Goal: Information Seeking & Learning: Learn about a topic

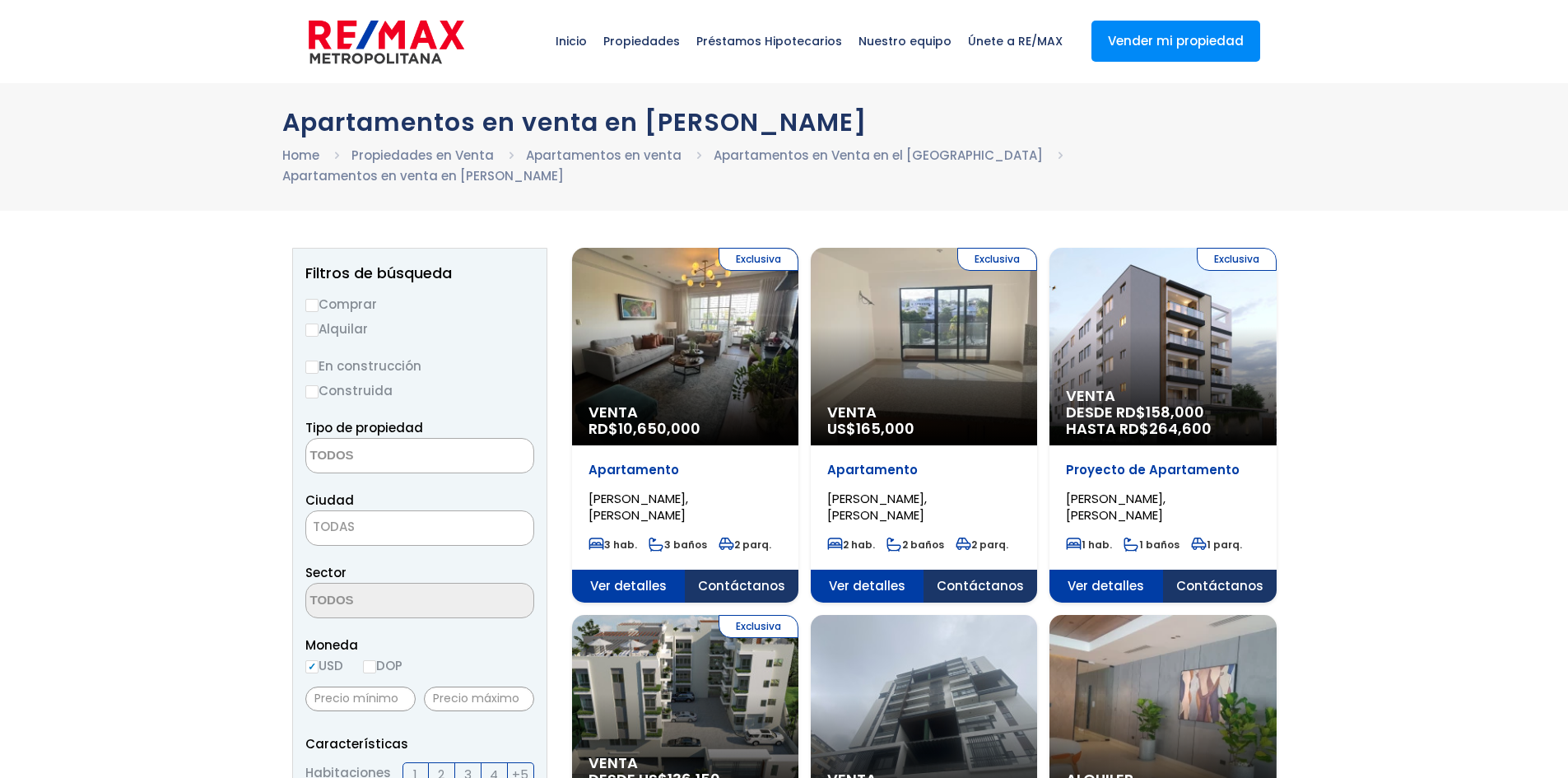
select select
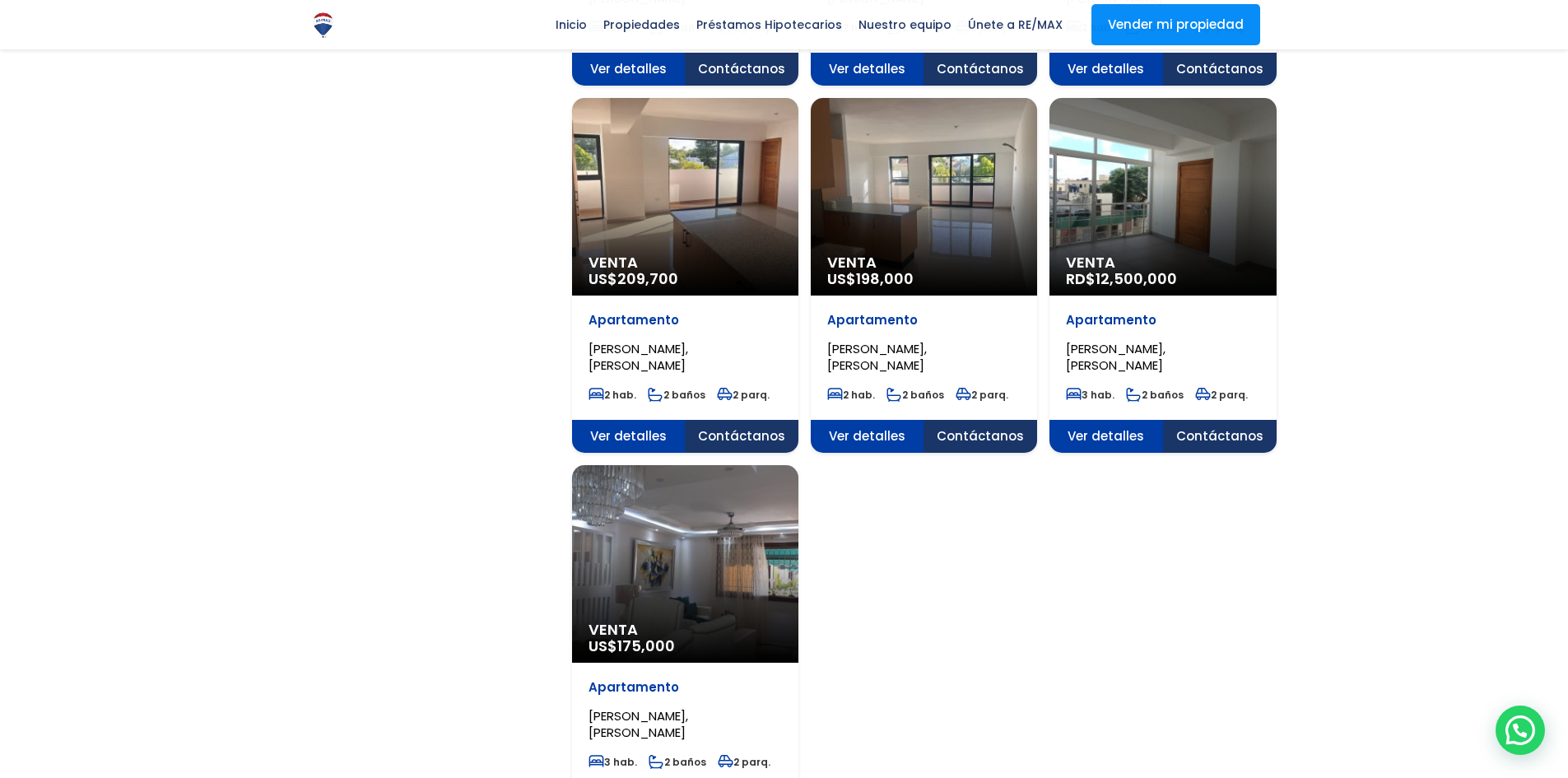
scroll to position [1647, 0]
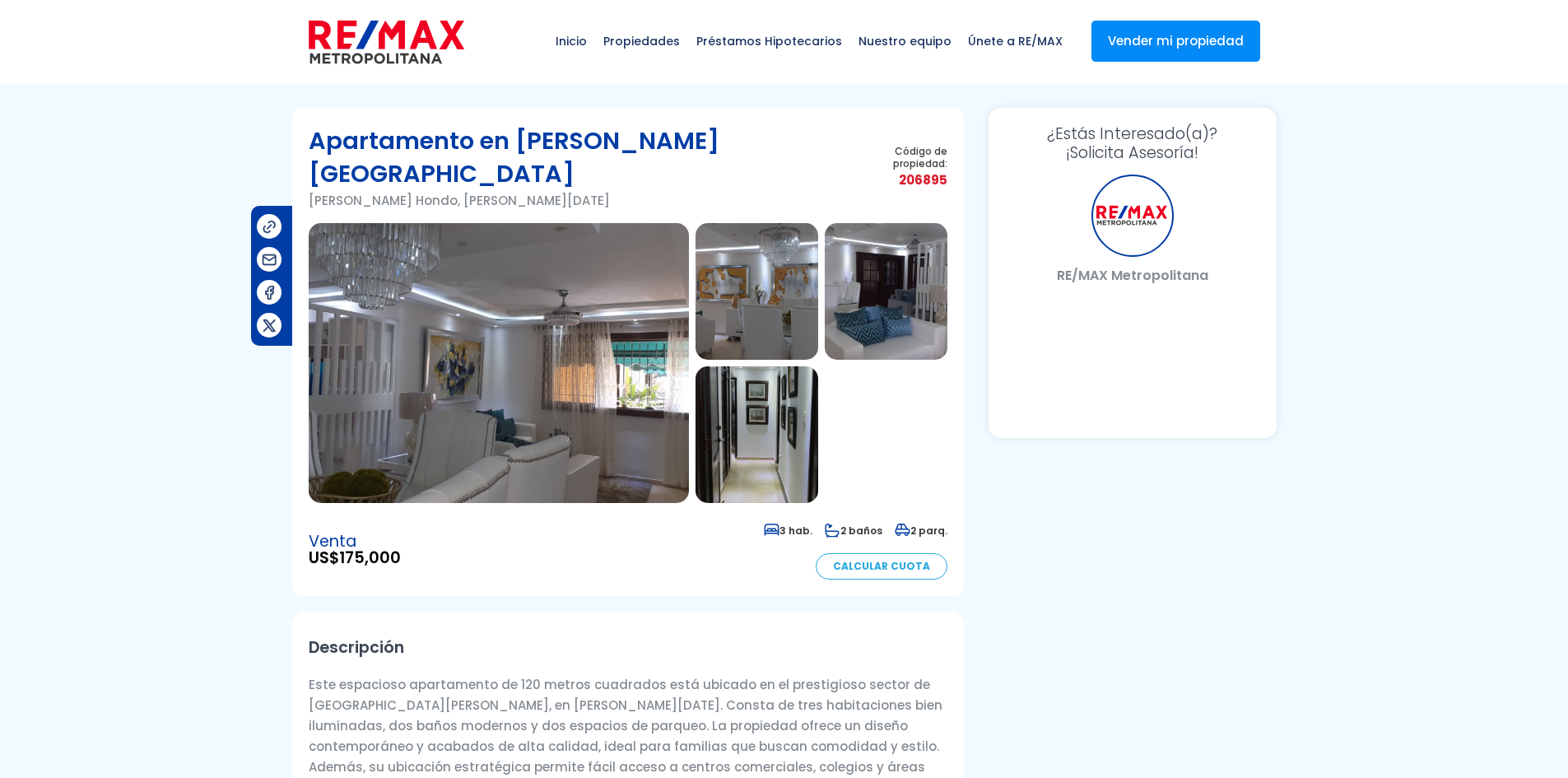
select select "US"
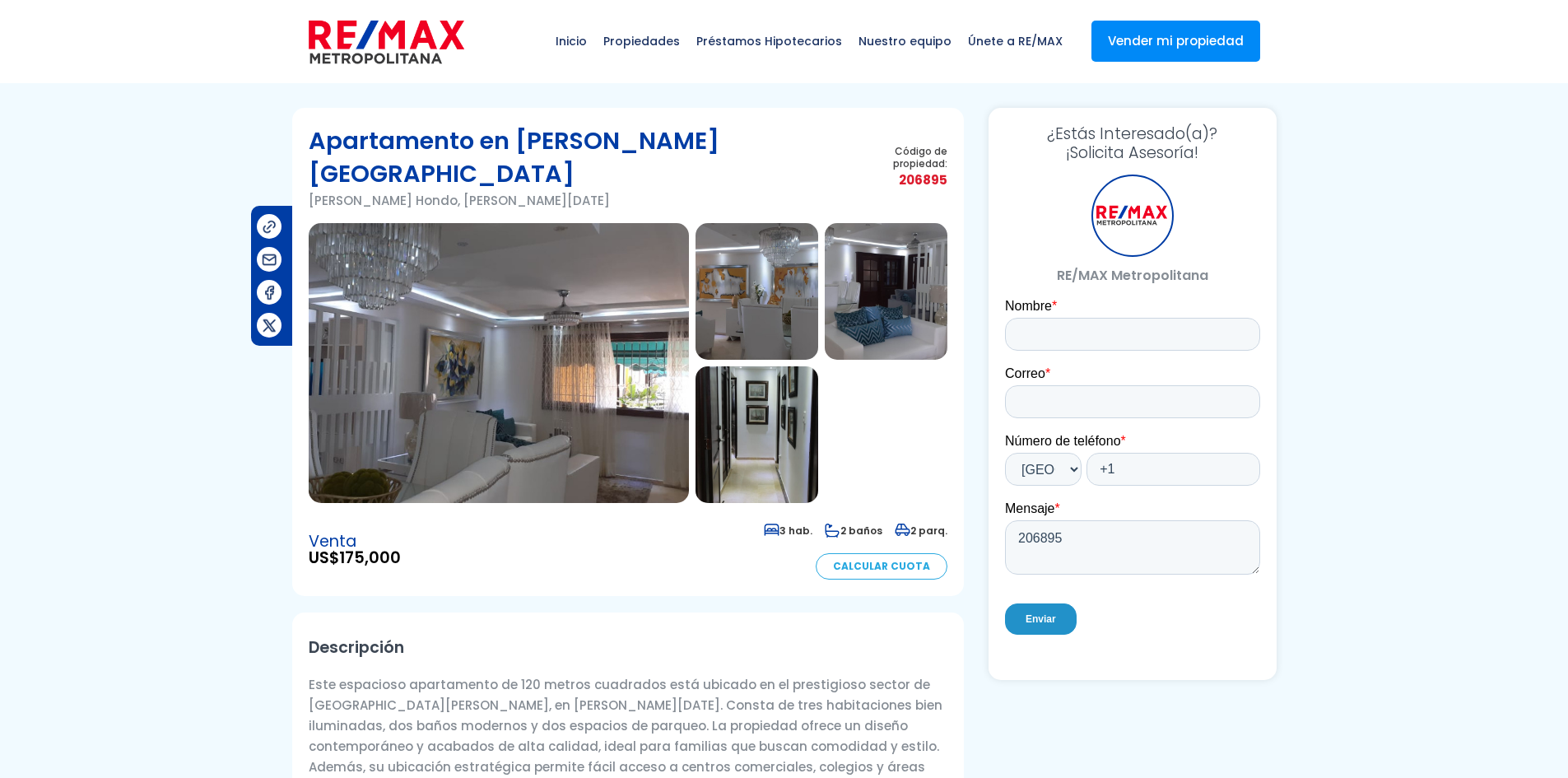
click at [559, 307] on img at bounding box center [499, 363] width 380 height 280
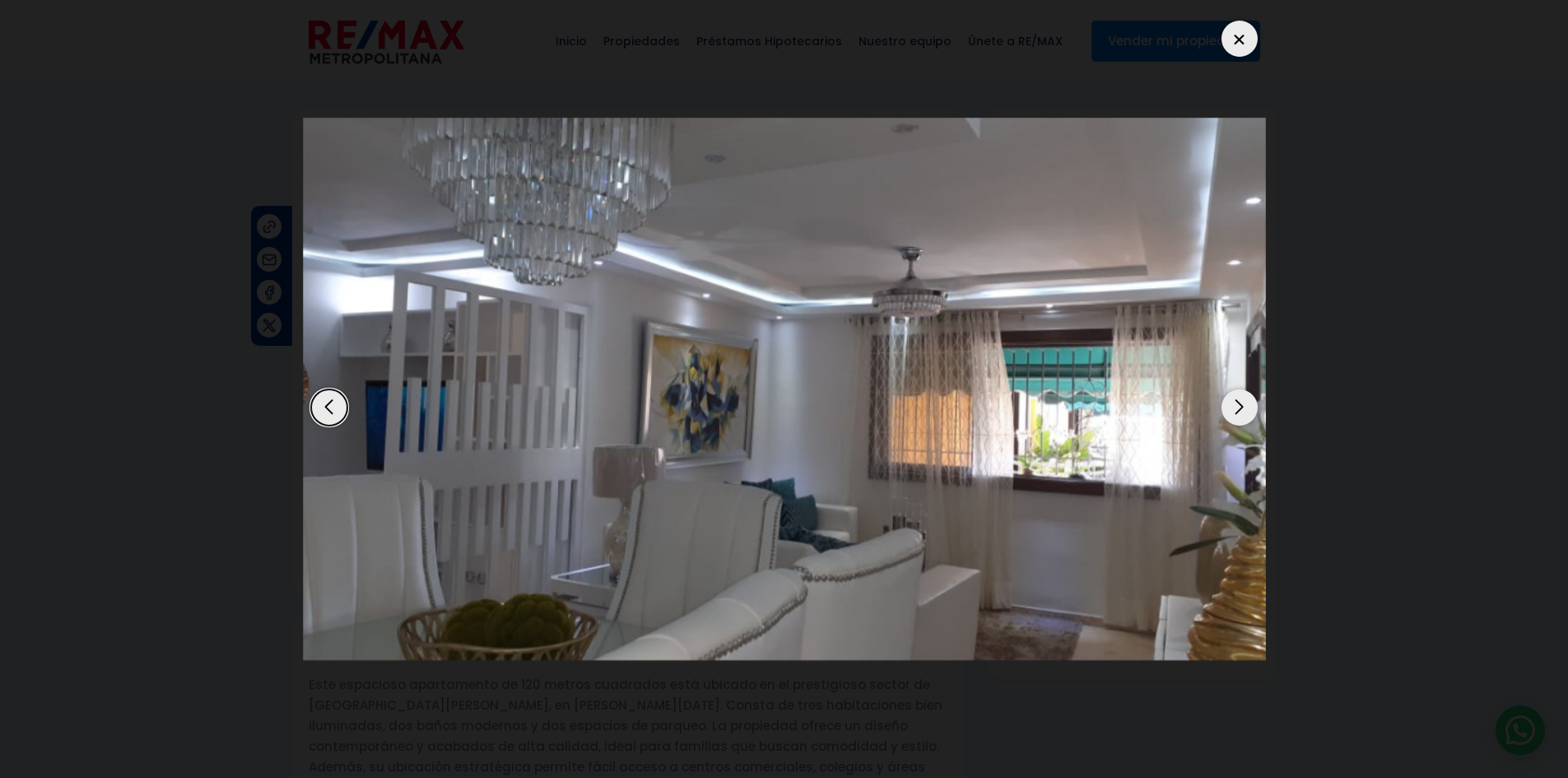
click at [1240, 402] on div "Next slide" at bounding box center [1239, 408] width 36 height 36
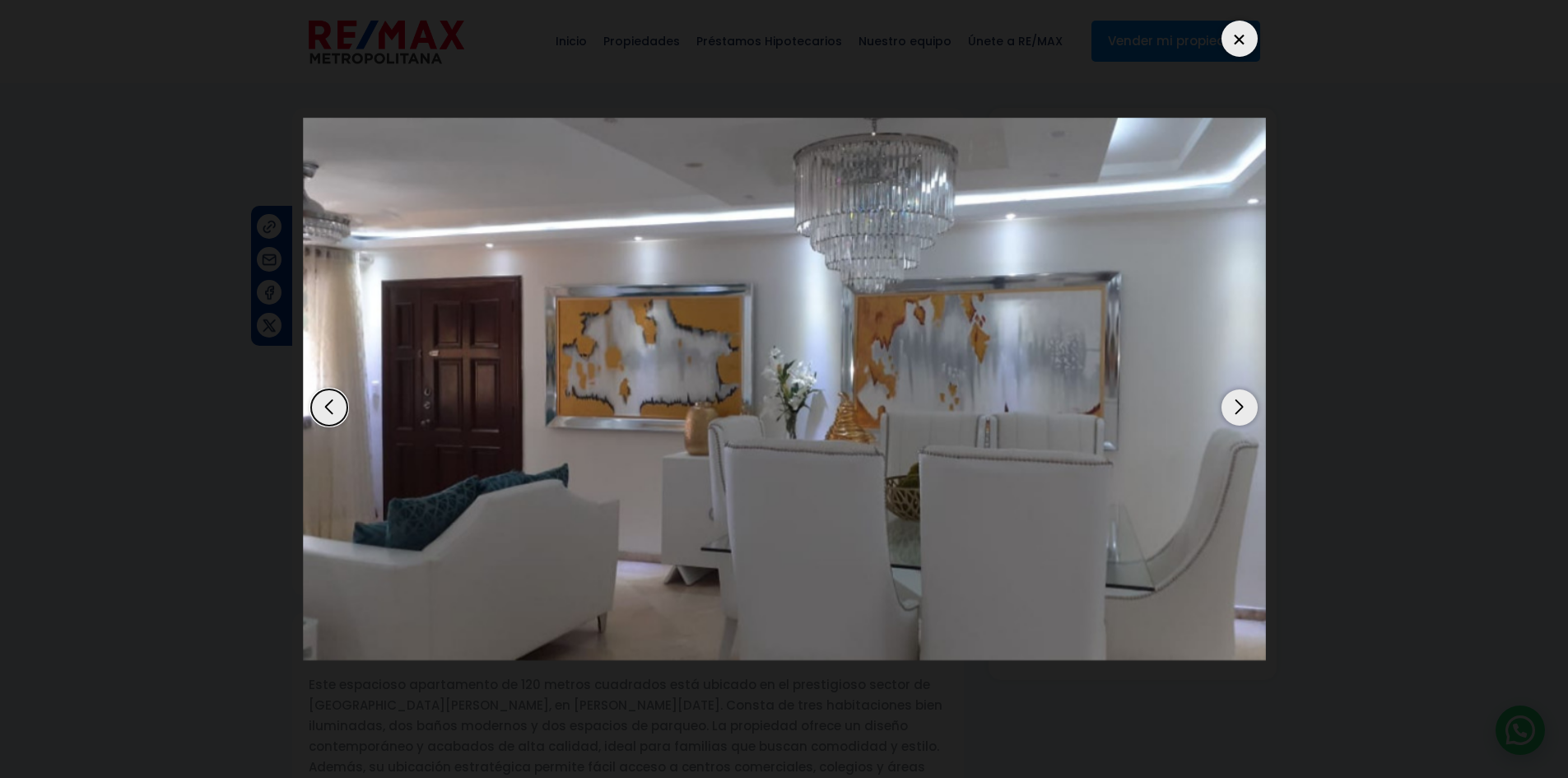
click at [1240, 402] on div "Next slide" at bounding box center [1239, 408] width 36 height 36
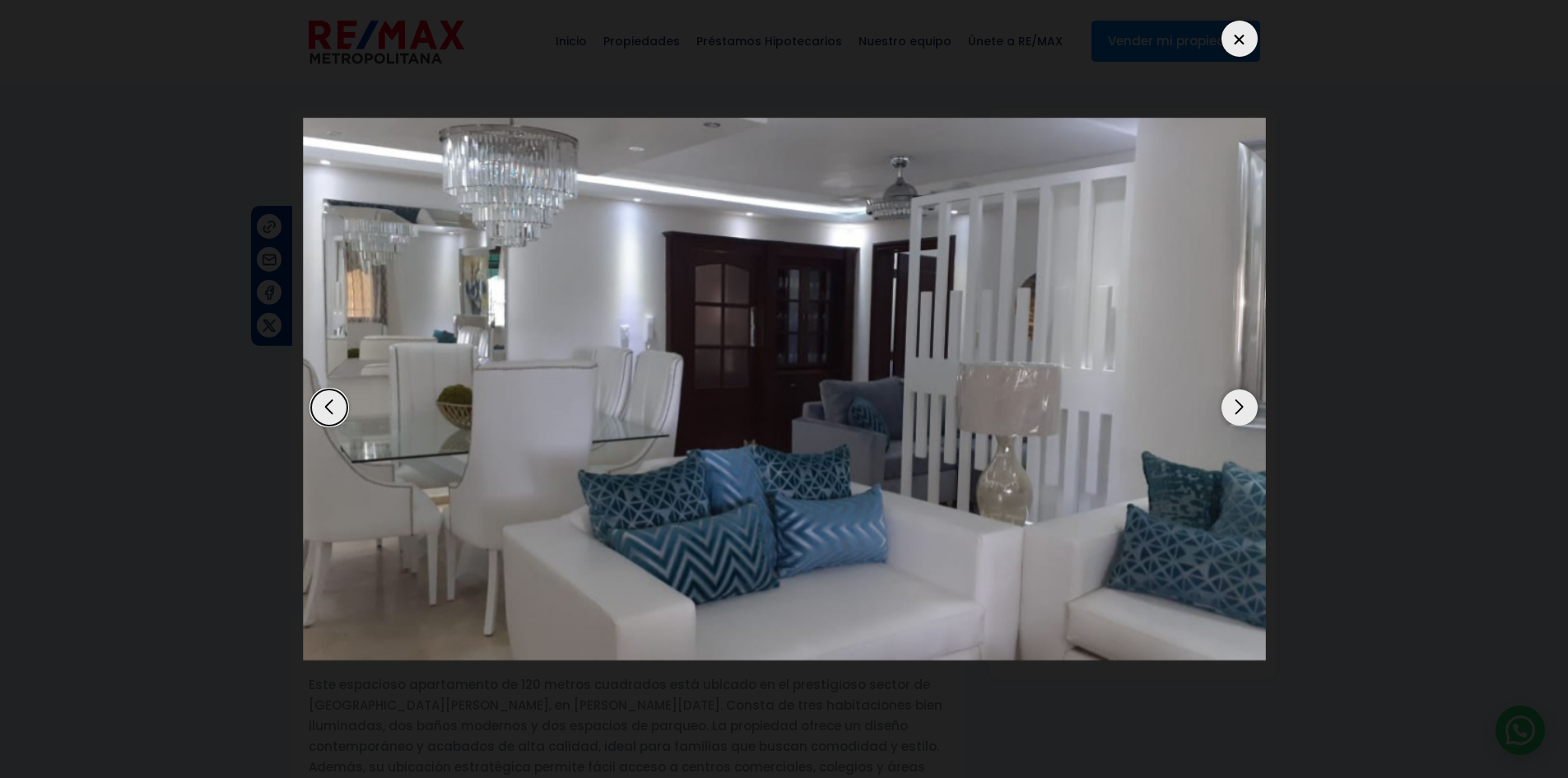
click at [1240, 402] on div "Next slide" at bounding box center [1239, 408] width 36 height 36
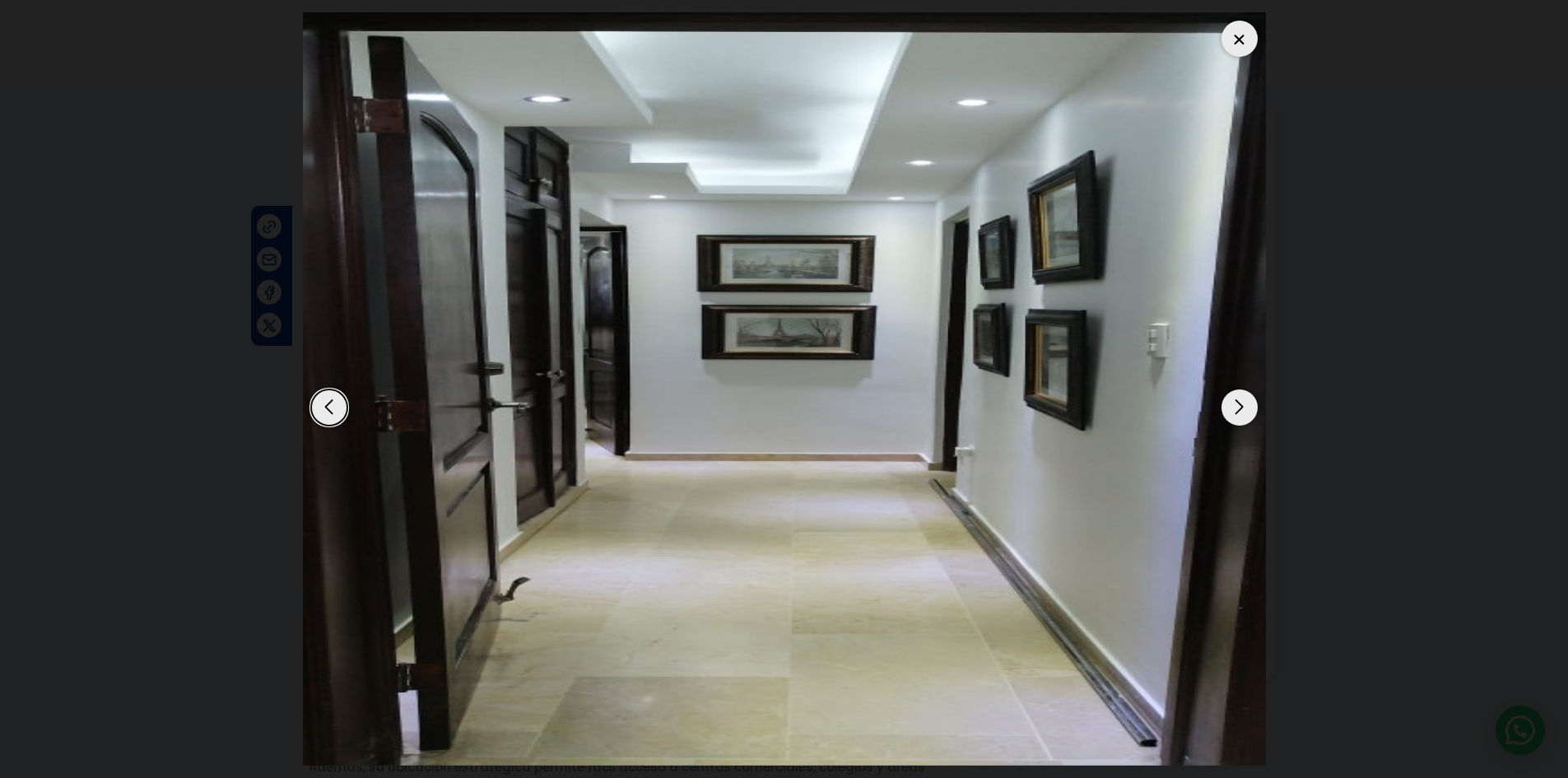
click at [1240, 402] on div "Next slide" at bounding box center [1239, 408] width 36 height 36
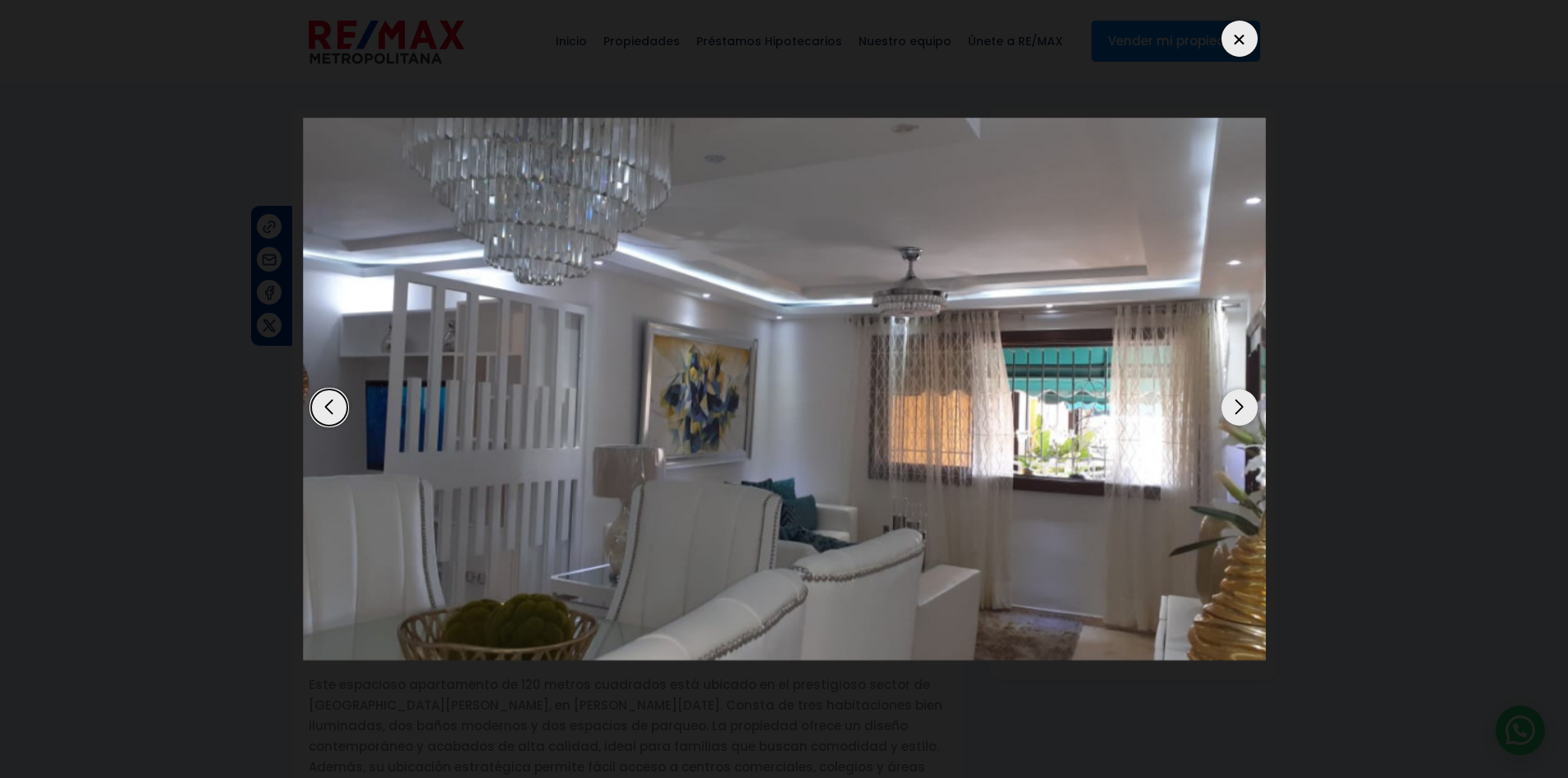
click at [1240, 402] on div "Next slide" at bounding box center [1239, 408] width 36 height 36
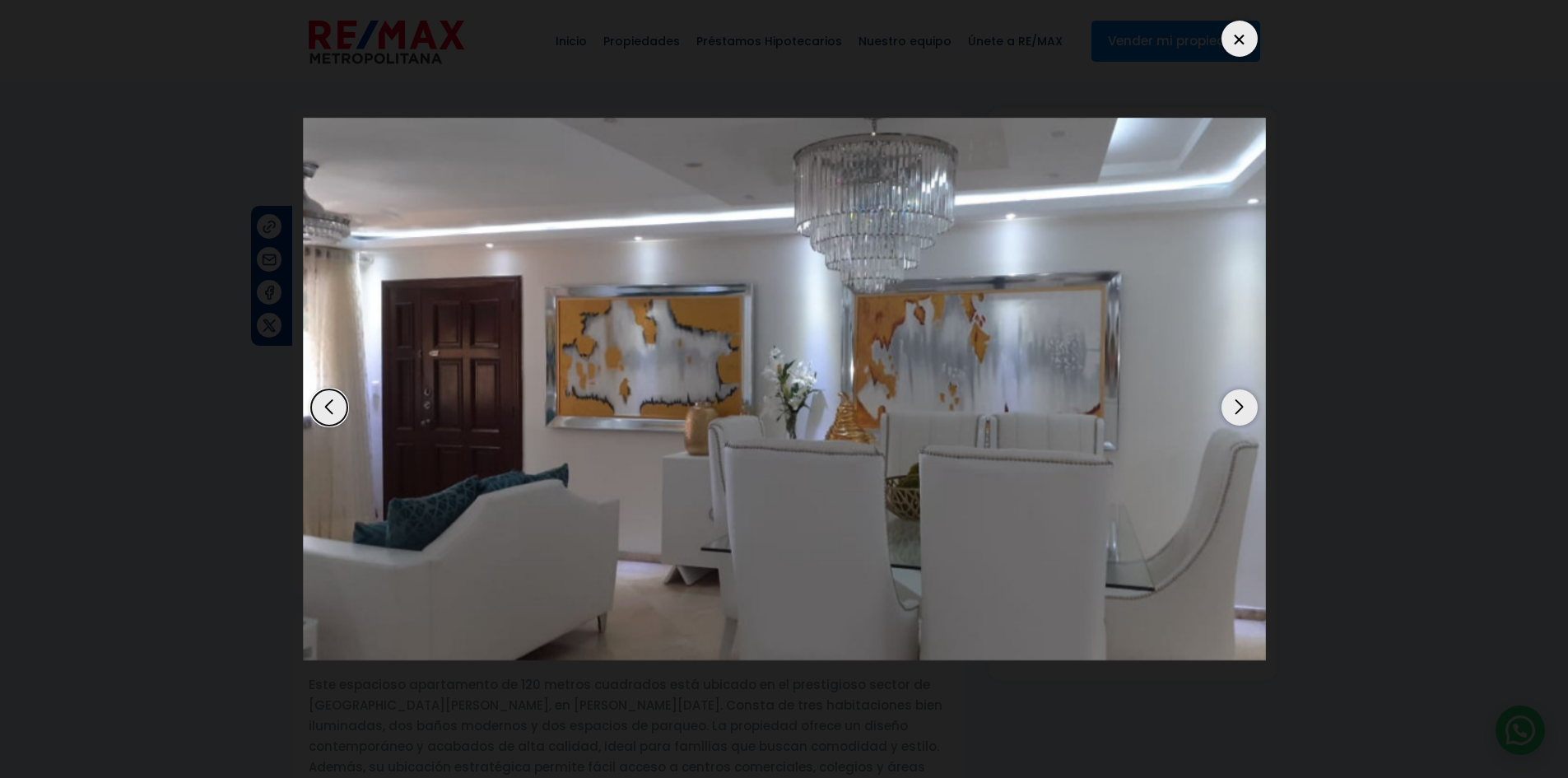
click at [1240, 402] on div "Next slide" at bounding box center [1239, 408] width 36 height 36
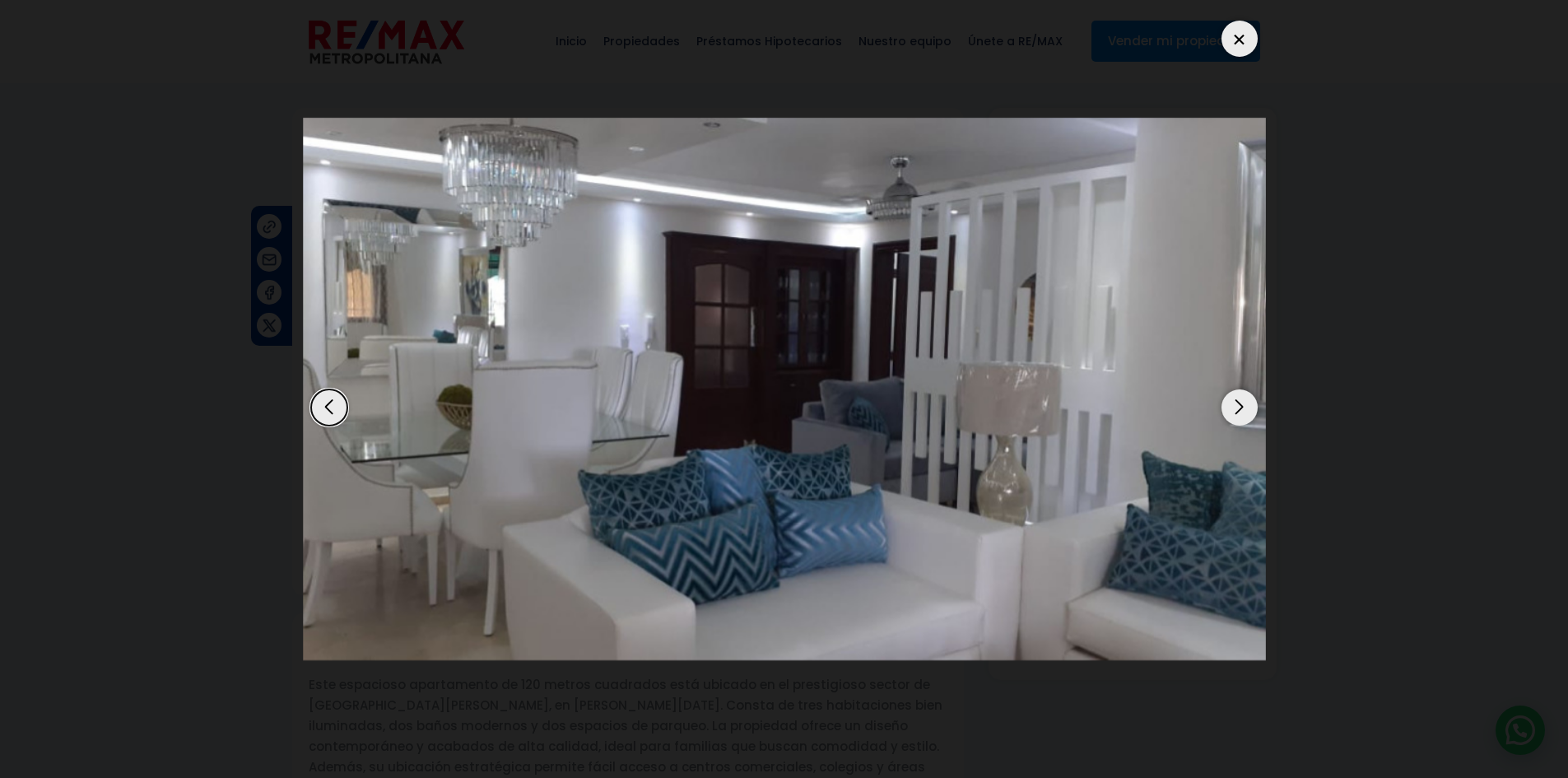
click at [1240, 402] on div "Next slide" at bounding box center [1239, 408] width 36 height 36
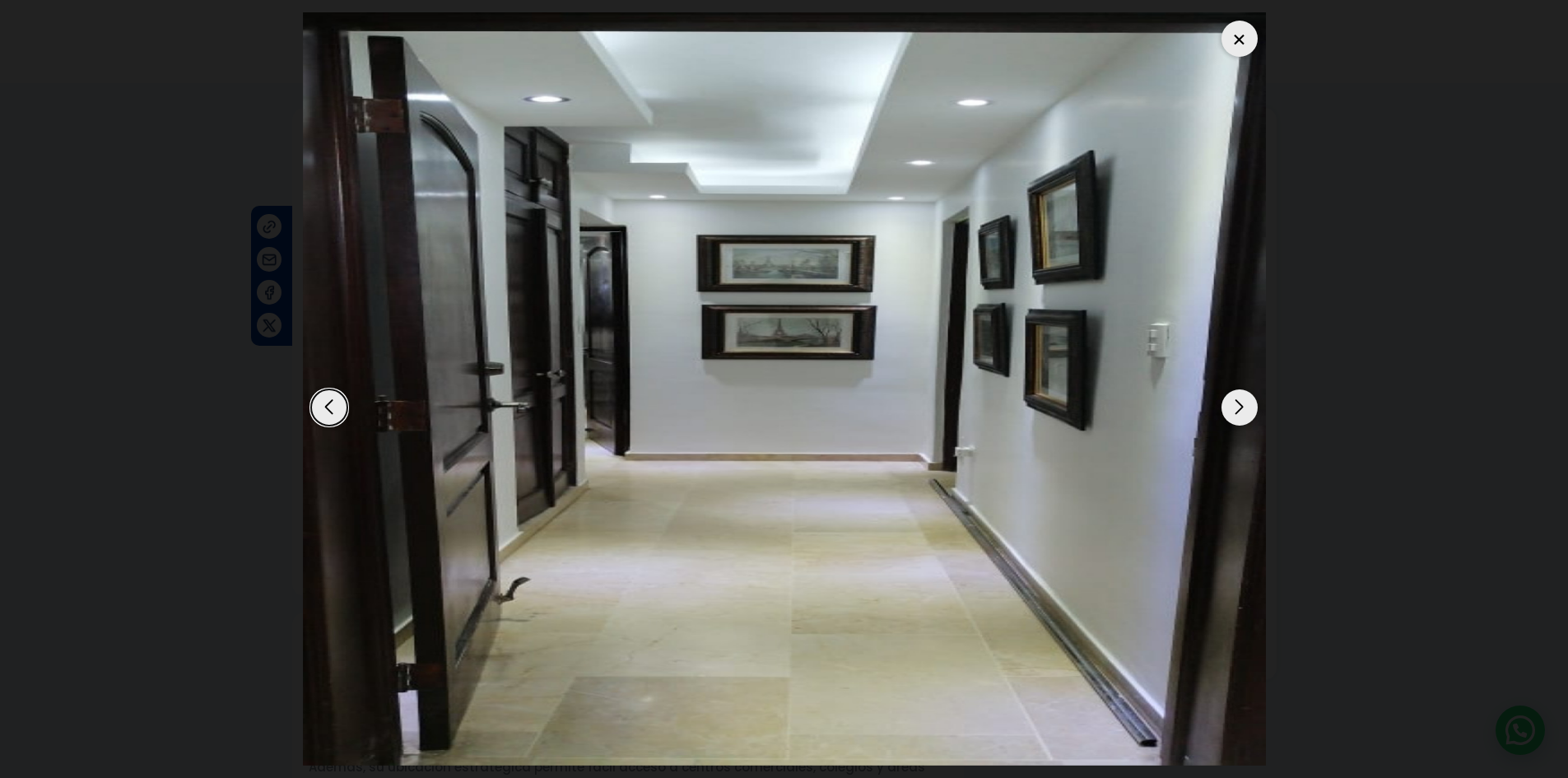
click at [1240, 402] on div "Next slide" at bounding box center [1239, 408] width 36 height 36
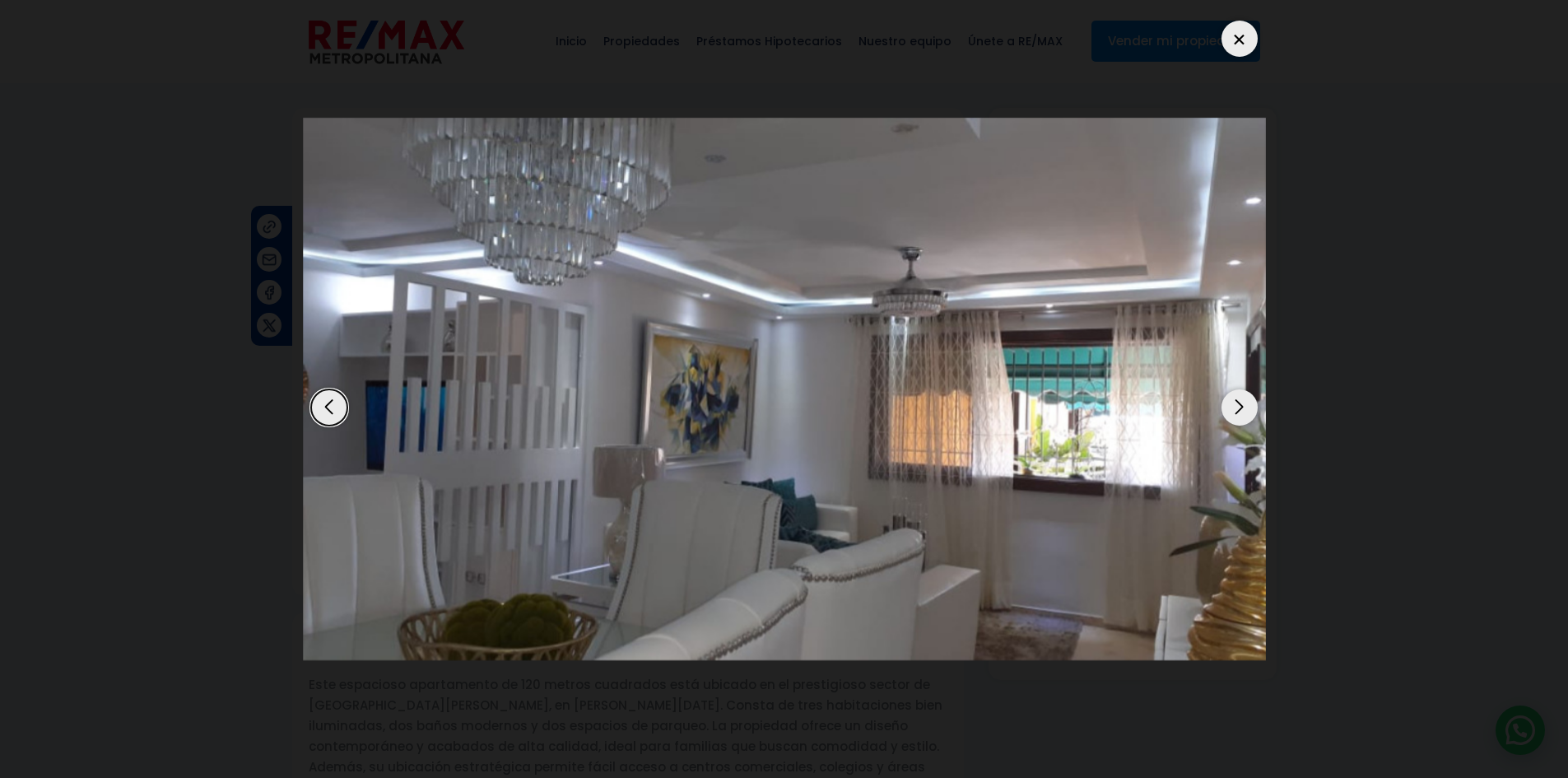
click at [1278, 328] on dialog at bounding box center [784, 389] width 988 height 778
click at [1234, 41] on div at bounding box center [1239, 39] width 36 height 36
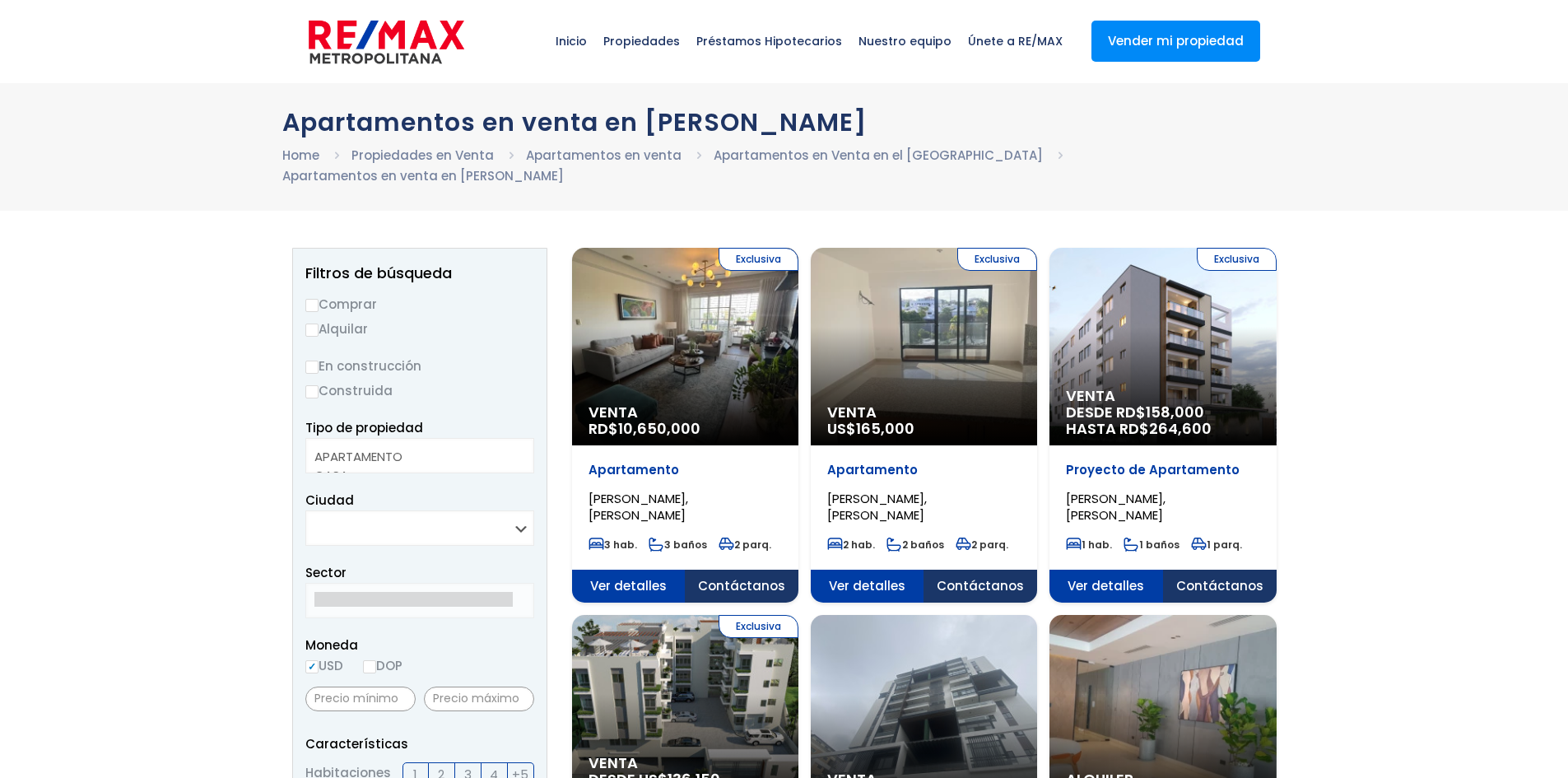
select select
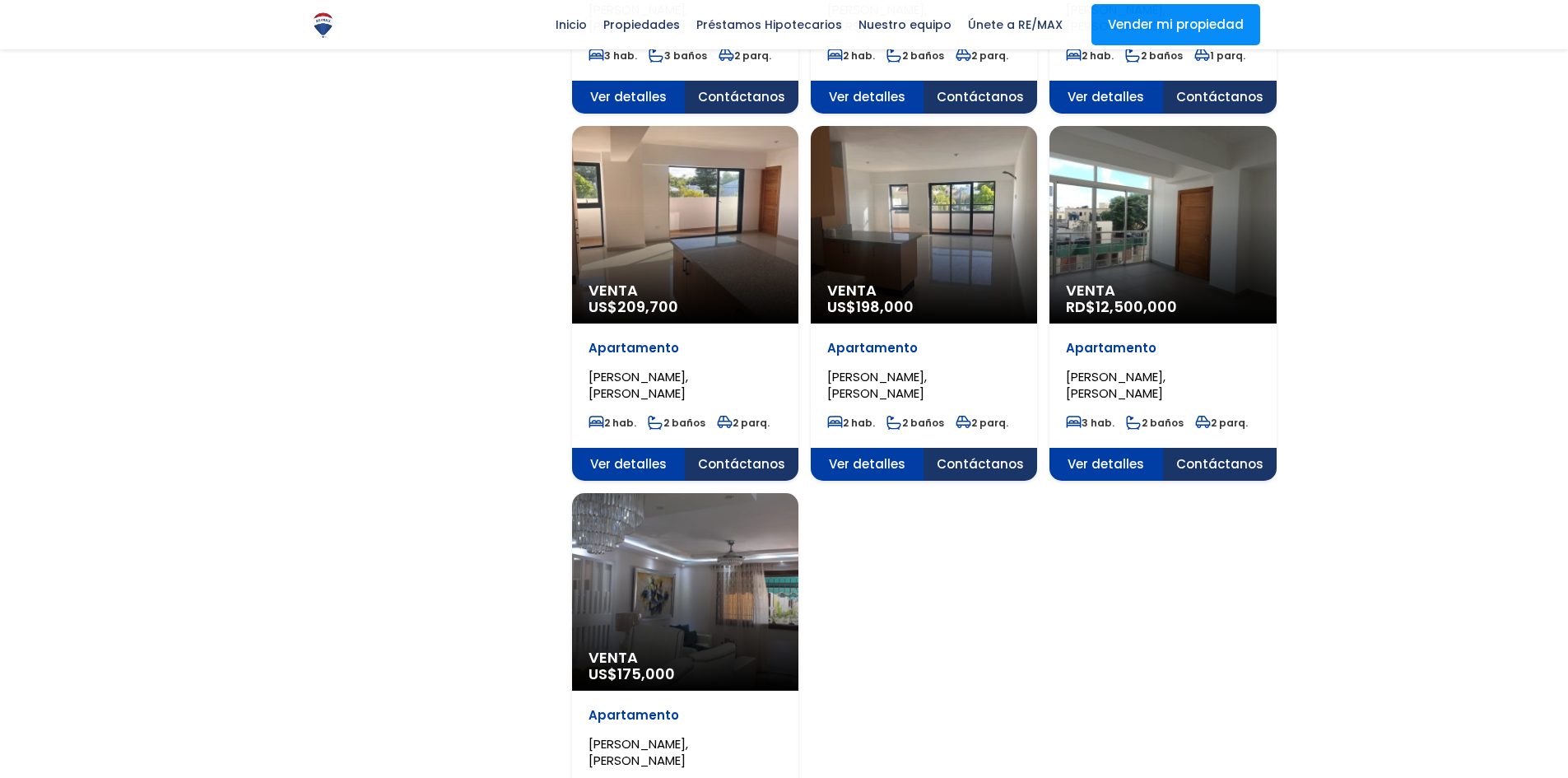
scroll to position [1565, 0]
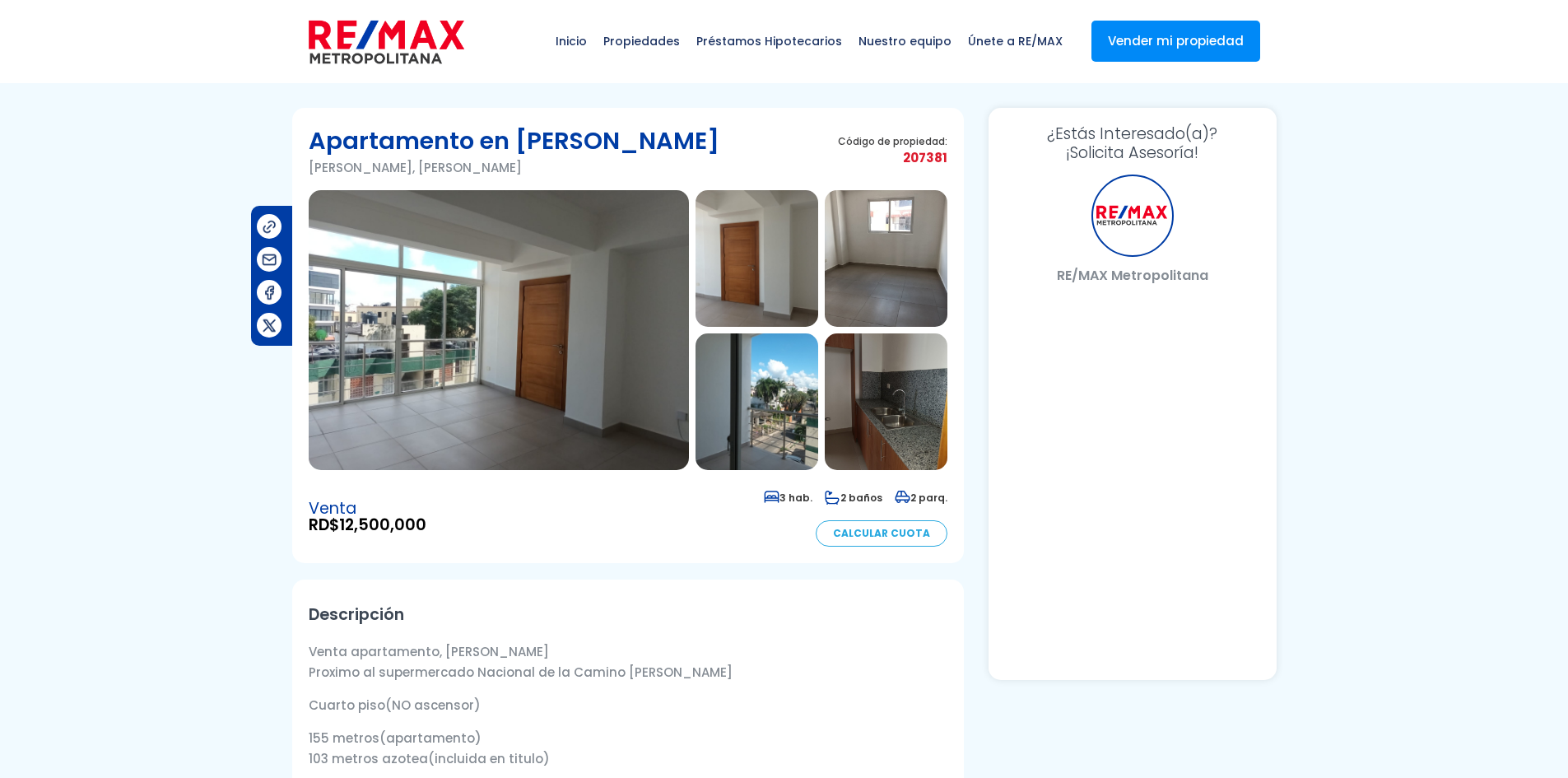
select select "US"
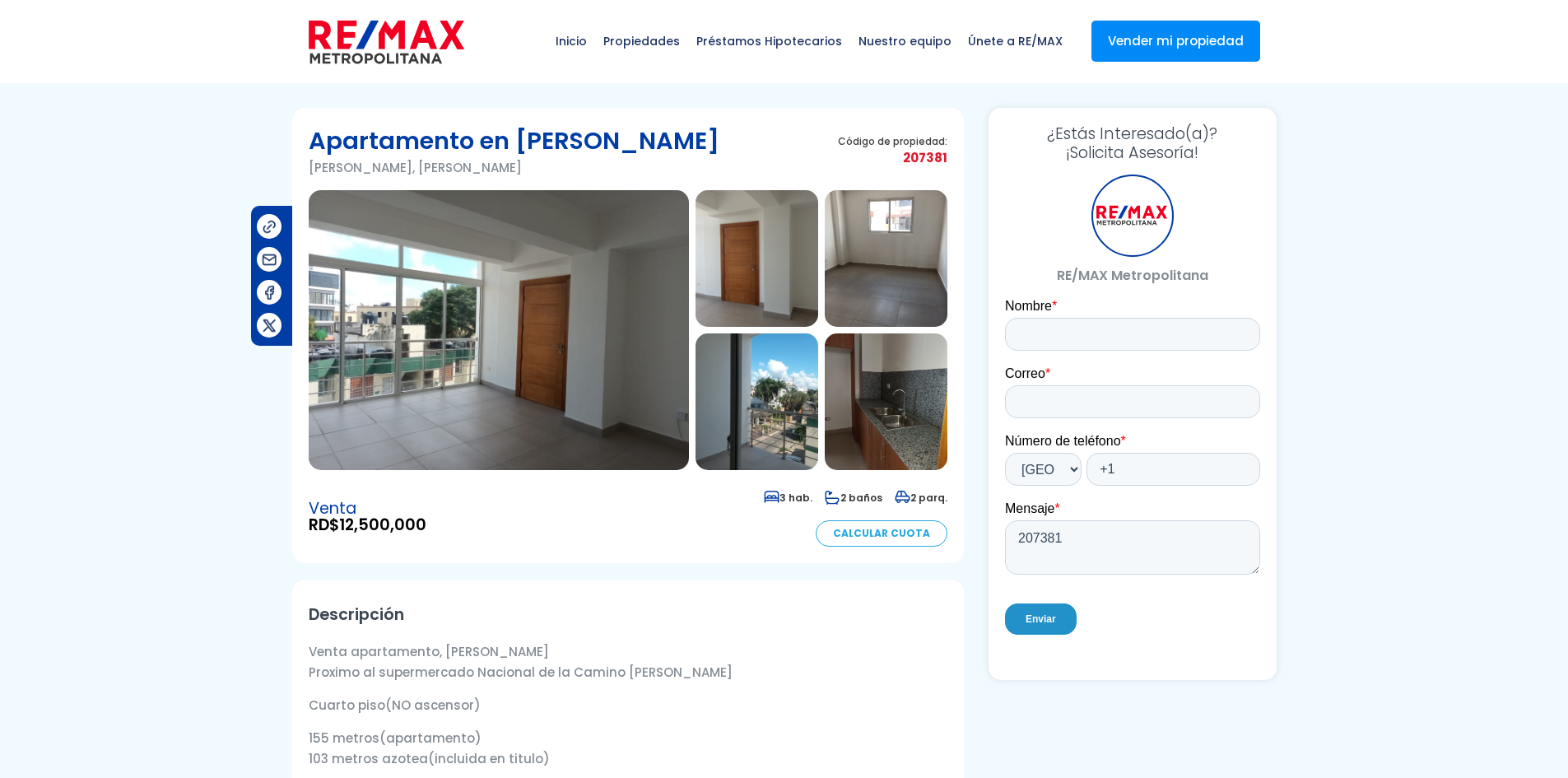
click at [510, 350] on img at bounding box center [499, 331] width 380 height 280
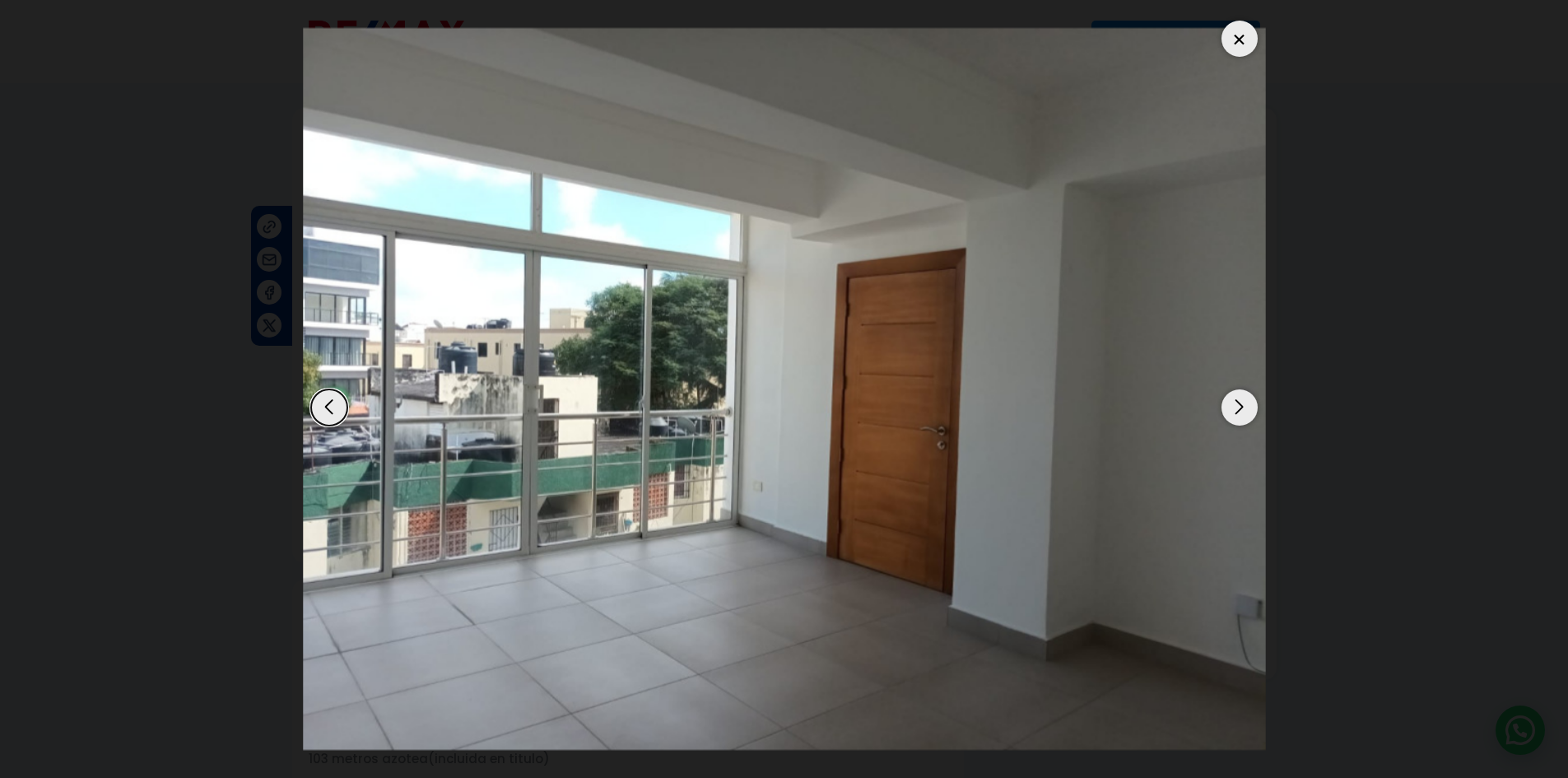
click at [1242, 410] on div "Next slide" at bounding box center [1239, 408] width 36 height 36
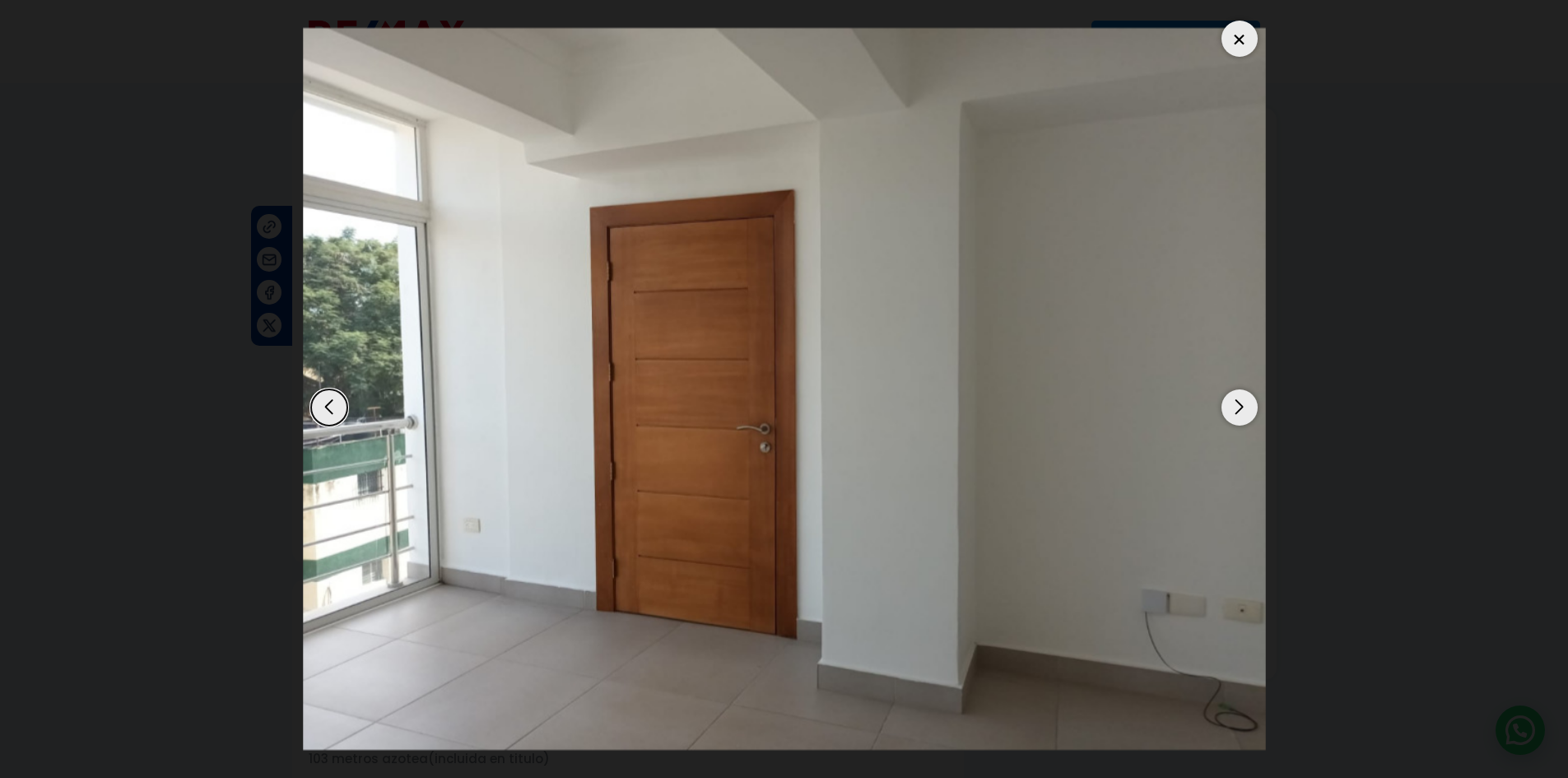
click at [1242, 410] on div "Next slide" at bounding box center [1239, 408] width 36 height 36
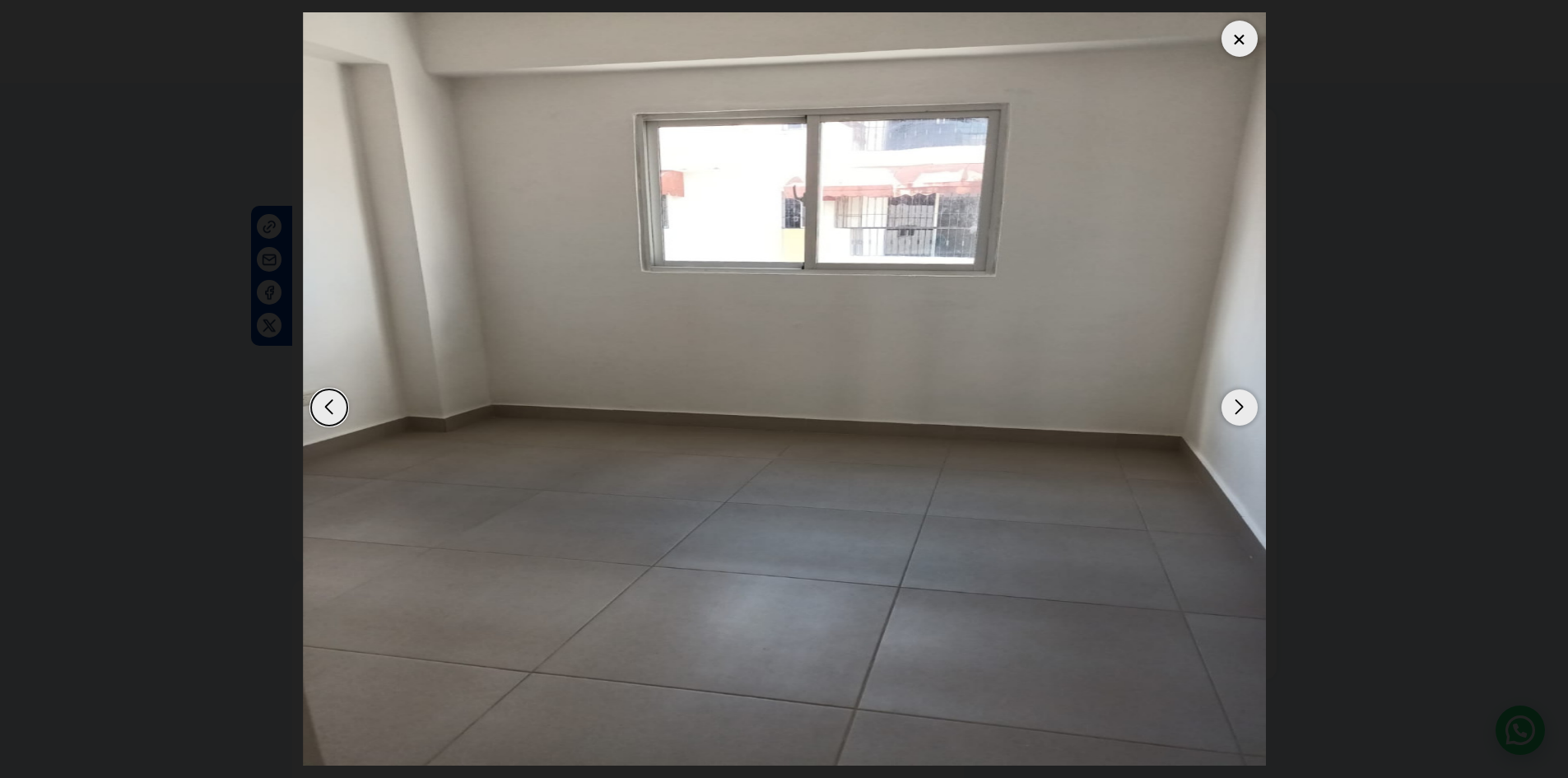
click at [1243, 410] on div "Next slide" at bounding box center [1239, 408] width 36 height 36
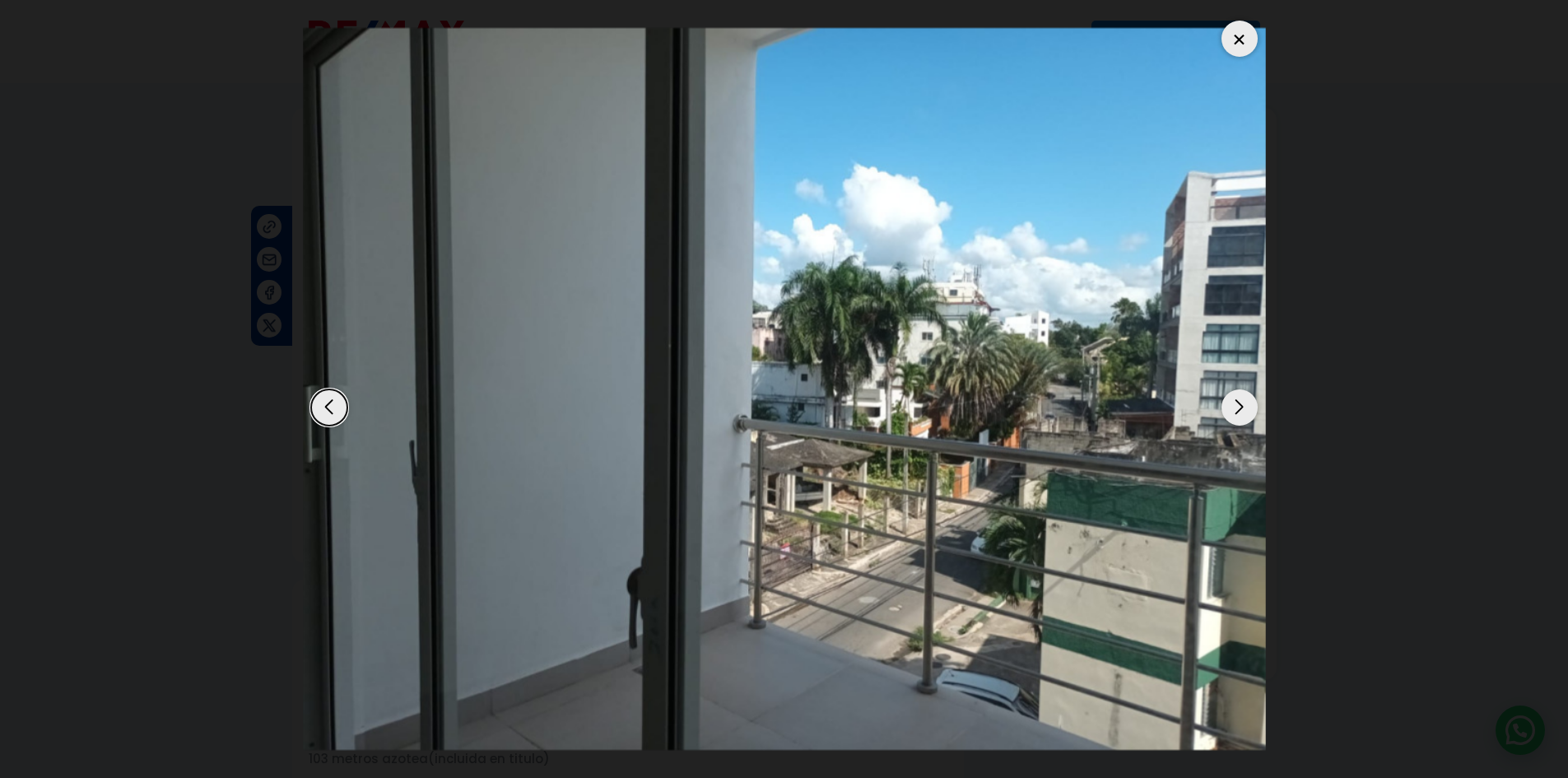
click at [1243, 410] on div "Next slide" at bounding box center [1239, 408] width 36 height 36
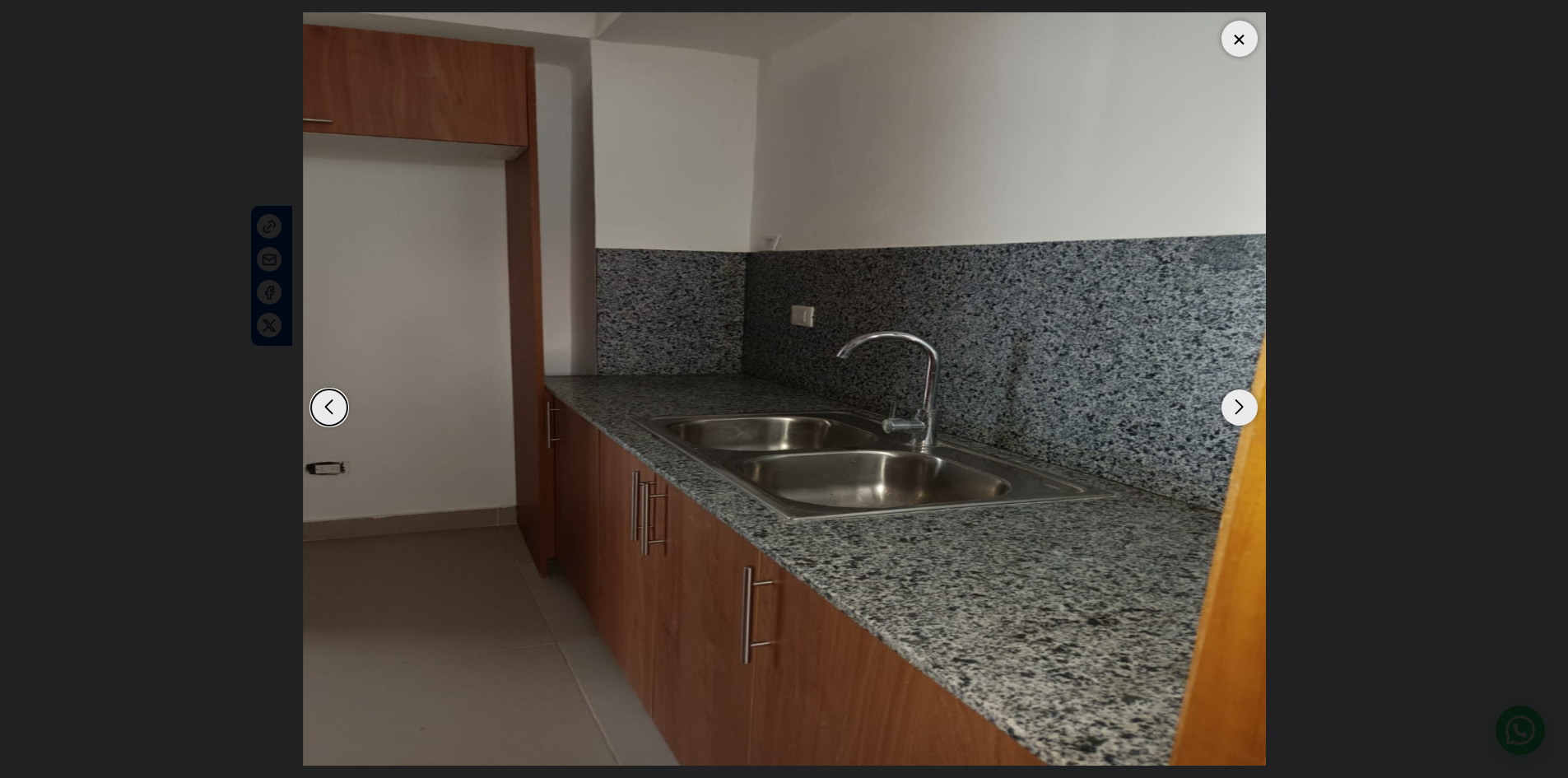
click at [1243, 410] on div "Next slide" at bounding box center [1239, 408] width 36 height 36
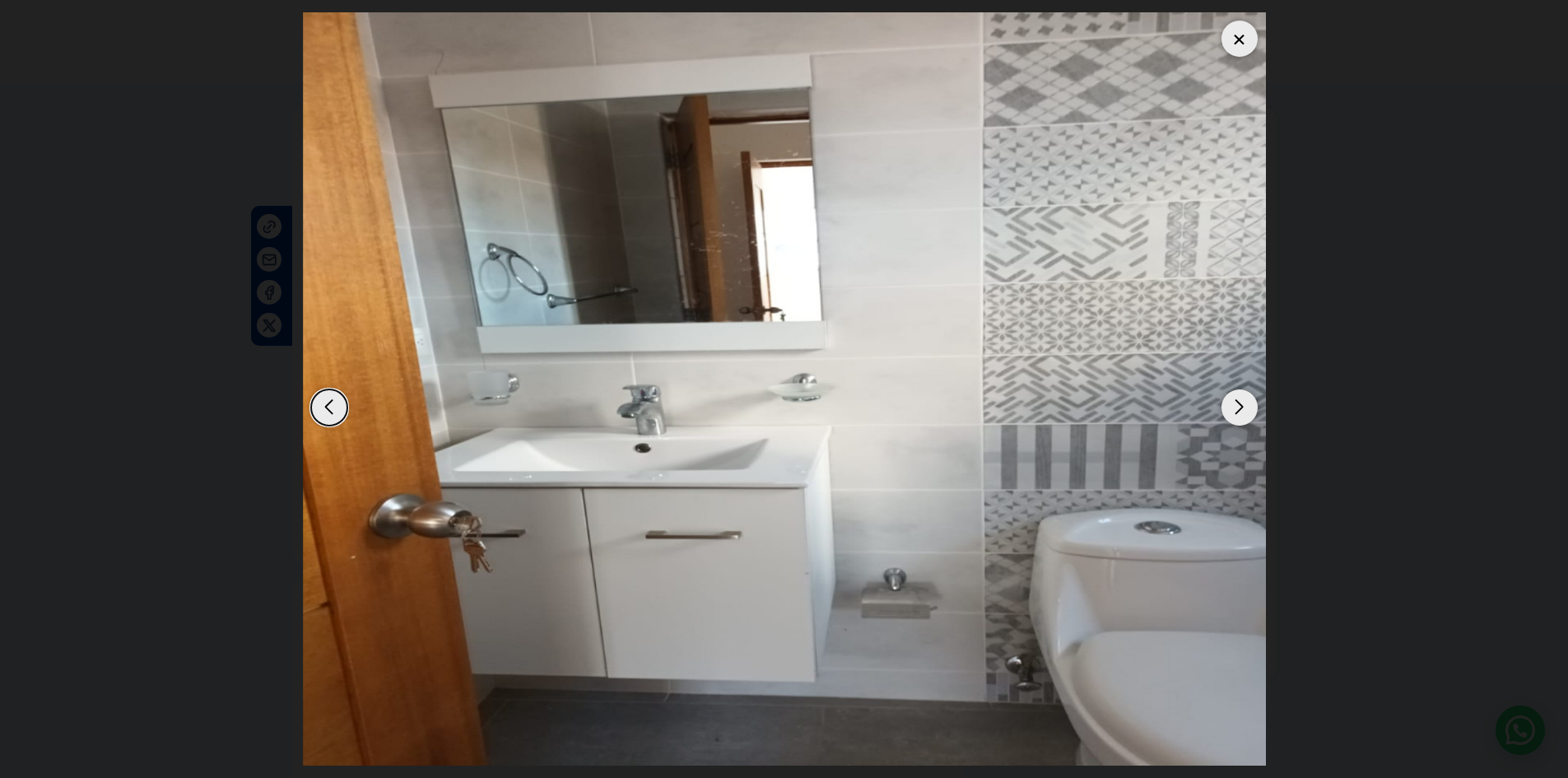
click at [1243, 410] on div "Next slide" at bounding box center [1239, 408] width 36 height 36
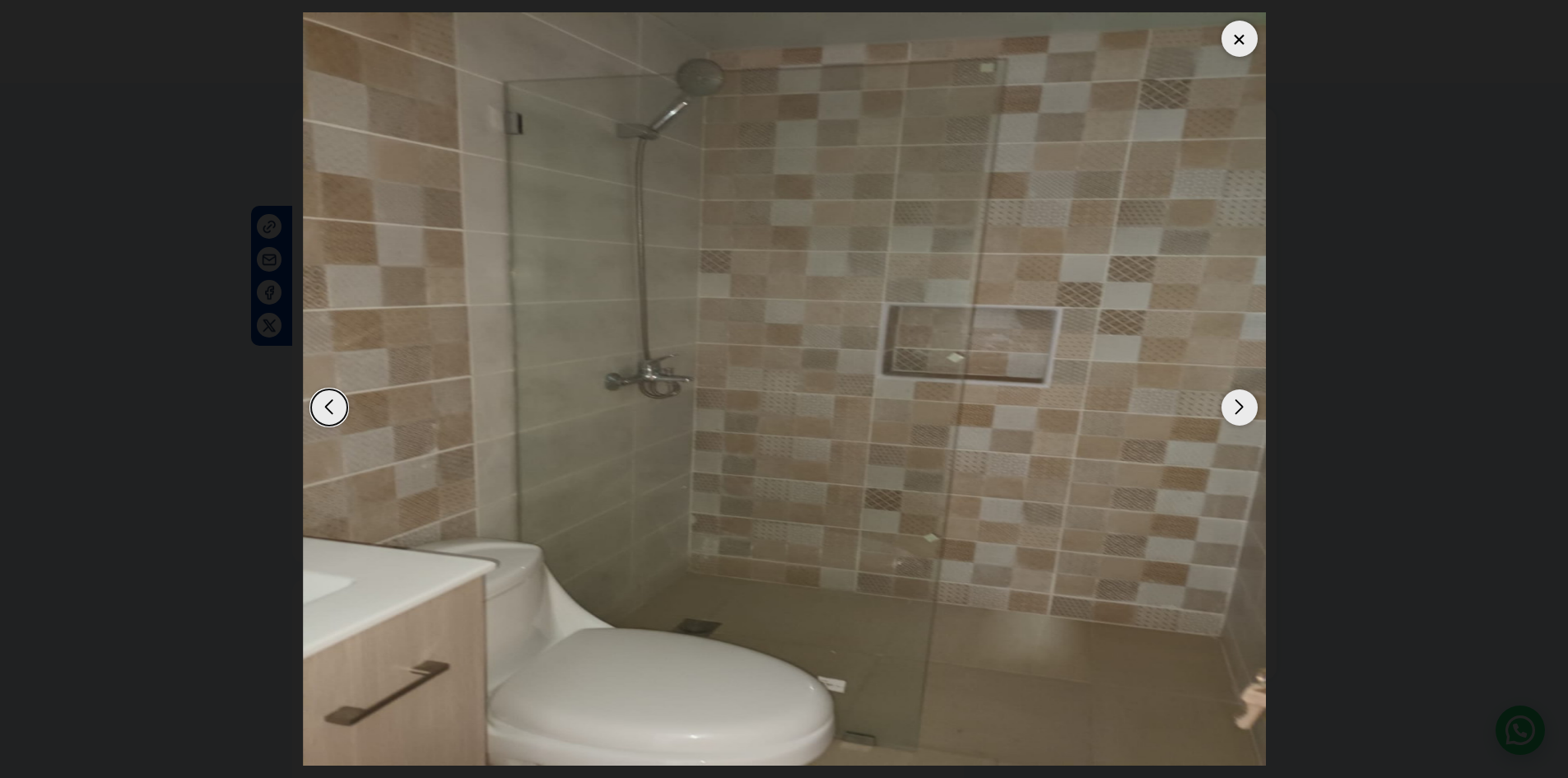
click at [1244, 410] on div "Next slide" at bounding box center [1239, 408] width 36 height 36
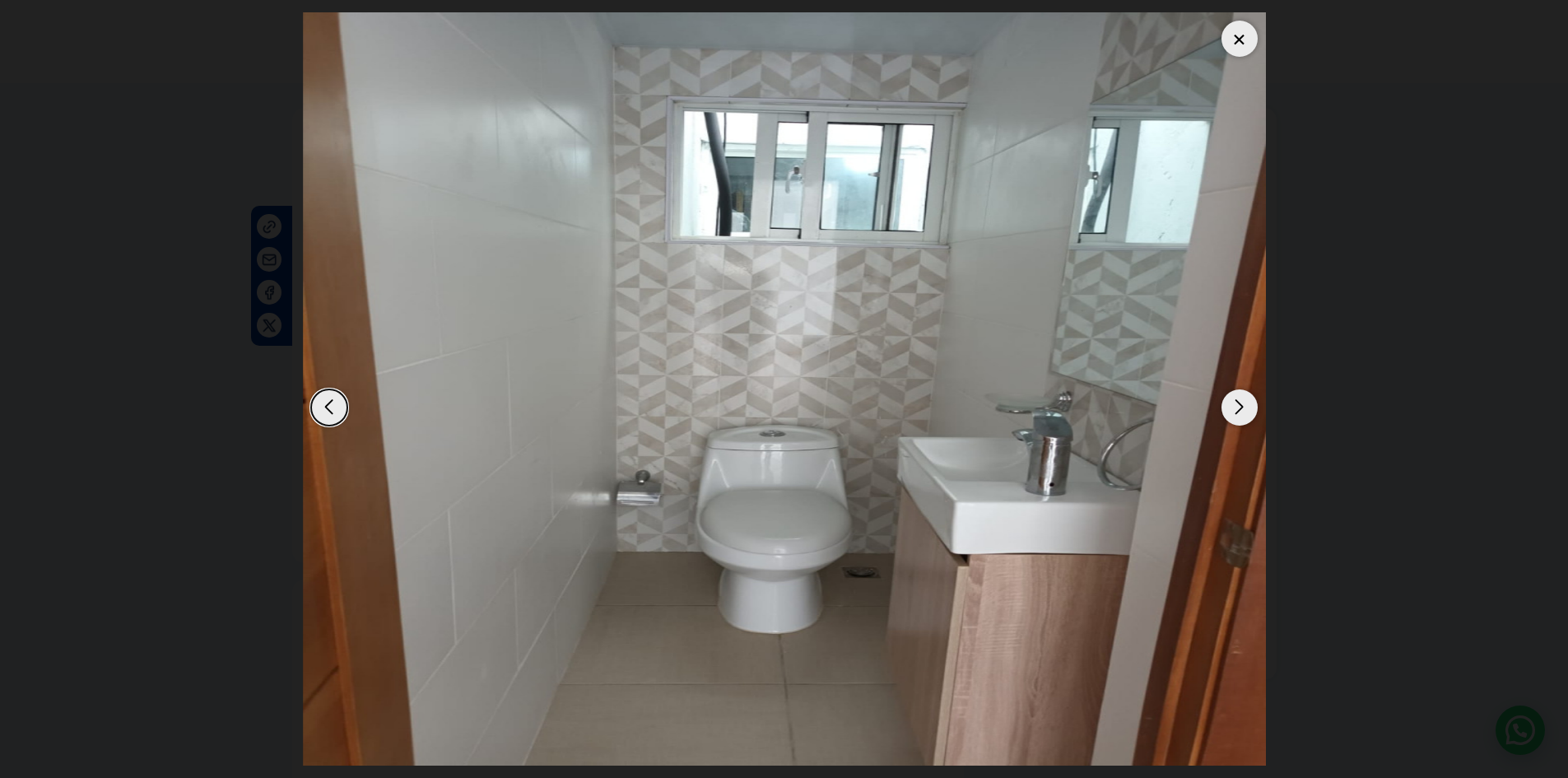
click at [1244, 410] on div "Next slide" at bounding box center [1239, 408] width 36 height 36
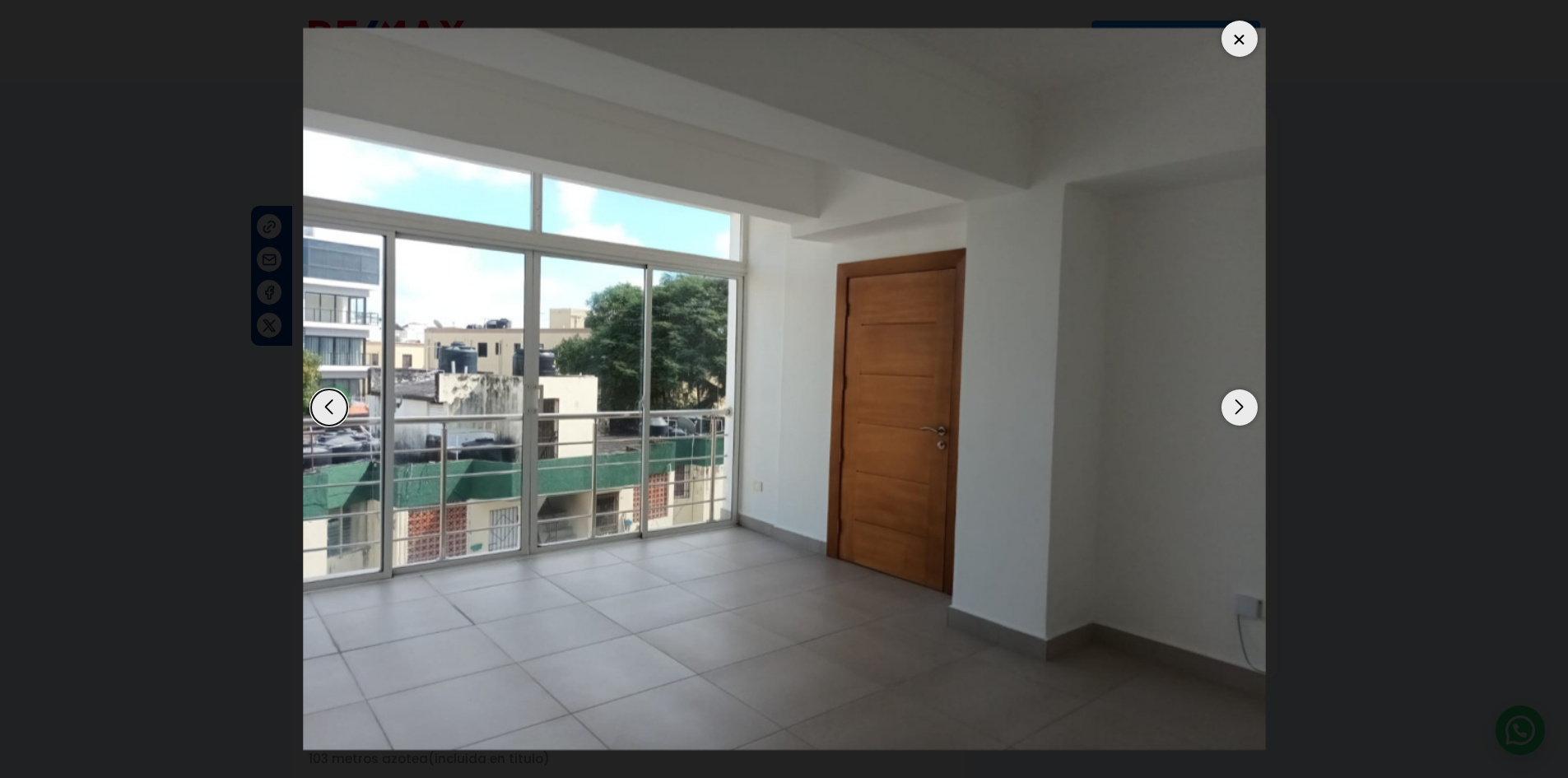
click at [1244, 410] on div "Next slide" at bounding box center [1239, 408] width 36 height 36
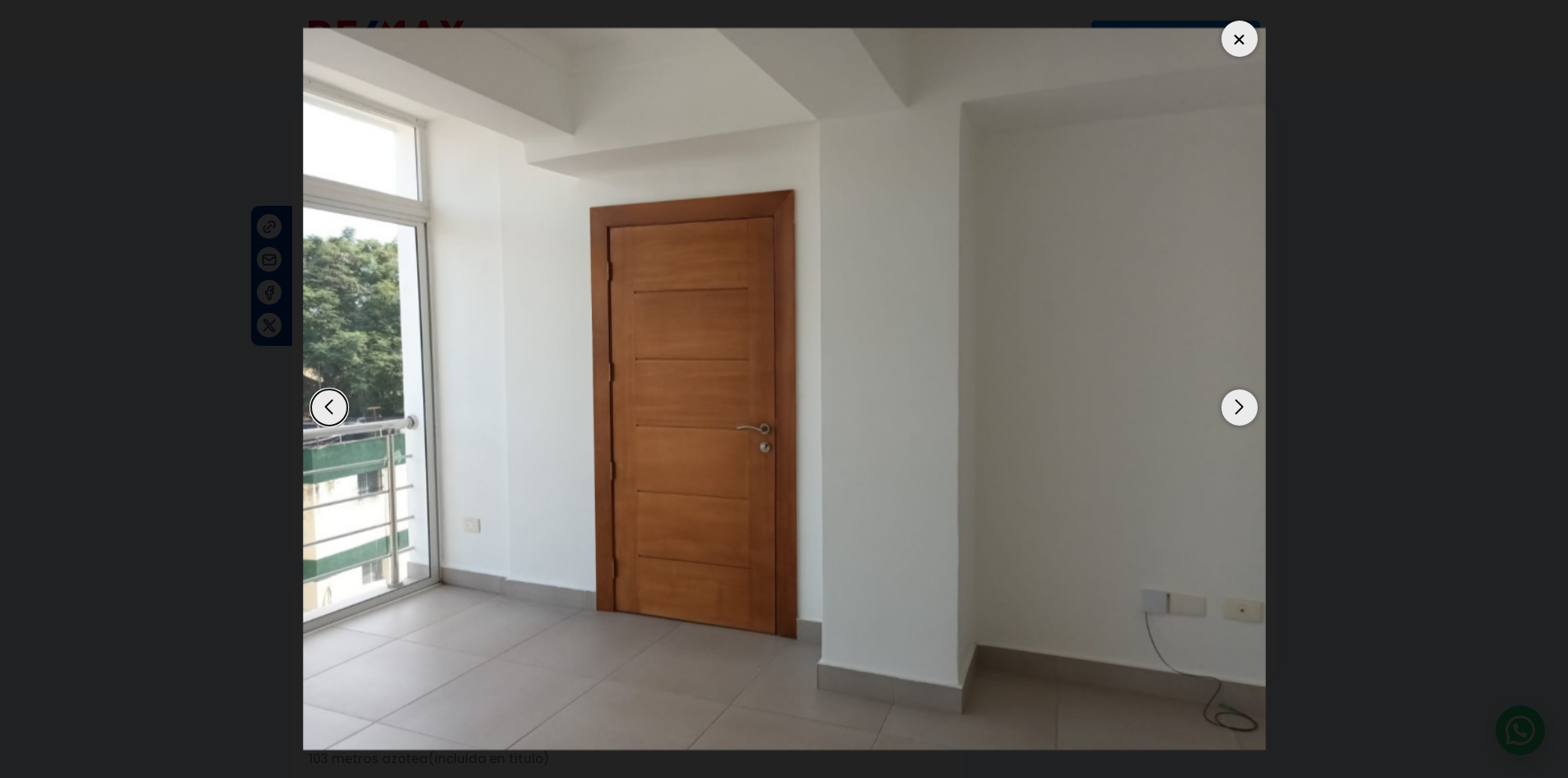
click at [1244, 410] on div "Next slide" at bounding box center [1239, 408] width 36 height 36
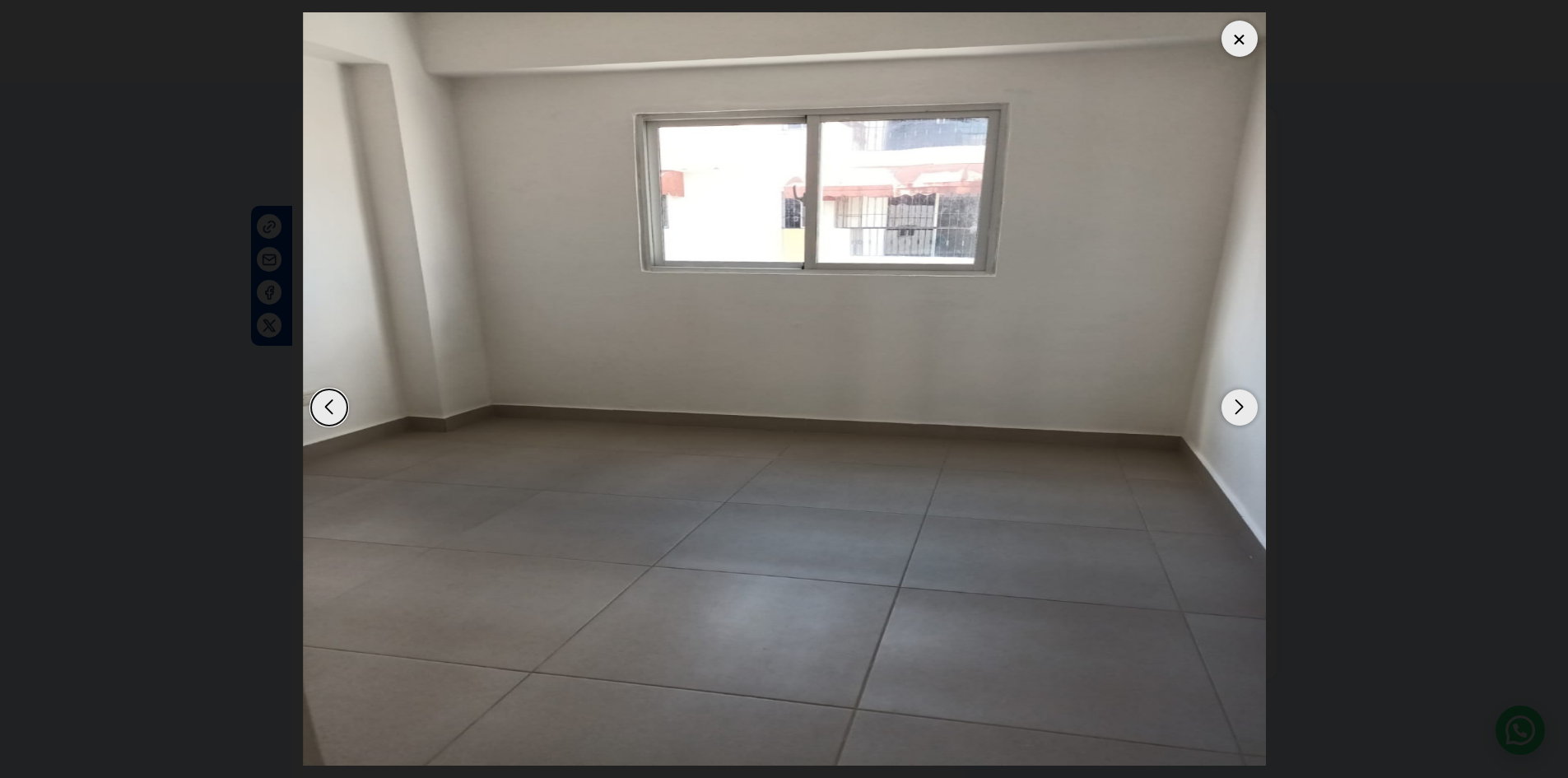
click at [1244, 410] on div "Next slide" at bounding box center [1239, 408] width 36 height 36
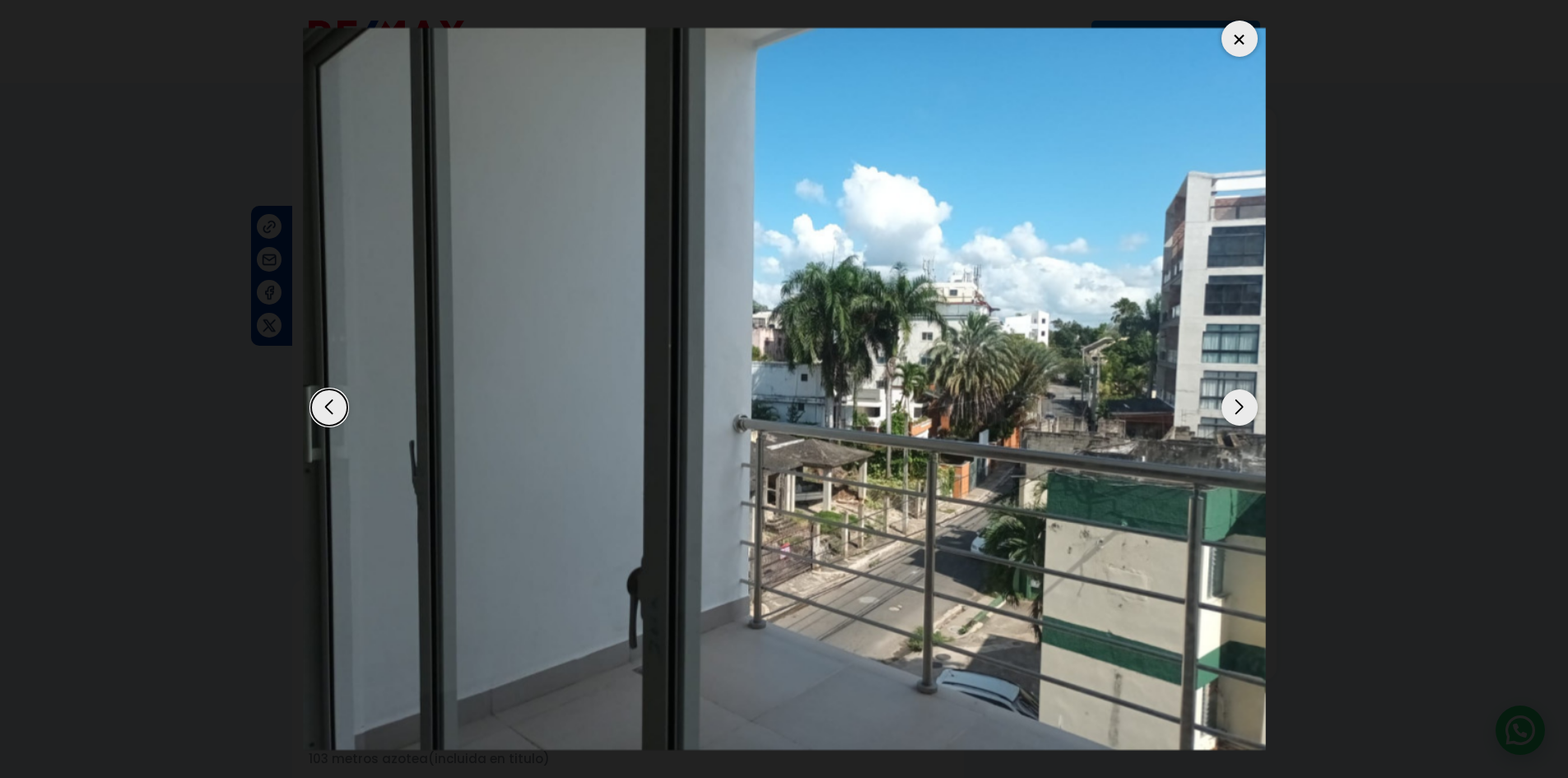
click at [1244, 410] on div "Next slide" at bounding box center [1239, 408] width 36 height 36
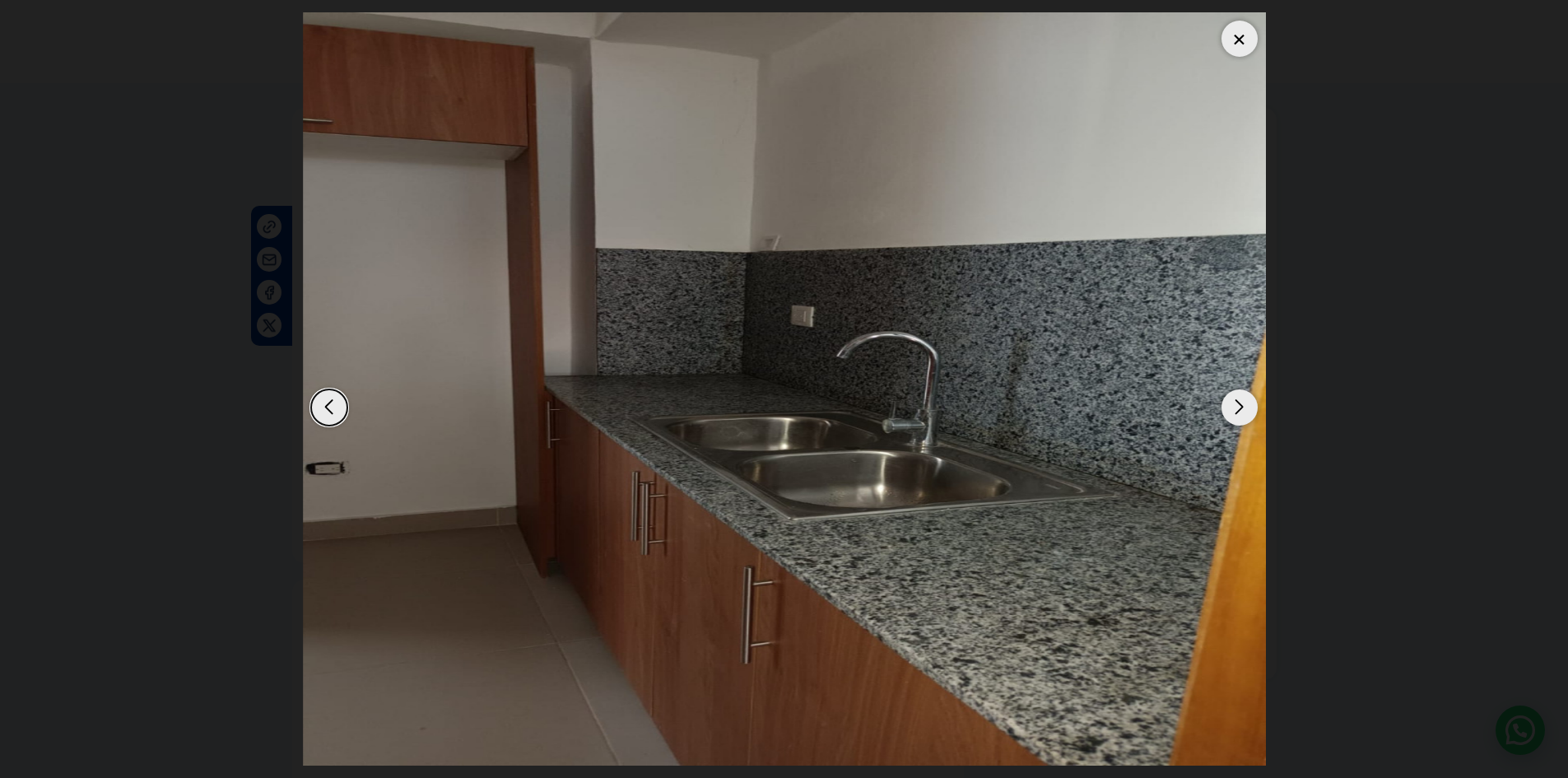
click at [1244, 410] on div "Next slide" at bounding box center [1239, 408] width 36 height 36
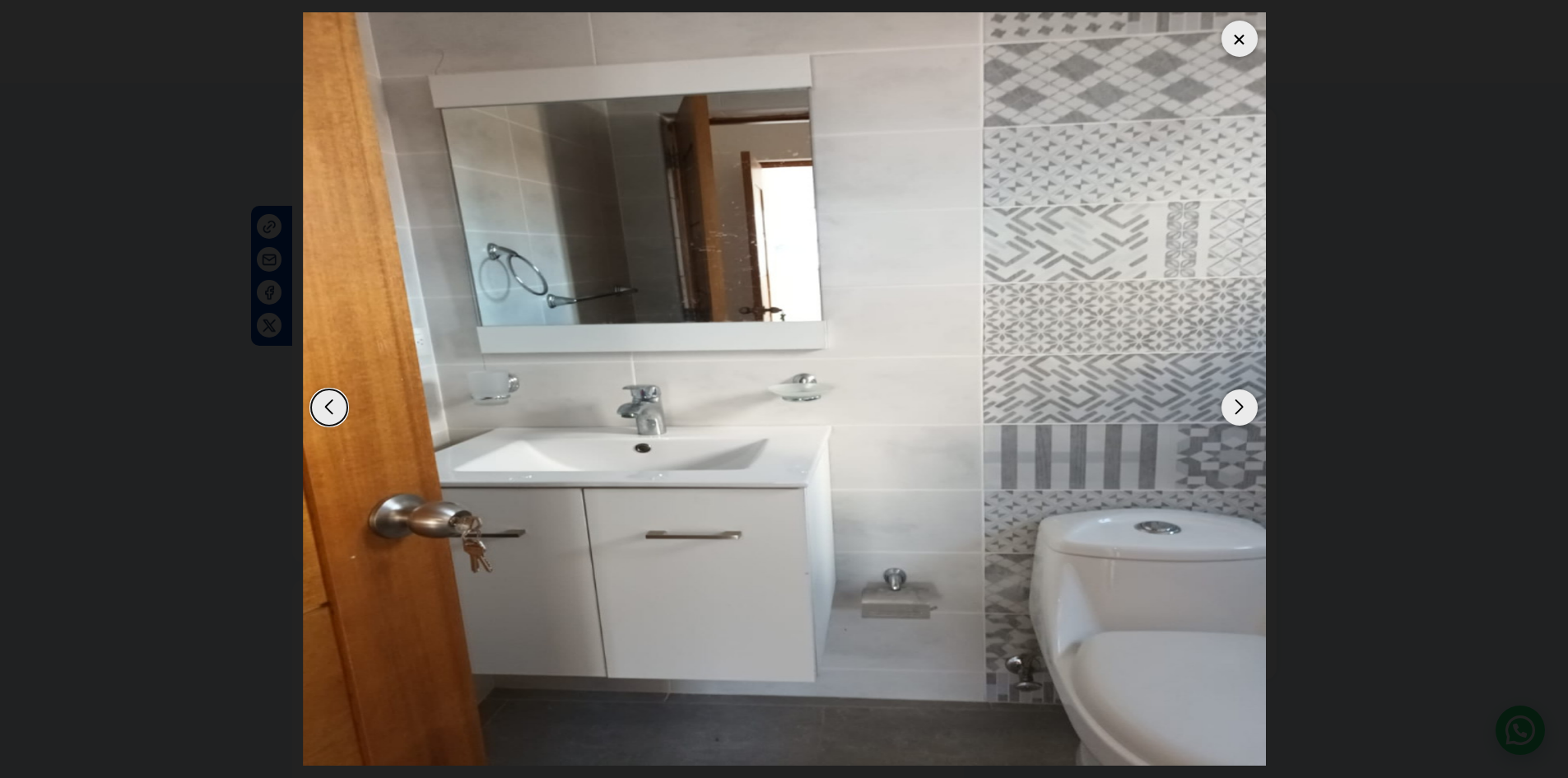
click at [1244, 410] on div "Next slide" at bounding box center [1239, 408] width 36 height 36
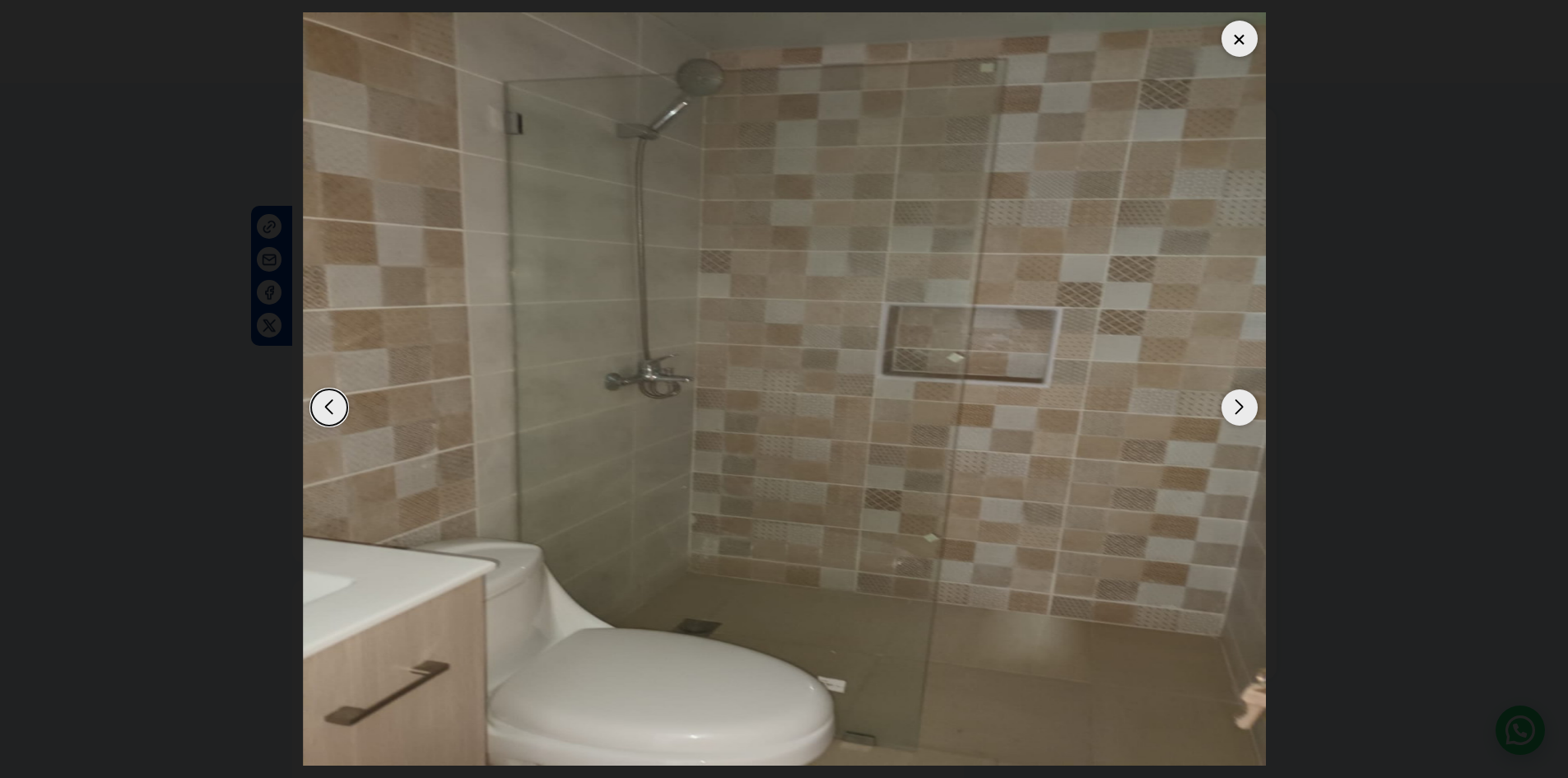
click at [1244, 410] on div "Next slide" at bounding box center [1239, 408] width 36 height 36
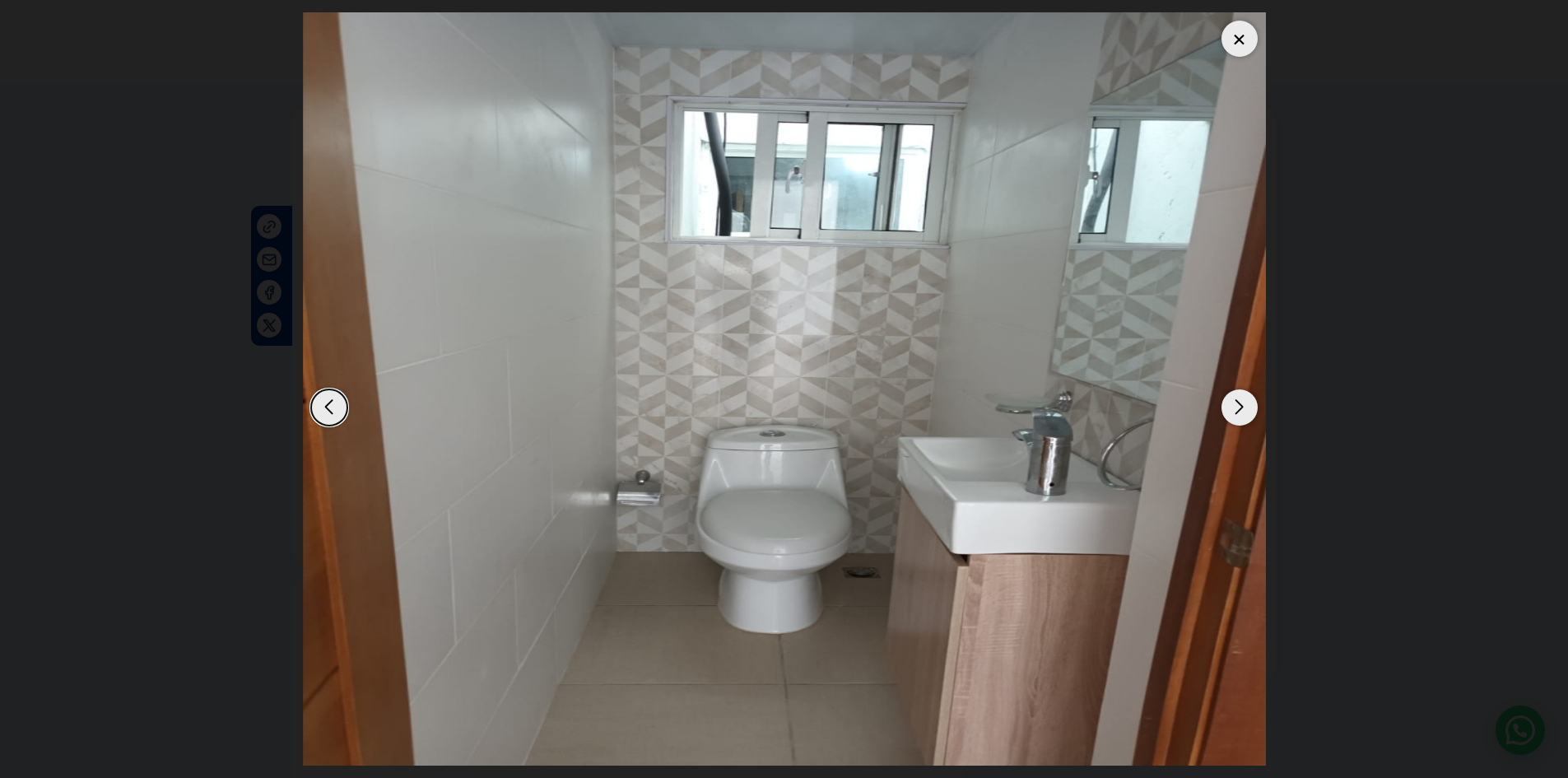
click at [1244, 410] on div "Next slide" at bounding box center [1239, 408] width 36 height 36
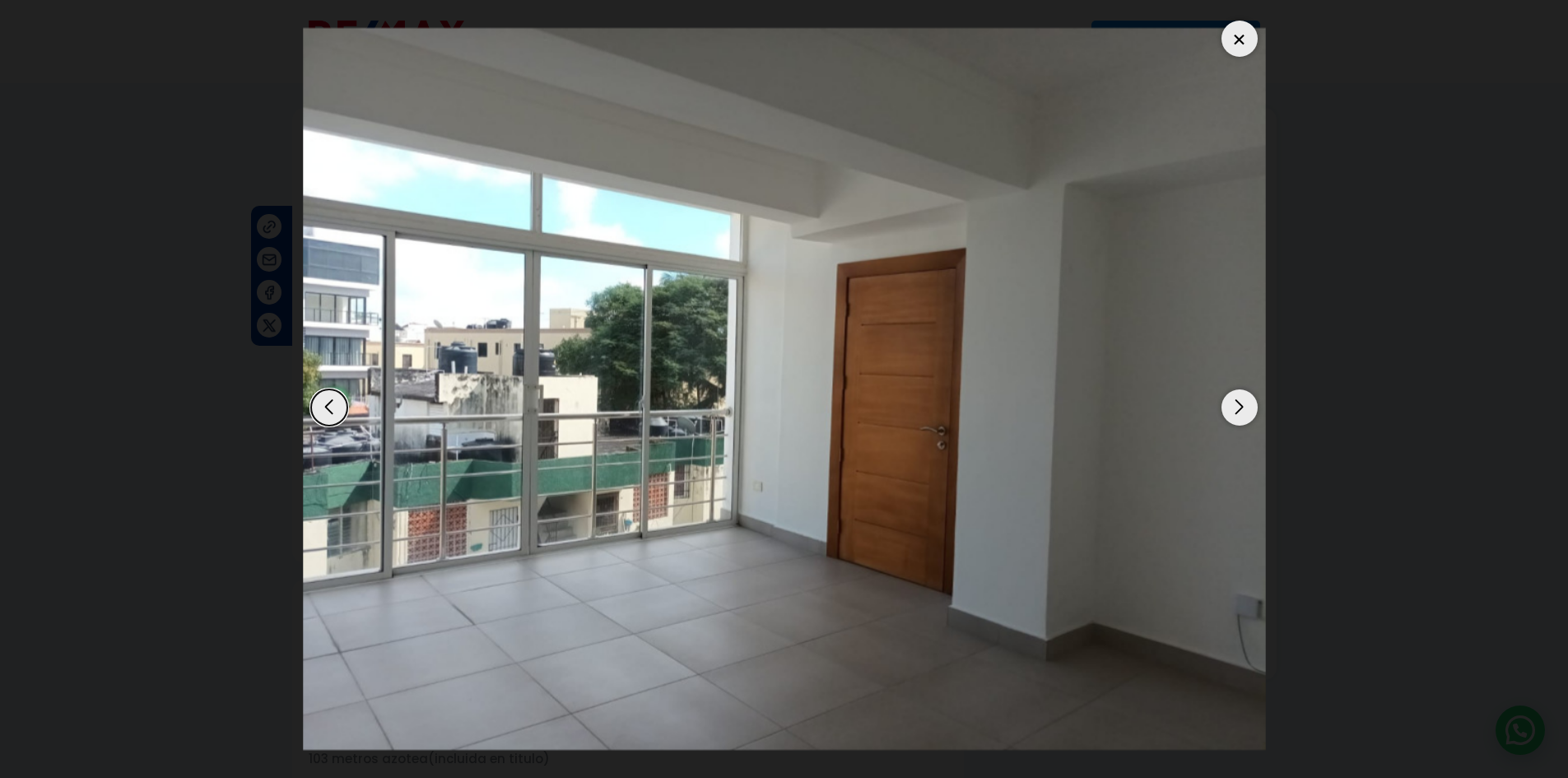
click at [1252, 46] on div at bounding box center [1239, 39] width 36 height 36
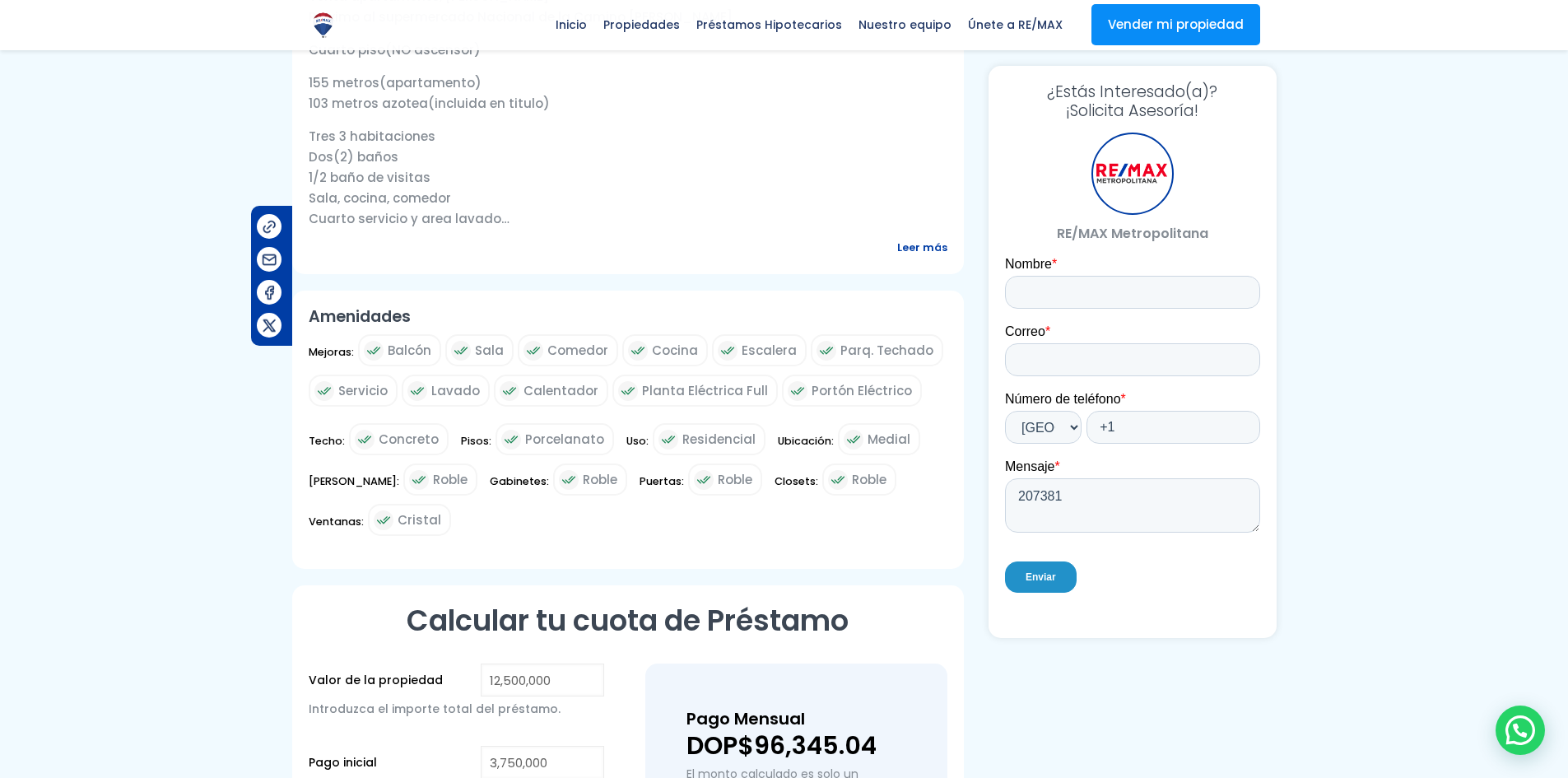
scroll to position [659, 0]
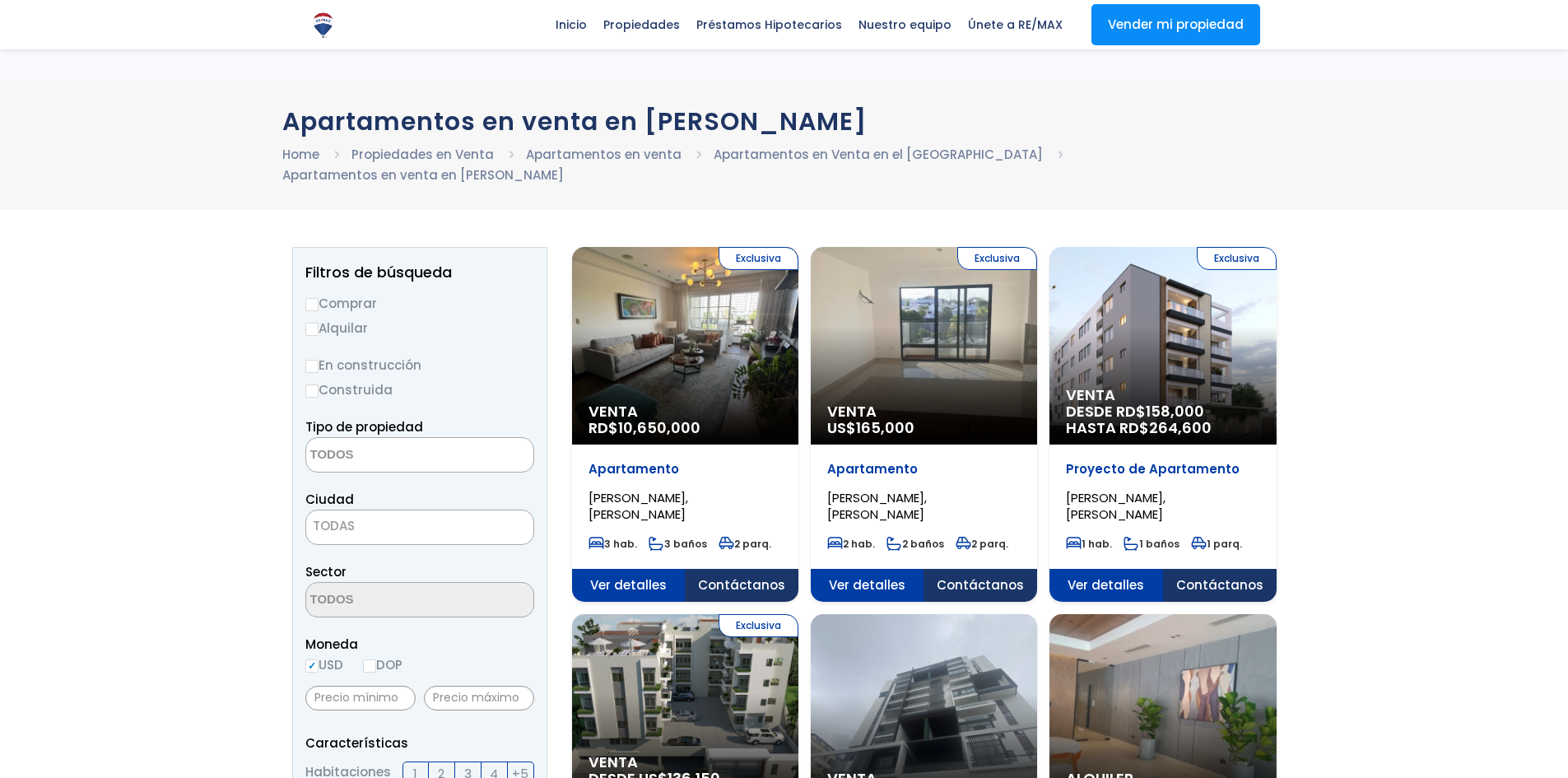
select select
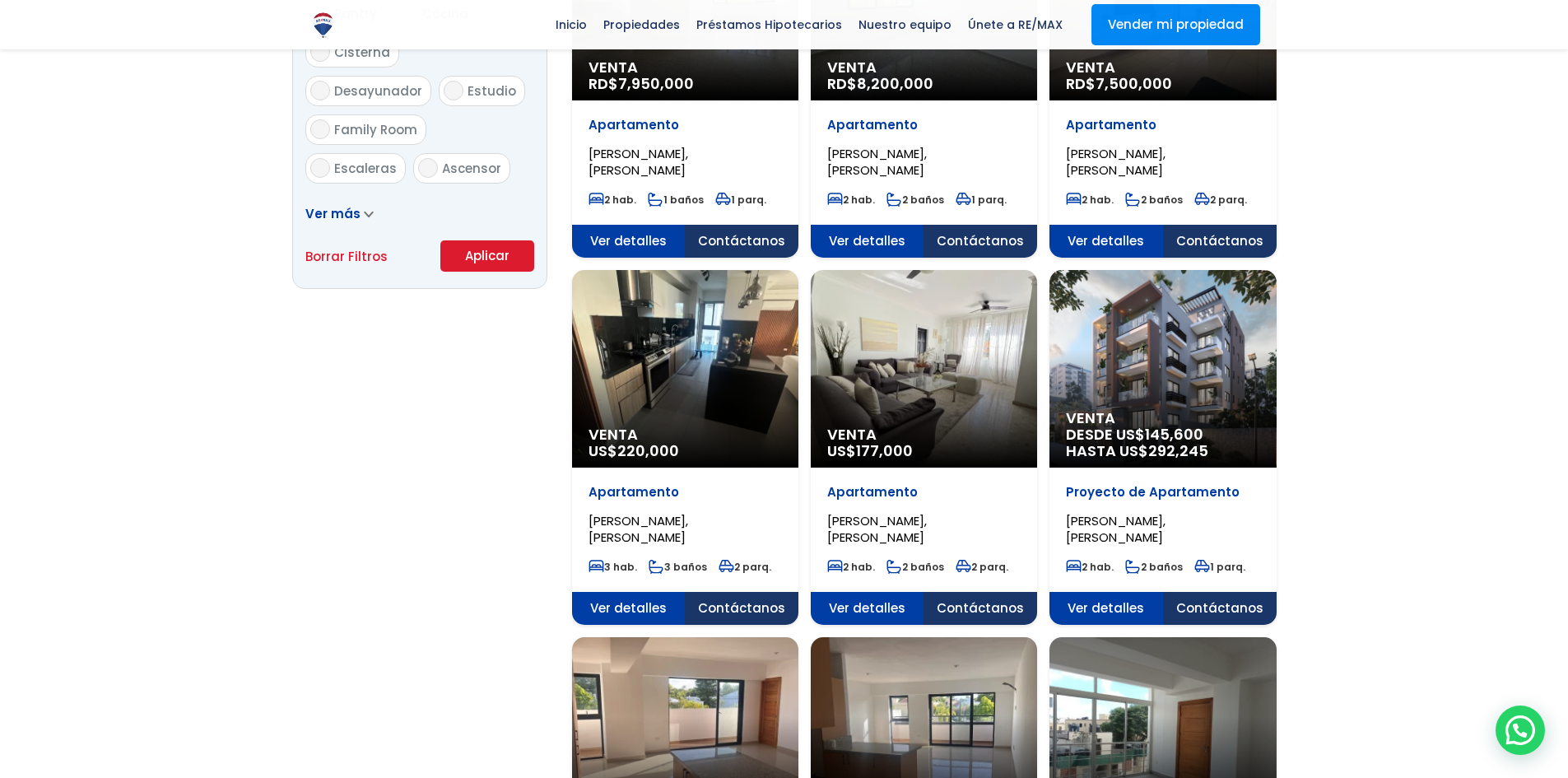
scroll to position [1072, 0]
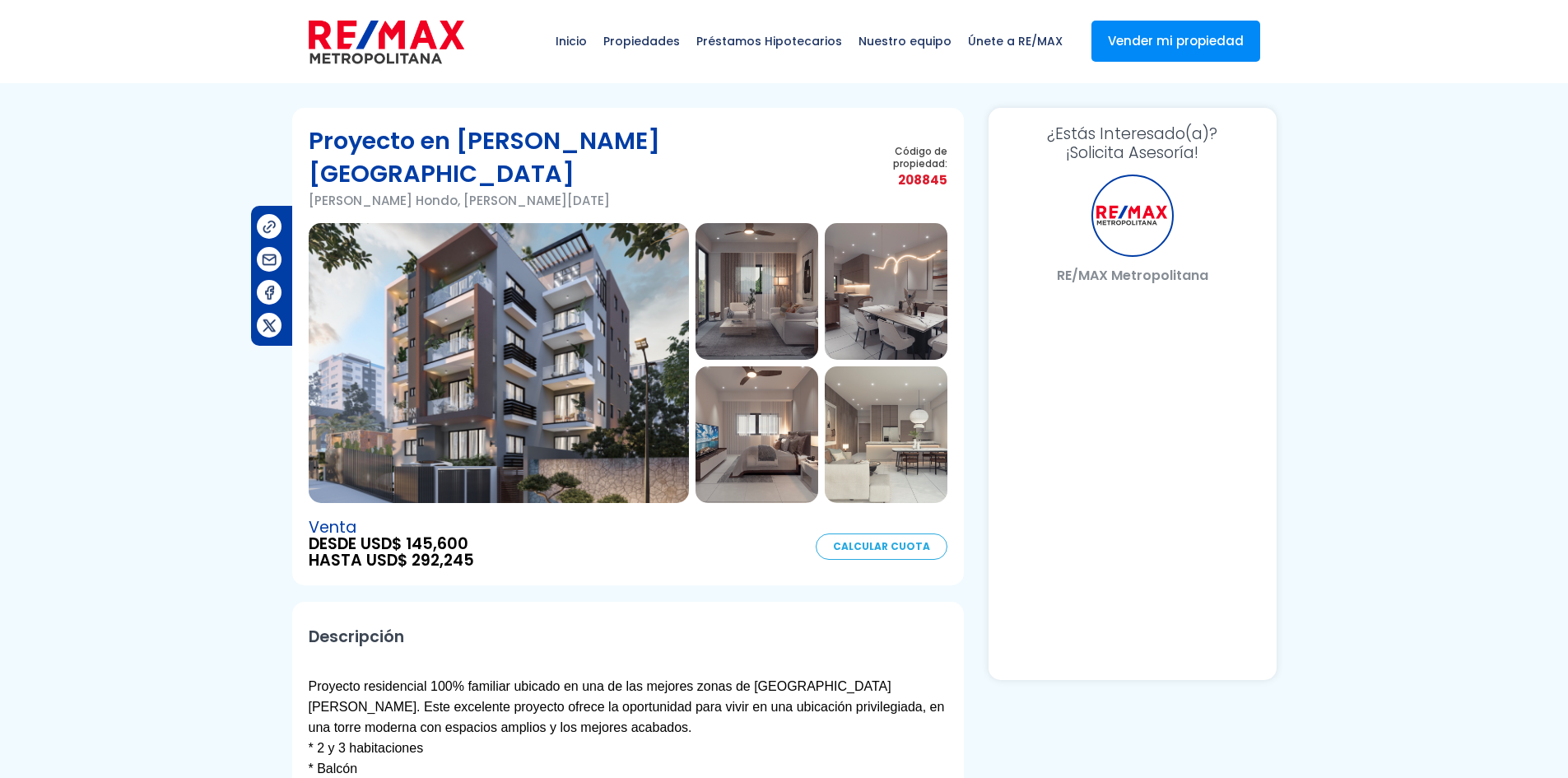
select select "US"
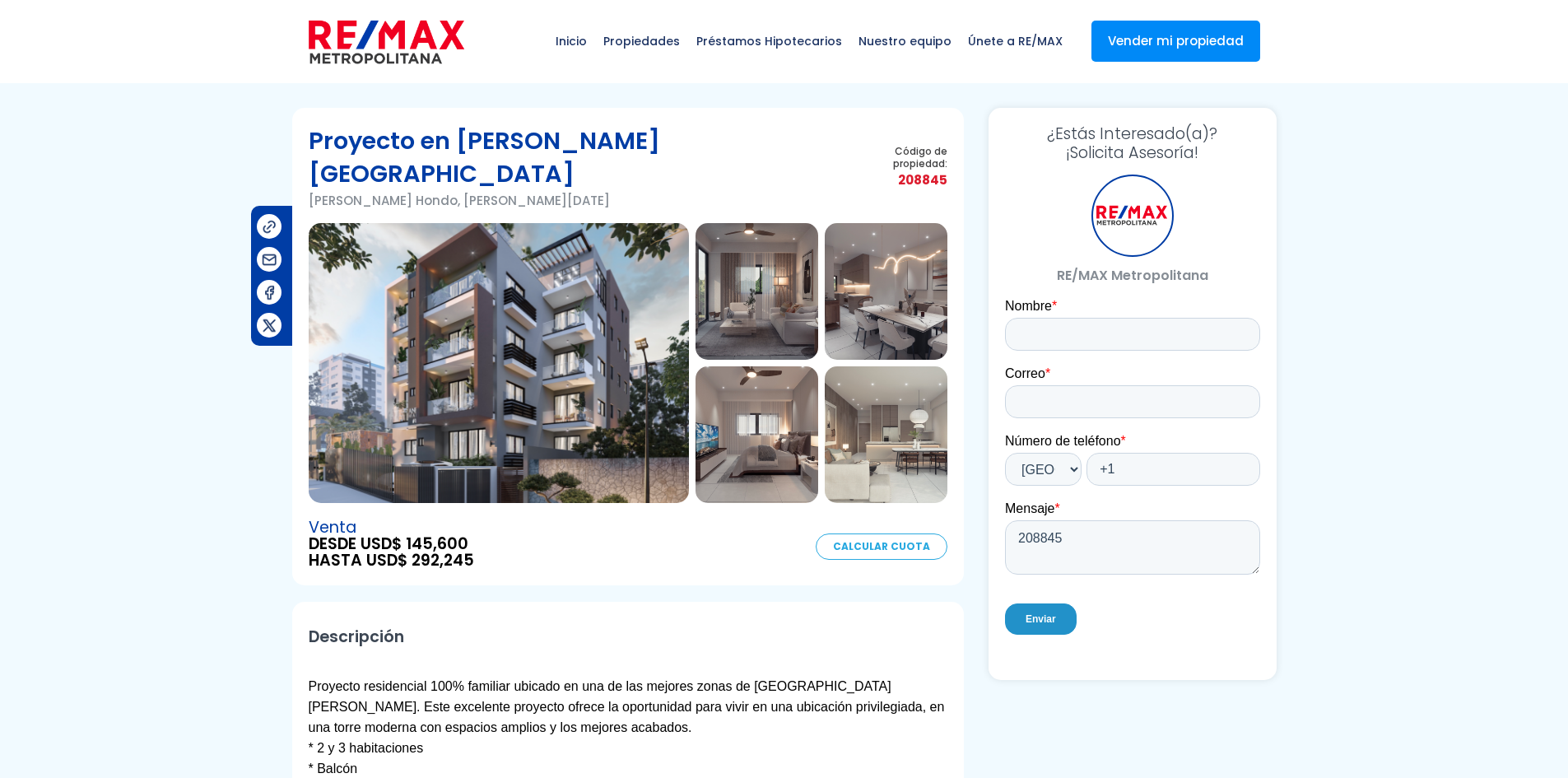
click at [583, 291] on img at bounding box center [499, 363] width 380 height 280
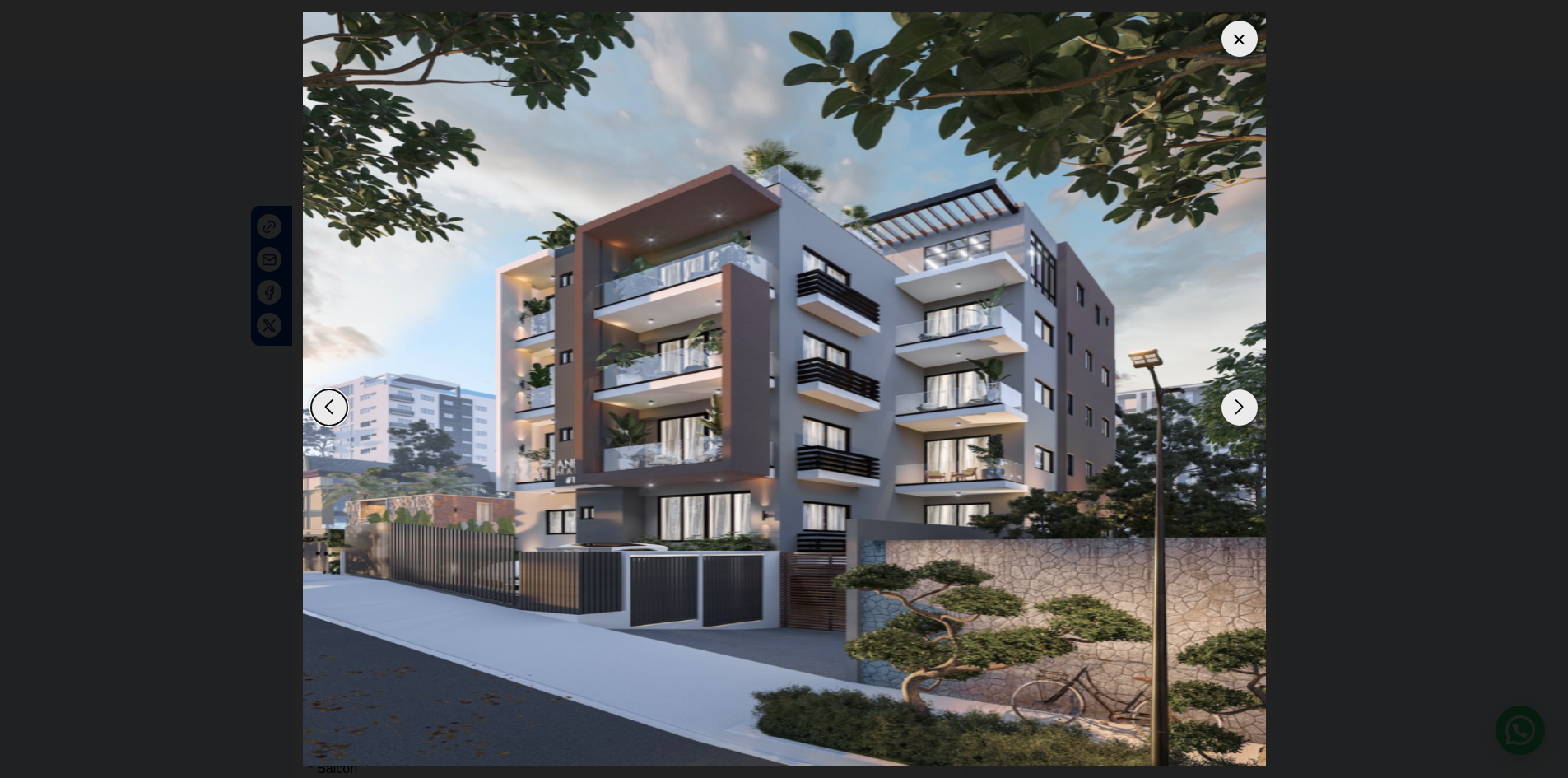
click at [1232, 404] on div "Next slide" at bounding box center [1239, 408] width 36 height 36
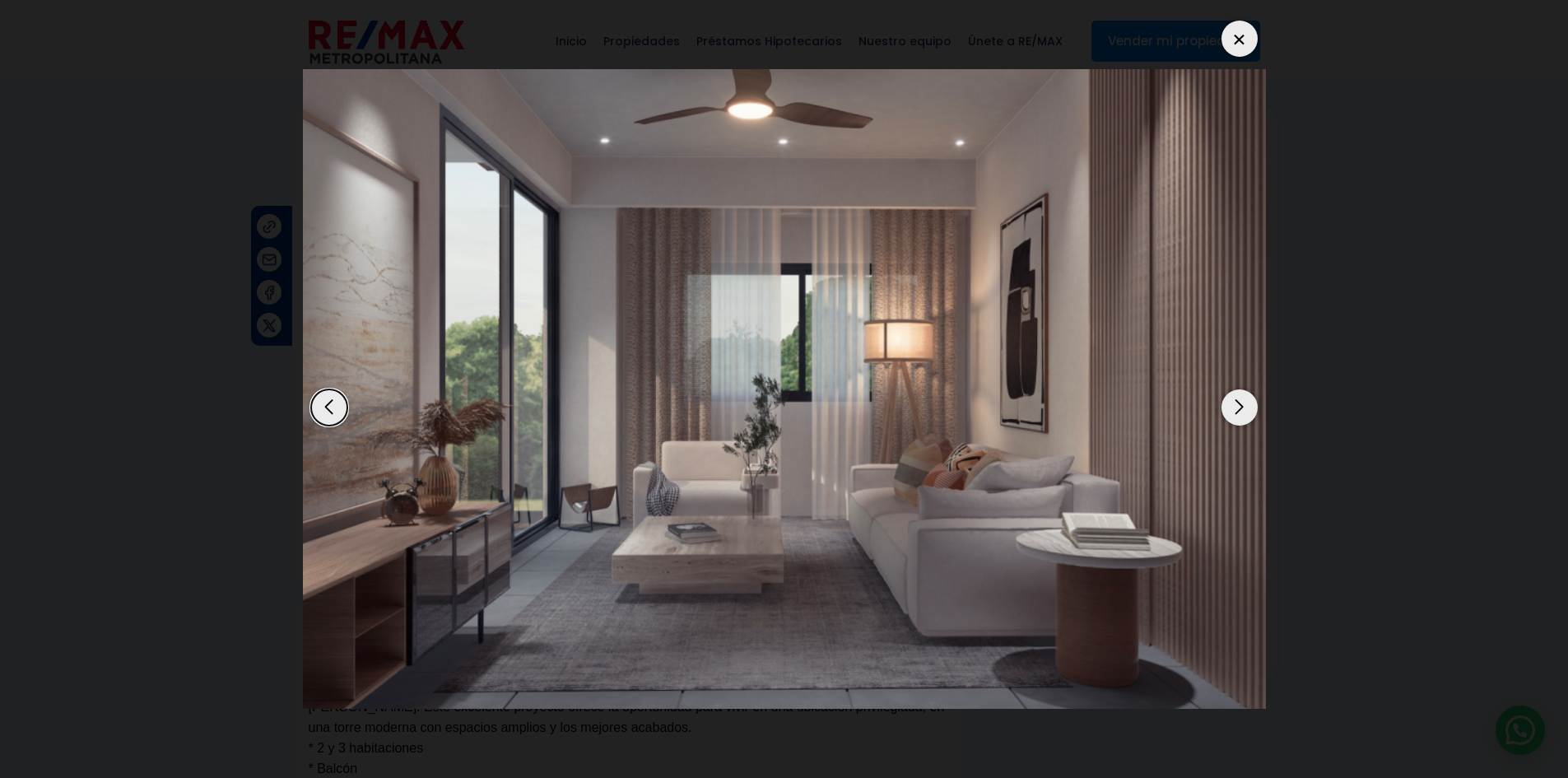
click at [1232, 404] on div "Next slide" at bounding box center [1239, 408] width 36 height 36
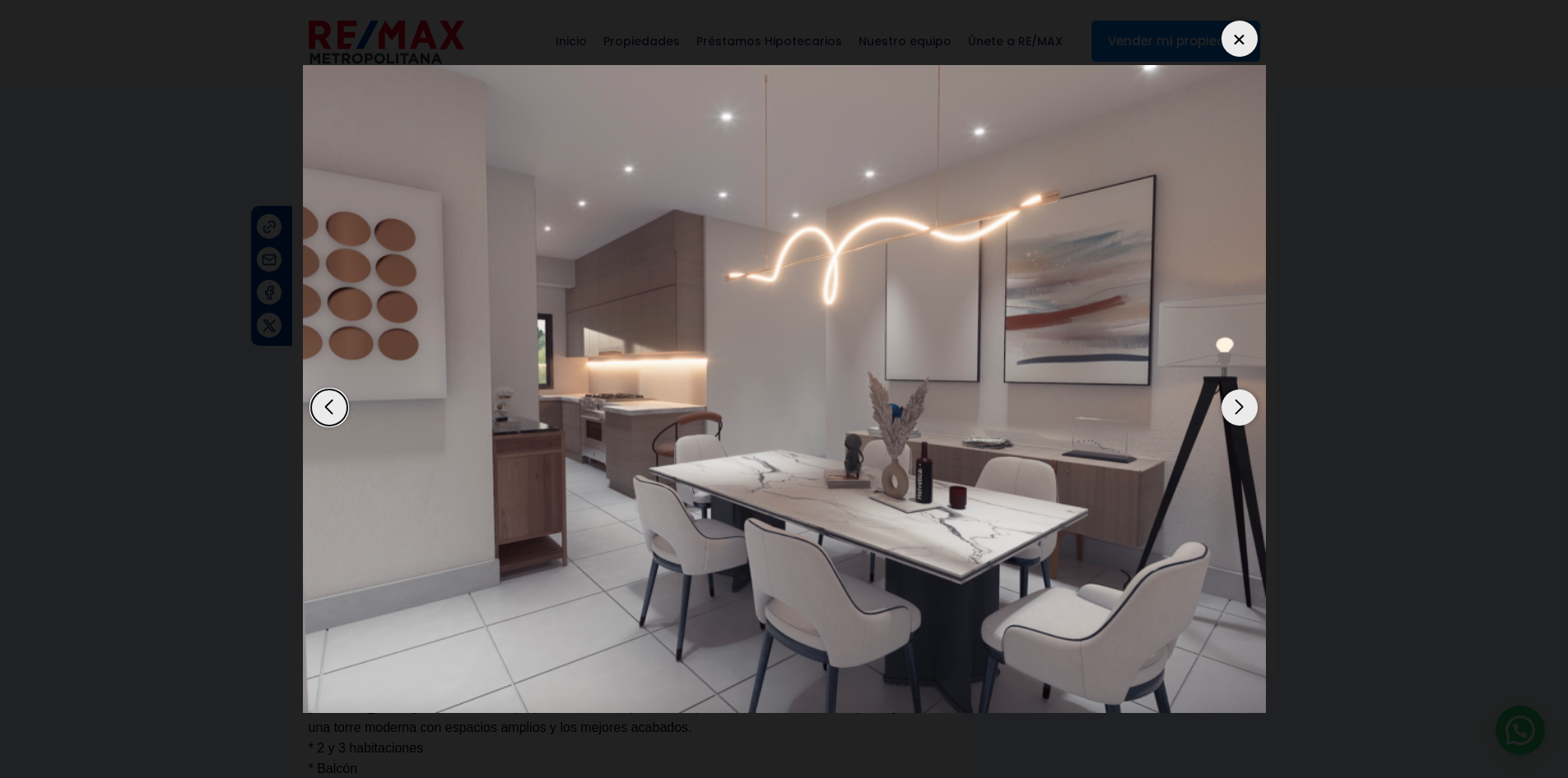
click at [1238, 410] on div "Next slide" at bounding box center [1239, 408] width 36 height 36
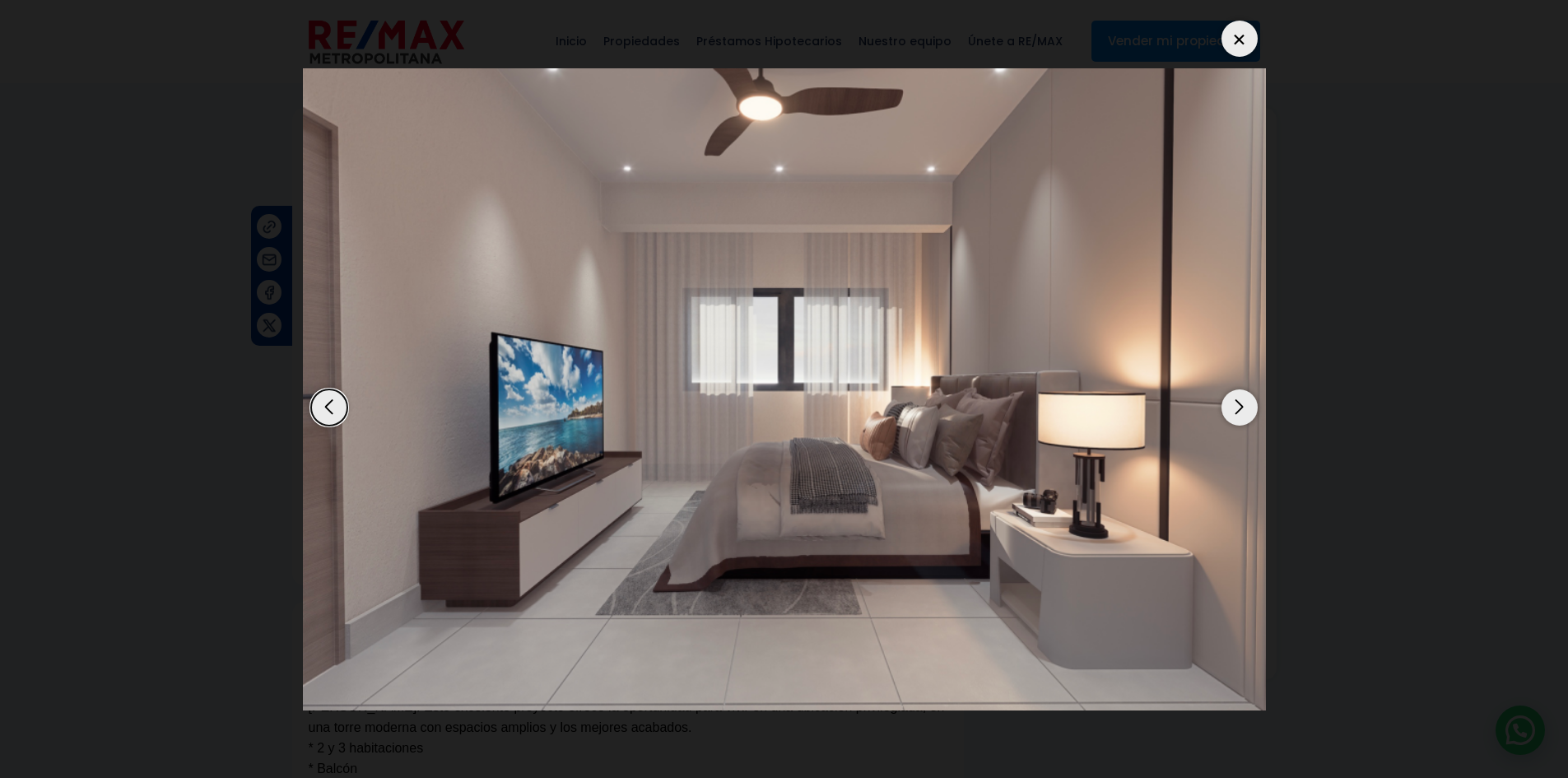
click at [1238, 411] on div "Next slide" at bounding box center [1239, 408] width 36 height 36
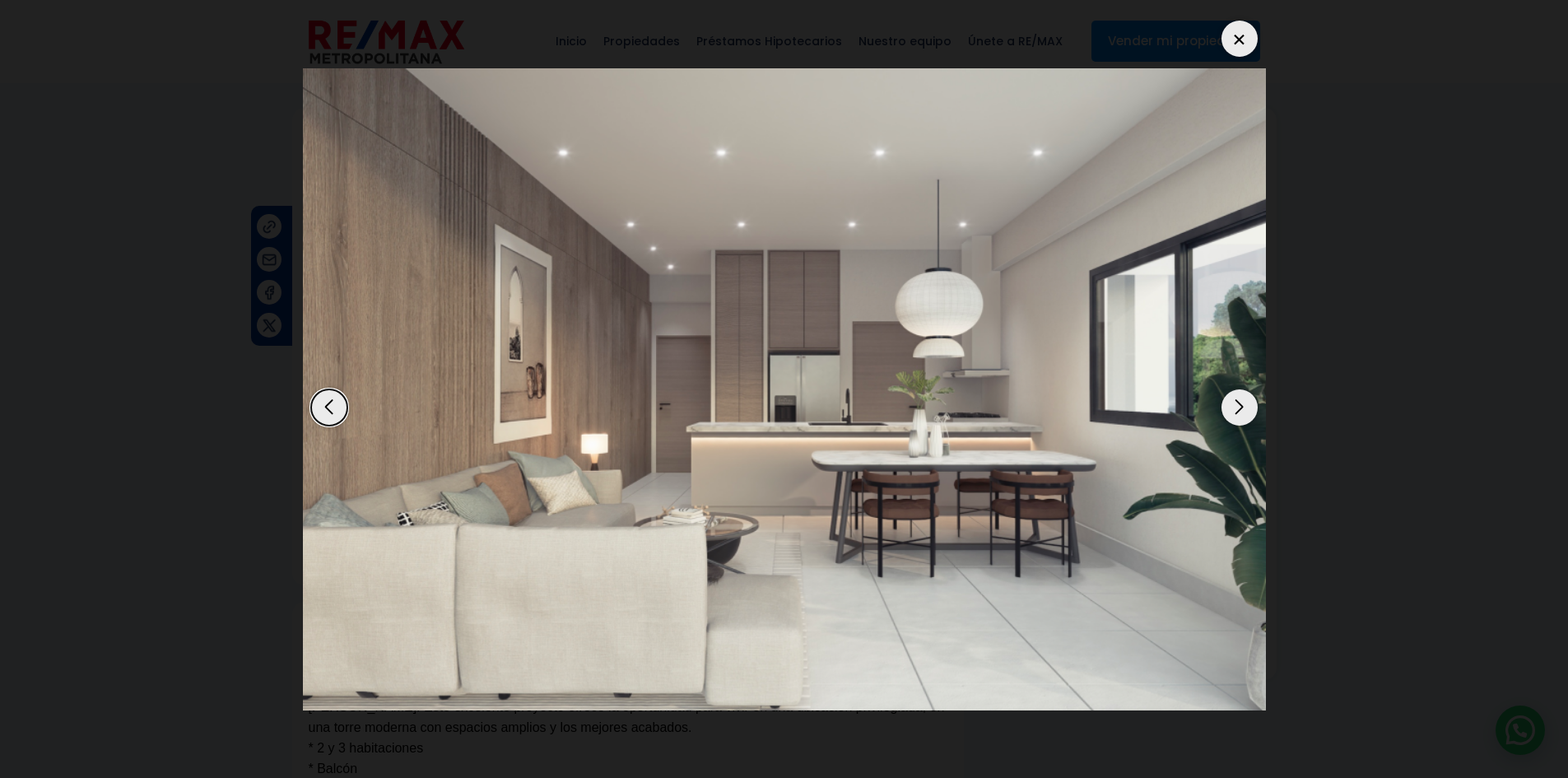
click at [1238, 411] on div "Next slide" at bounding box center [1239, 408] width 36 height 36
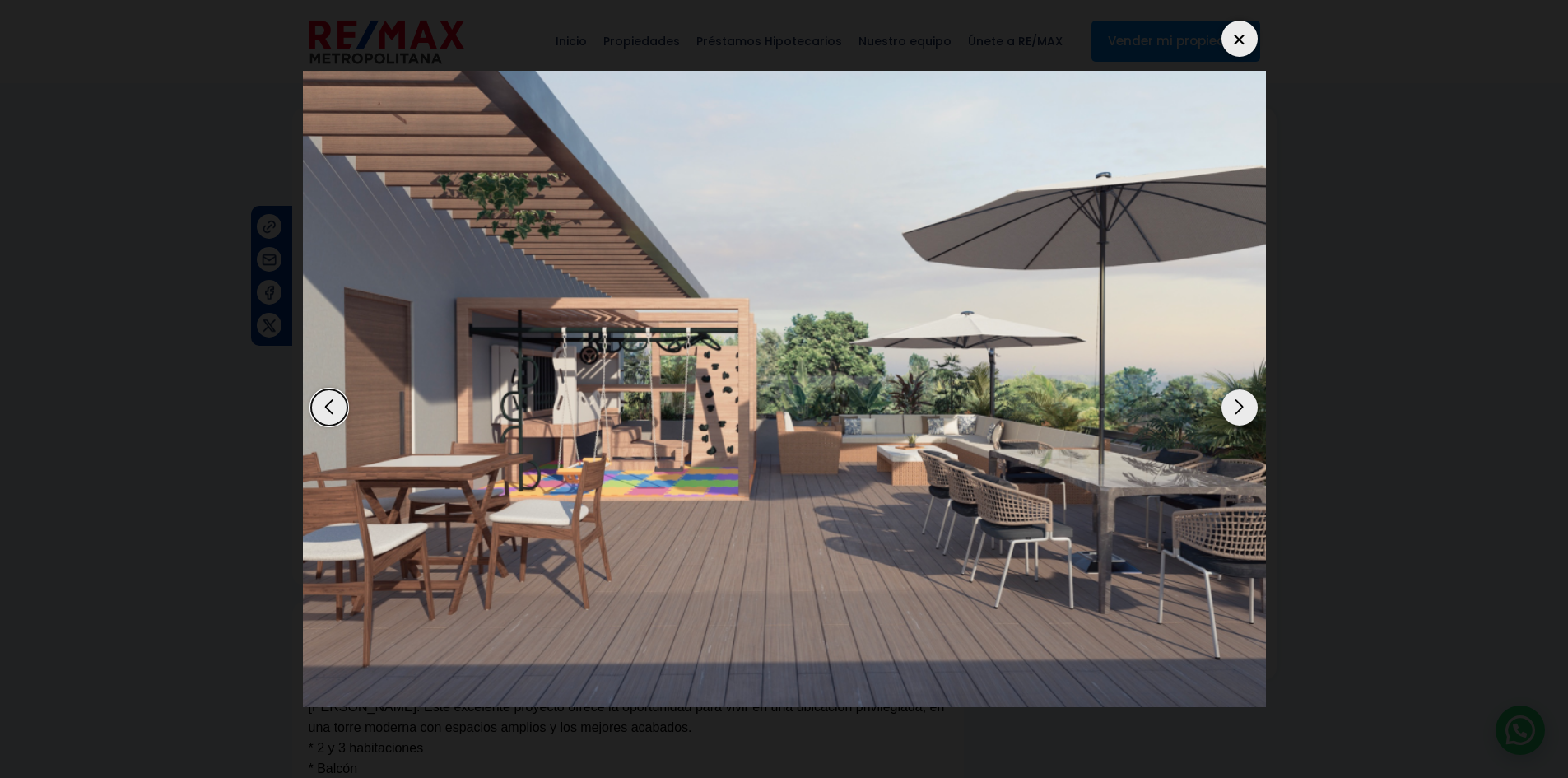
click at [1238, 411] on div "Next slide" at bounding box center [1239, 408] width 36 height 36
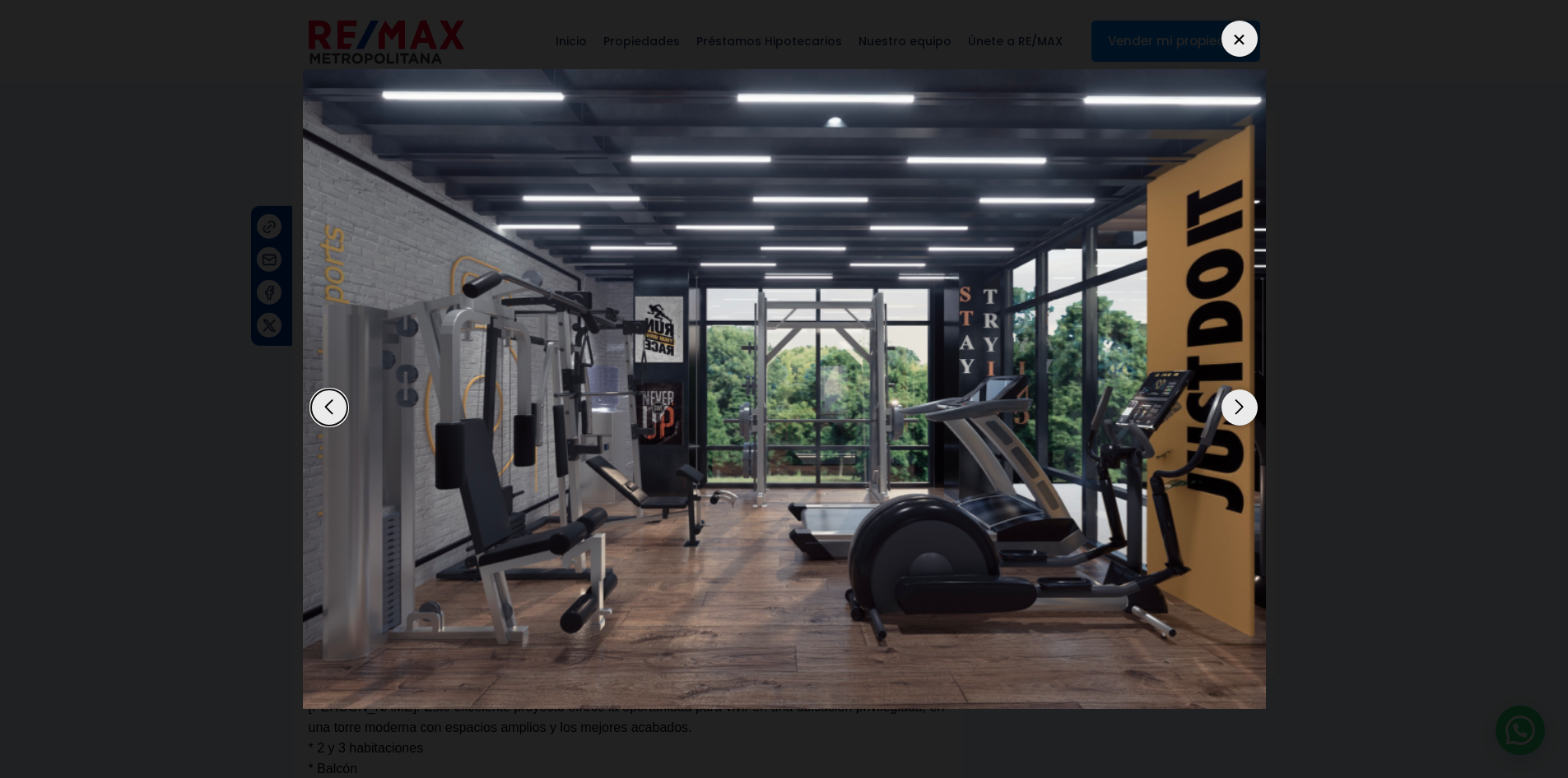
click at [1238, 411] on div "Next slide" at bounding box center [1239, 408] width 36 height 36
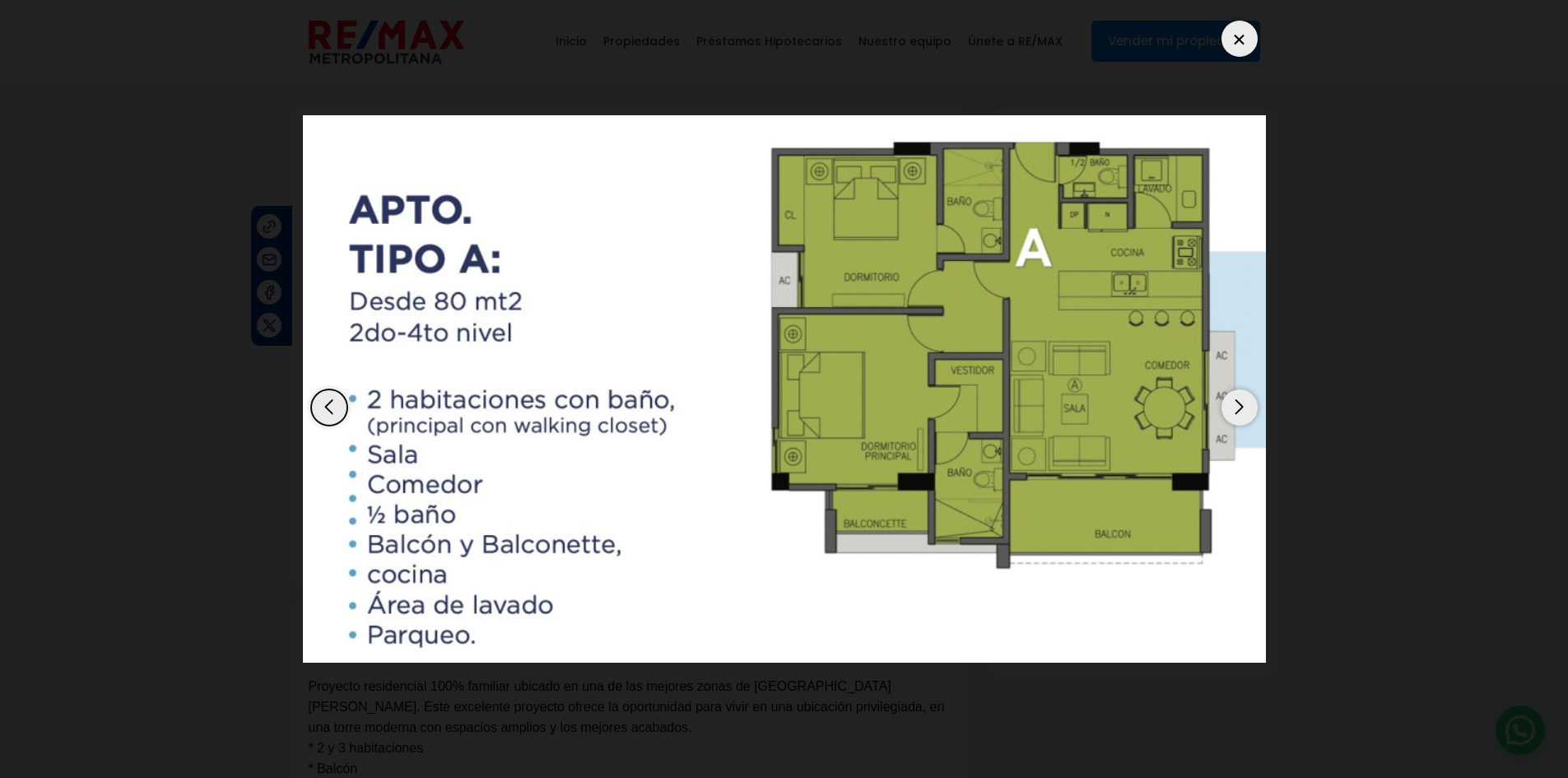
click at [1238, 411] on div "Next slide" at bounding box center [1239, 408] width 36 height 36
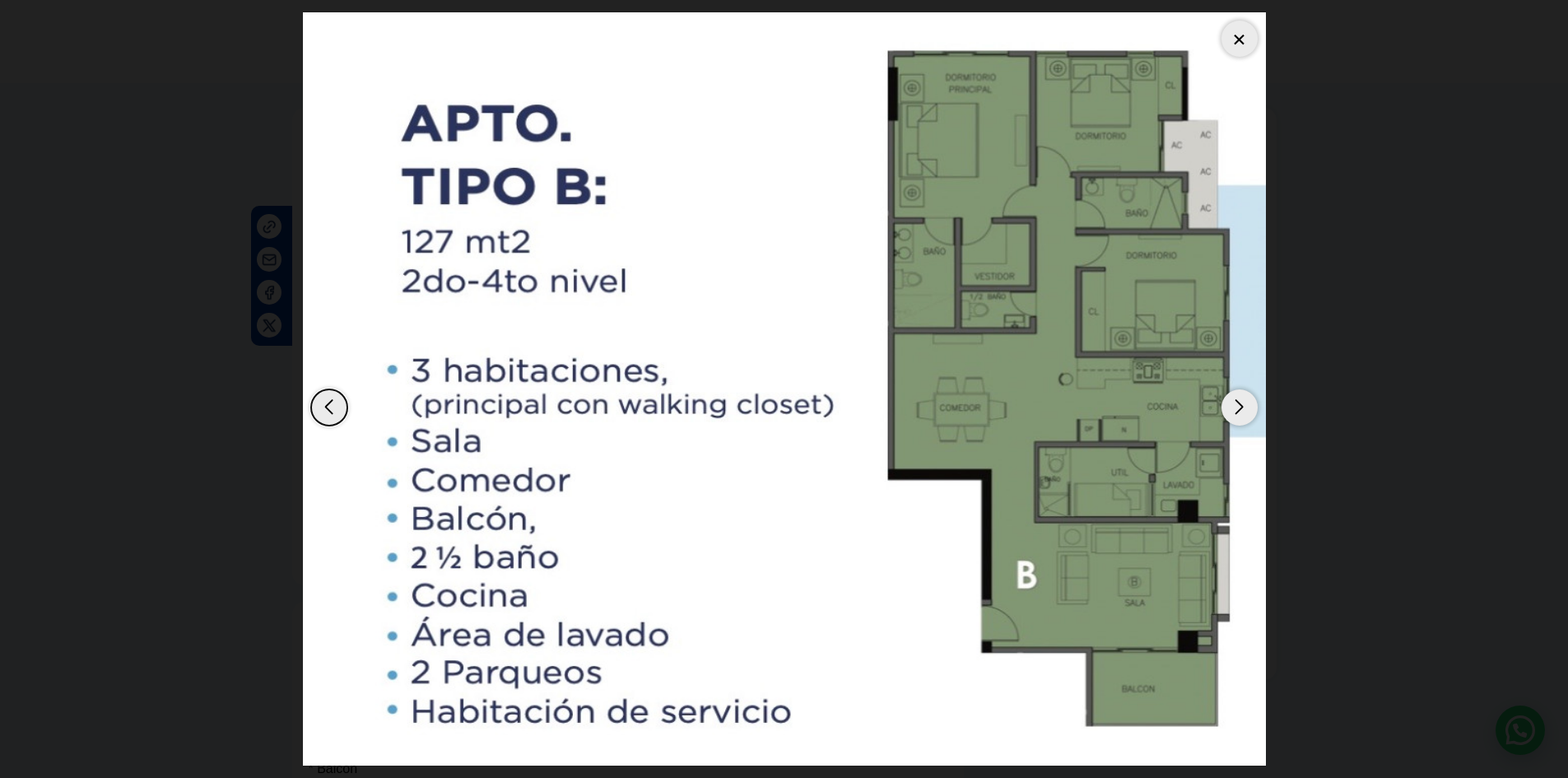
click at [1238, 411] on div "Next slide" at bounding box center [1239, 408] width 36 height 36
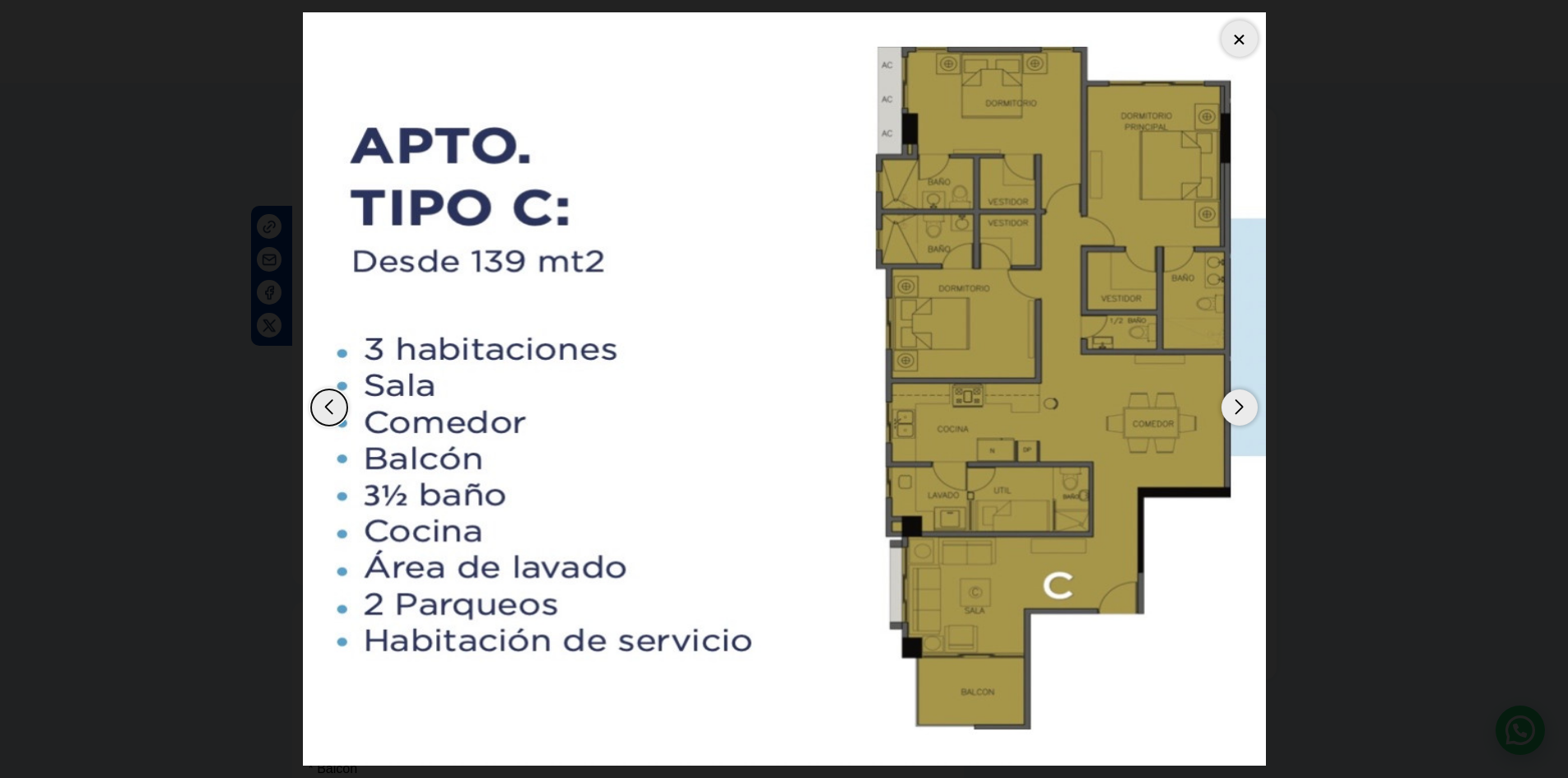
click at [1238, 411] on div "Next slide" at bounding box center [1239, 408] width 36 height 36
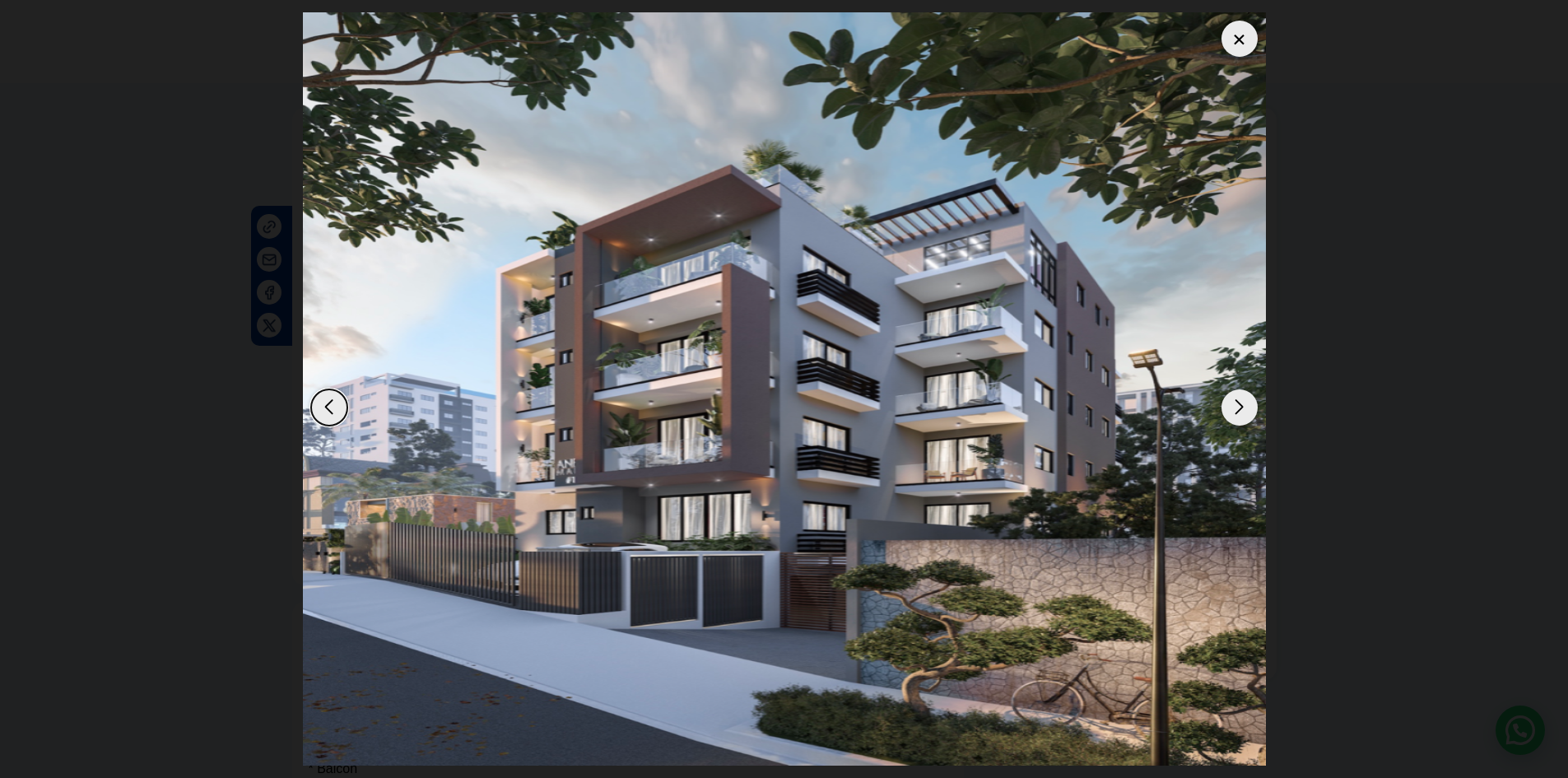
click at [1238, 411] on div "Next slide" at bounding box center [1239, 408] width 36 height 36
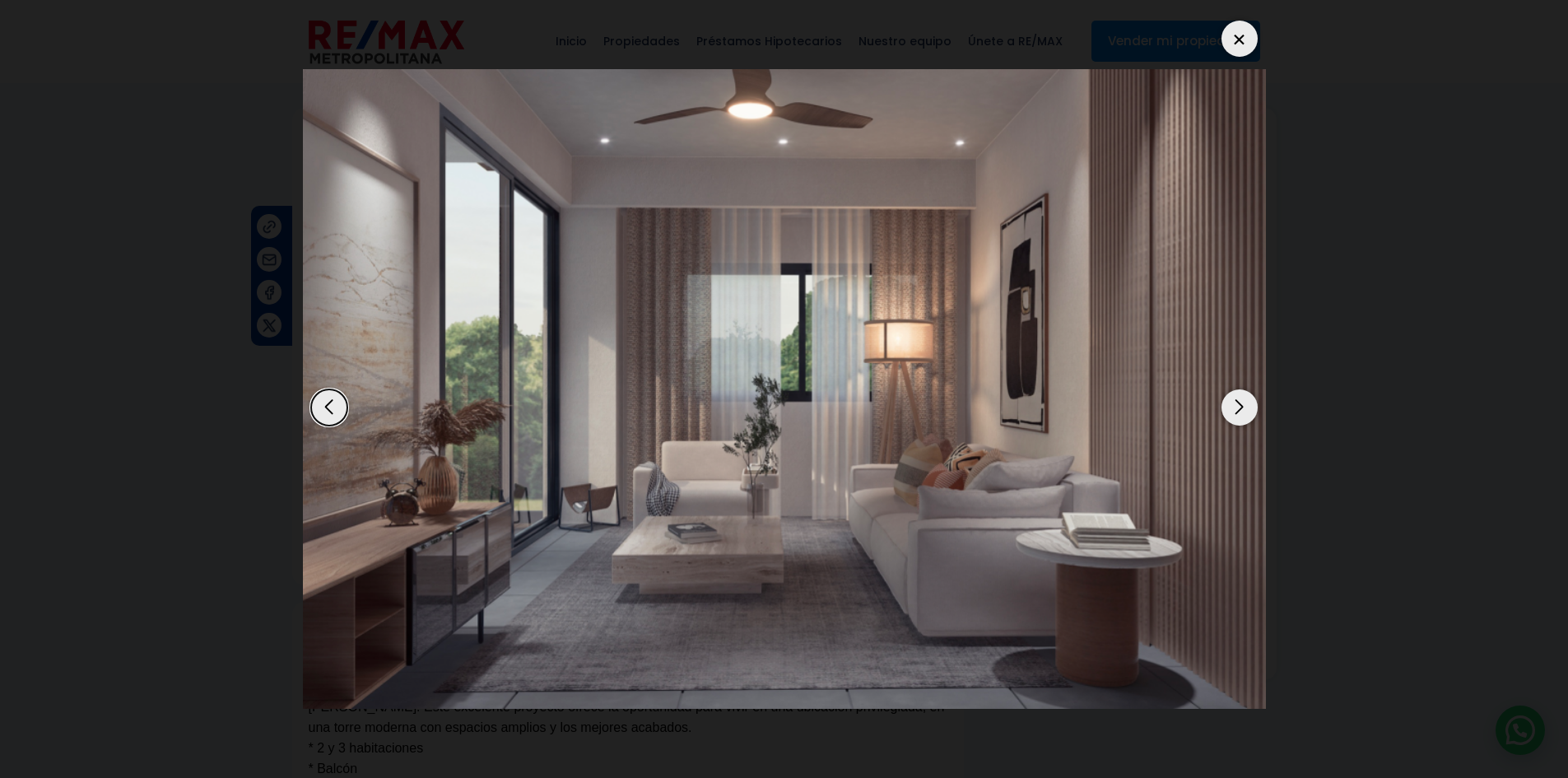
click at [1278, 383] on dialog at bounding box center [784, 389] width 988 height 778
click at [1238, 30] on div at bounding box center [1239, 39] width 36 height 36
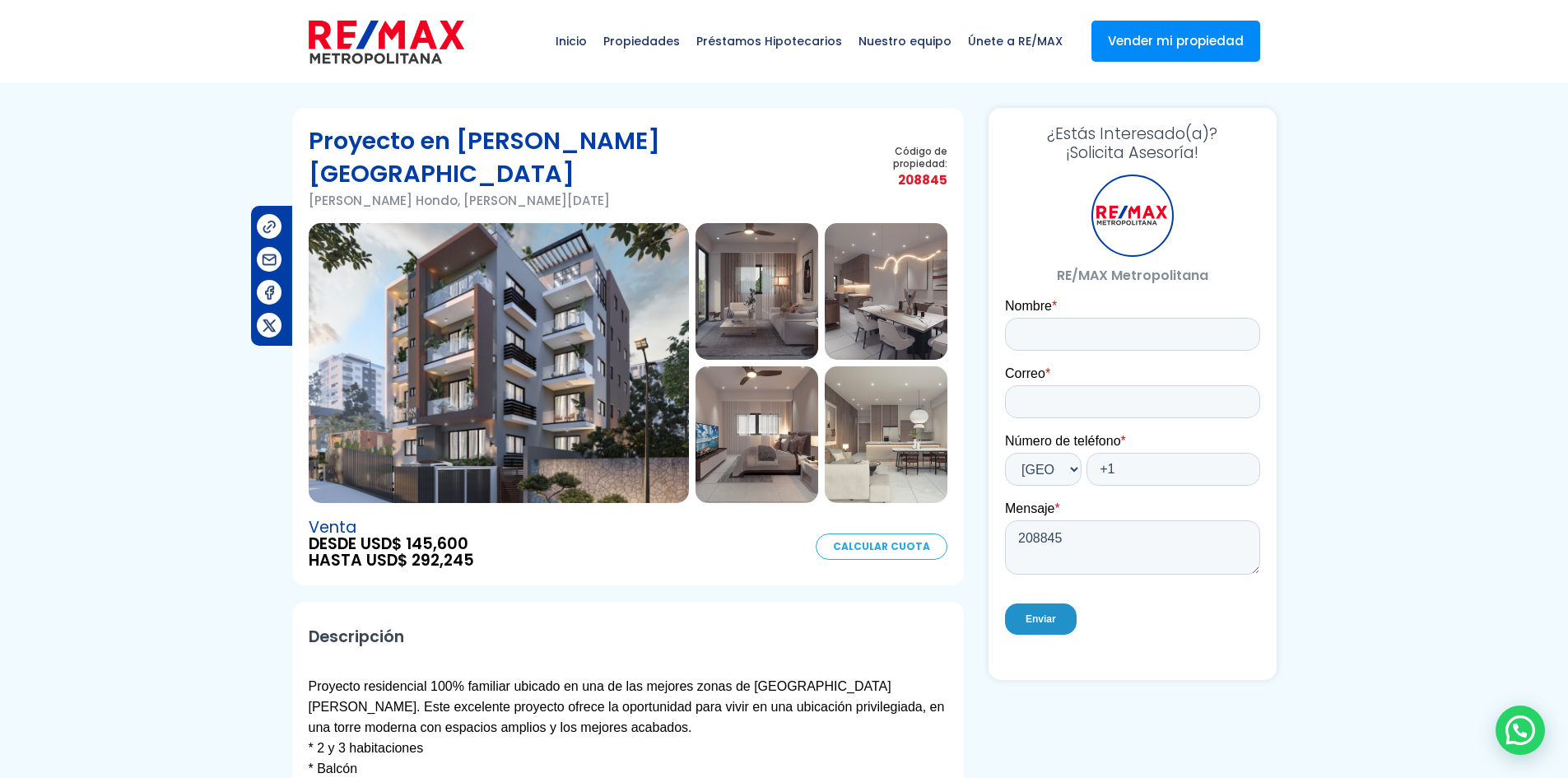
click at [530, 240] on img at bounding box center [499, 363] width 380 height 280
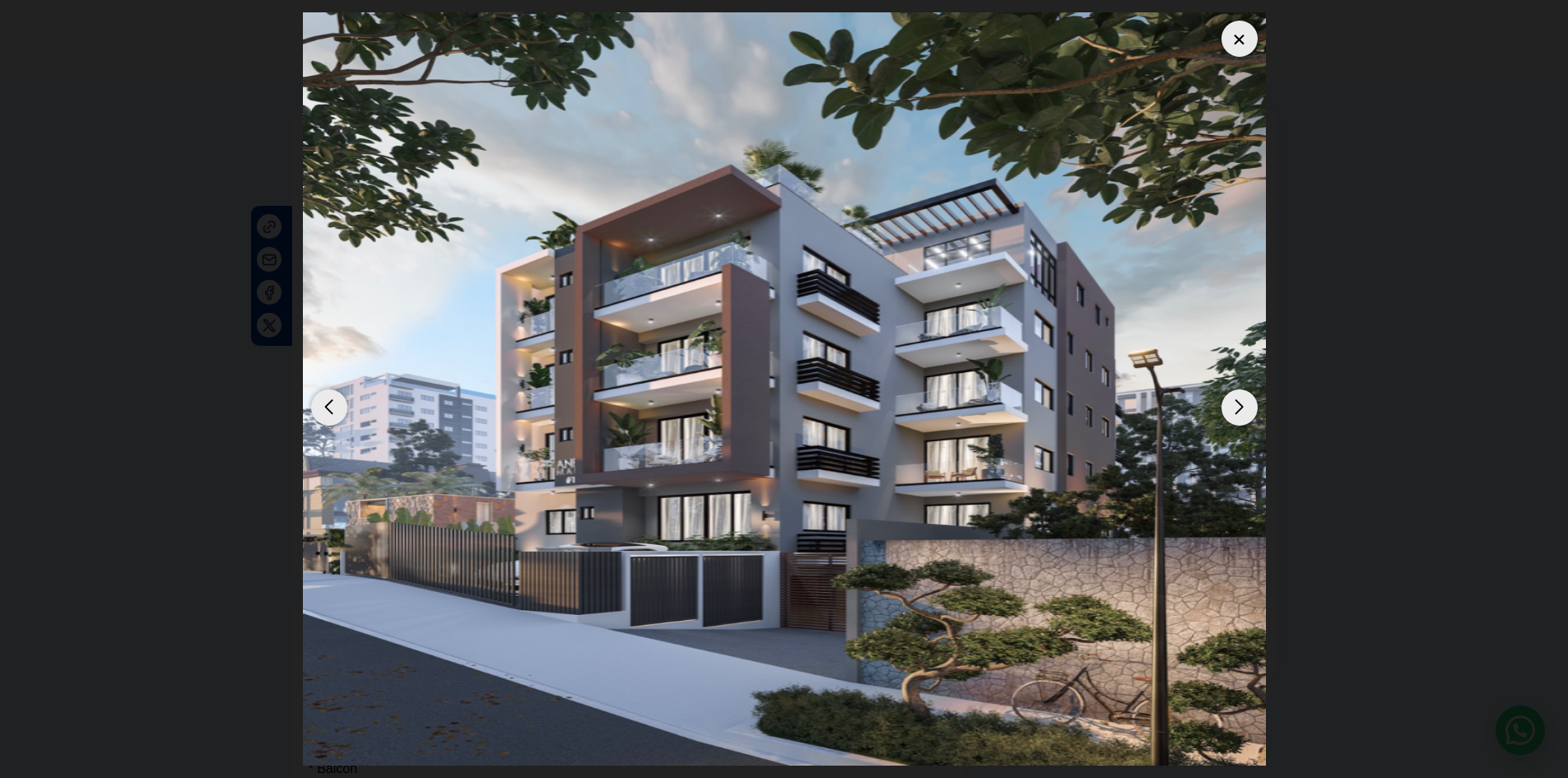
click at [1238, 396] on div "Next slide" at bounding box center [1239, 408] width 36 height 36
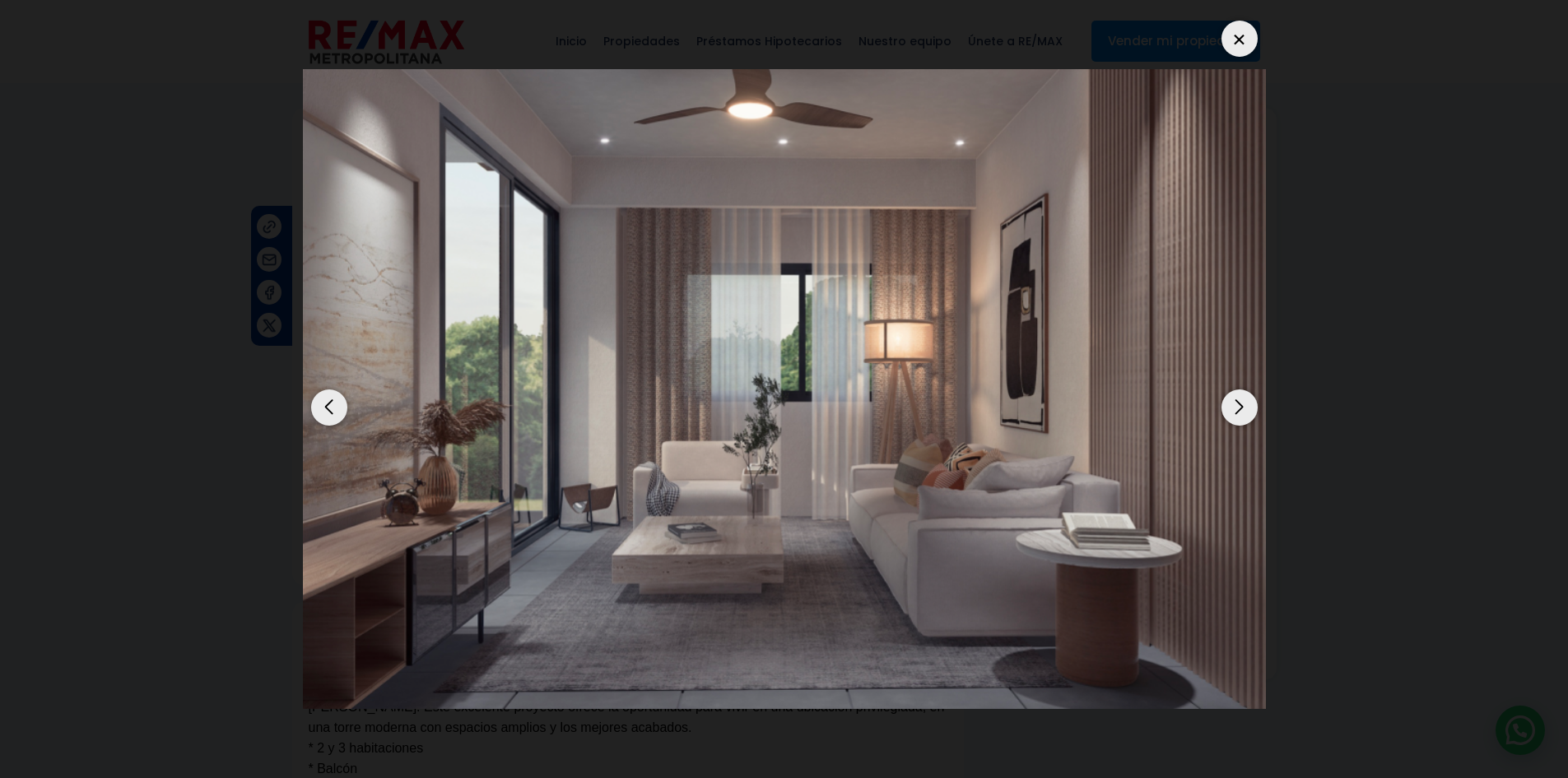
click at [1244, 400] on div "Next slide" at bounding box center [1239, 408] width 36 height 36
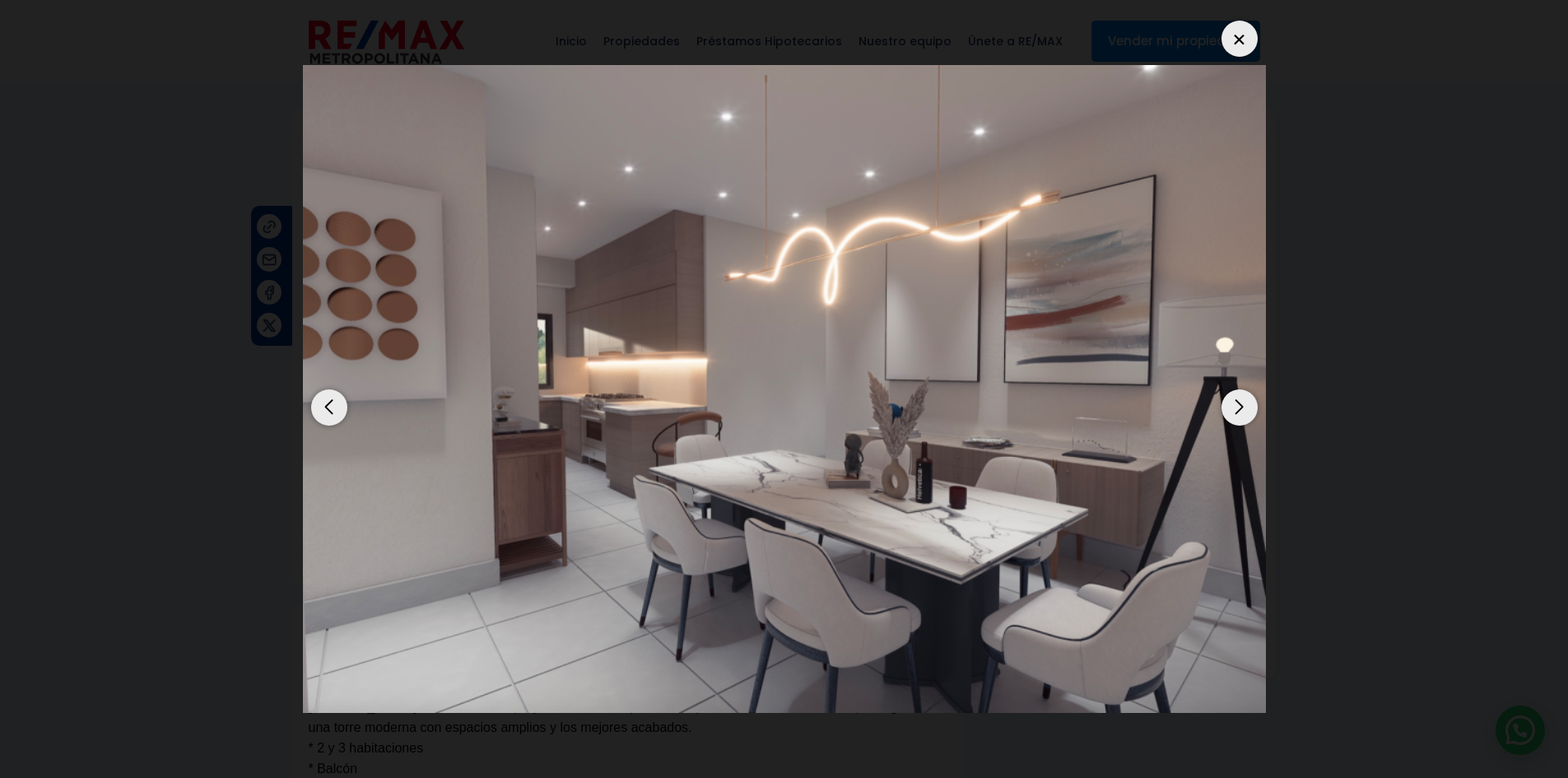
click at [1244, 400] on div "Next slide" at bounding box center [1239, 408] width 36 height 36
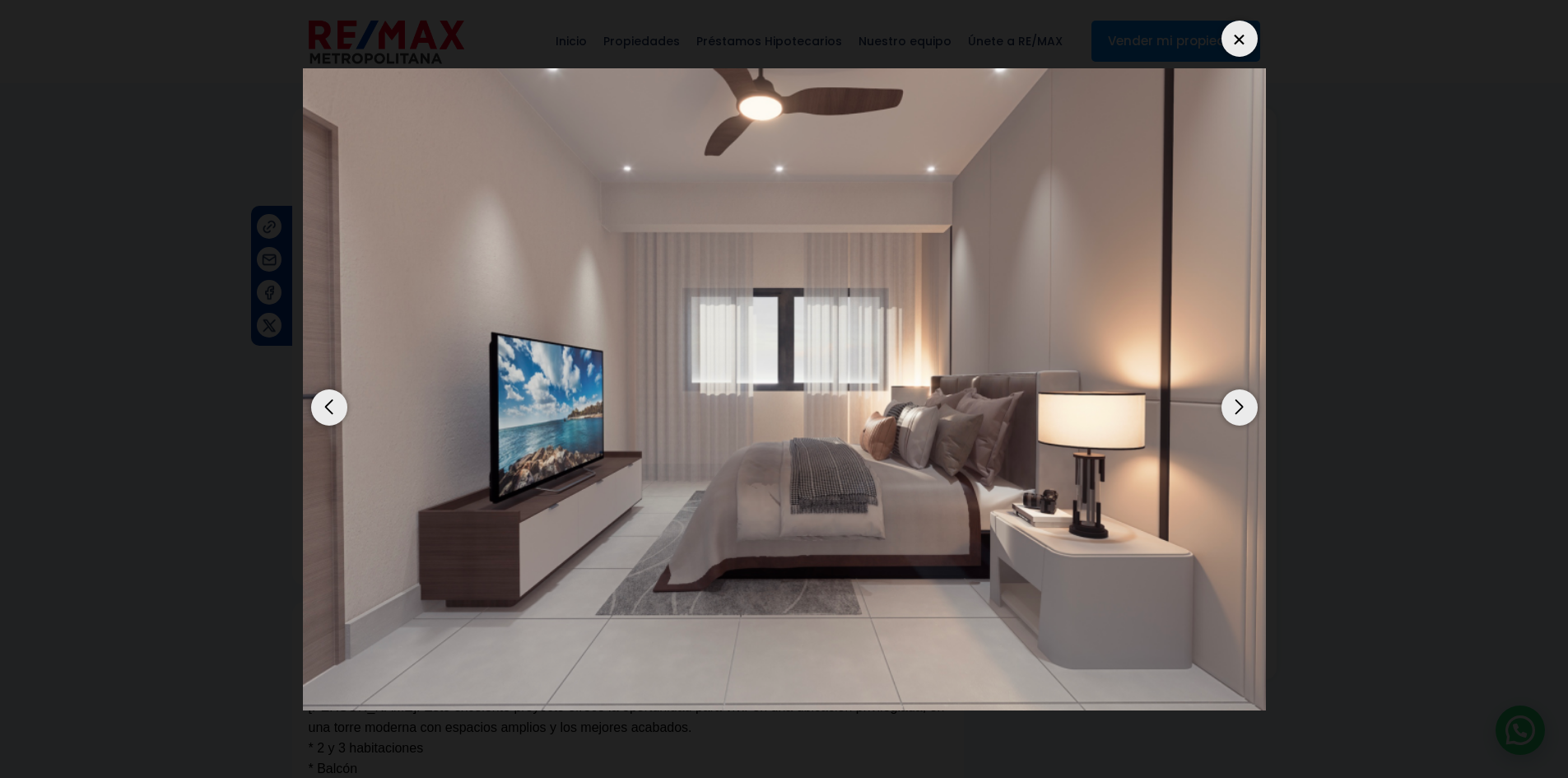
click at [1245, 398] on div "Next slide" at bounding box center [1239, 408] width 36 height 36
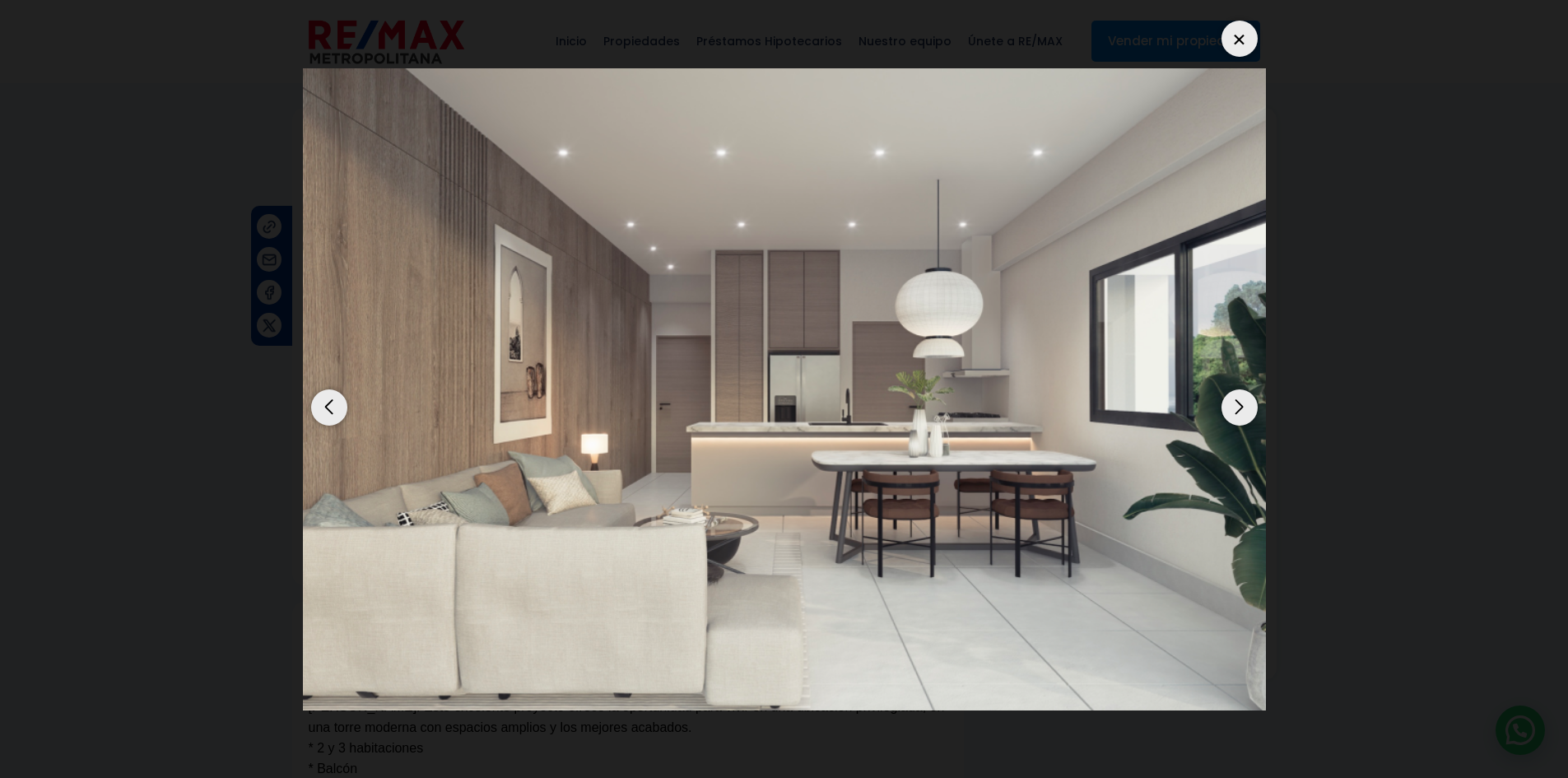
click at [1245, 400] on div "Next slide" at bounding box center [1239, 408] width 36 height 36
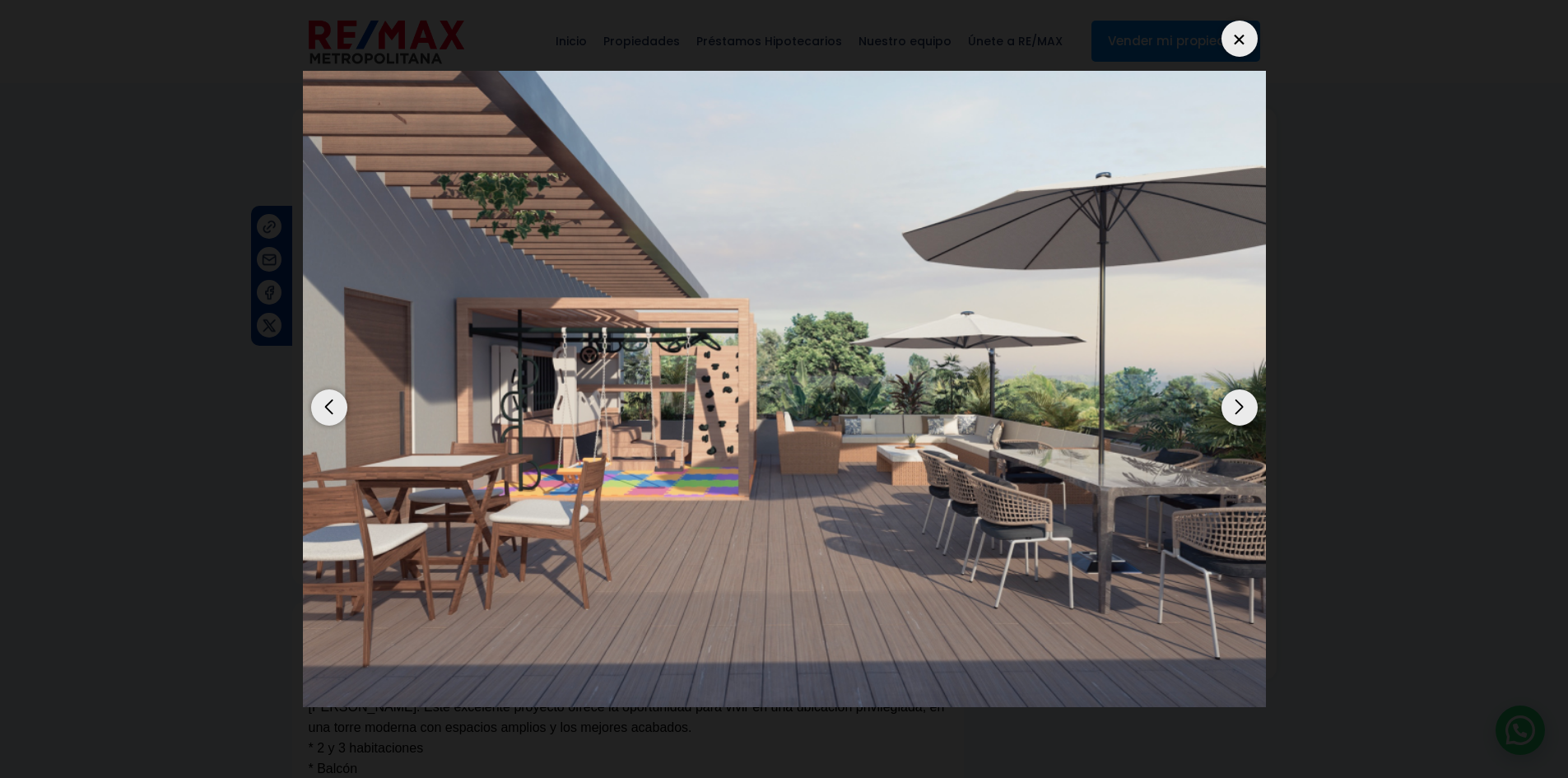
click at [1236, 407] on div "Next slide" at bounding box center [1239, 408] width 36 height 36
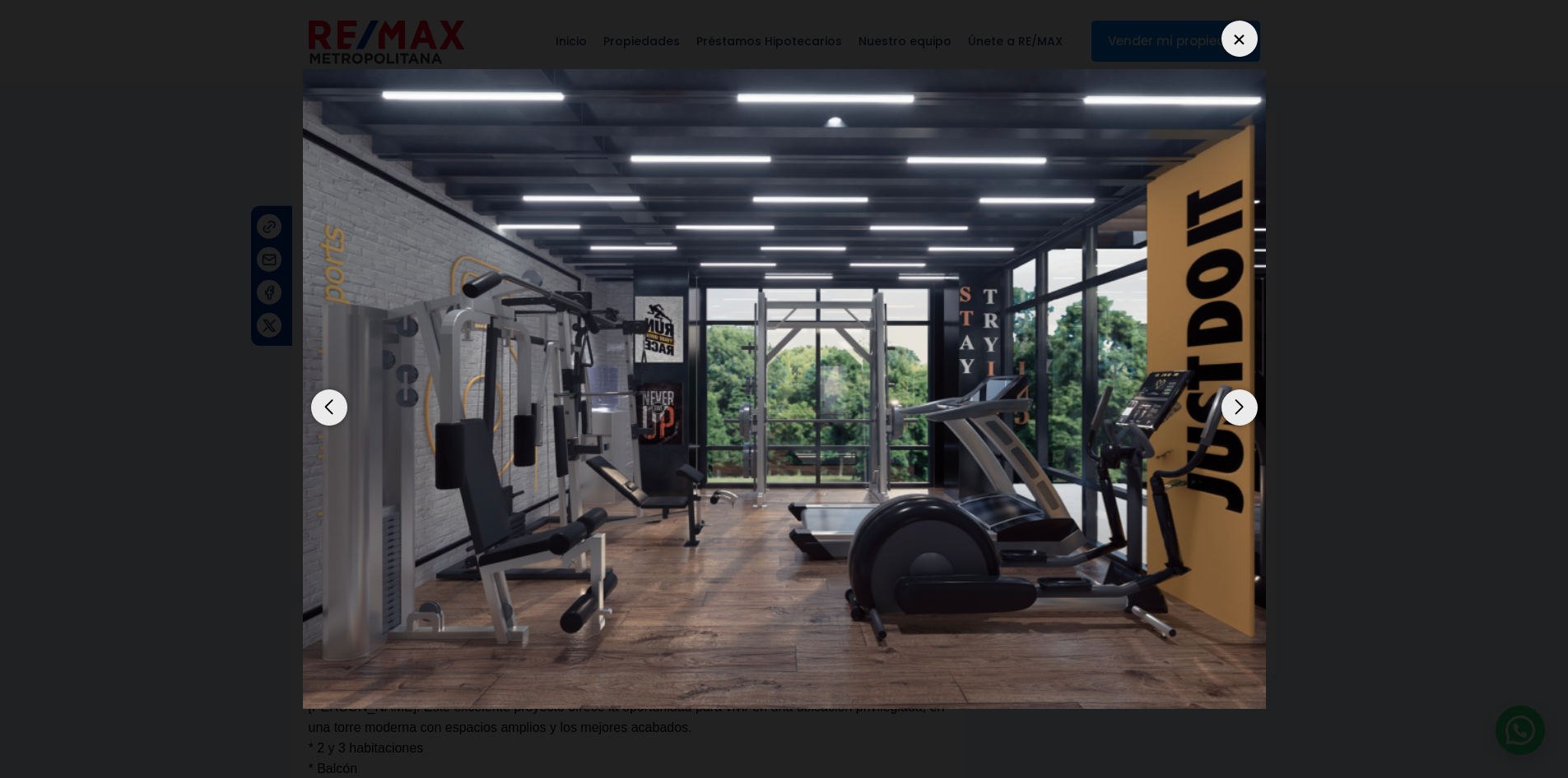
click at [1241, 410] on div "Next slide" at bounding box center [1239, 408] width 36 height 36
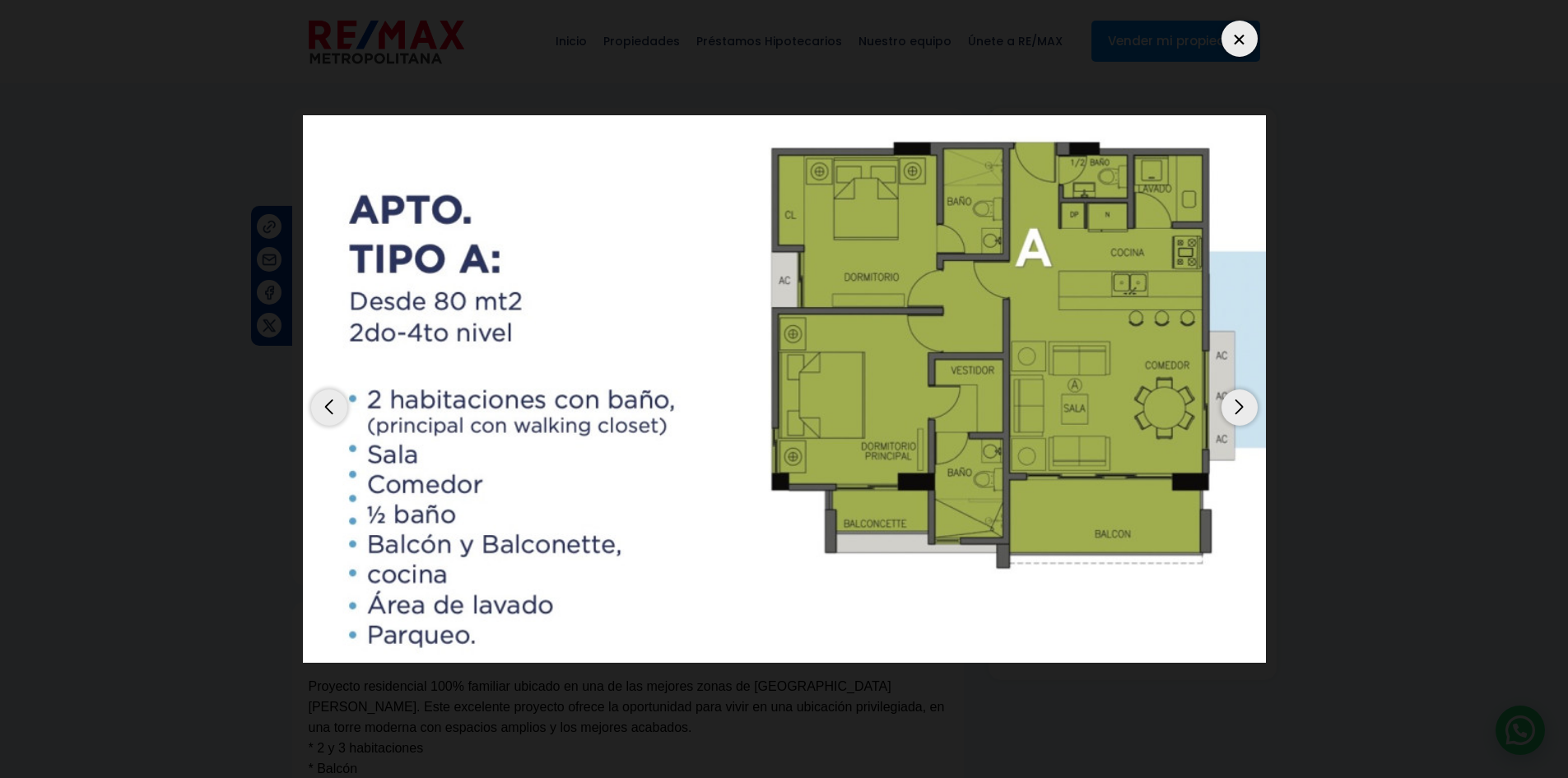
click at [1244, 415] on div "Next slide" at bounding box center [1239, 408] width 36 height 36
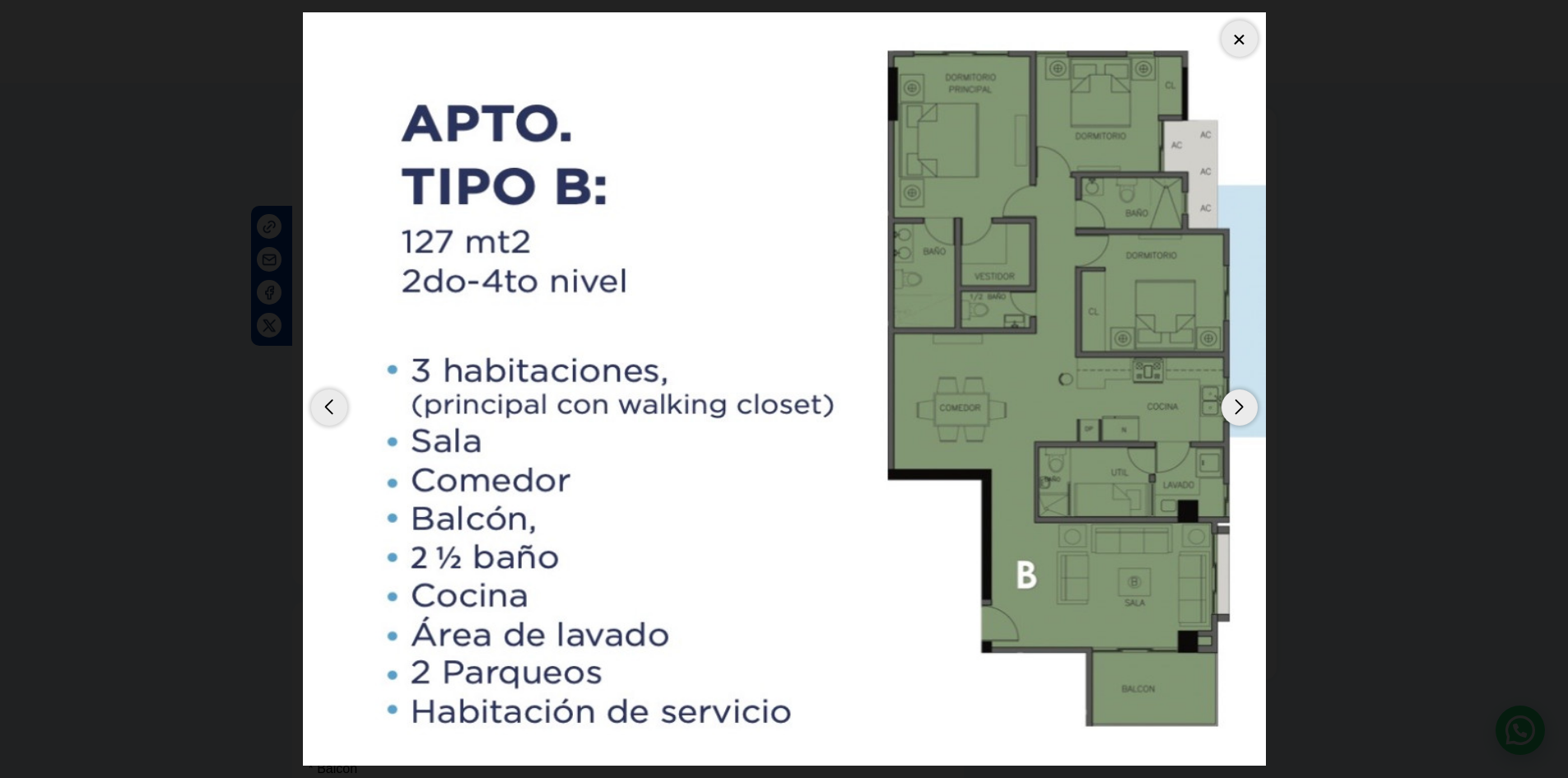
click at [1278, 297] on dialog at bounding box center [784, 389] width 988 height 778
click at [1248, 40] on div at bounding box center [1239, 39] width 36 height 36
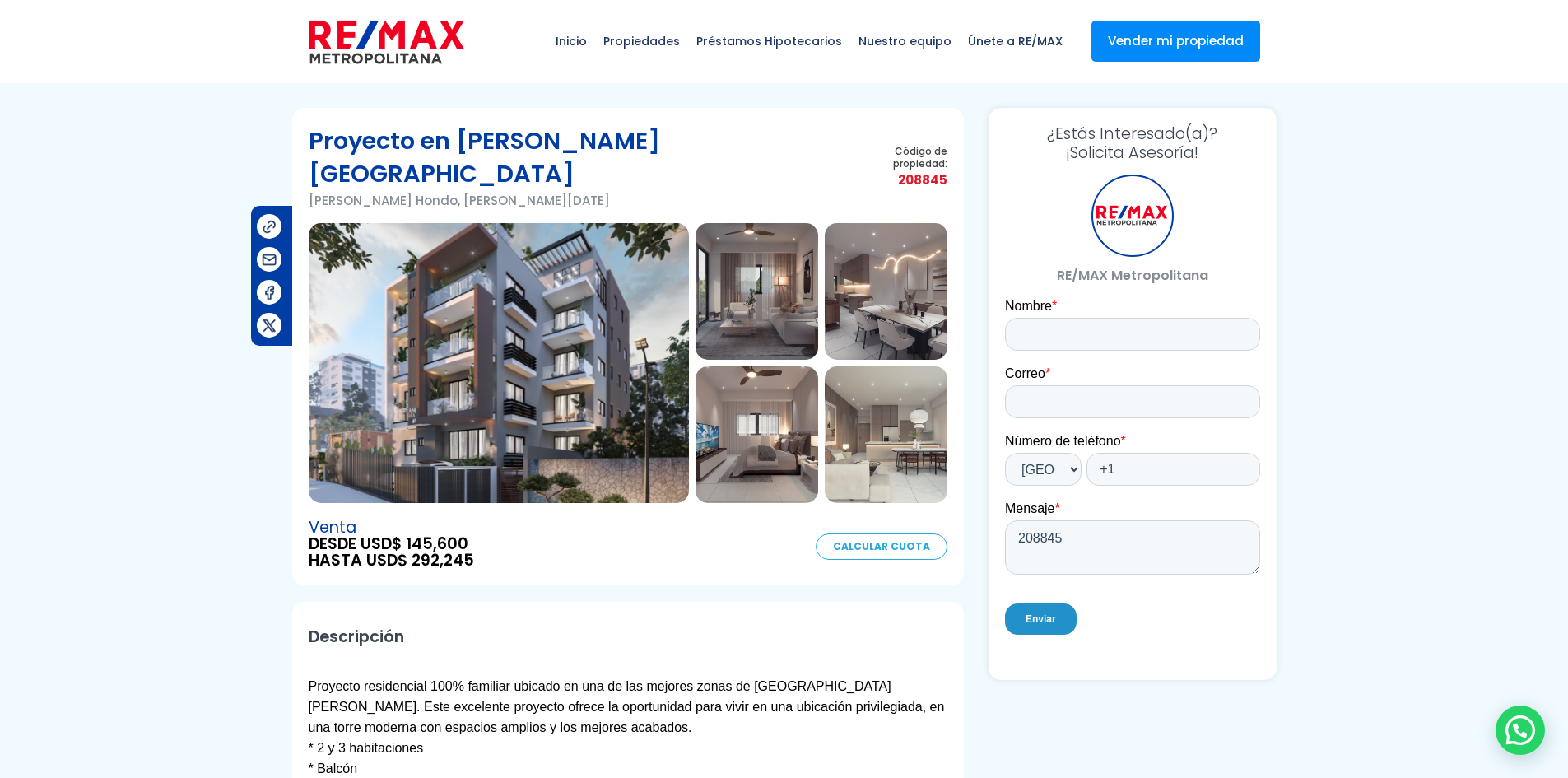
click at [559, 311] on img at bounding box center [499, 363] width 380 height 280
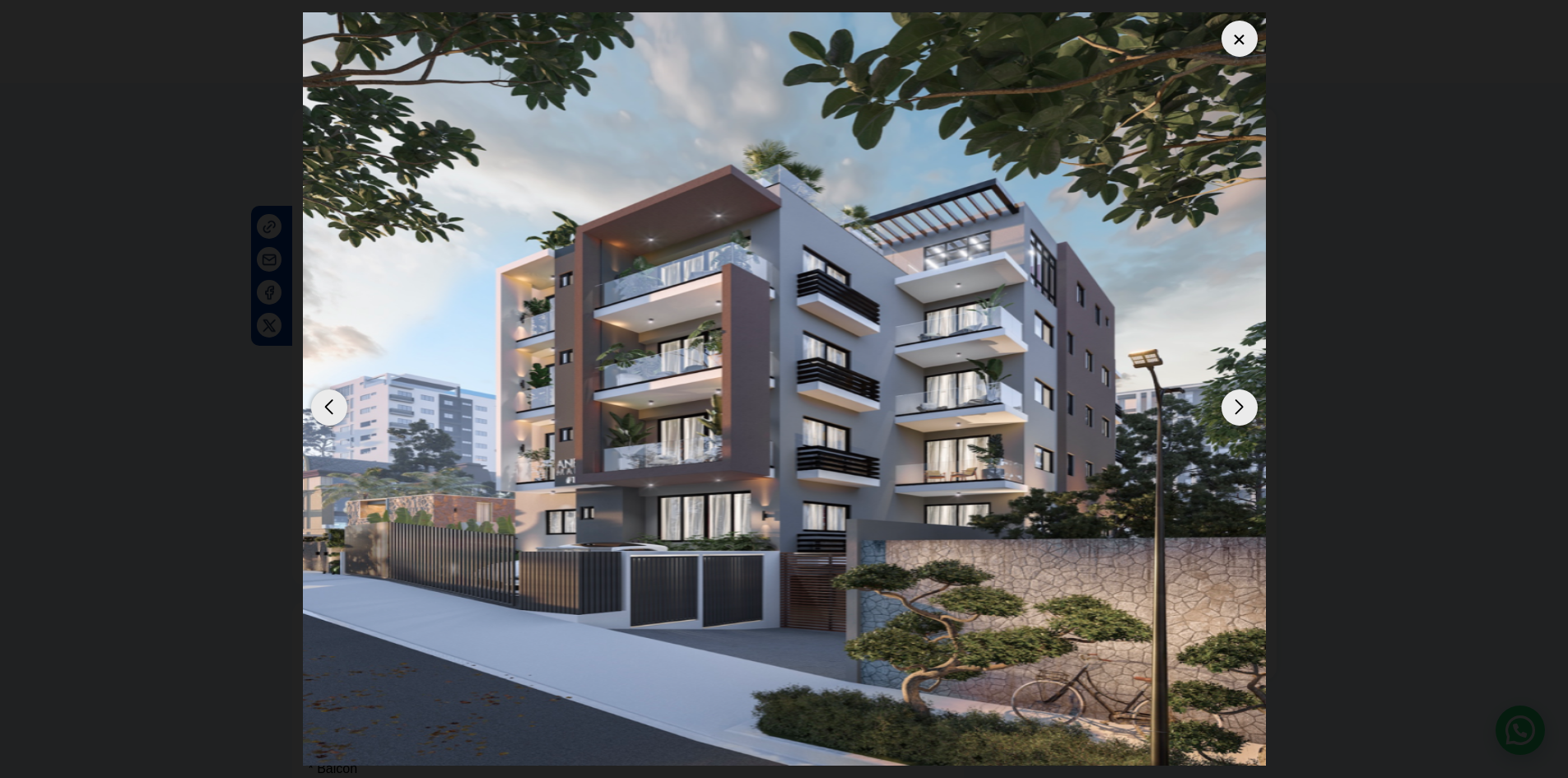
click at [1235, 410] on div "Next slide" at bounding box center [1239, 408] width 36 height 36
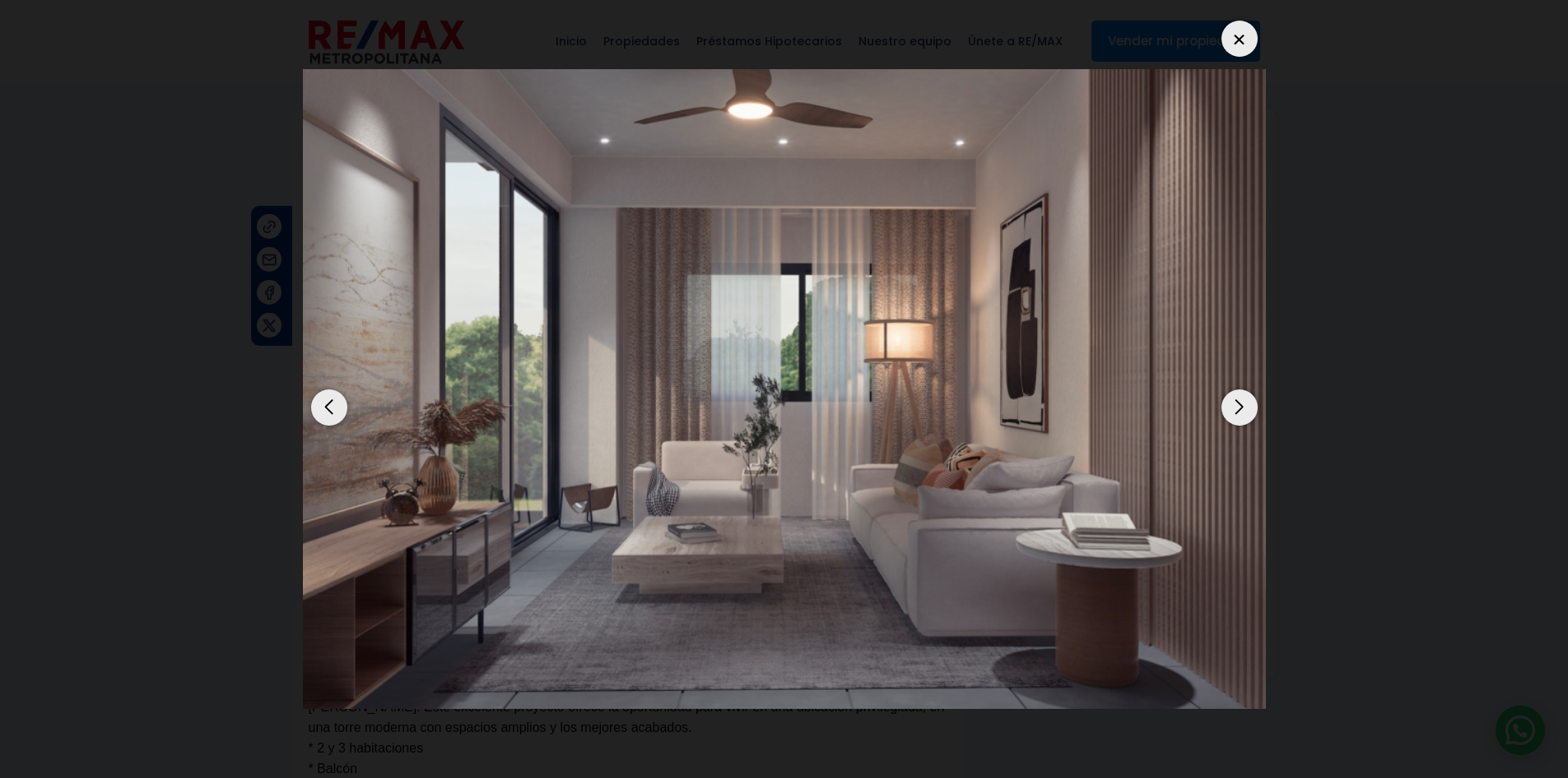
click at [1244, 404] on div "Next slide" at bounding box center [1239, 408] width 36 height 36
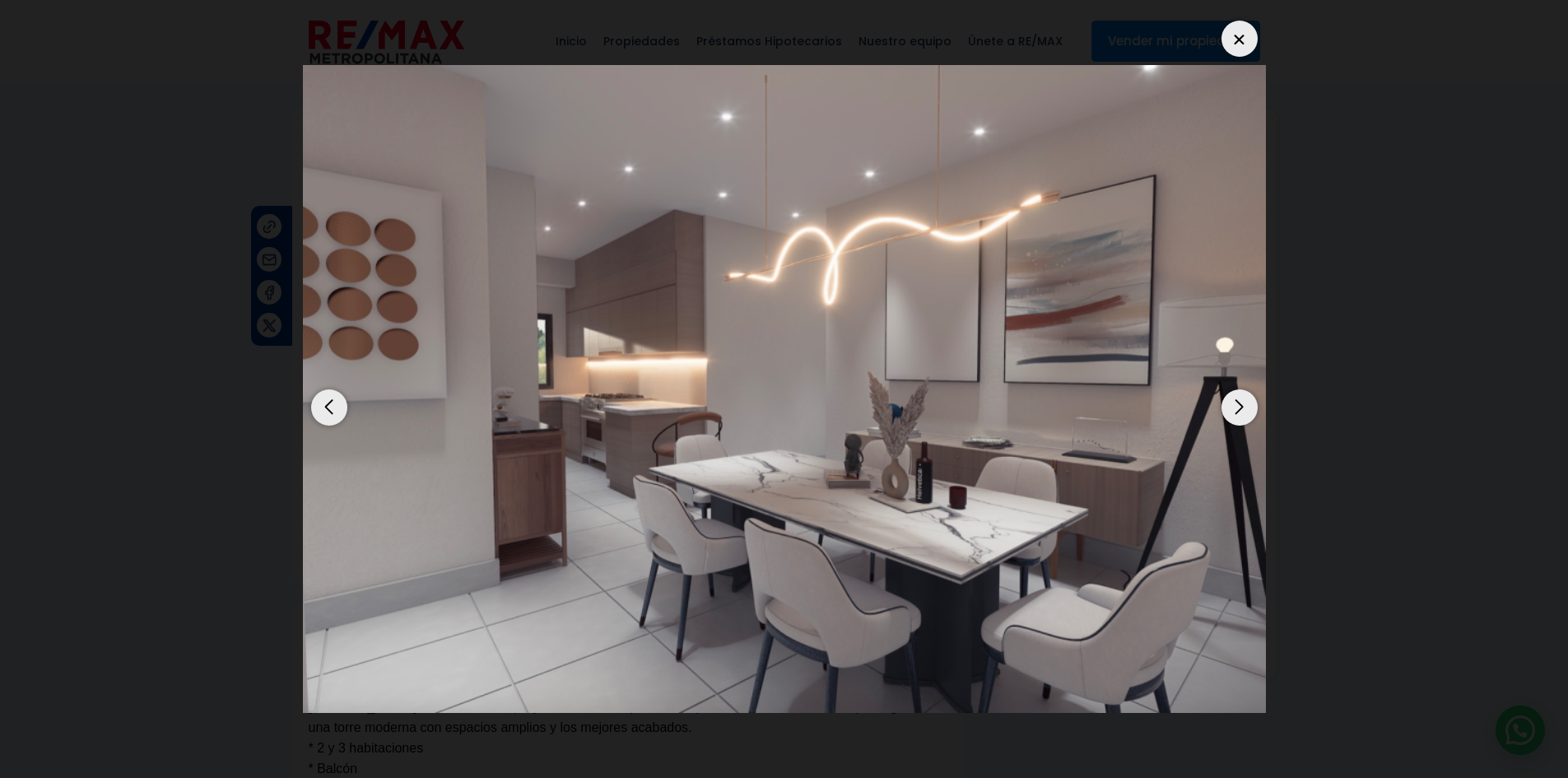
click at [1241, 414] on div "Next slide" at bounding box center [1239, 408] width 36 height 36
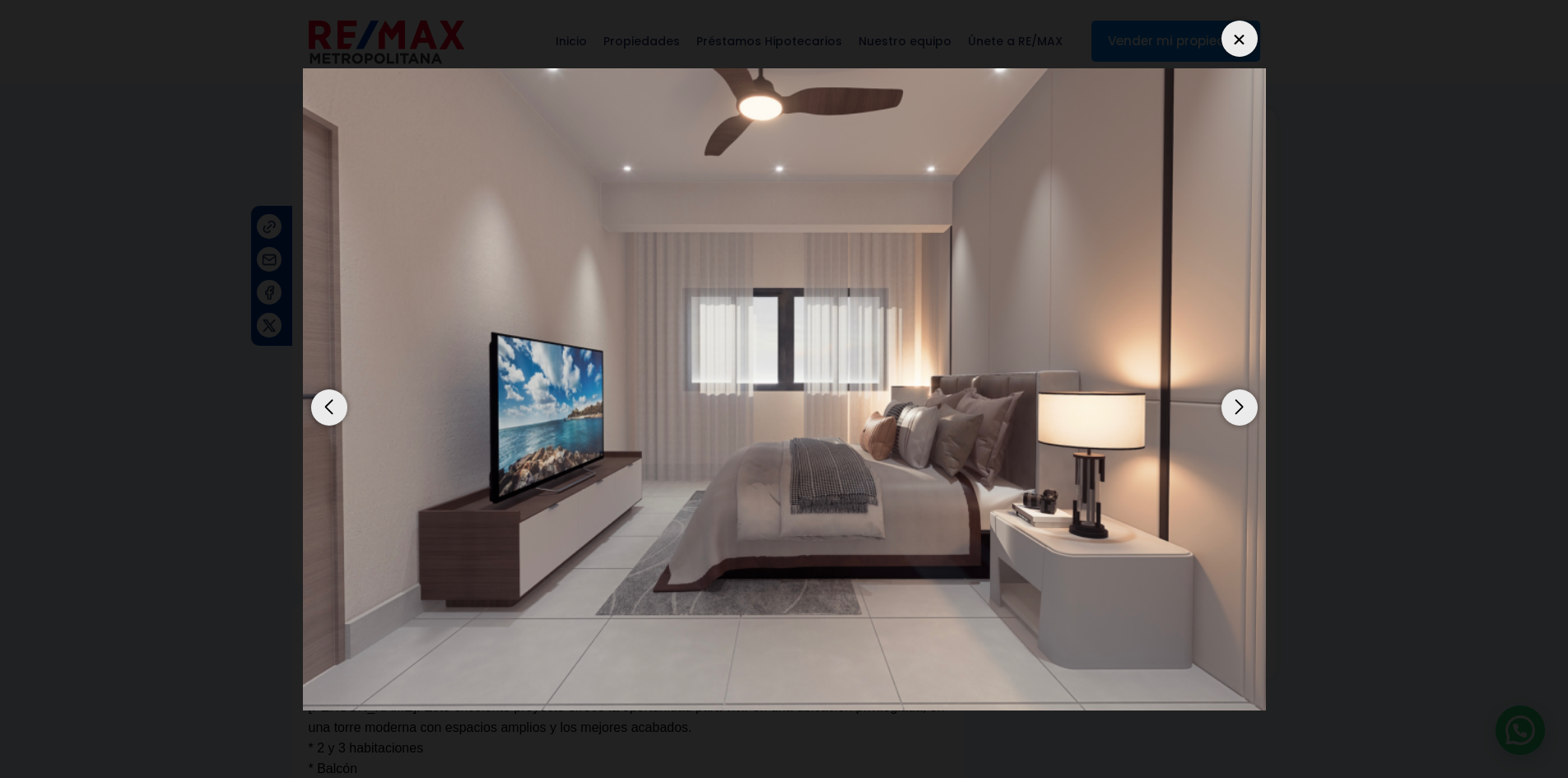
click at [1249, 392] on div "Next slide" at bounding box center [1239, 408] width 36 height 36
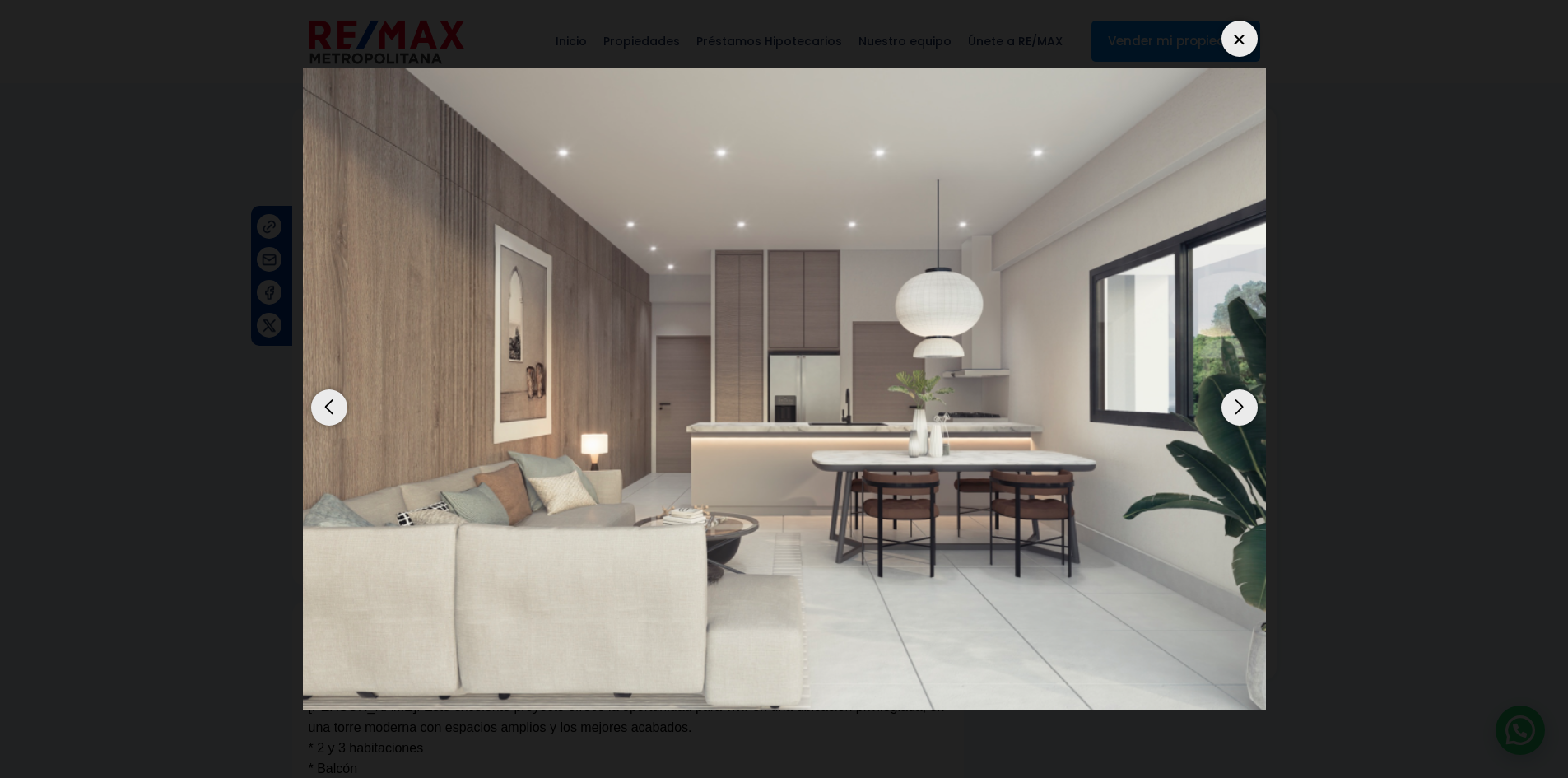
click at [332, 407] on div "Previous slide" at bounding box center [330, 408] width 36 height 36
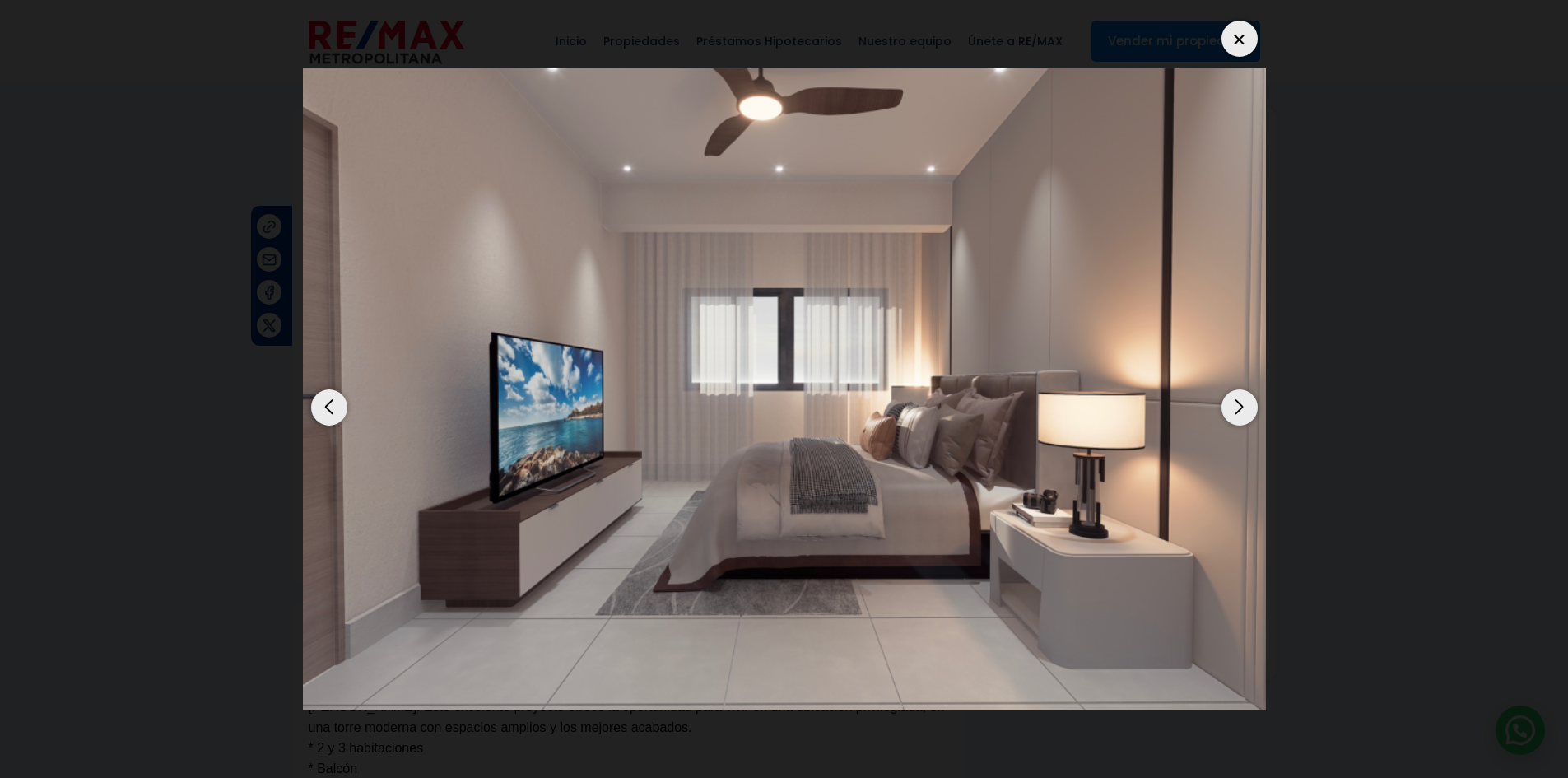
click at [1238, 414] on div "Next slide" at bounding box center [1239, 408] width 36 height 36
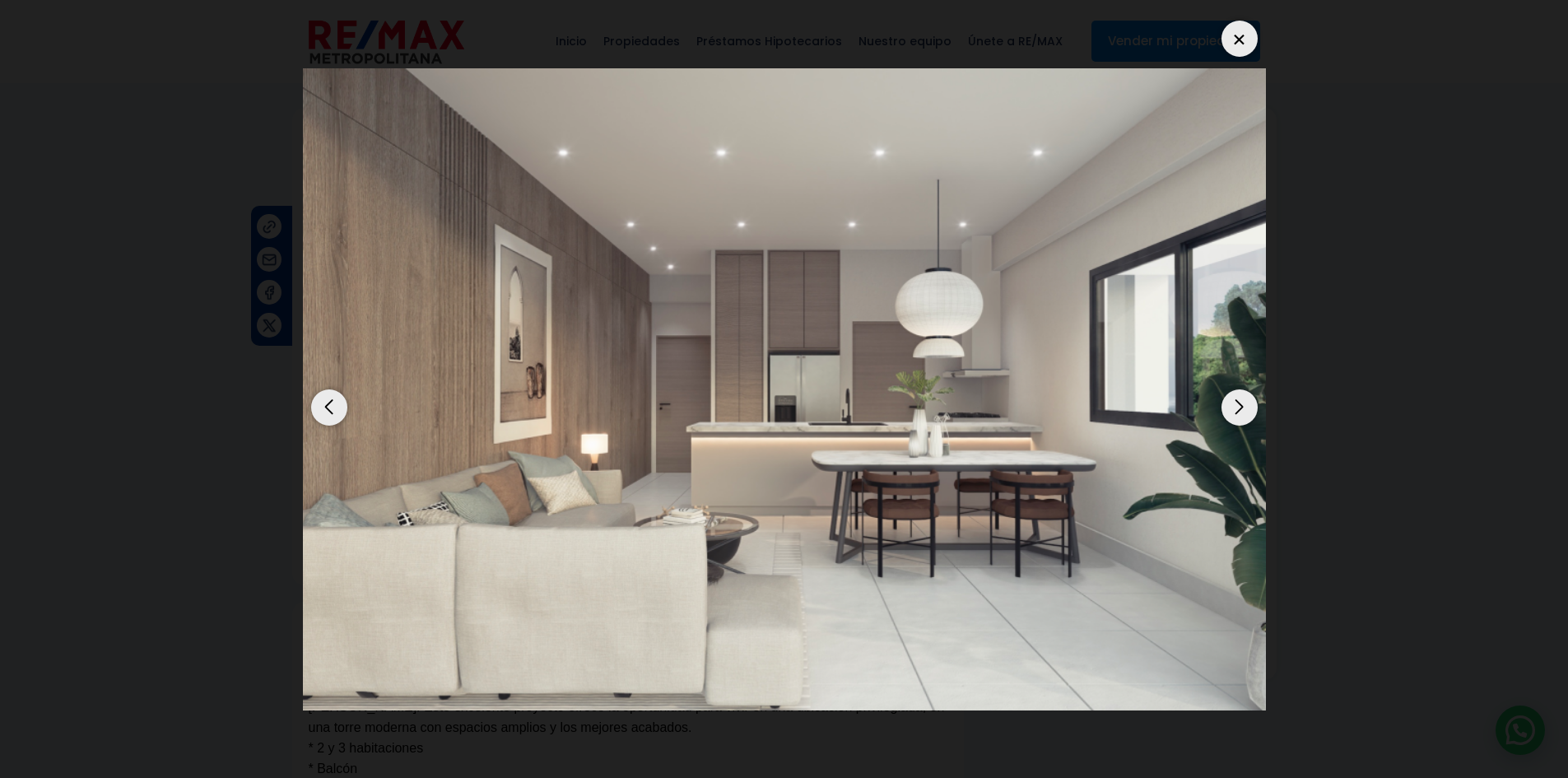
click at [1238, 414] on div "Next slide" at bounding box center [1239, 408] width 36 height 36
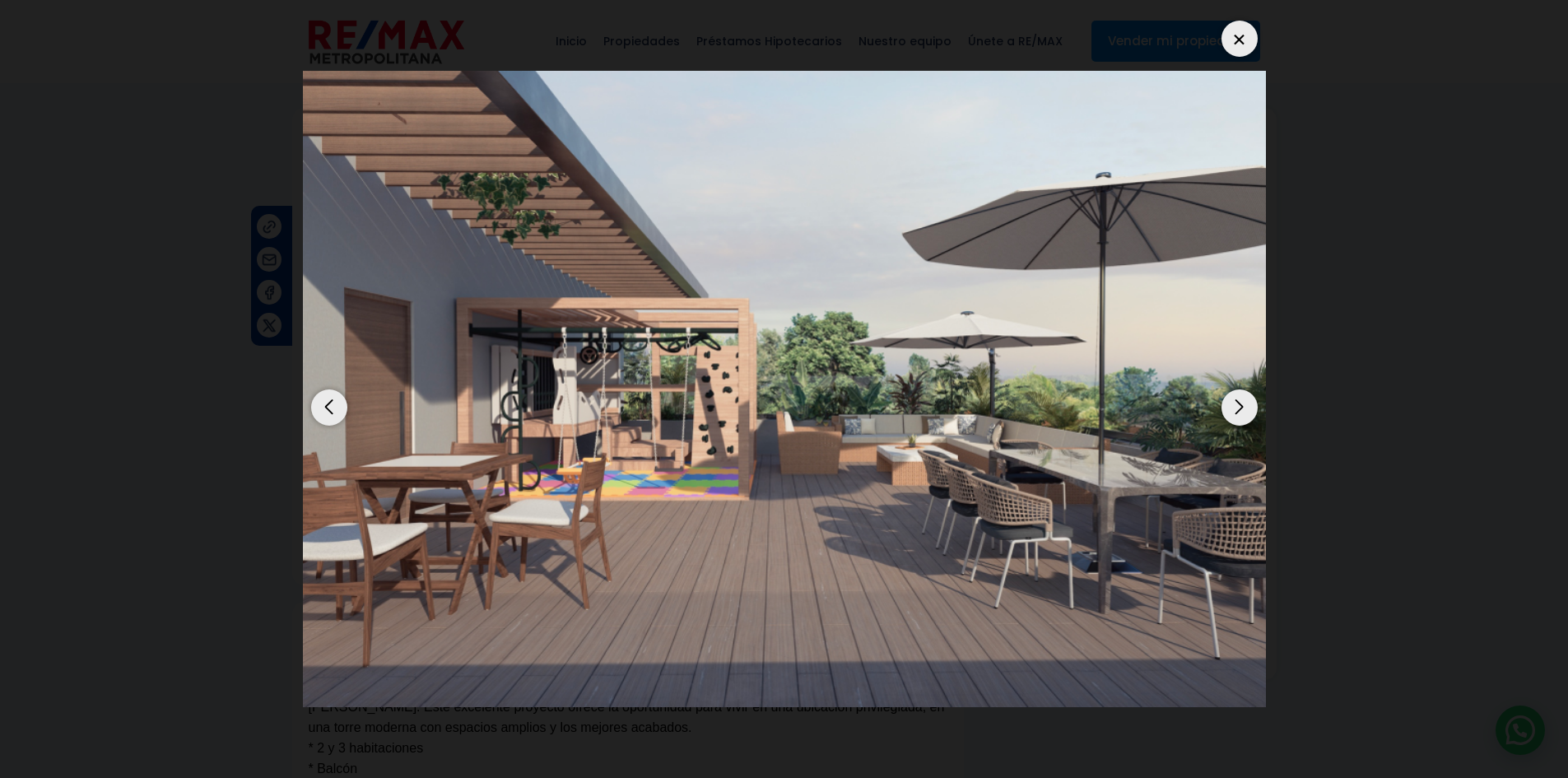
click at [1246, 392] on div "Next slide" at bounding box center [1239, 408] width 36 height 36
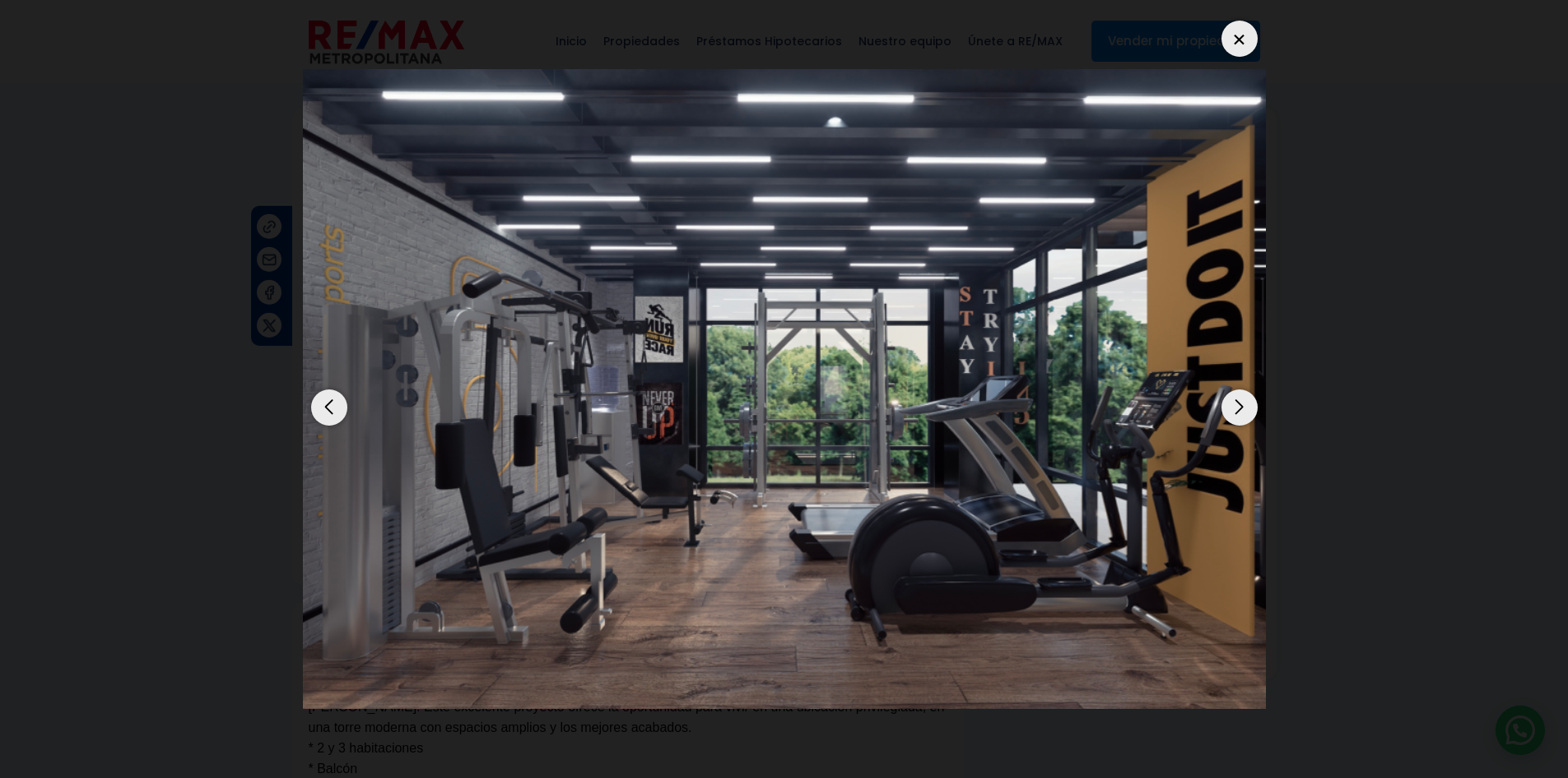
click at [1238, 404] on div "Next slide" at bounding box center [1239, 408] width 36 height 36
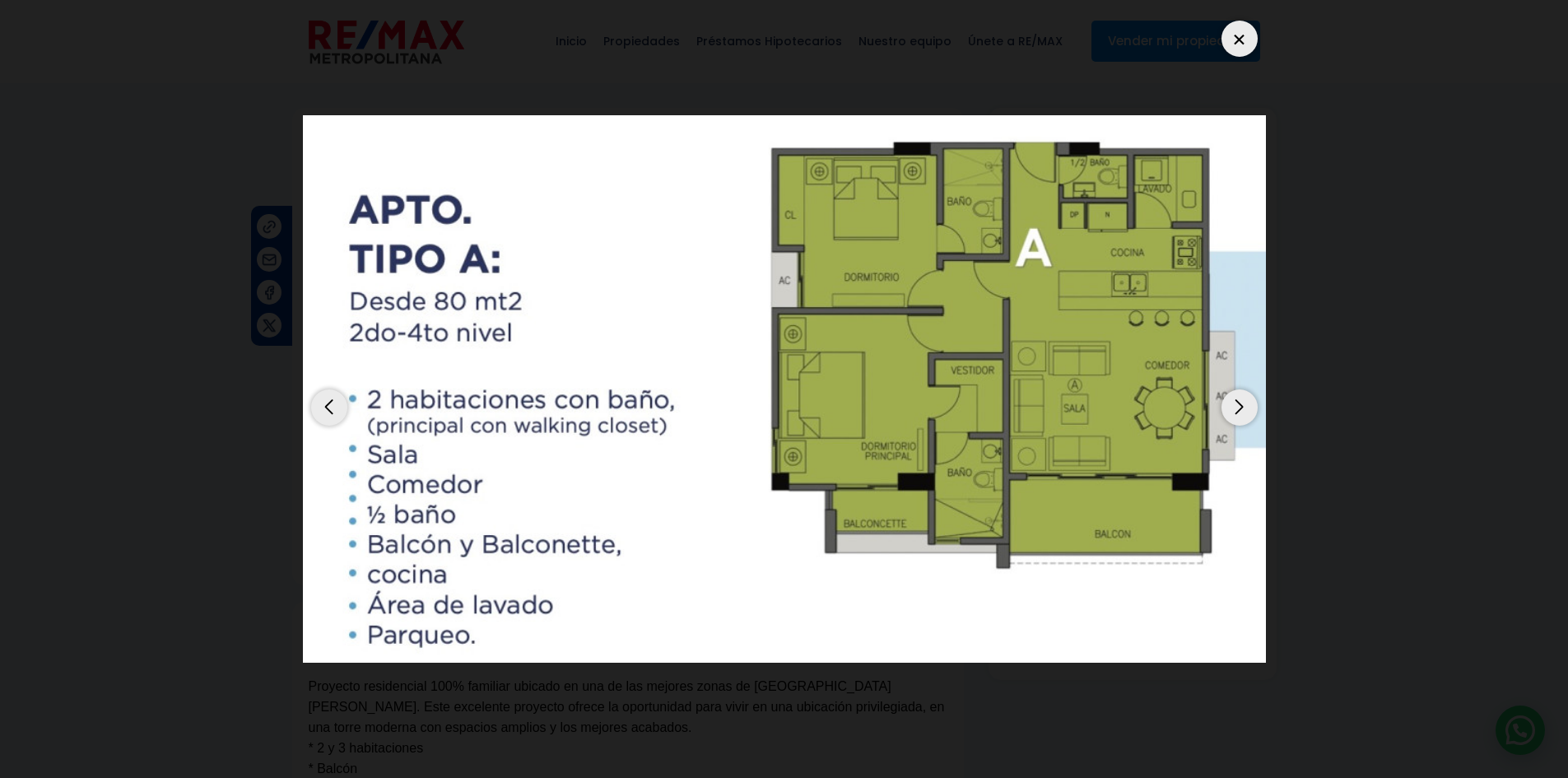
click at [1278, 346] on dialog at bounding box center [784, 389] width 988 height 778
click at [1248, 38] on div at bounding box center [1239, 39] width 36 height 36
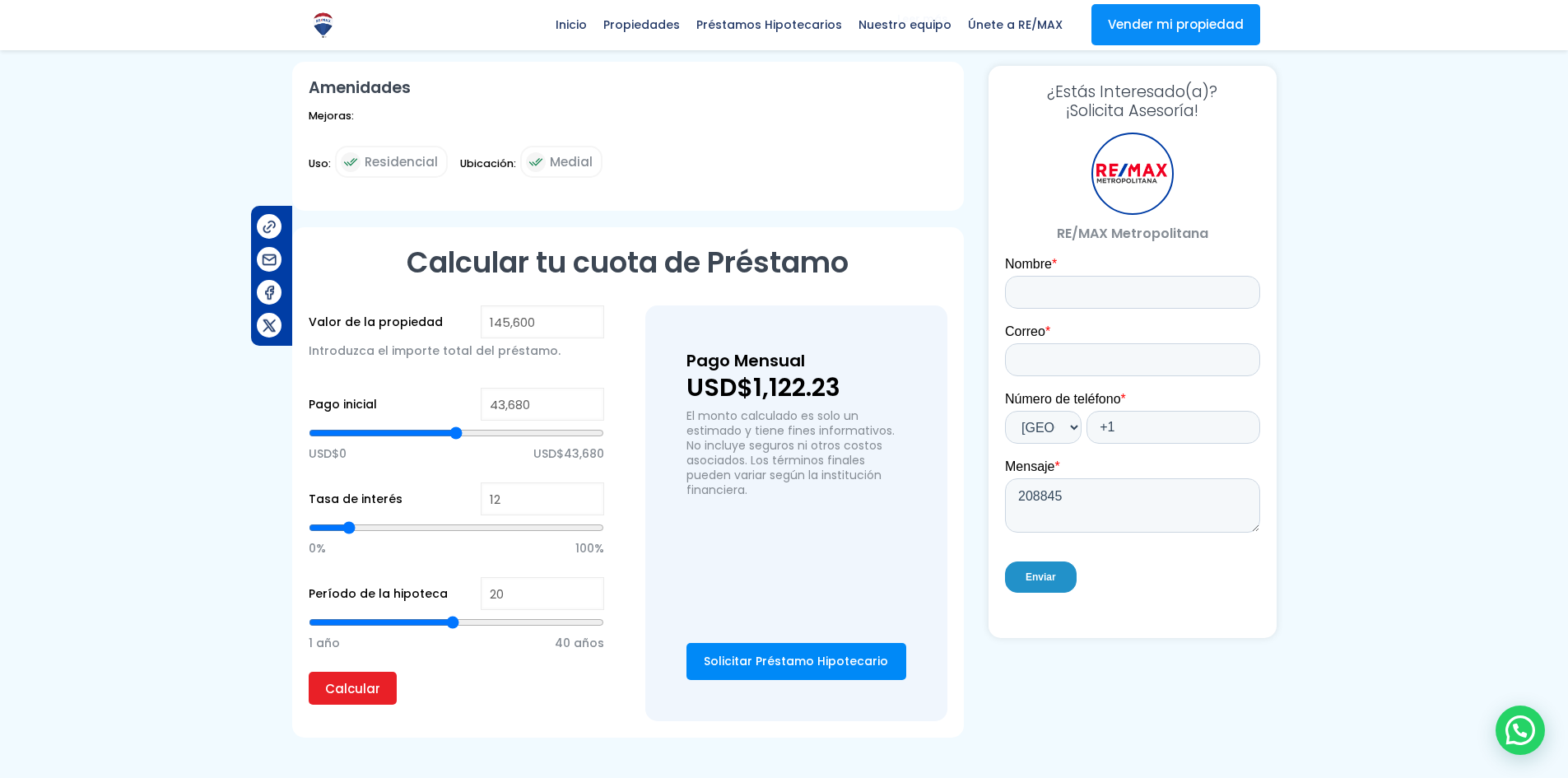
scroll to position [1153, 0]
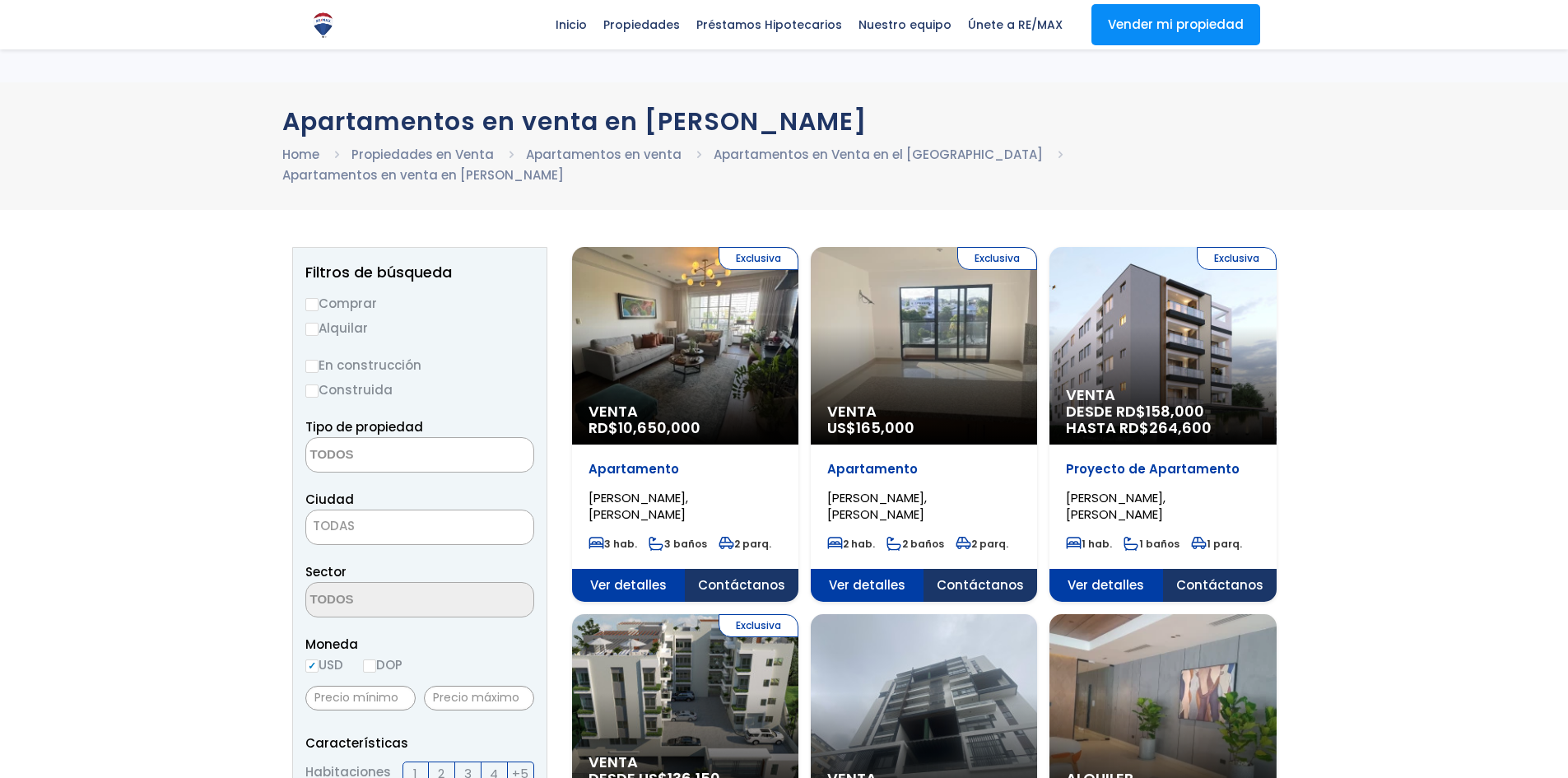
select select
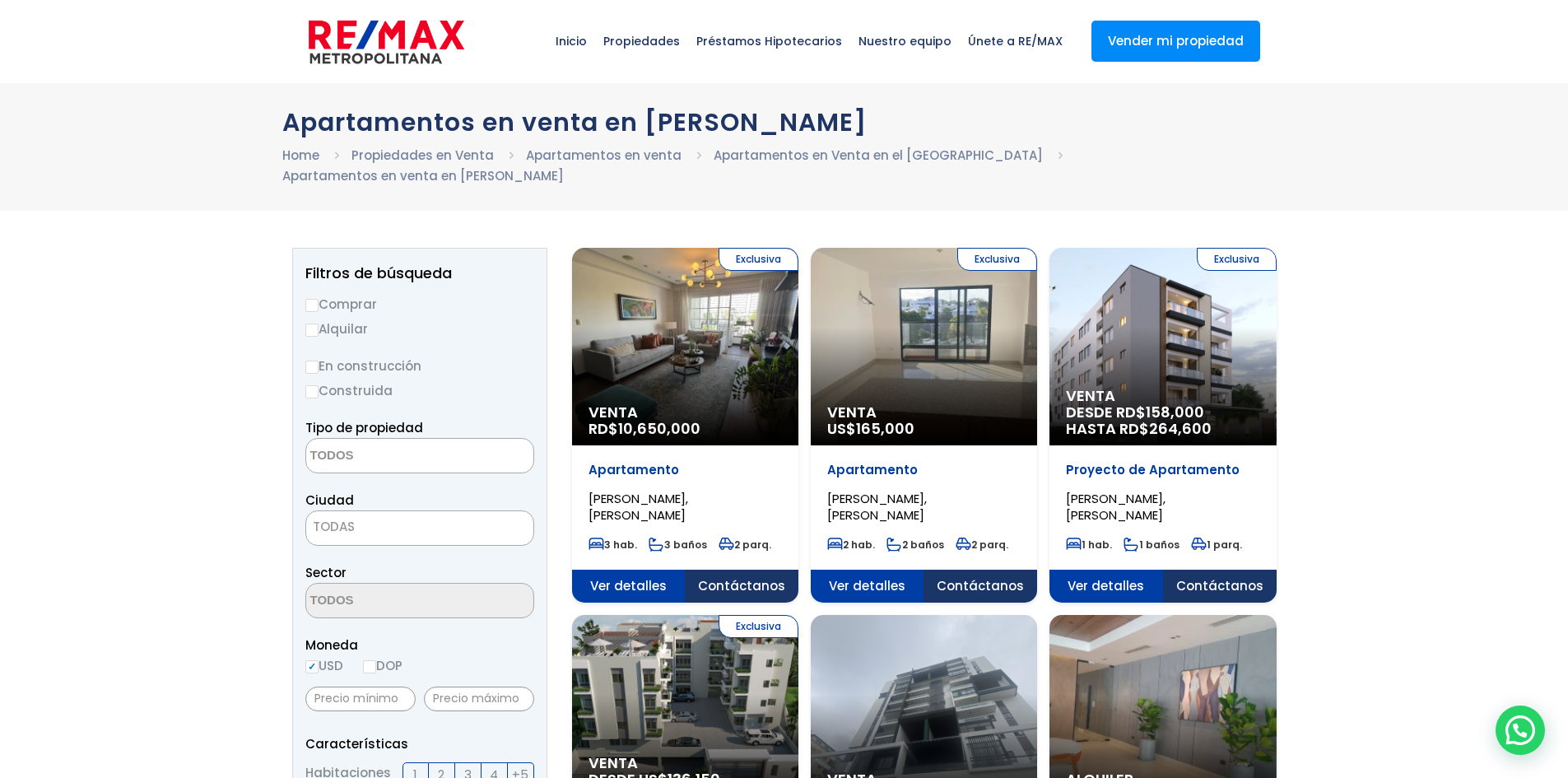
click at [686, 570] on span "Ver detalles" at bounding box center [629, 587] width 113 height 33
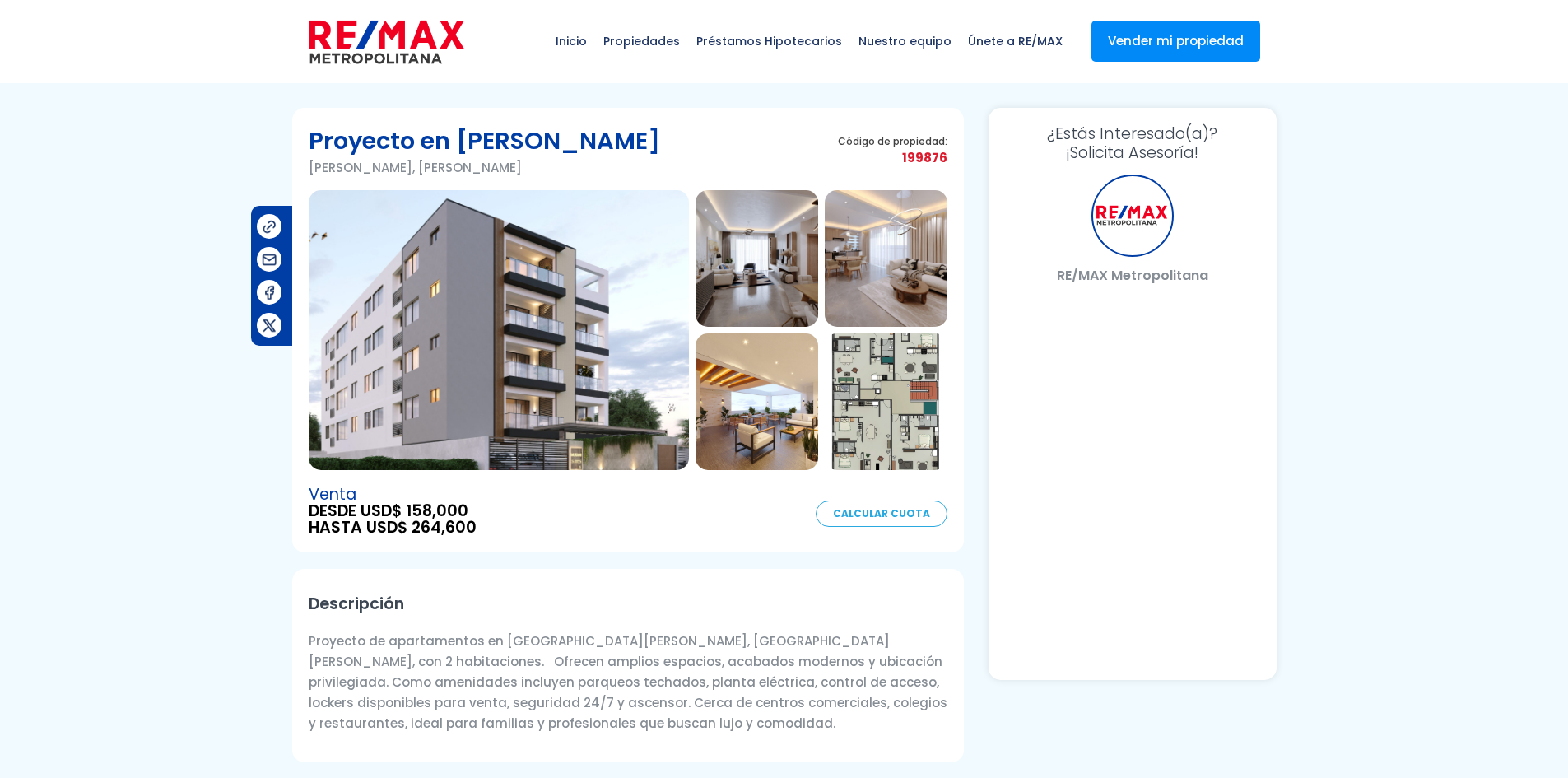
select select "US"
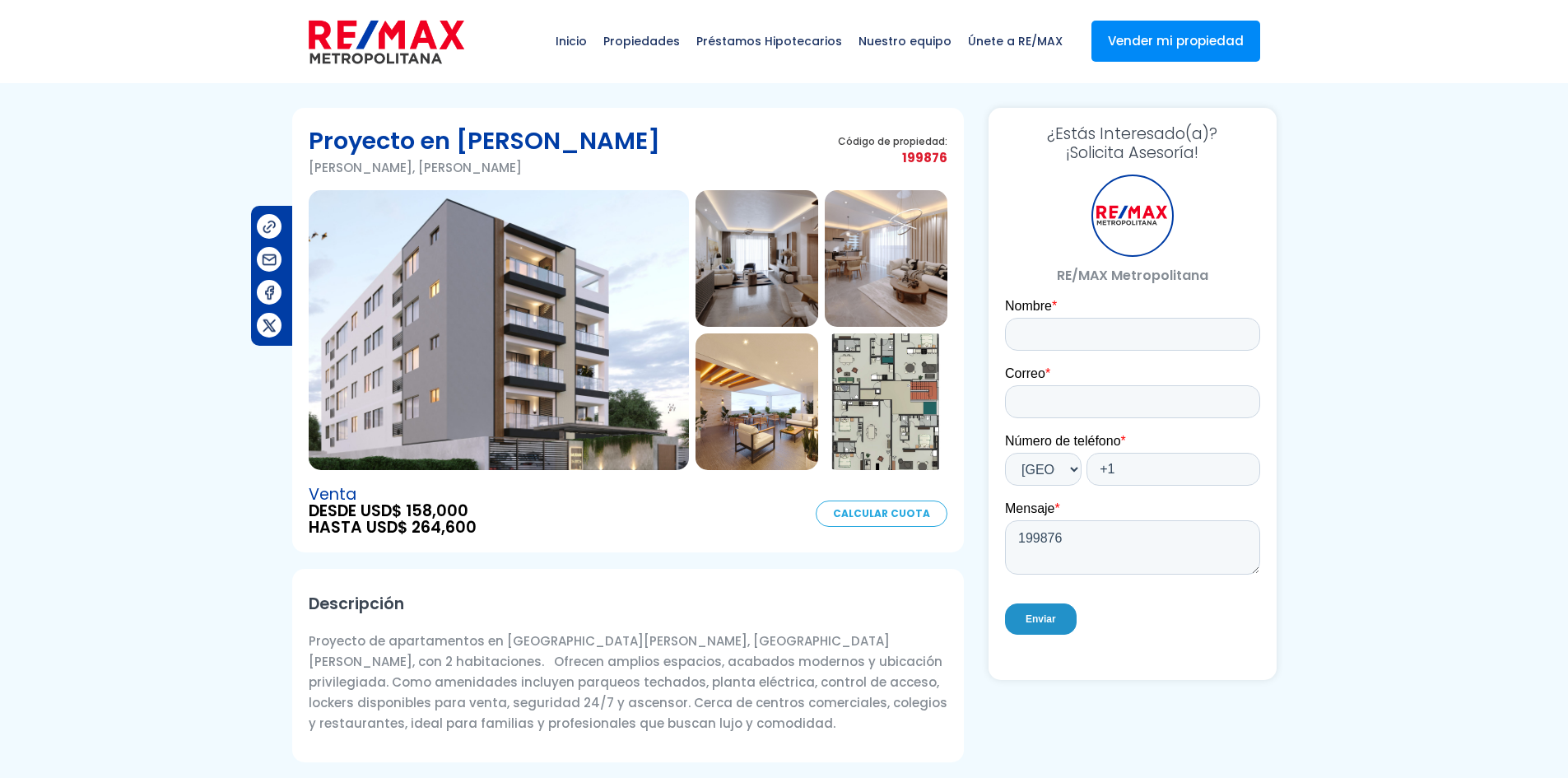
click at [496, 392] on img at bounding box center [499, 331] width 380 height 280
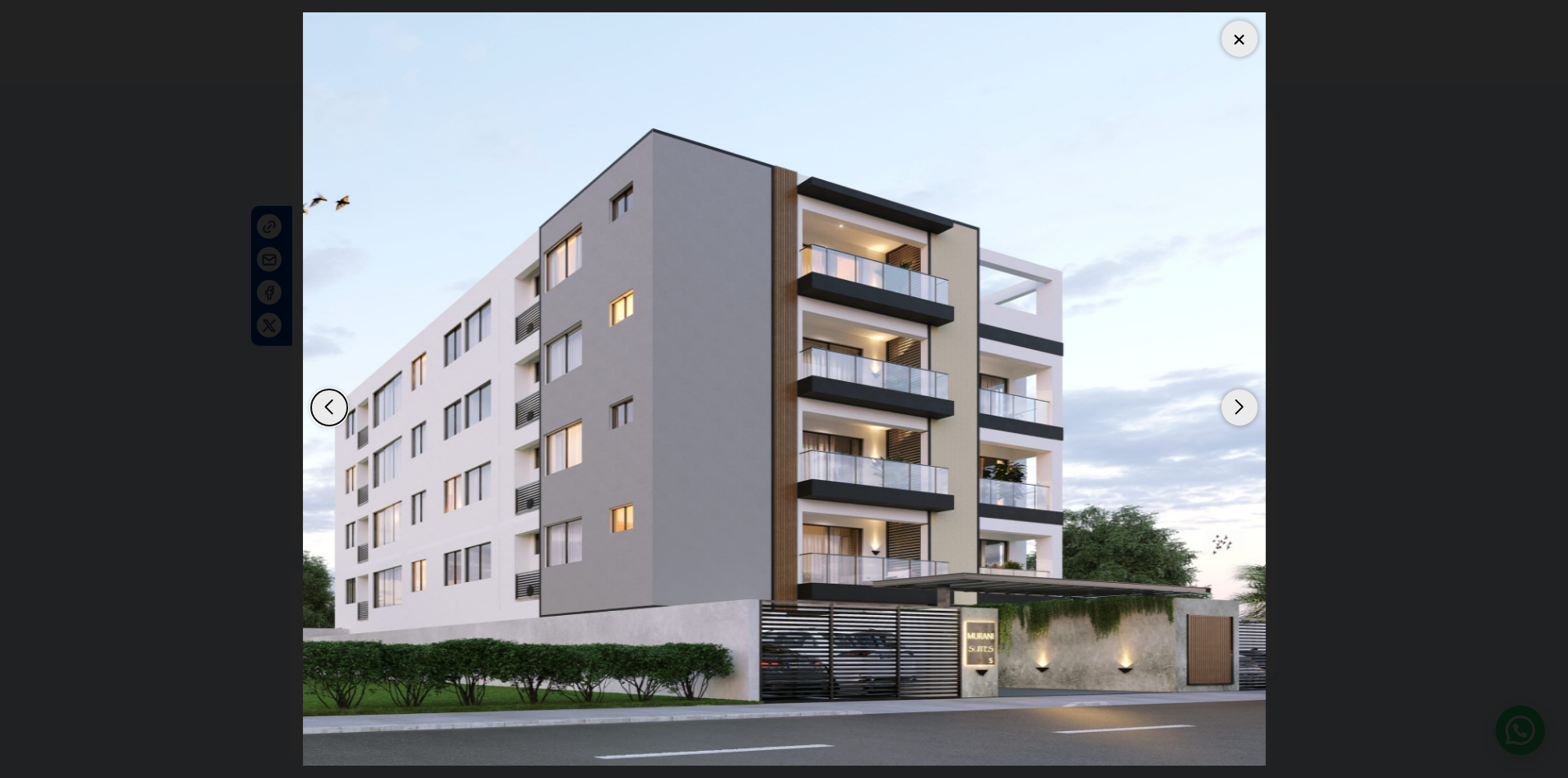
click at [1235, 402] on div "Next slide" at bounding box center [1239, 408] width 36 height 36
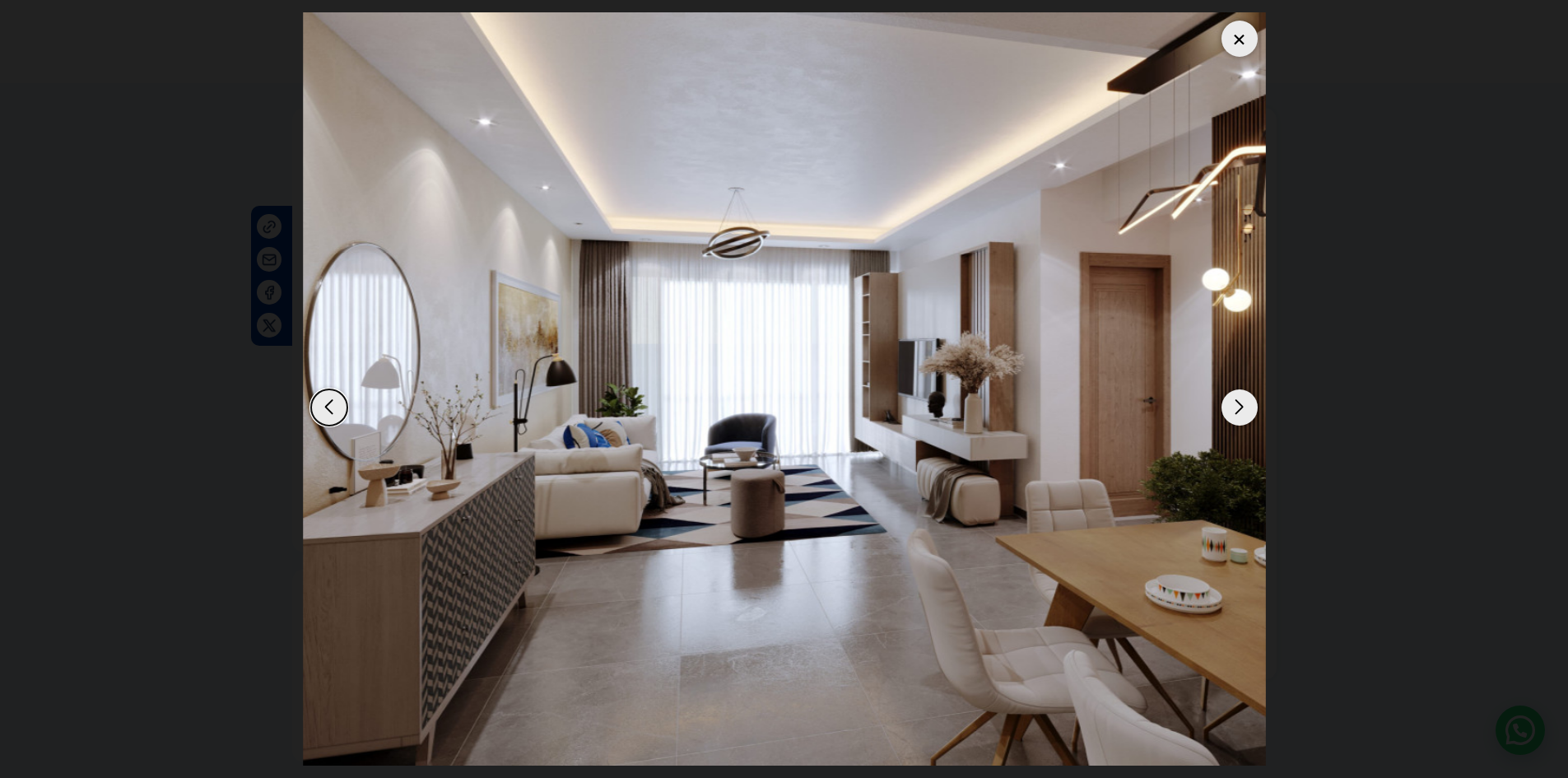
click at [1238, 416] on div "Next slide" at bounding box center [1239, 408] width 36 height 36
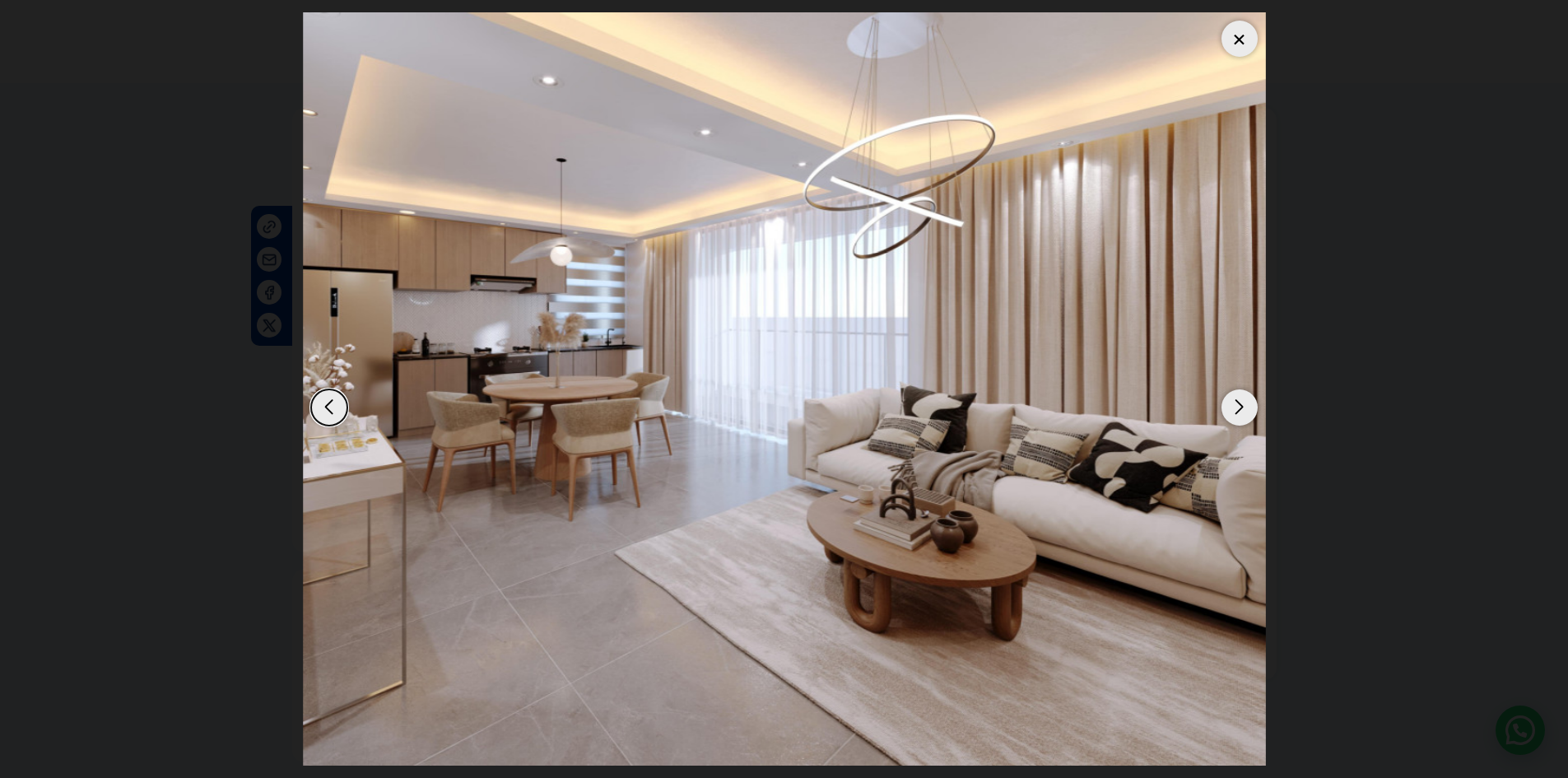
click at [1238, 416] on div "Next slide" at bounding box center [1239, 408] width 36 height 36
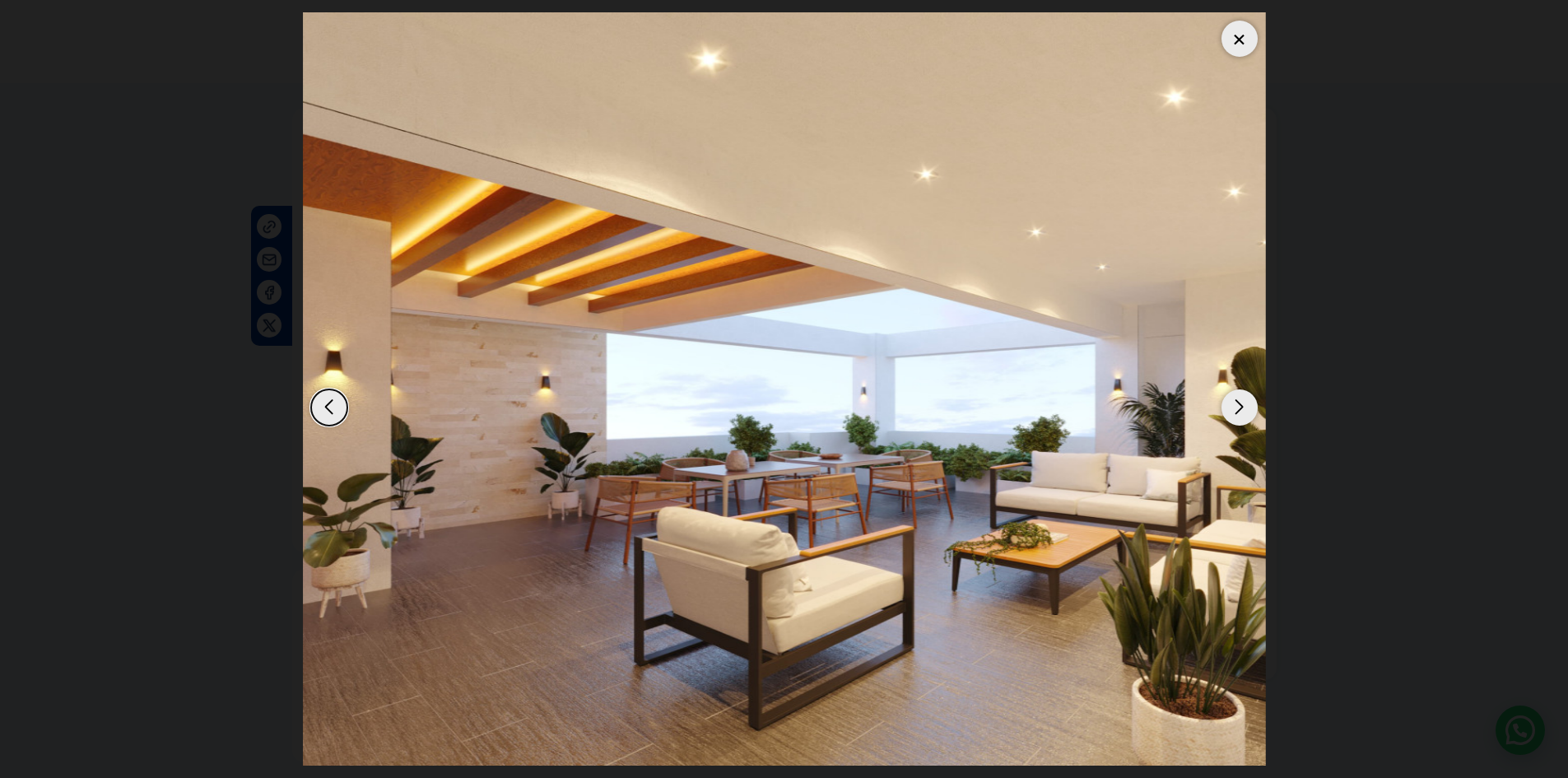
click at [1238, 416] on div "Next slide" at bounding box center [1239, 408] width 36 height 36
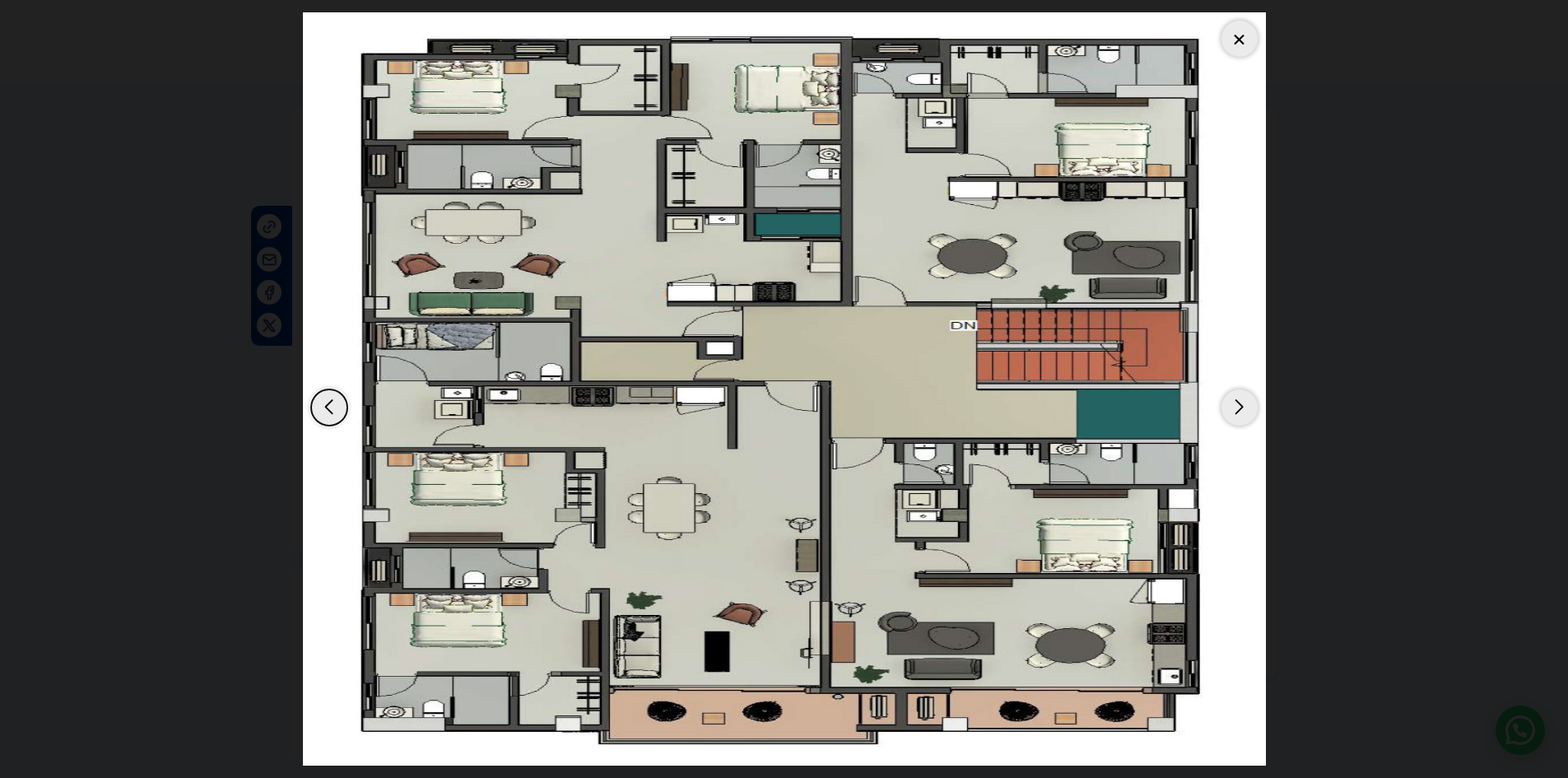
click at [1239, 416] on div "Next slide" at bounding box center [1239, 408] width 36 height 36
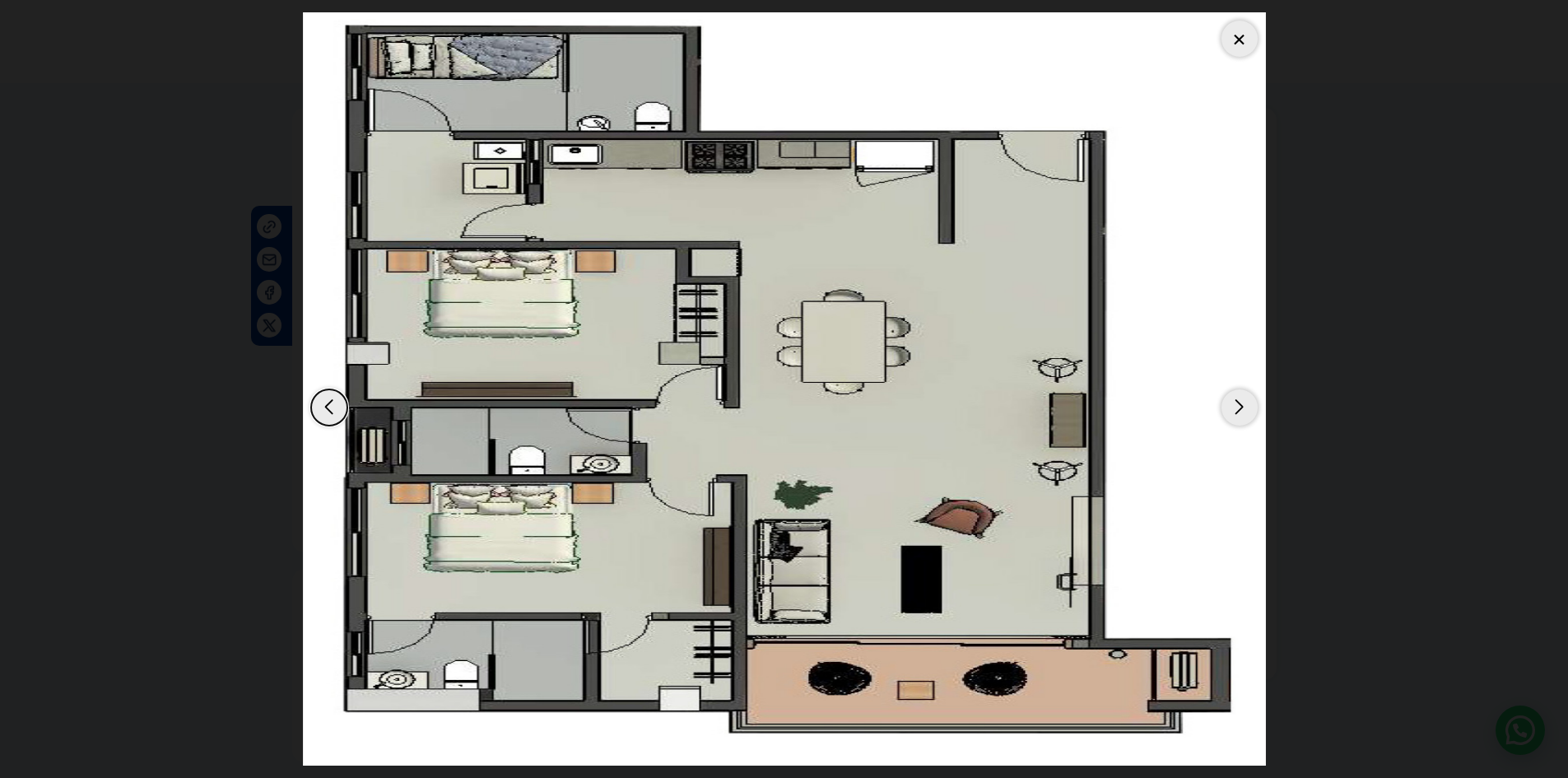
click at [1239, 416] on div "Next slide" at bounding box center [1239, 408] width 36 height 36
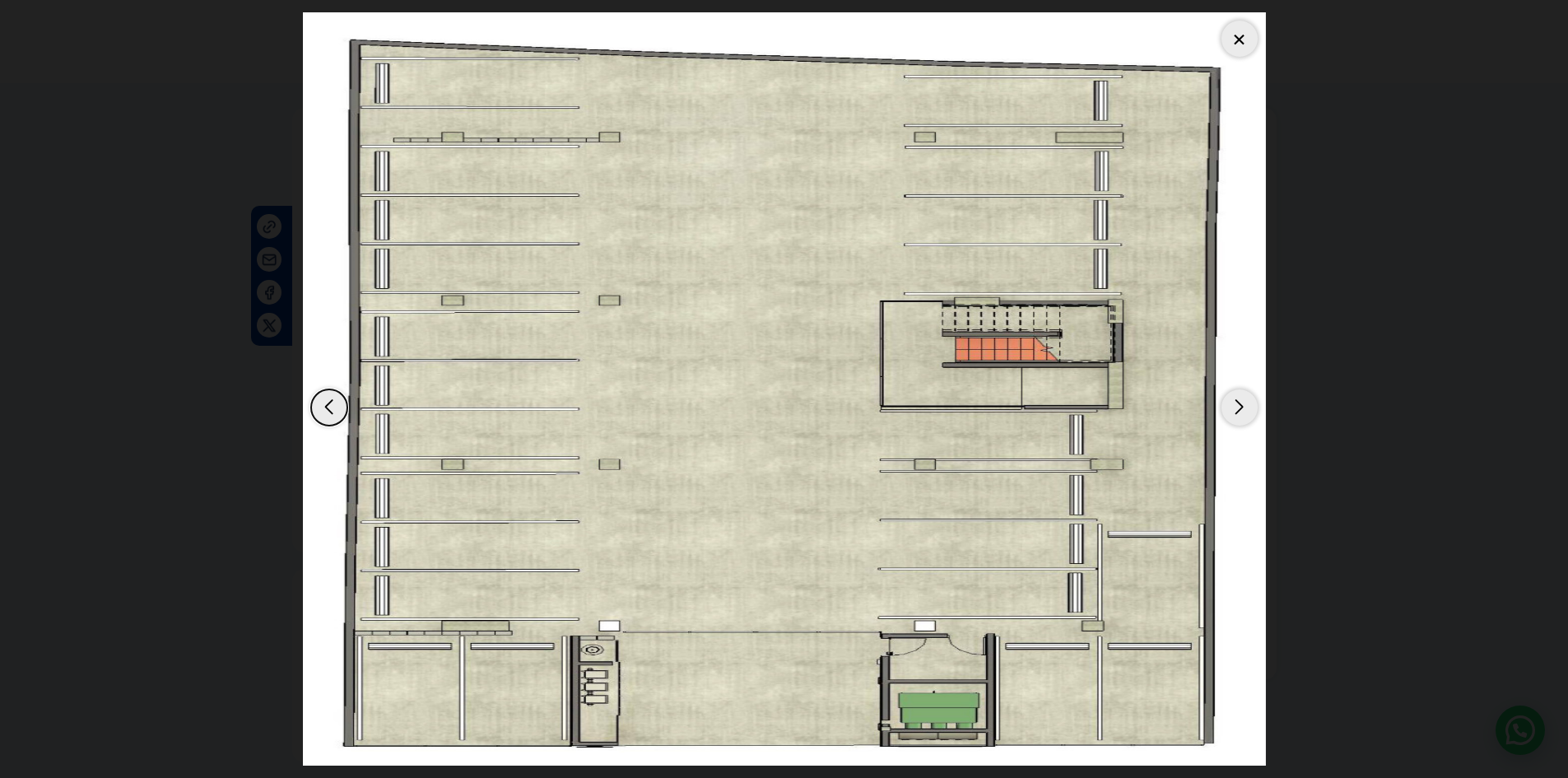
click at [1239, 416] on div "Next slide" at bounding box center [1239, 408] width 36 height 36
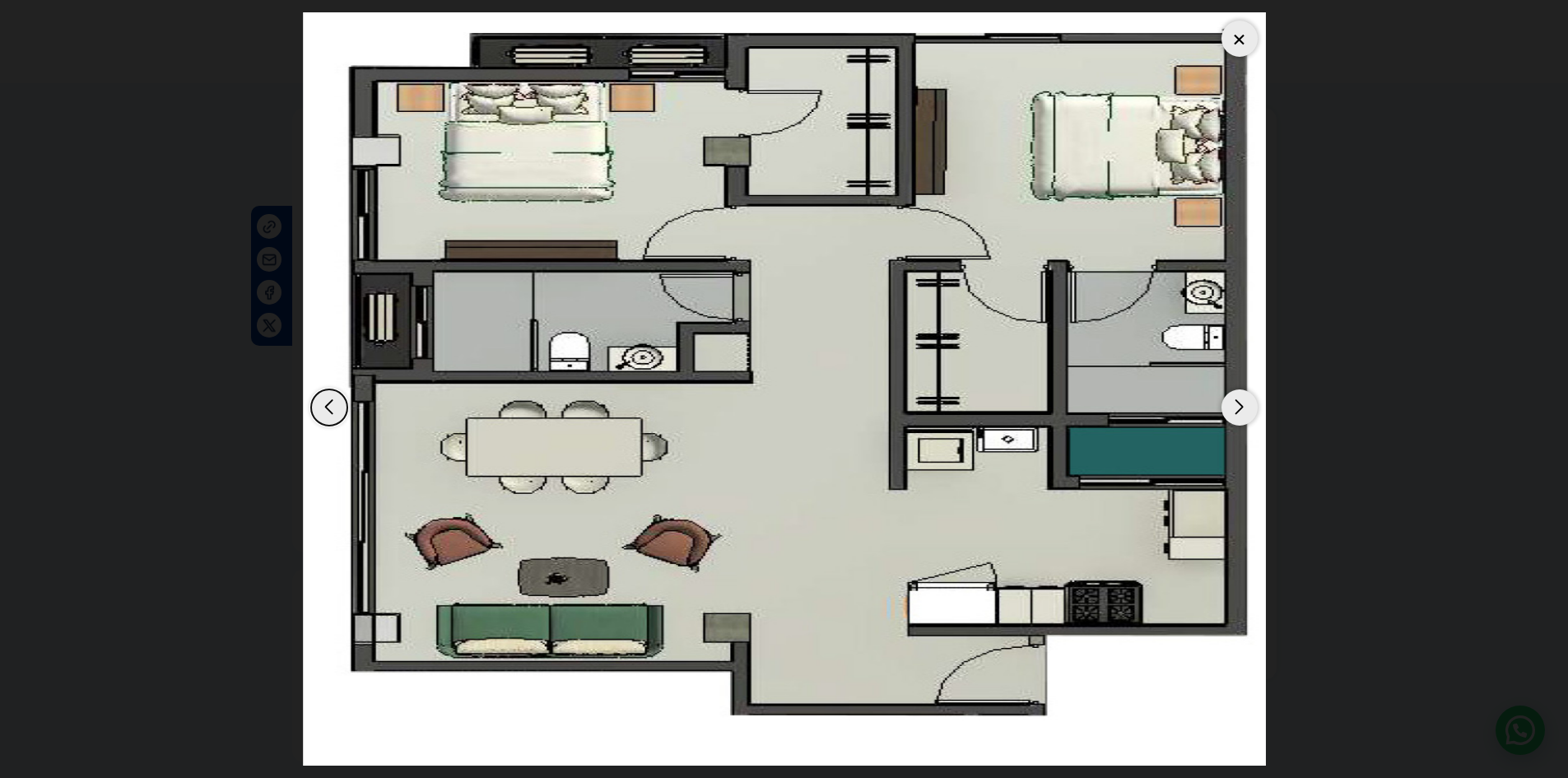
click at [1240, 414] on div "Next slide" at bounding box center [1239, 408] width 36 height 36
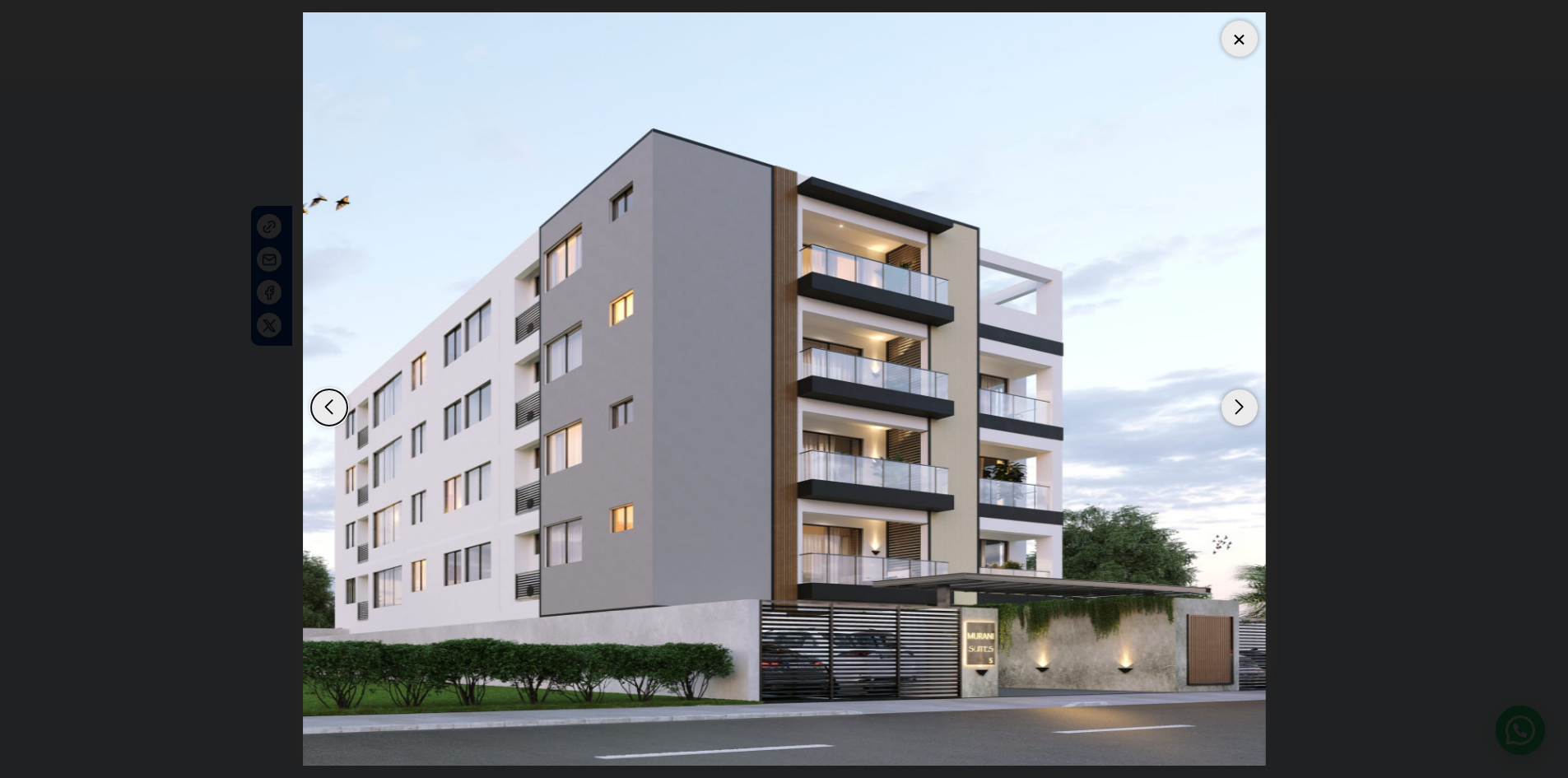
click at [1240, 413] on div "Next slide" at bounding box center [1239, 408] width 36 height 36
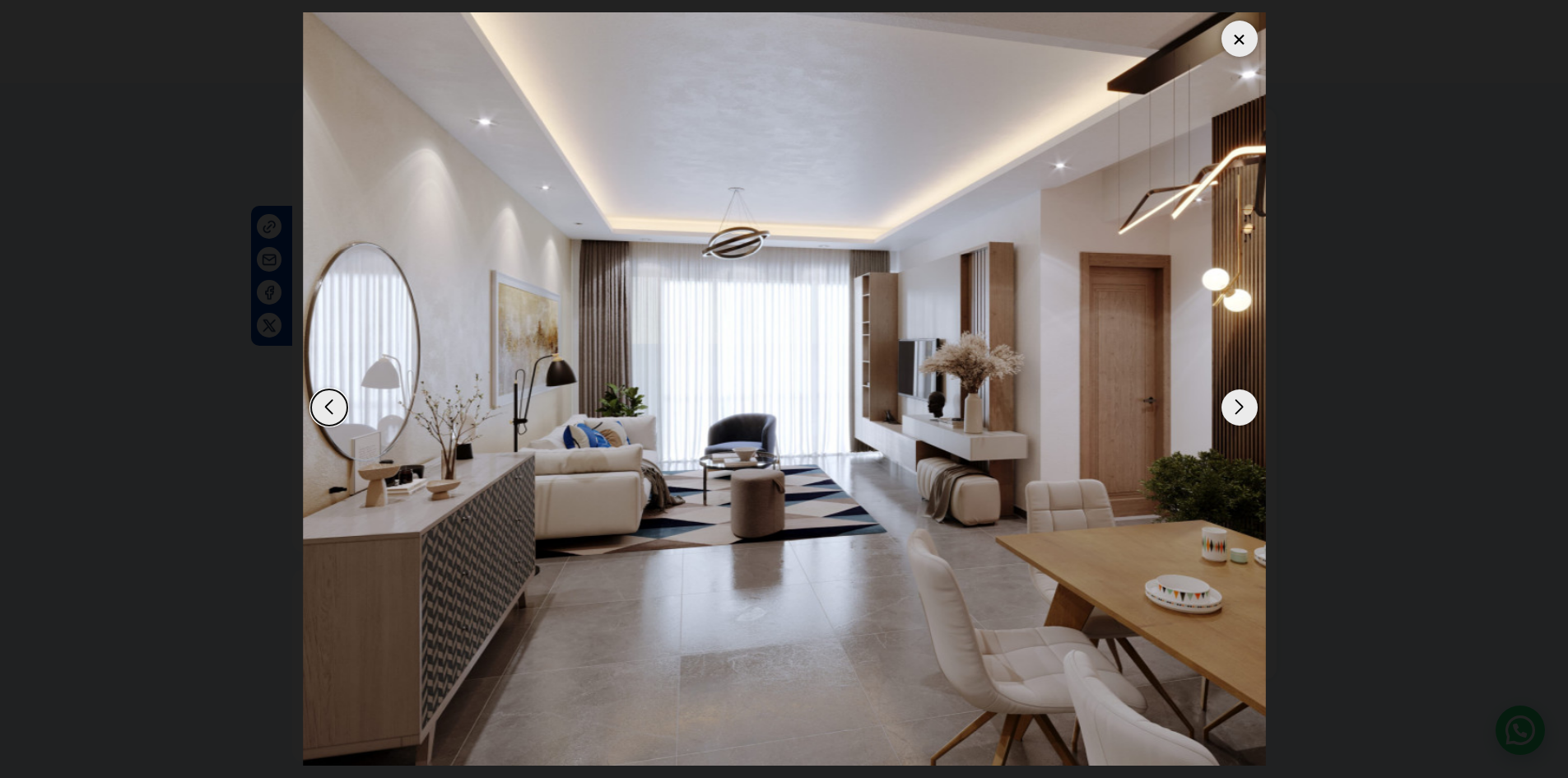
click at [1240, 413] on div "Next slide" at bounding box center [1239, 408] width 36 height 36
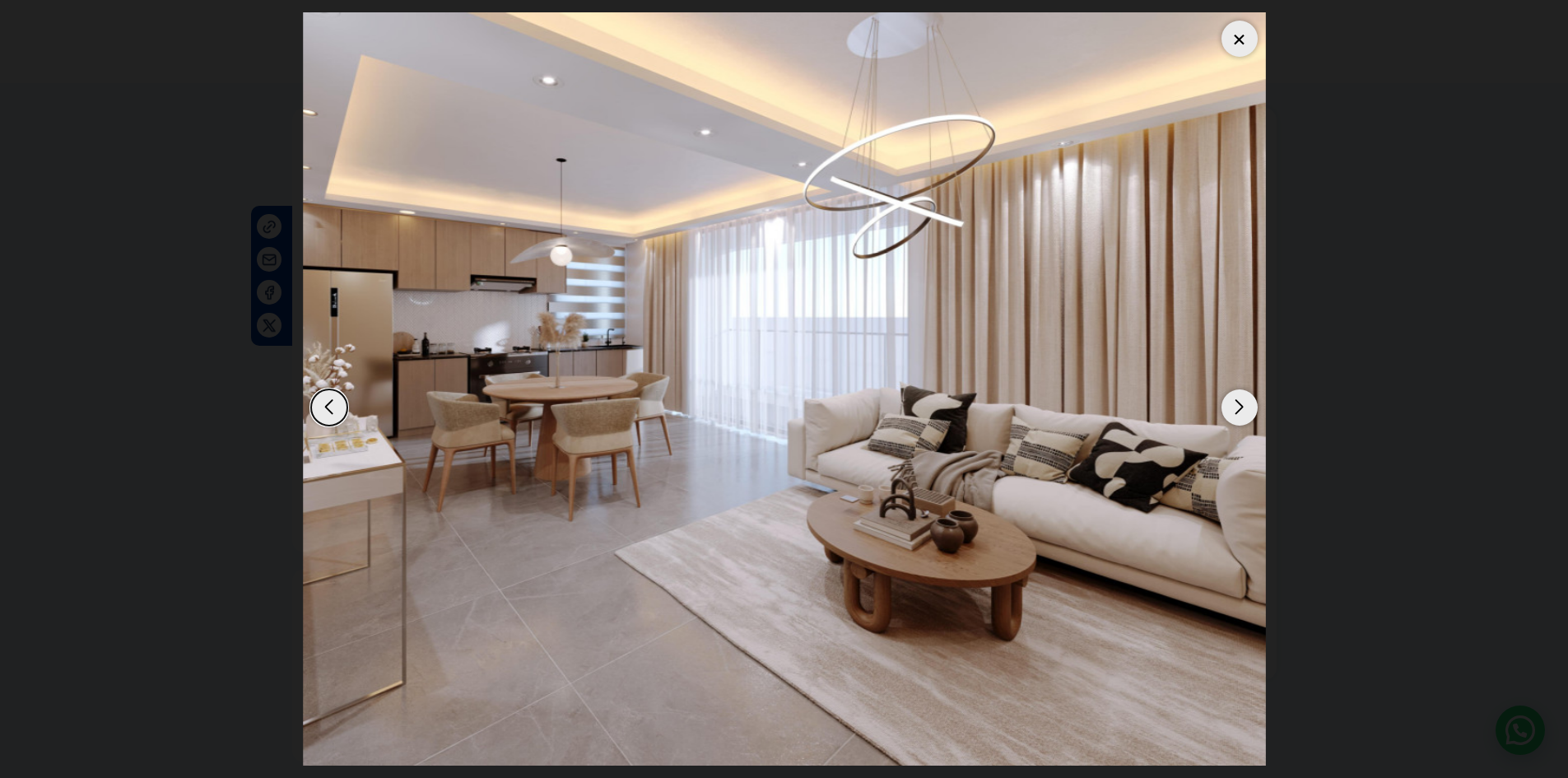
click at [1240, 413] on div "Next slide" at bounding box center [1239, 408] width 36 height 36
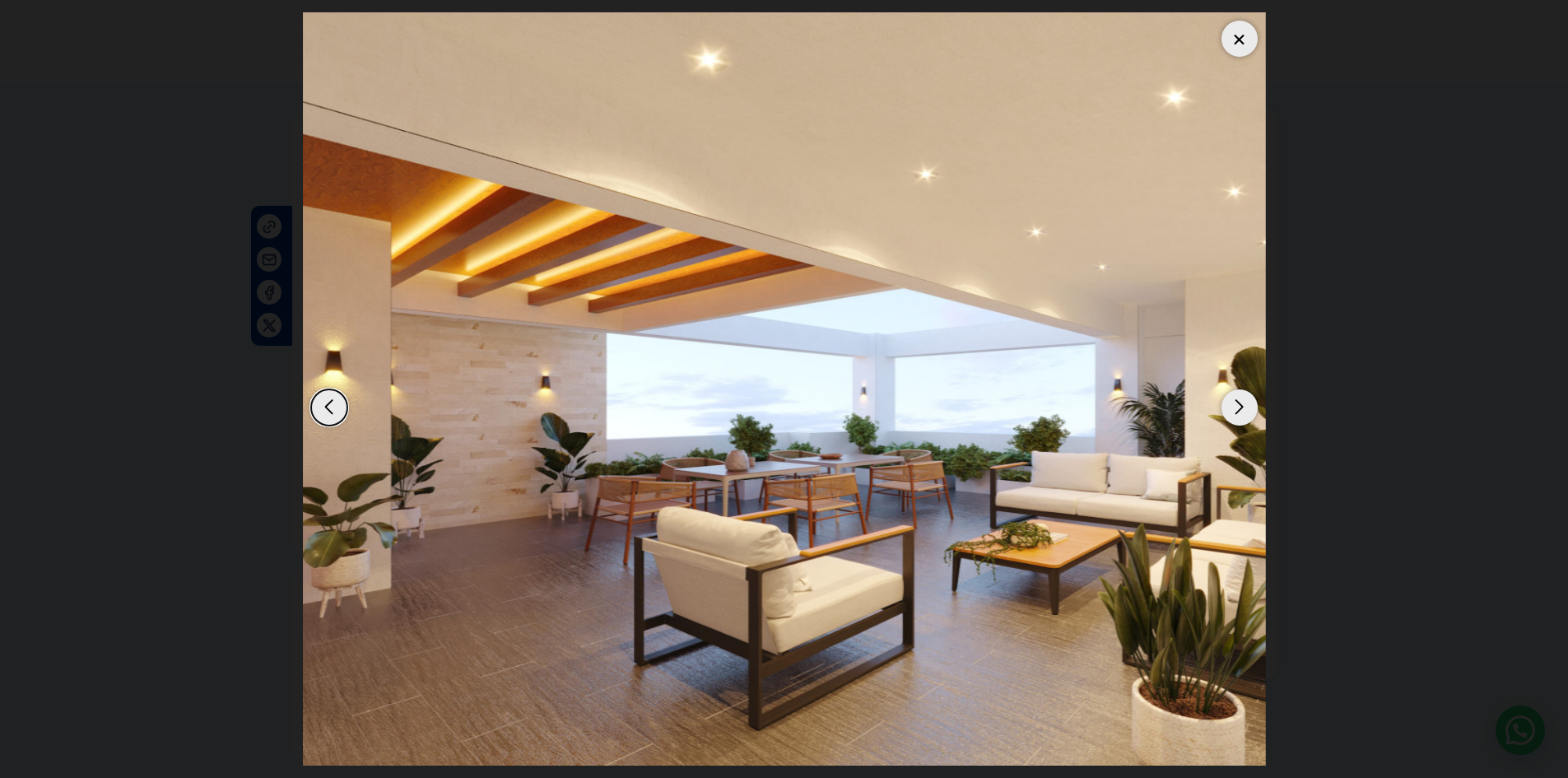
click at [1240, 413] on div "Next slide" at bounding box center [1239, 408] width 36 height 36
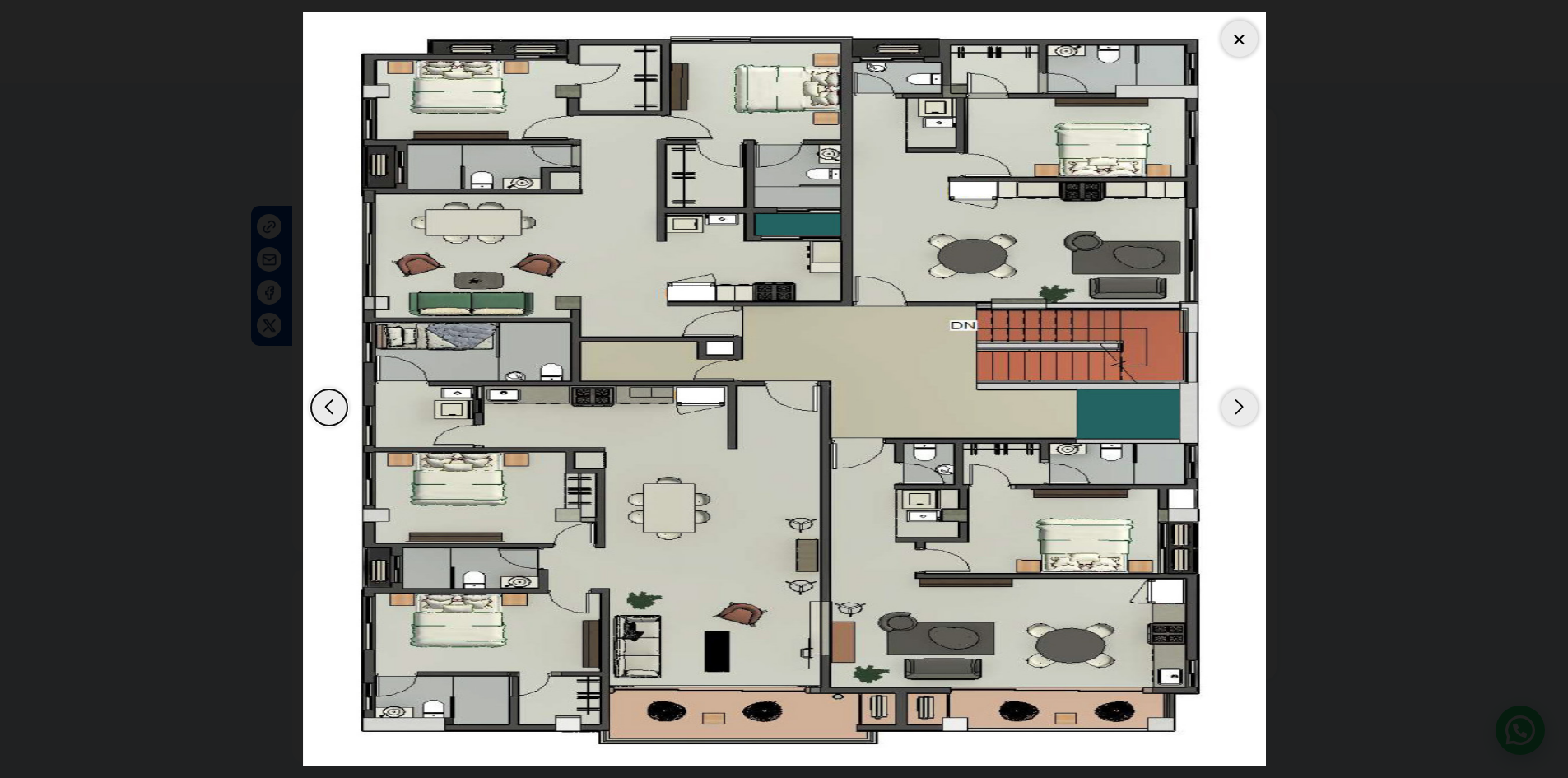
click at [1240, 413] on div "Next slide" at bounding box center [1239, 408] width 36 height 36
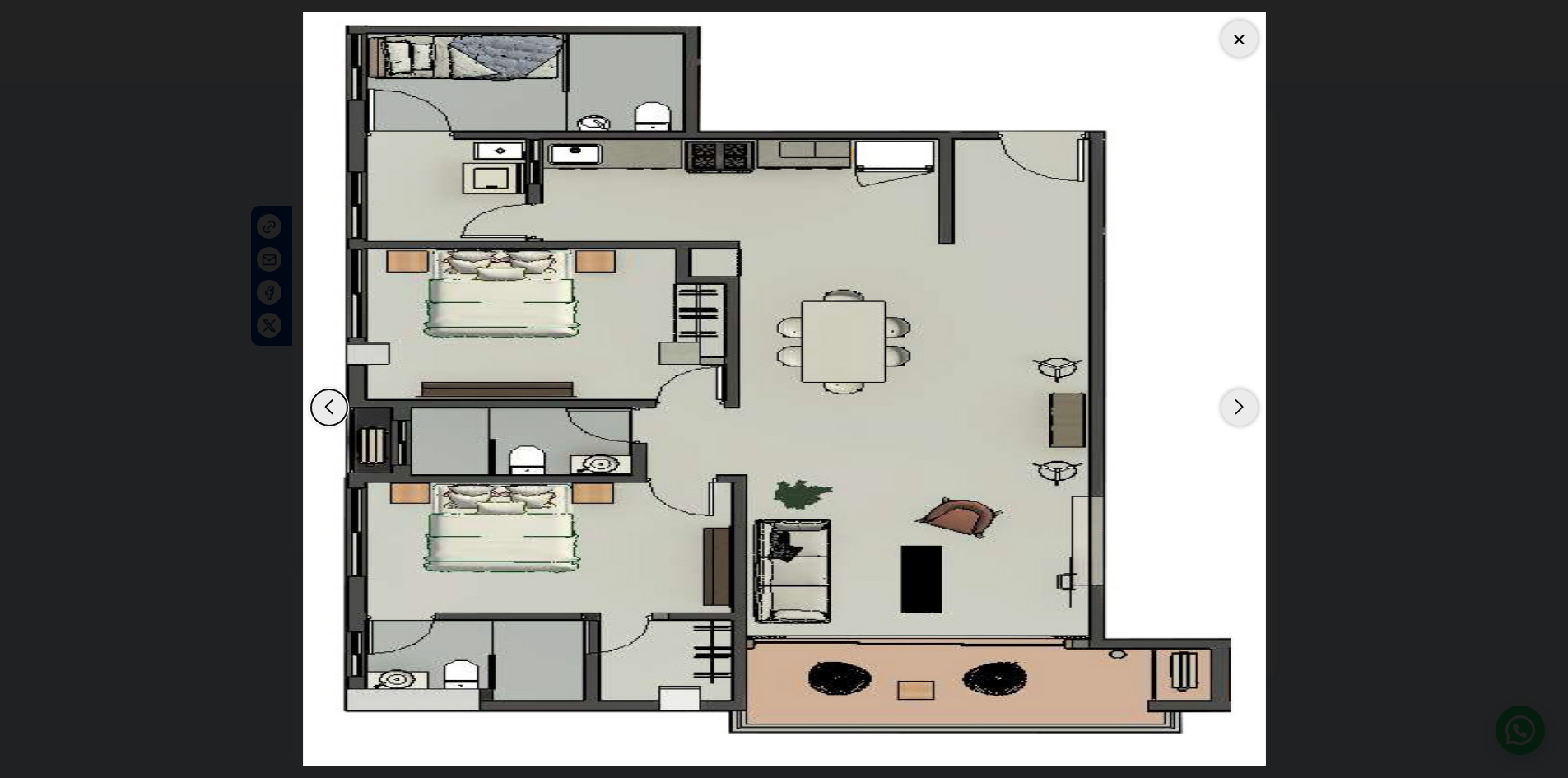
click at [1240, 413] on div "Next slide" at bounding box center [1239, 408] width 36 height 36
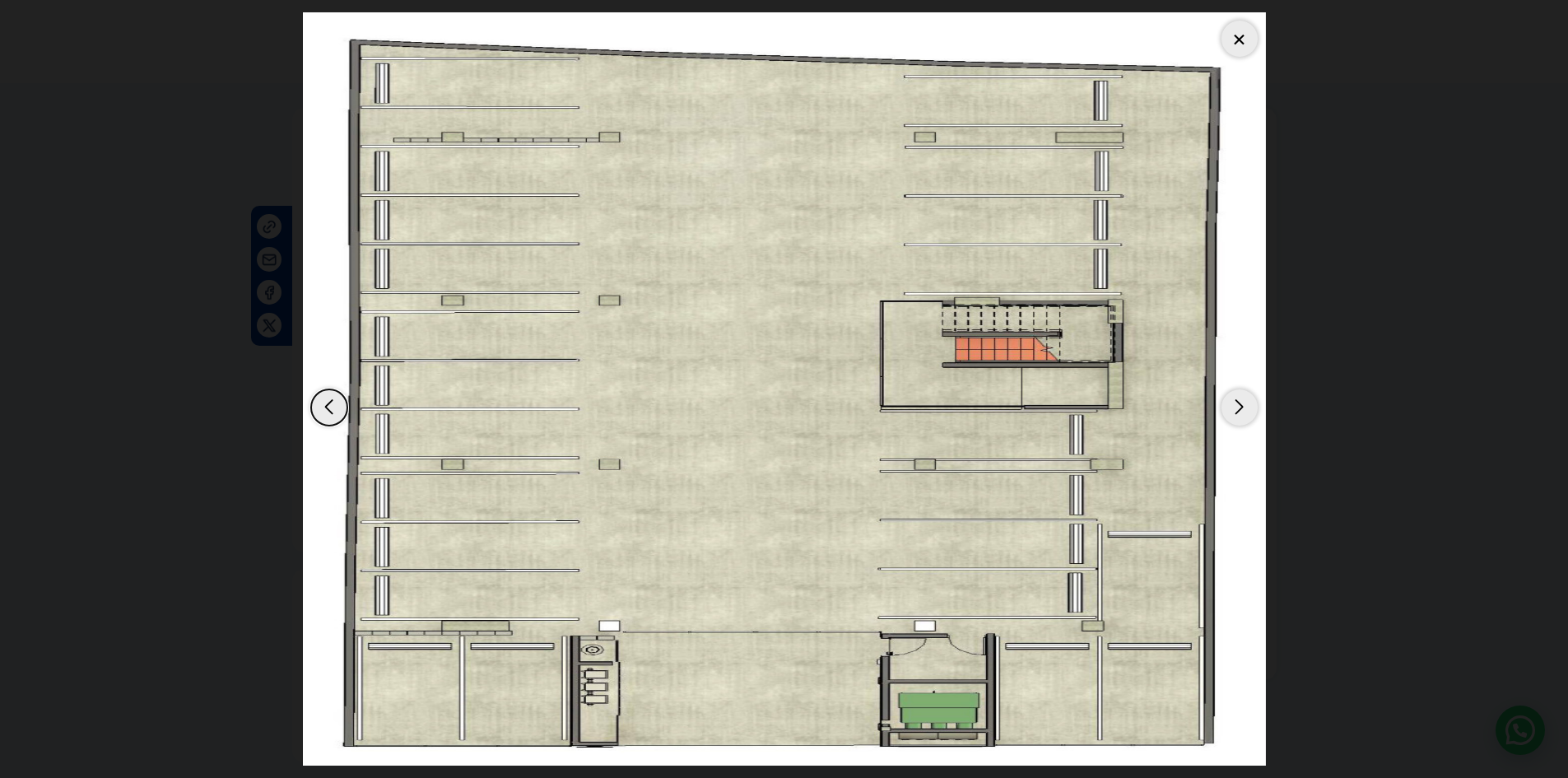
click at [1240, 413] on div "Next slide" at bounding box center [1239, 408] width 36 height 36
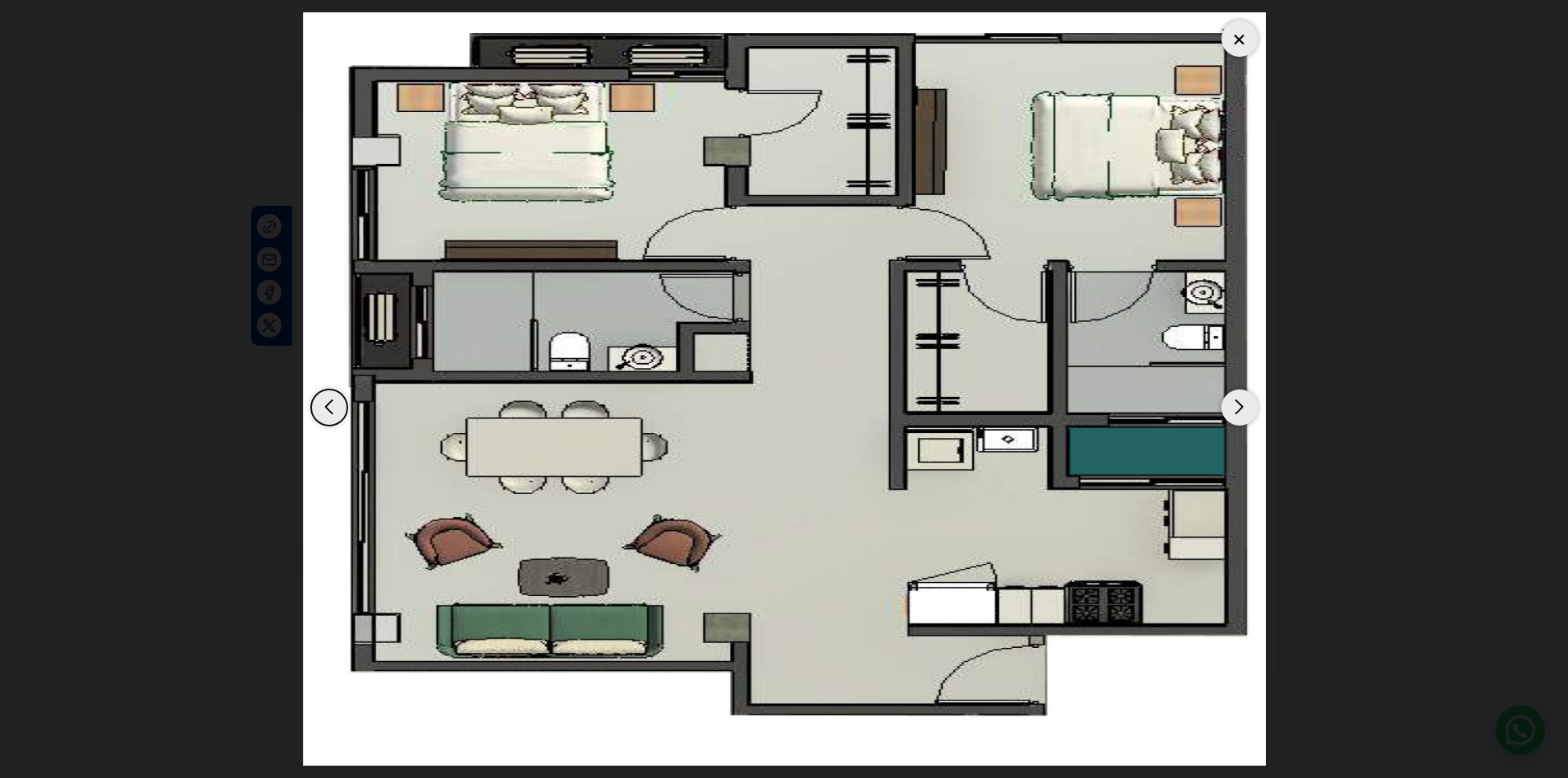
click at [1240, 413] on div "Next slide" at bounding box center [1239, 408] width 36 height 36
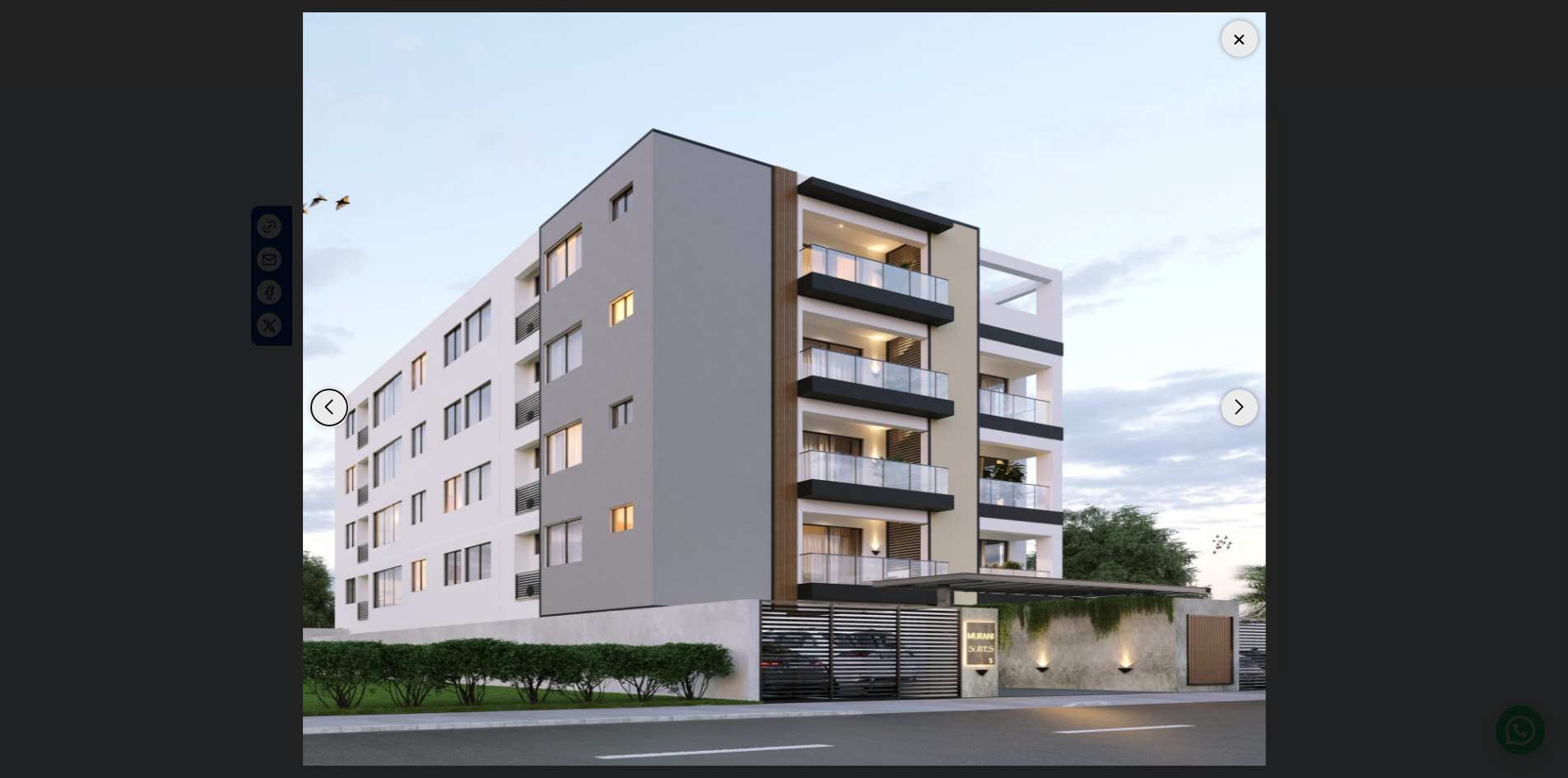
click at [1236, 40] on div at bounding box center [1239, 39] width 36 height 36
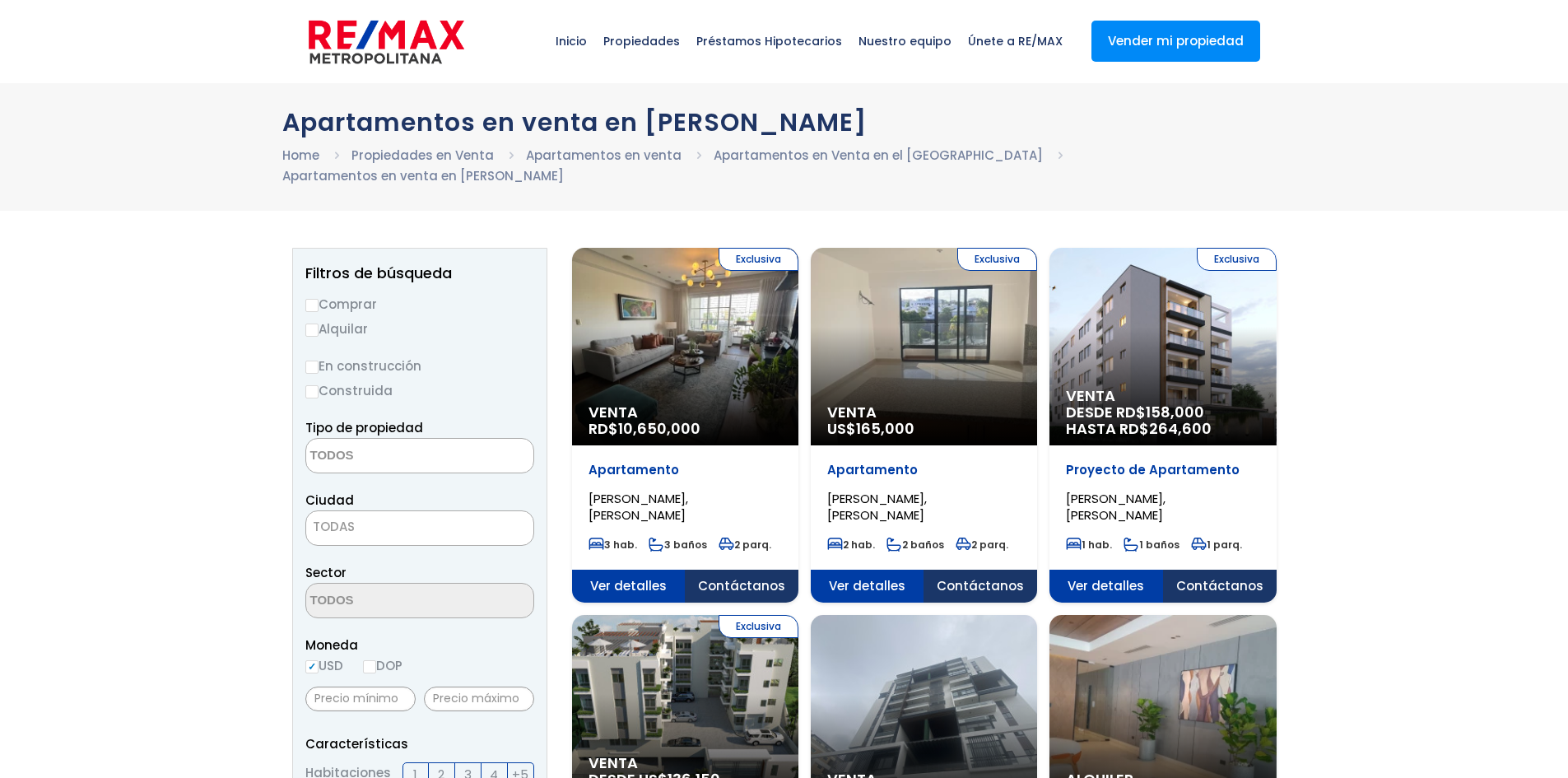
select select
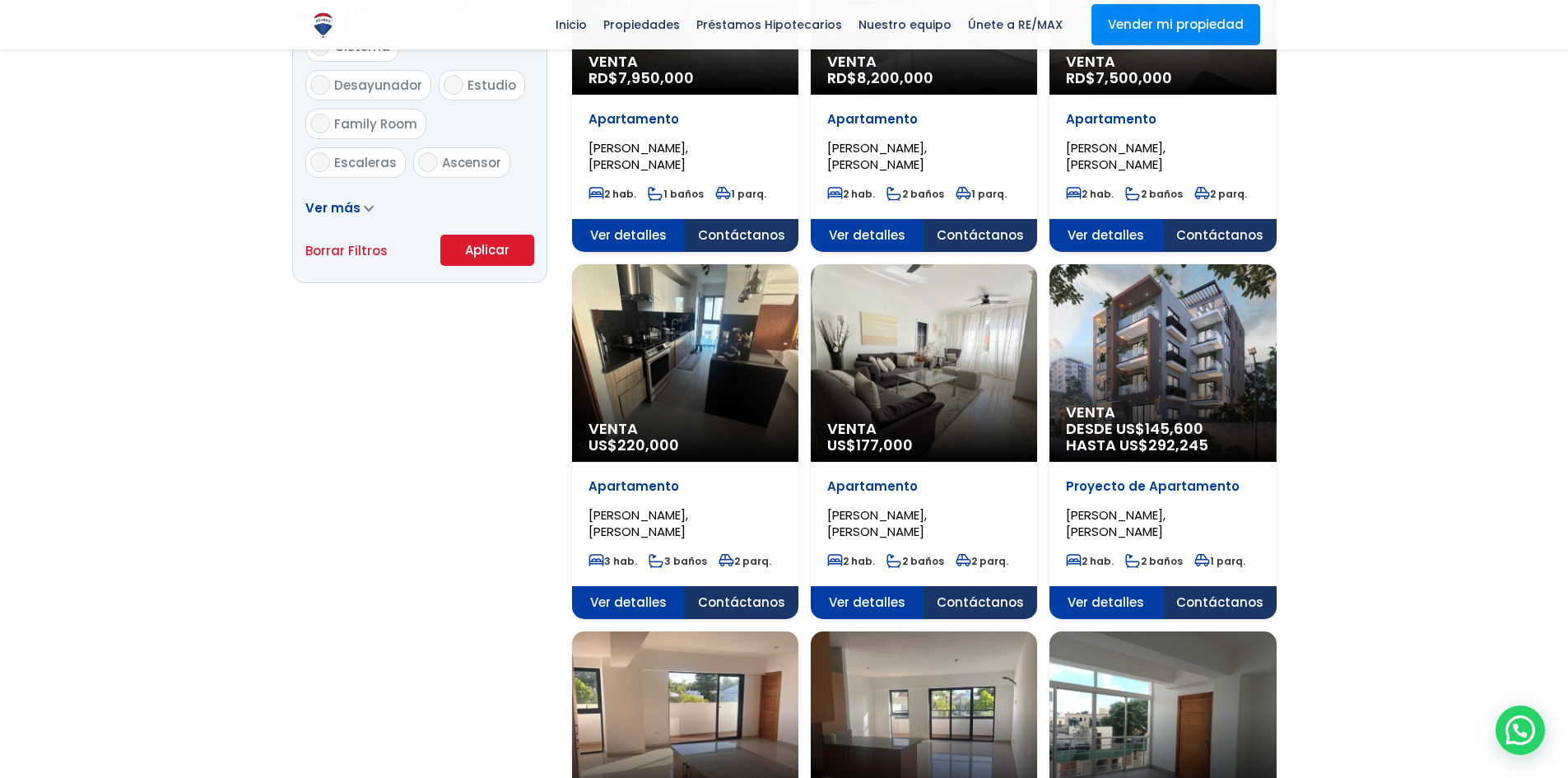
scroll to position [1071, 0]
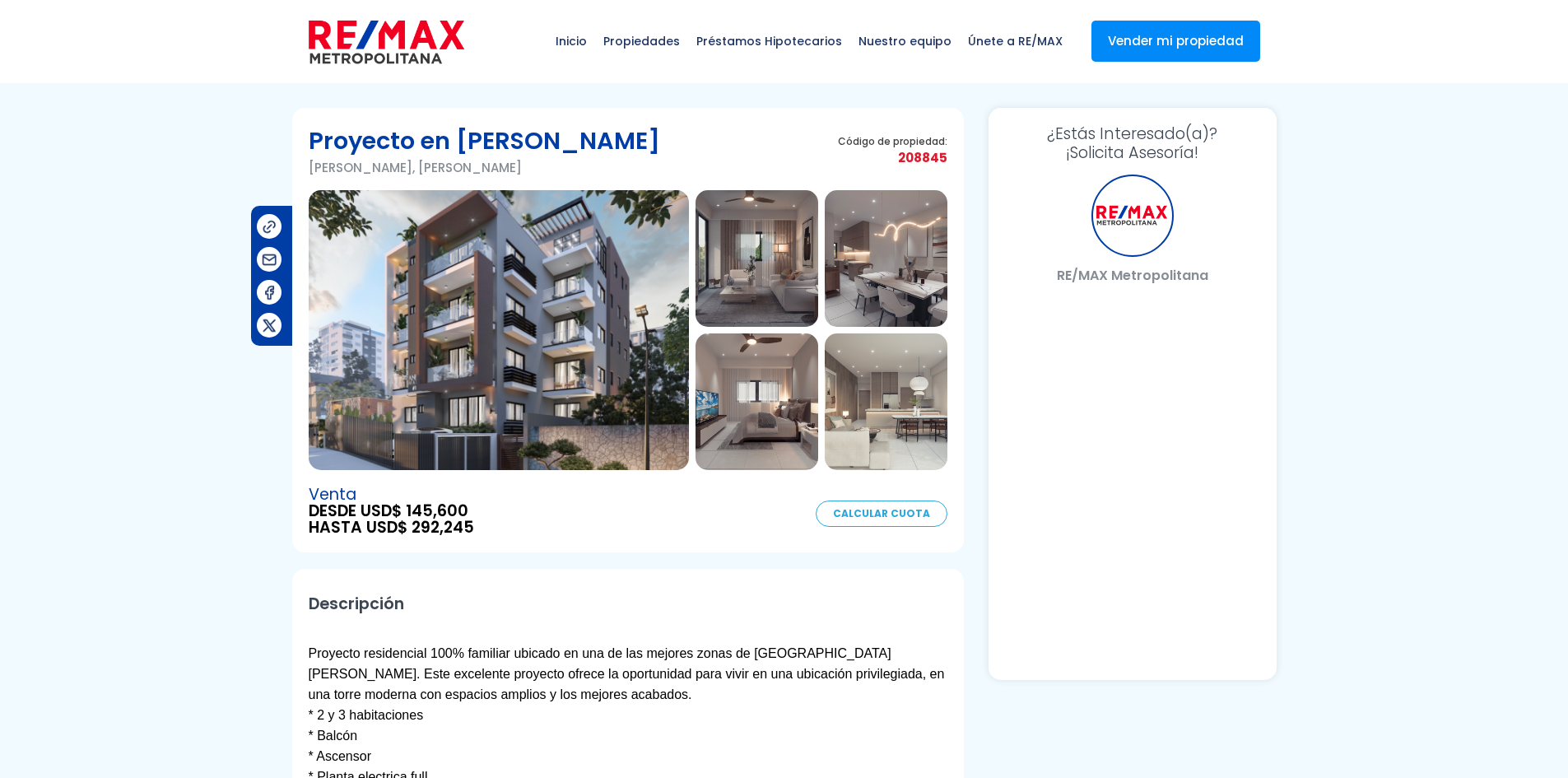
select select "US"
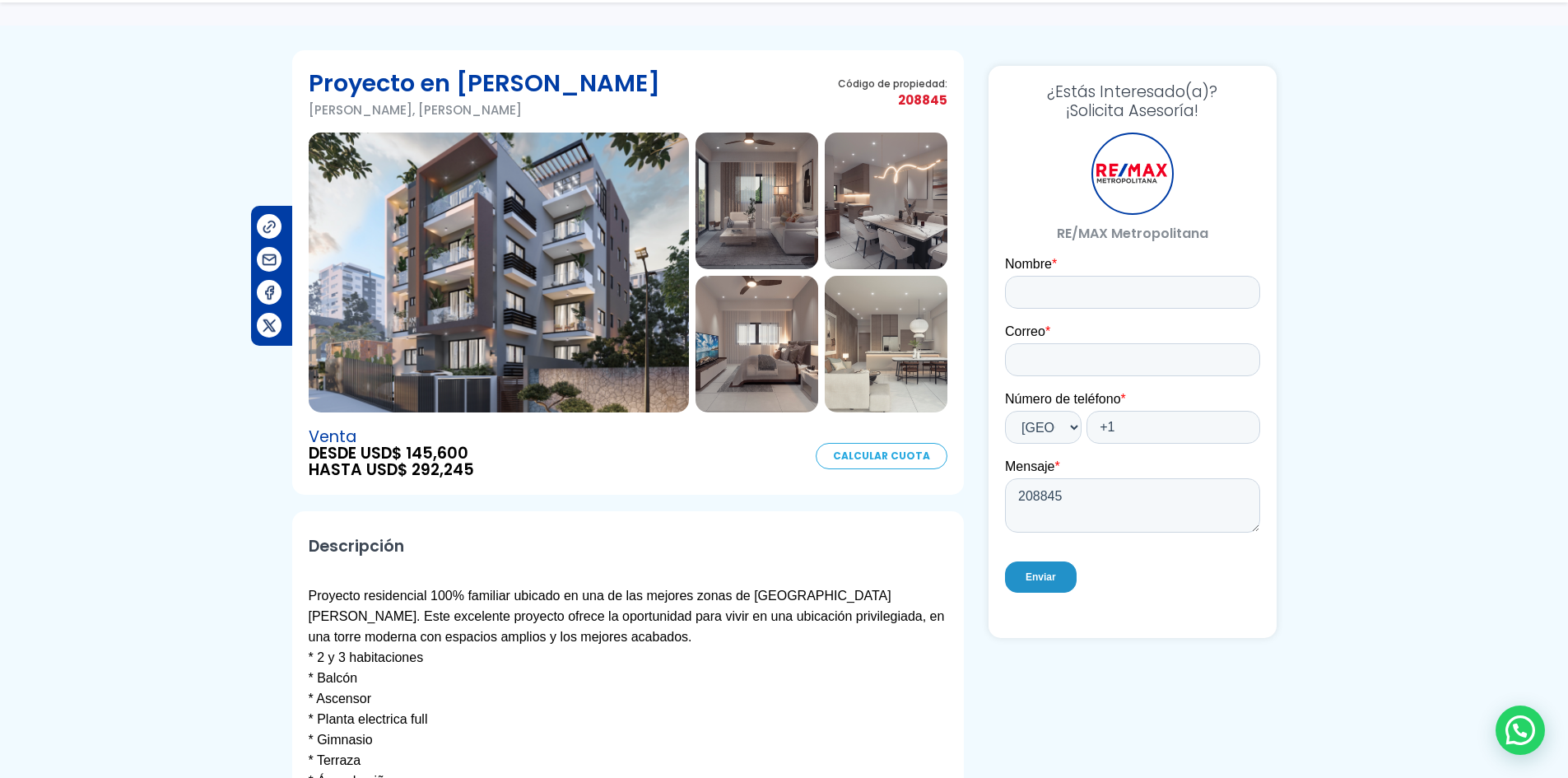
scroll to position [165, 0]
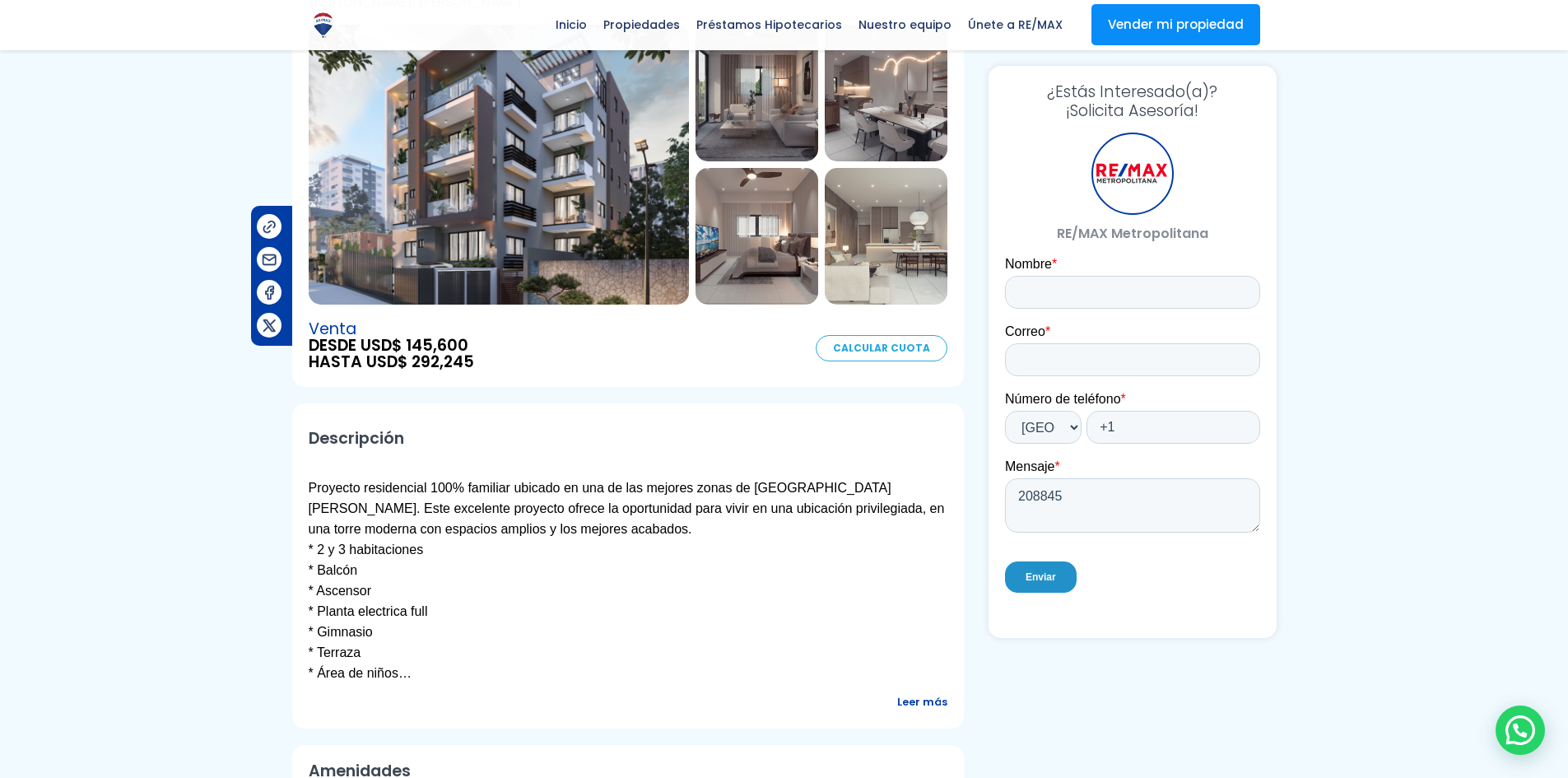
click at [940, 702] on span "Leer más" at bounding box center [922, 702] width 51 height 21
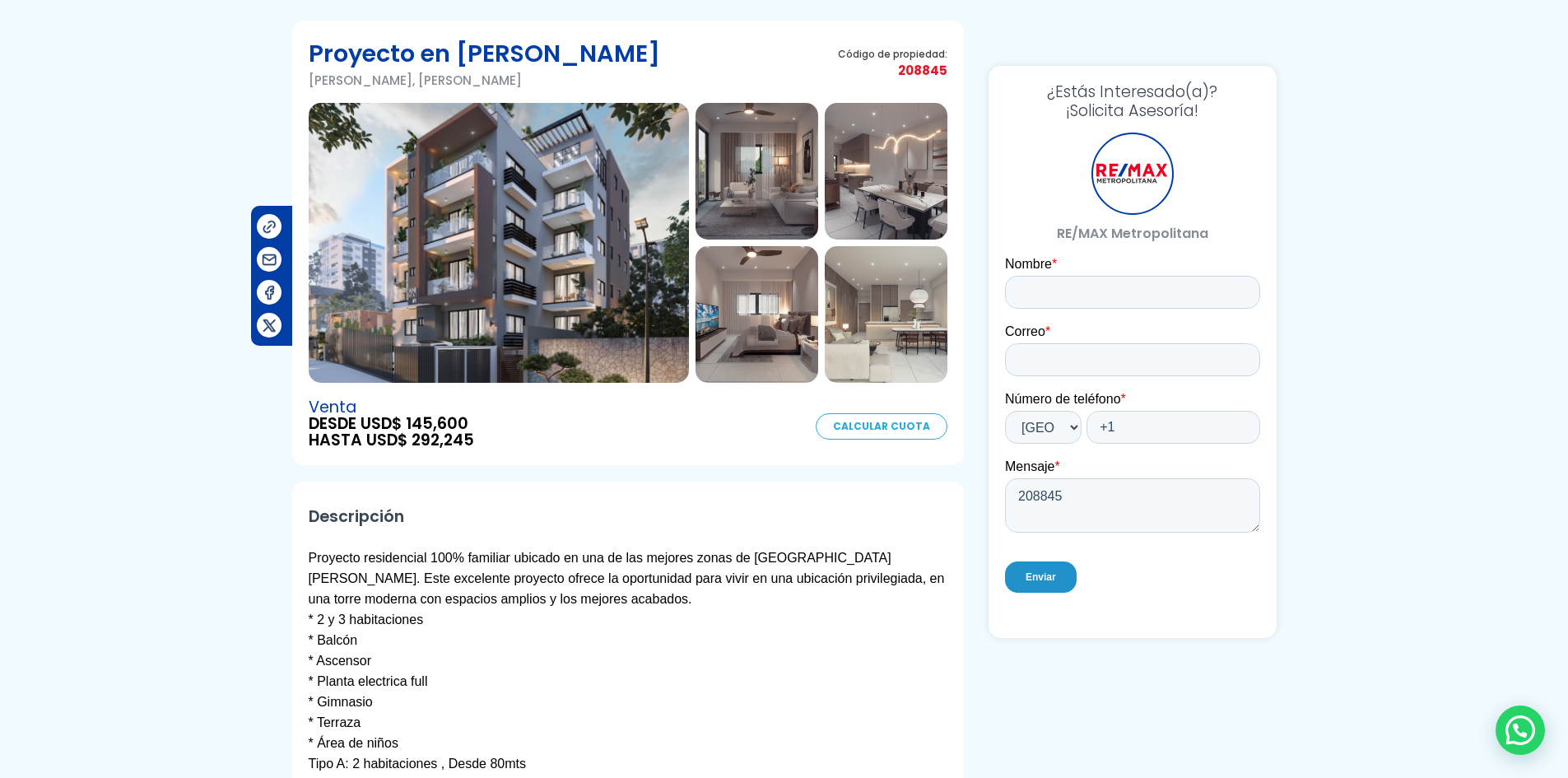
scroll to position [82, 0]
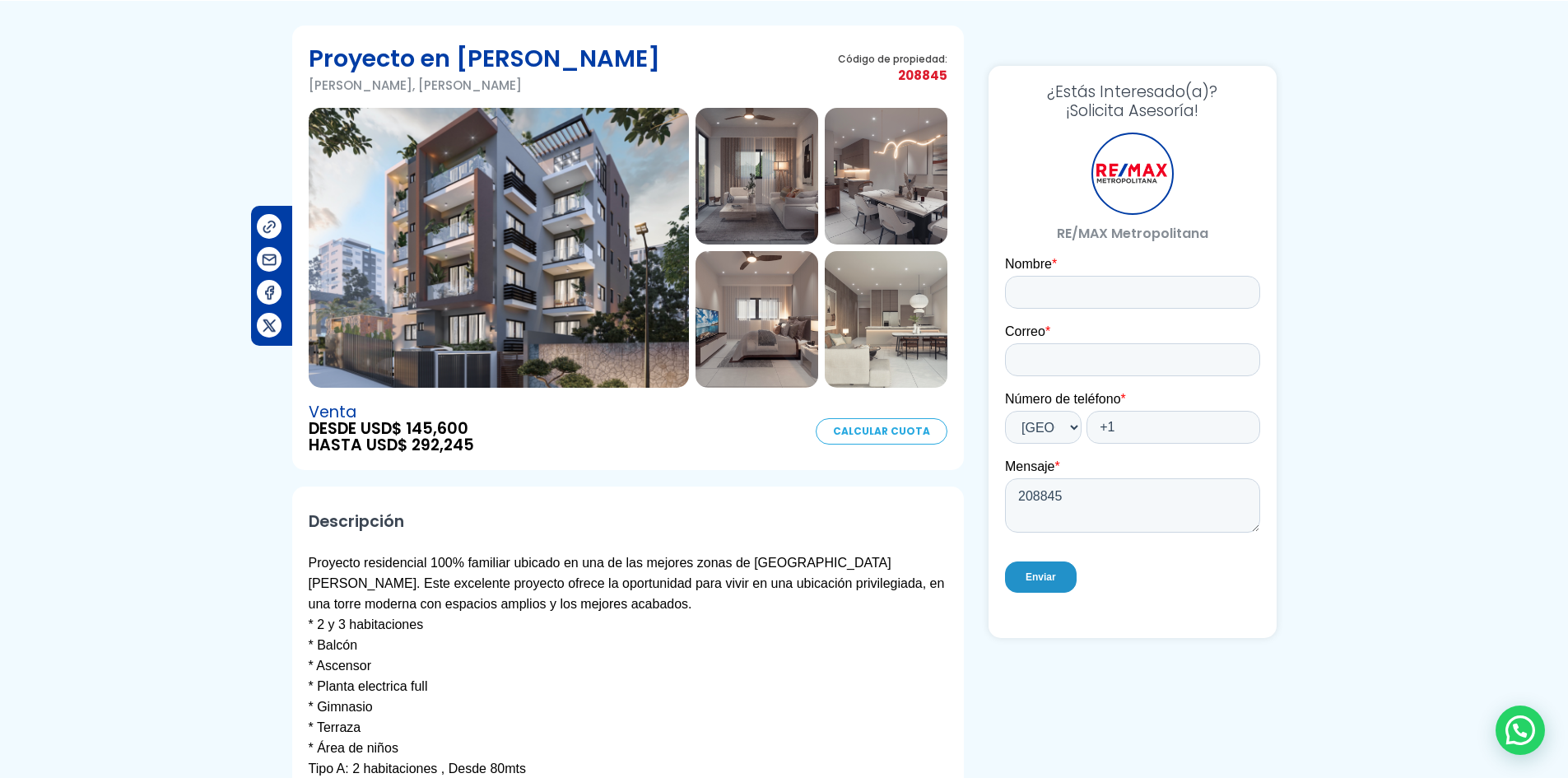
click at [615, 240] on img at bounding box center [499, 248] width 380 height 280
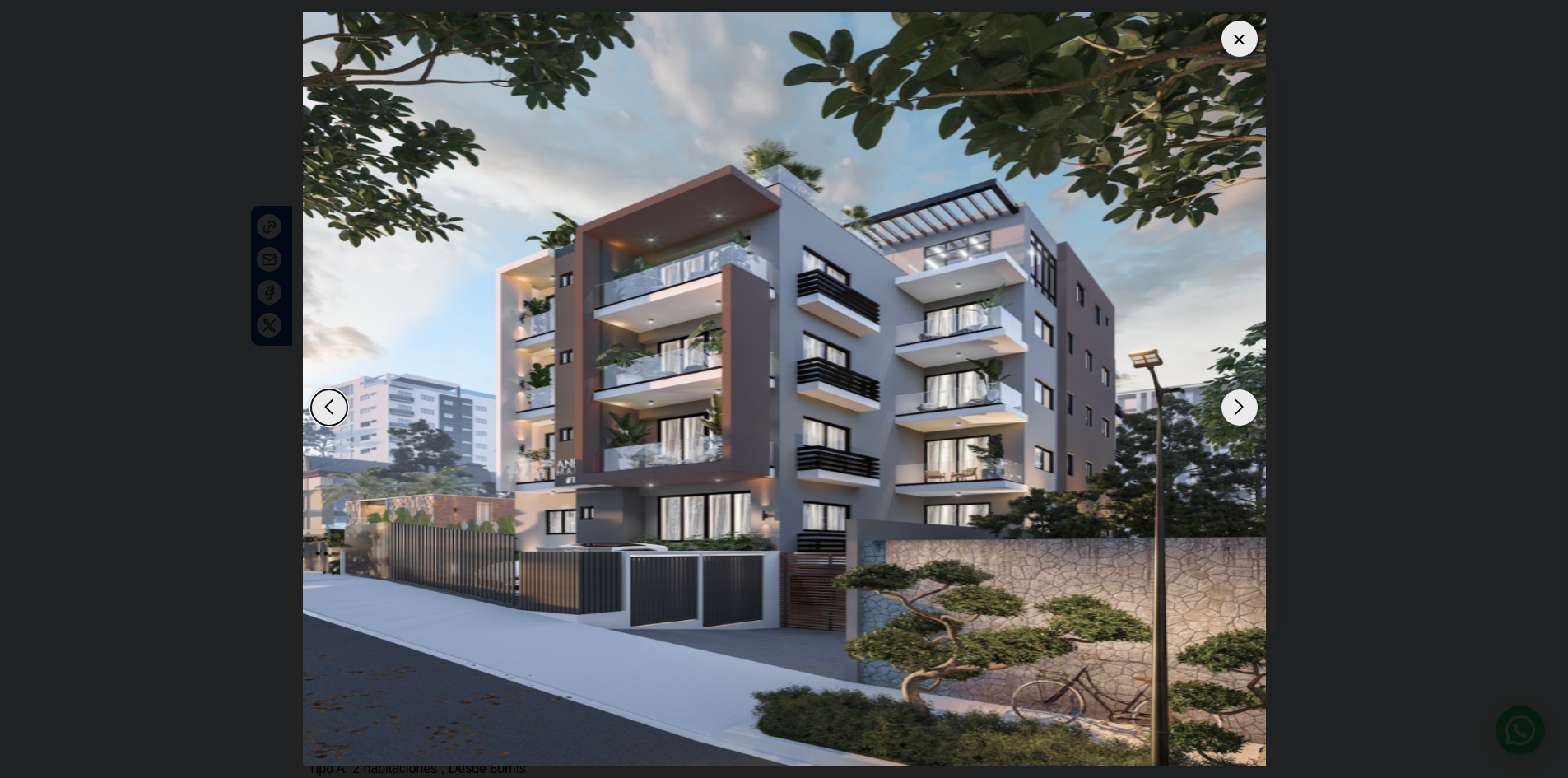
click at [1236, 412] on div "Next slide" at bounding box center [1239, 408] width 36 height 36
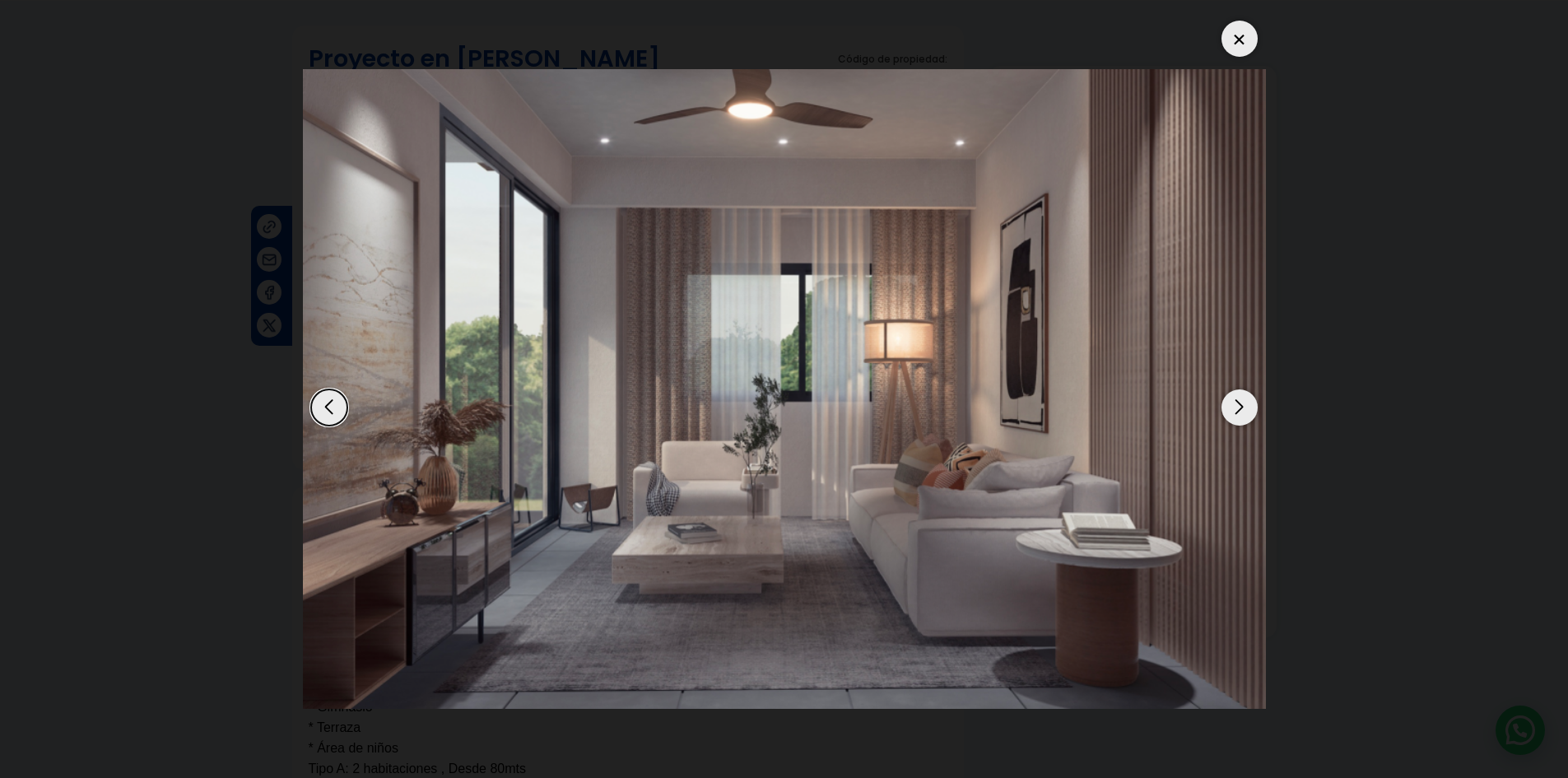
click at [1236, 412] on div "Next slide" at bounding box center [1239, 408] width 36 height 36
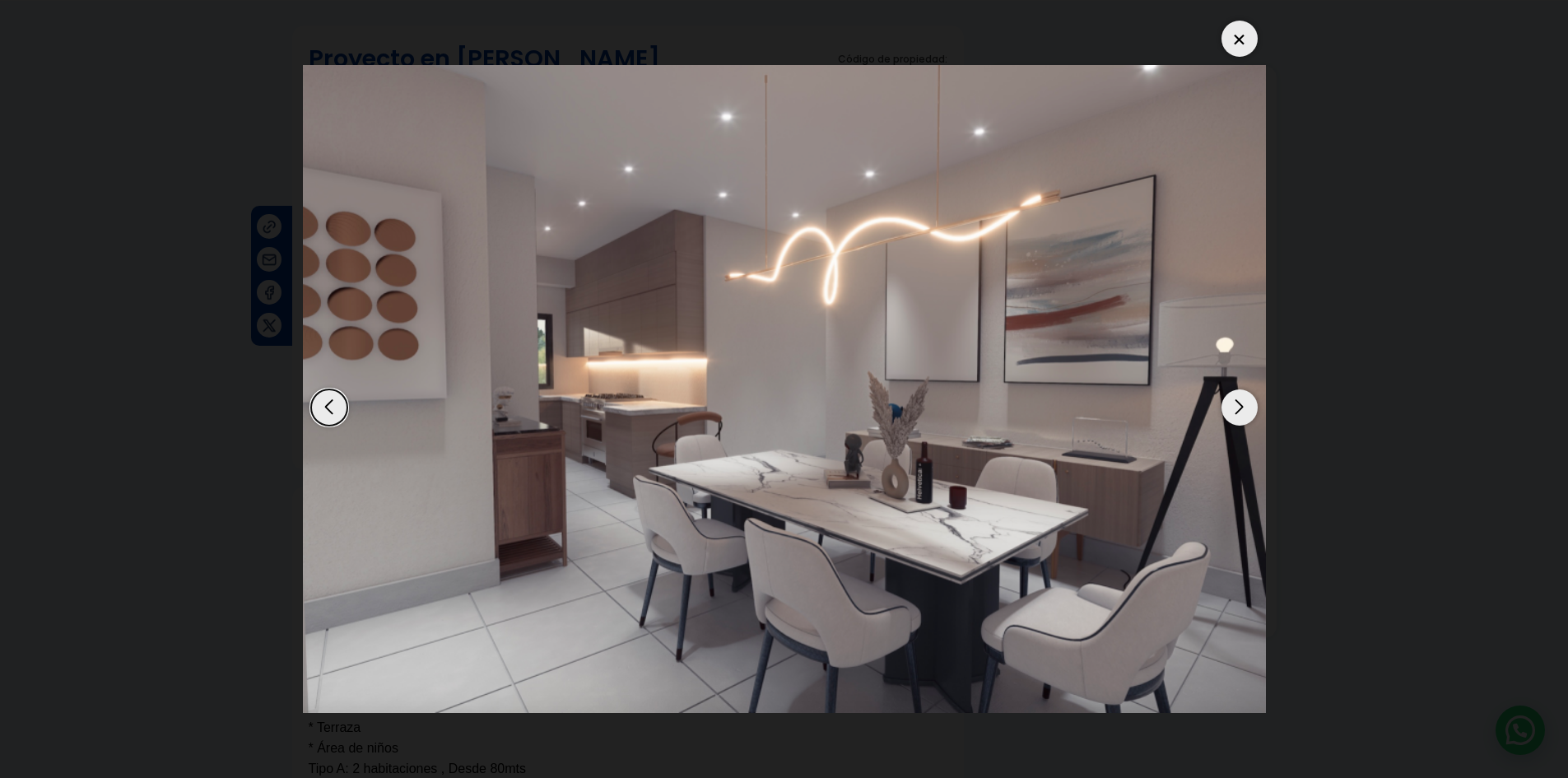
click at [1235, 409] on div "Next slide" at bounding box center [1239, 408] width 36 height 36
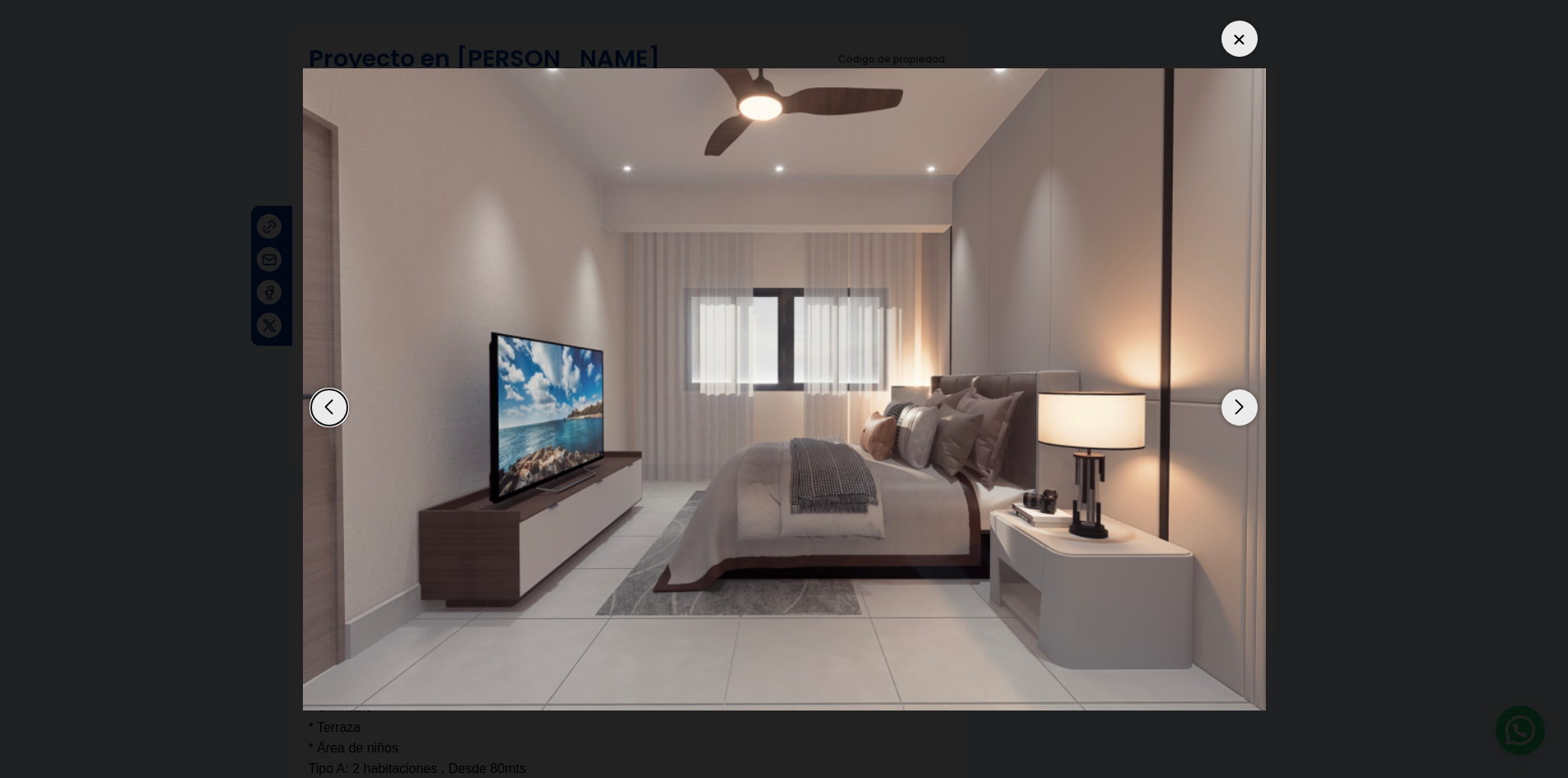
click at [1235, 408] on div "Next slide" at bounding box center [1239, 408] width 36 height 36
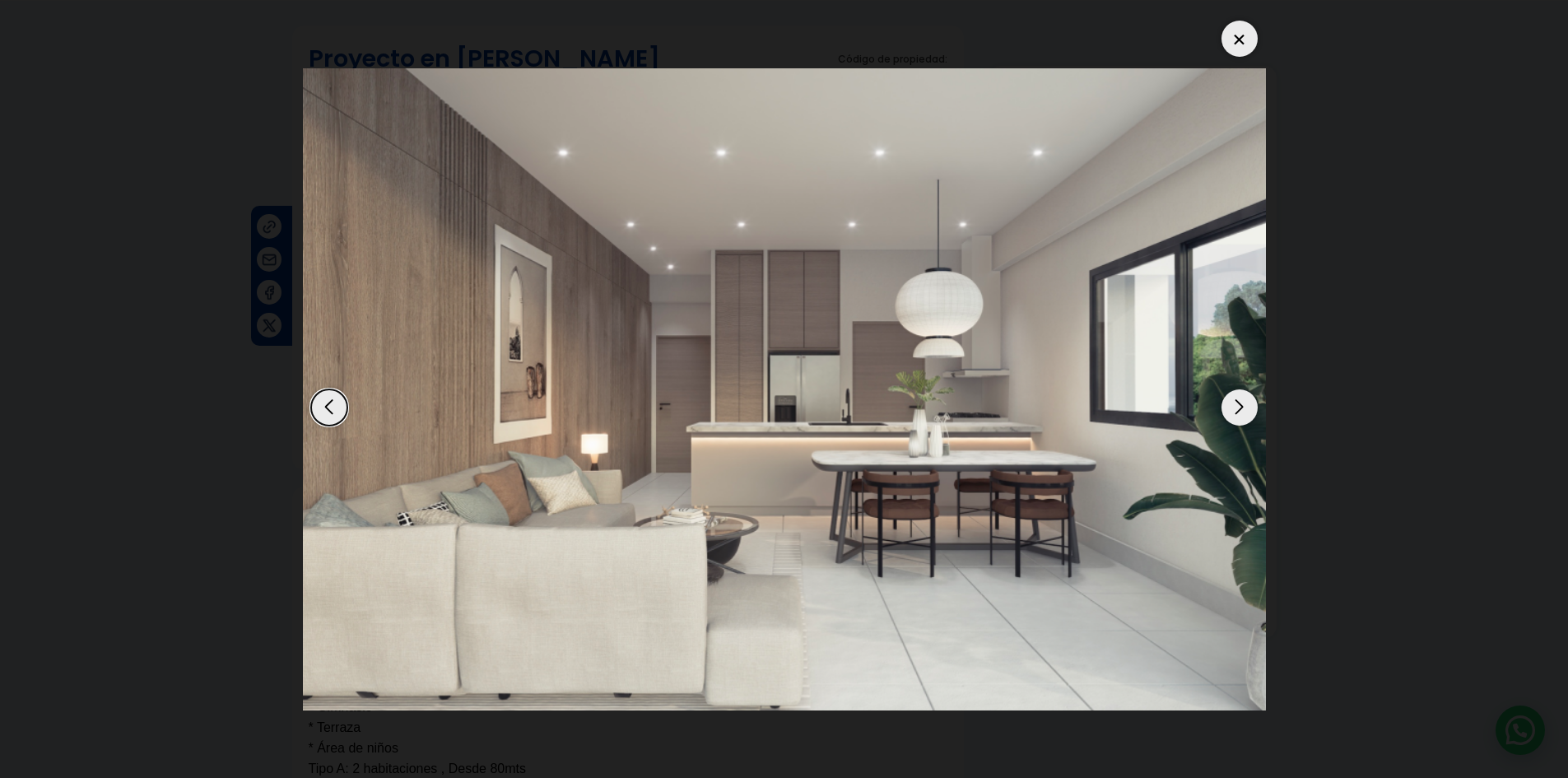
click at [1235, 408] on div "Next slide" at bounding box center [1239, 408] width 36 height 36
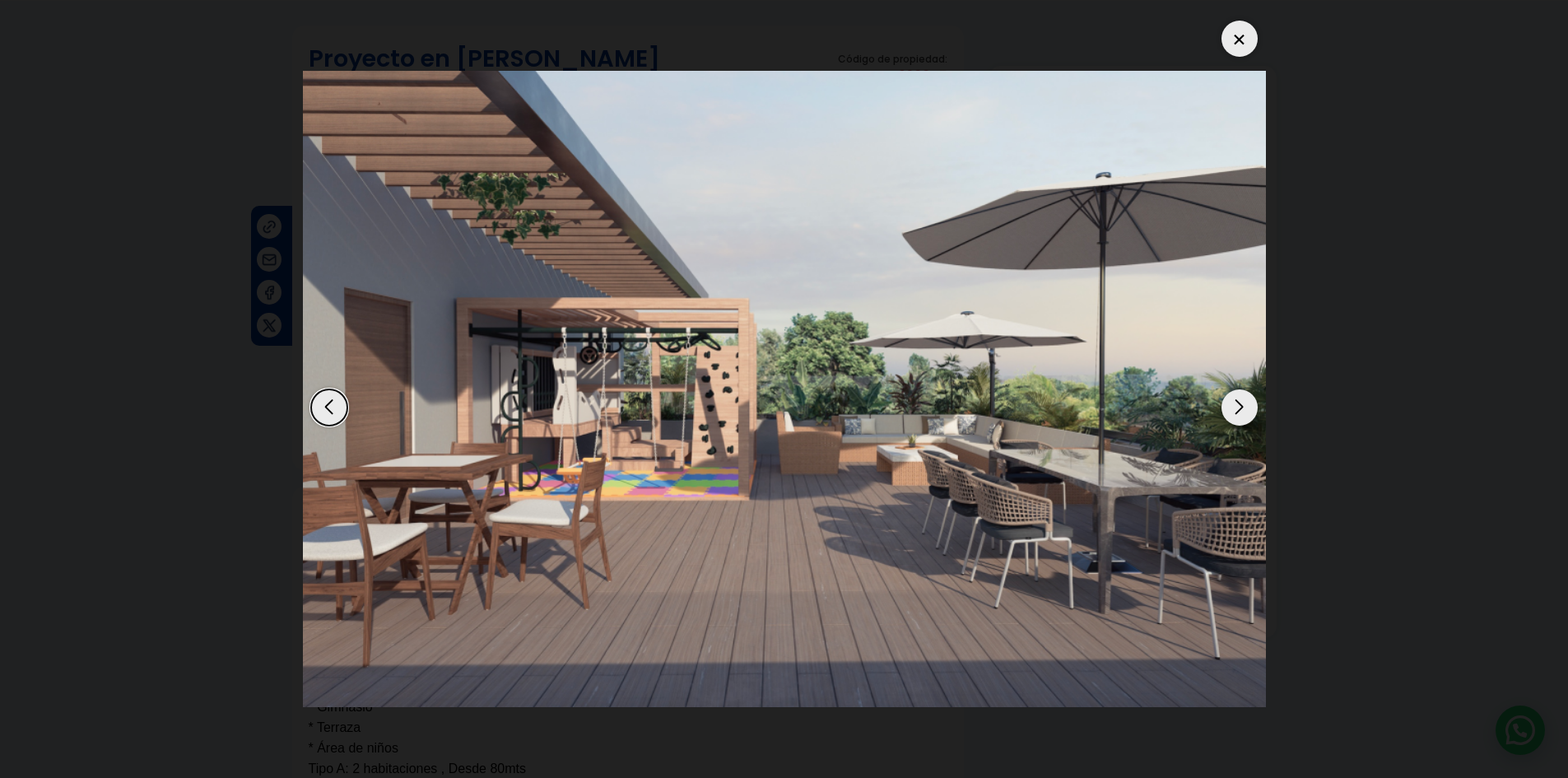
click at [1232, 406] on div "Next slide" at bounding box center [1239, 408] width 36 height 36
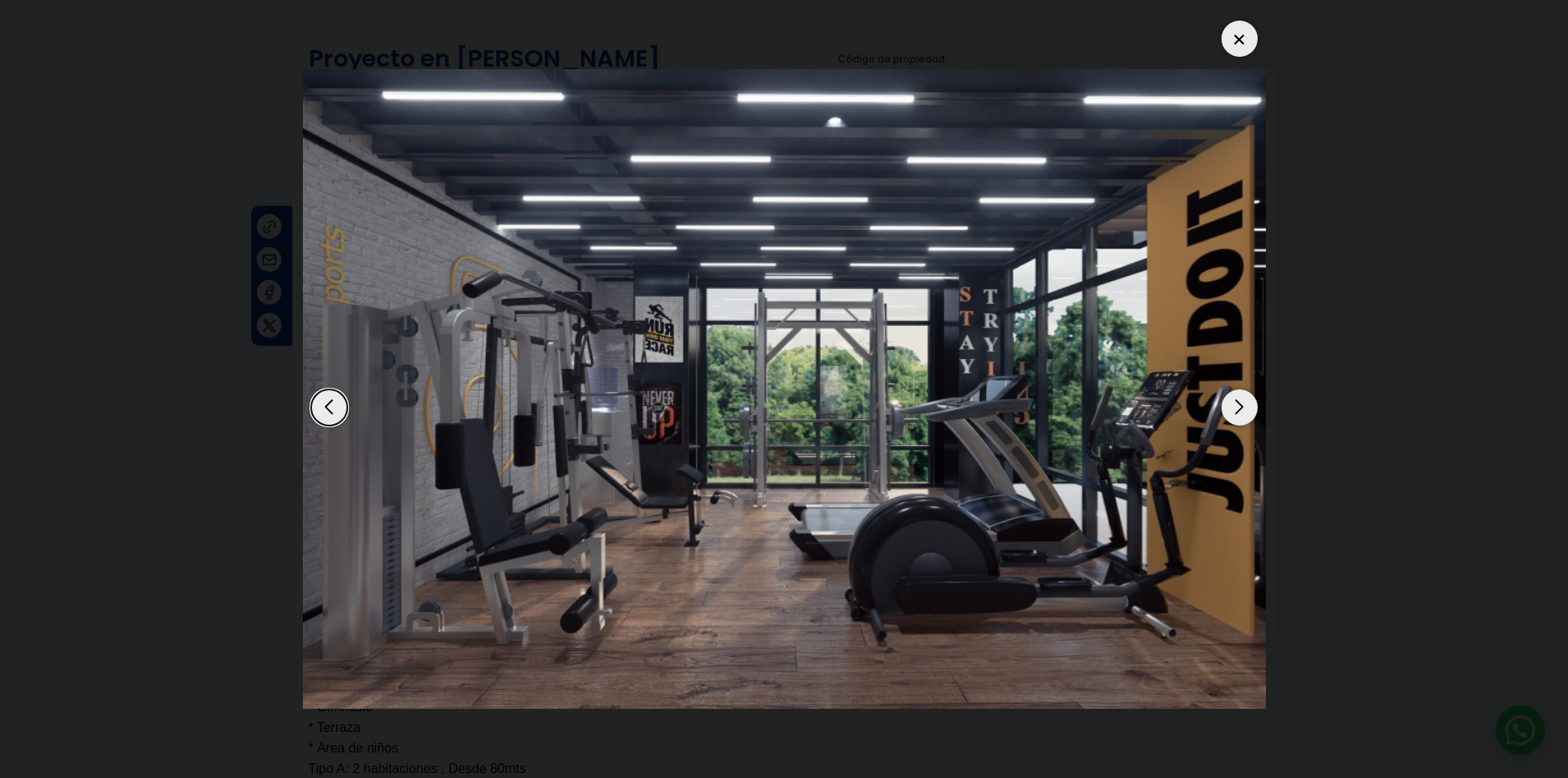
click at [1232, 406] on div "Next slide" at bounding box center [1239, 408] width 36 height 36
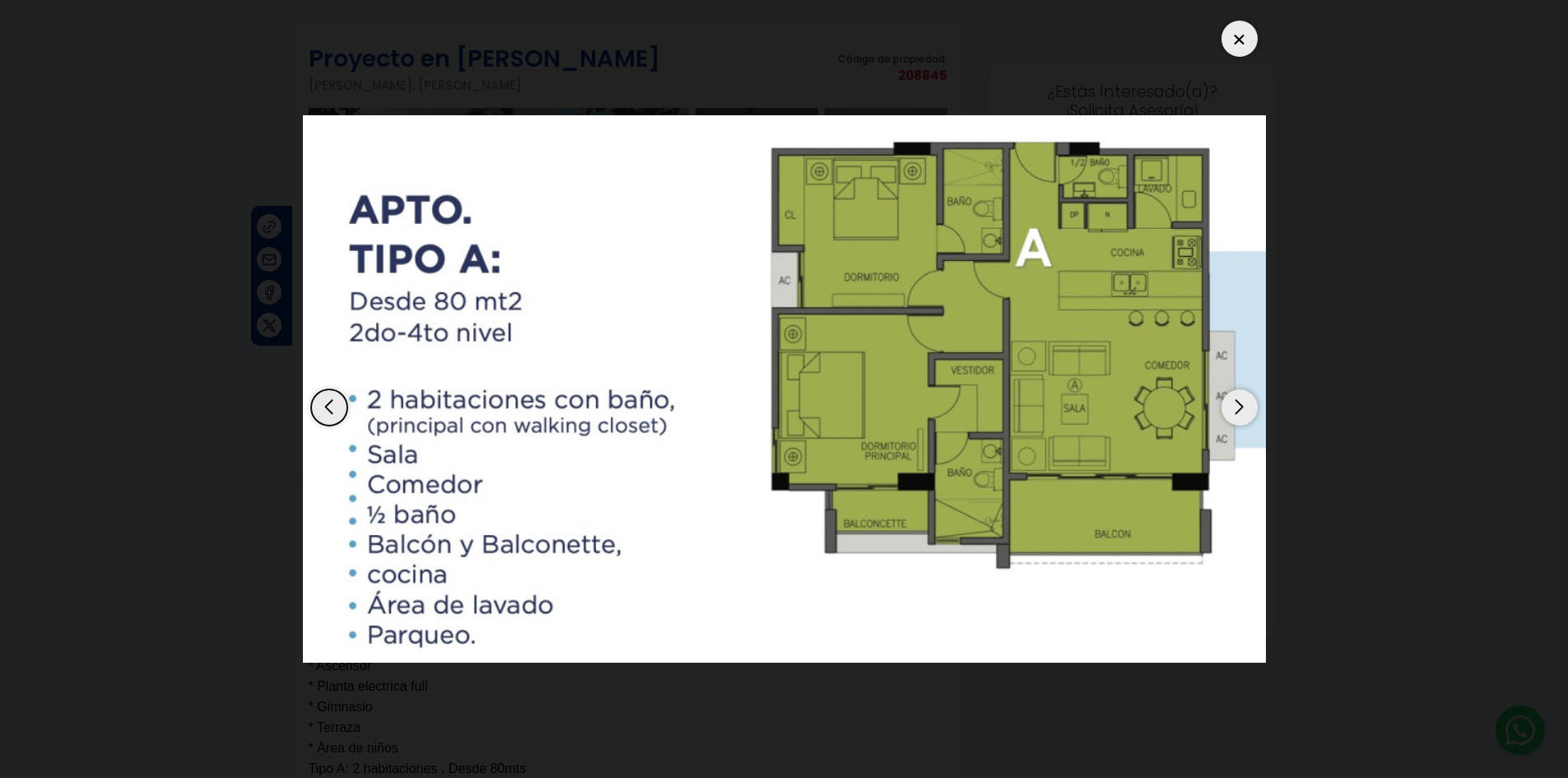
click at [1236, 404] on div "Next slide" at bounding box center [1239, 408] width 36 height 36
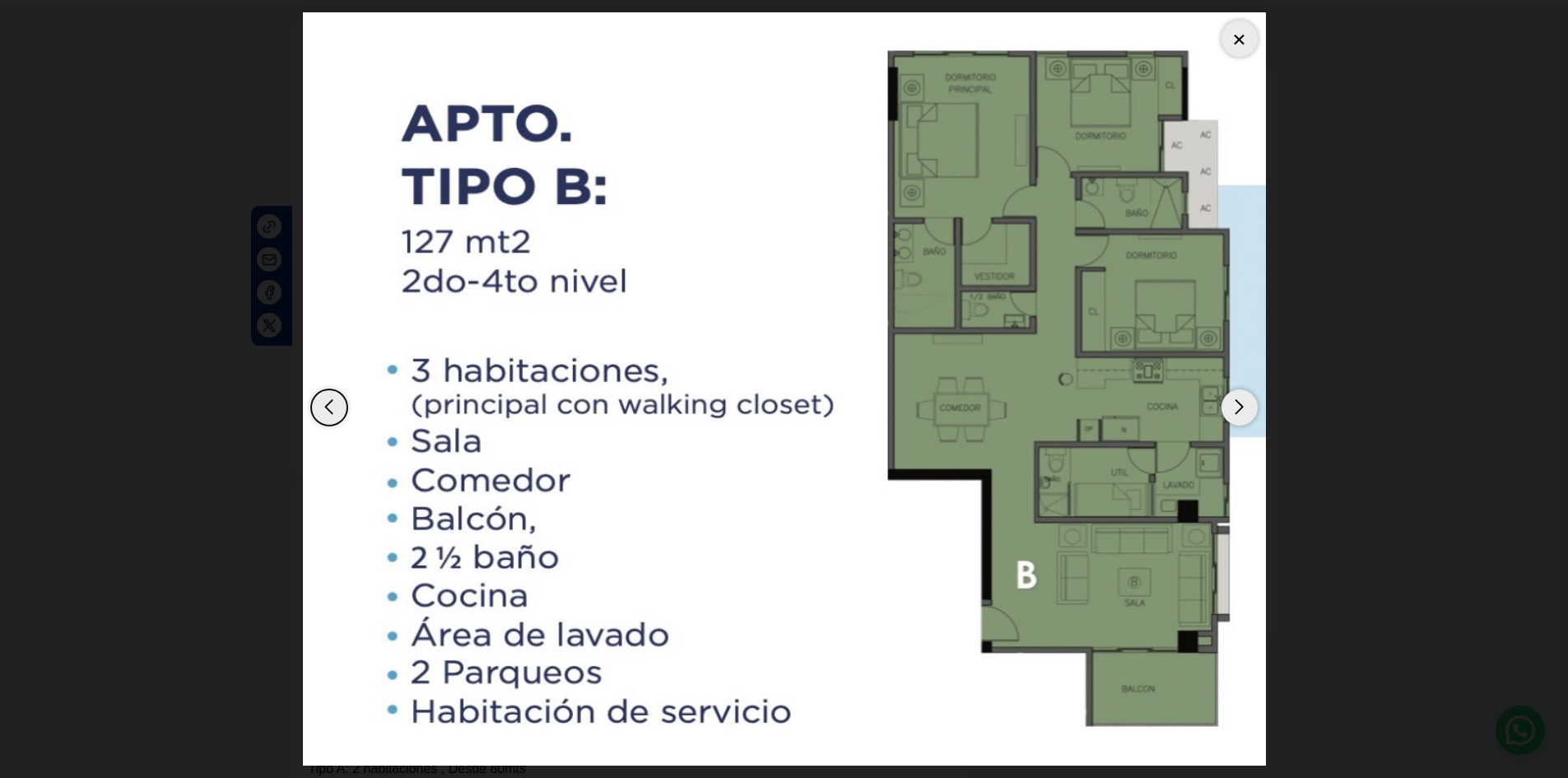
click at [1240, 411] on div "Next slide" at bounding box center [1239, 408] width 36 height 36
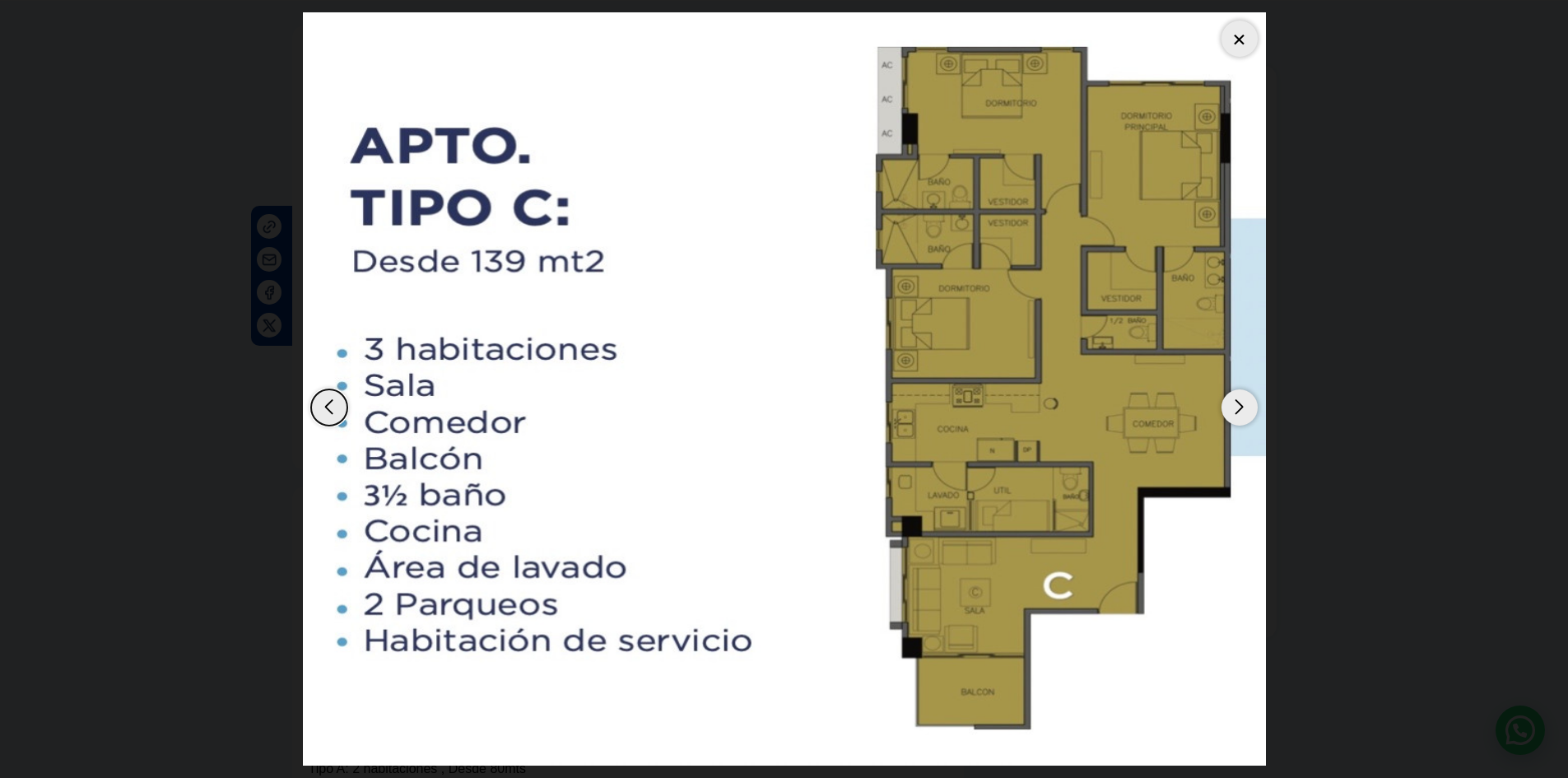
click at [1235, 408] on div "Next slide" at bounding box center [1239, 408] width 36 height 36
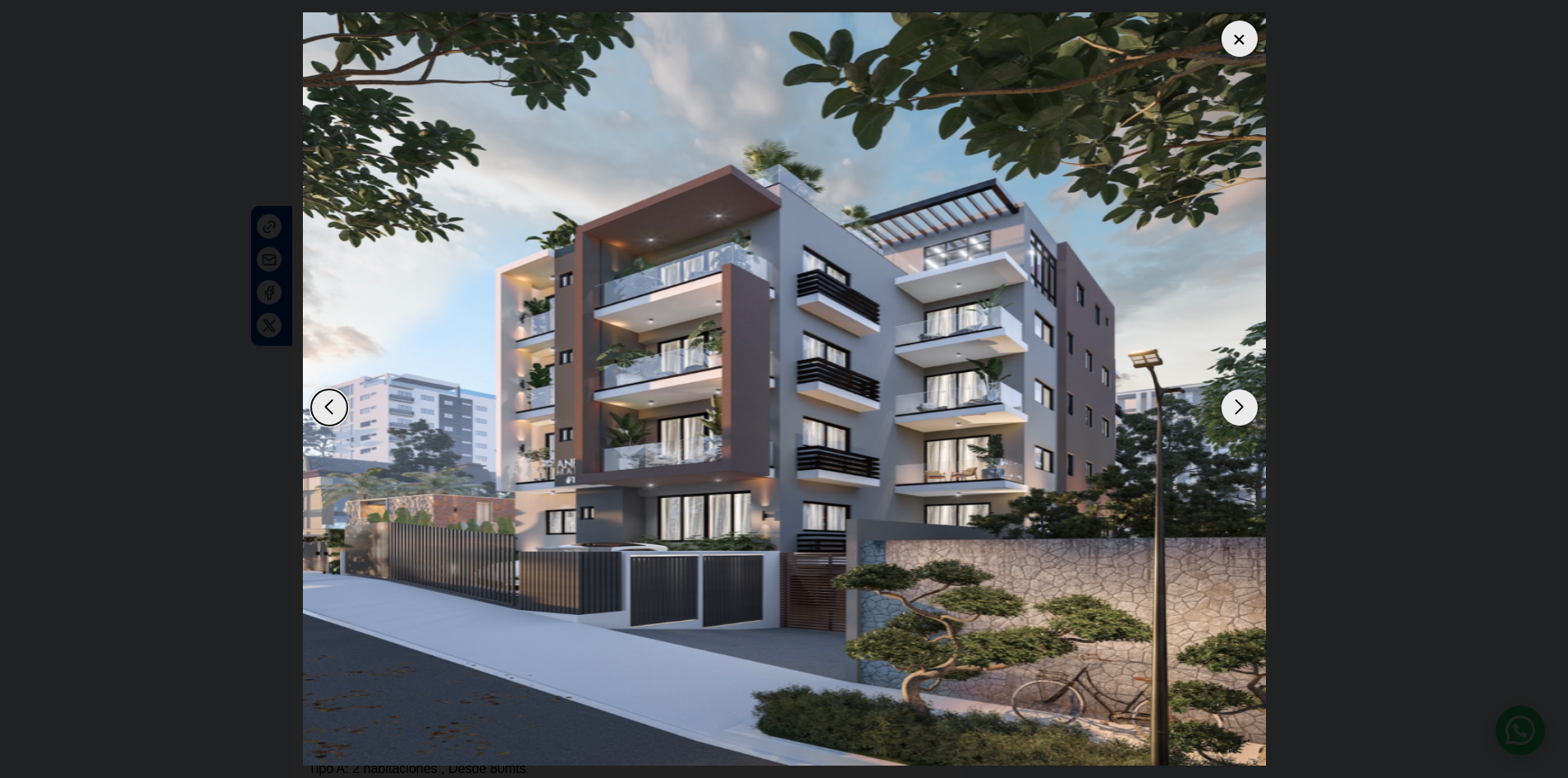
click at [1237, 400] on div "Next slide" at bounding box center [1239, 408] width 36 height 36
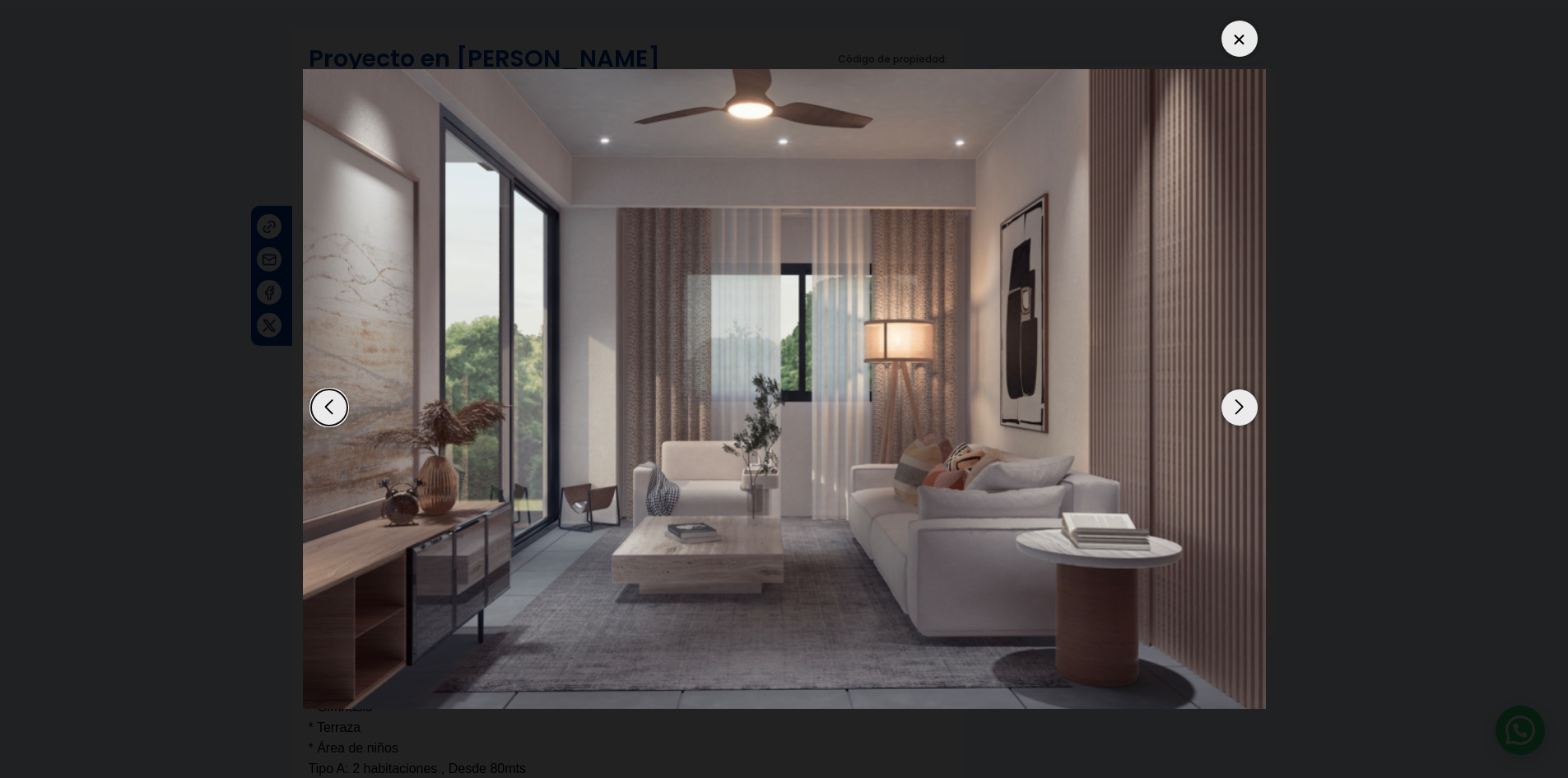
click at [1236, 398] on div "Next slide" at bounding box center [1239, 408] width 36 height 36
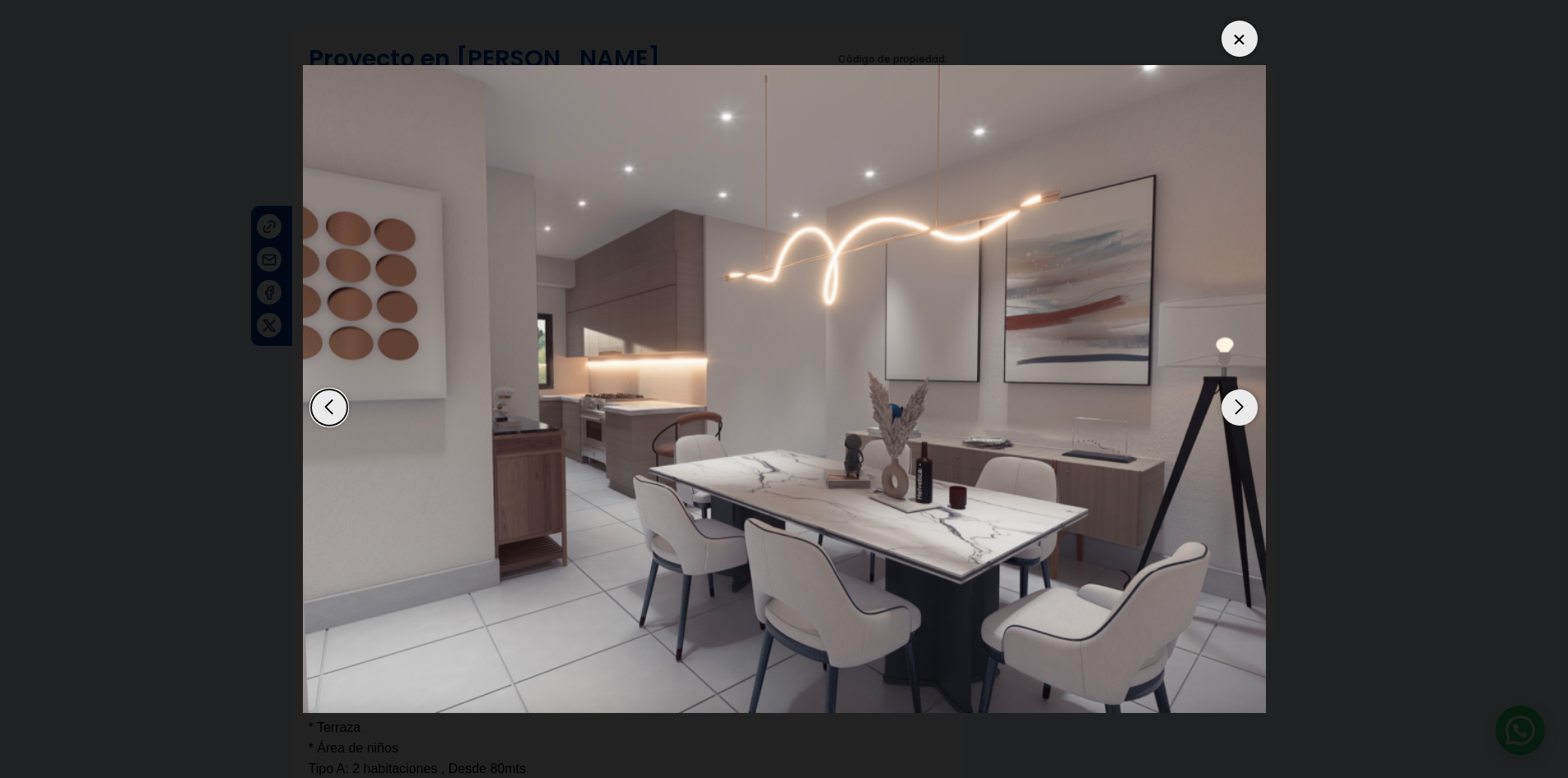
click at [1236, 398] on div "Next slide" at bounding box center [1239, 408] width 36 height 36
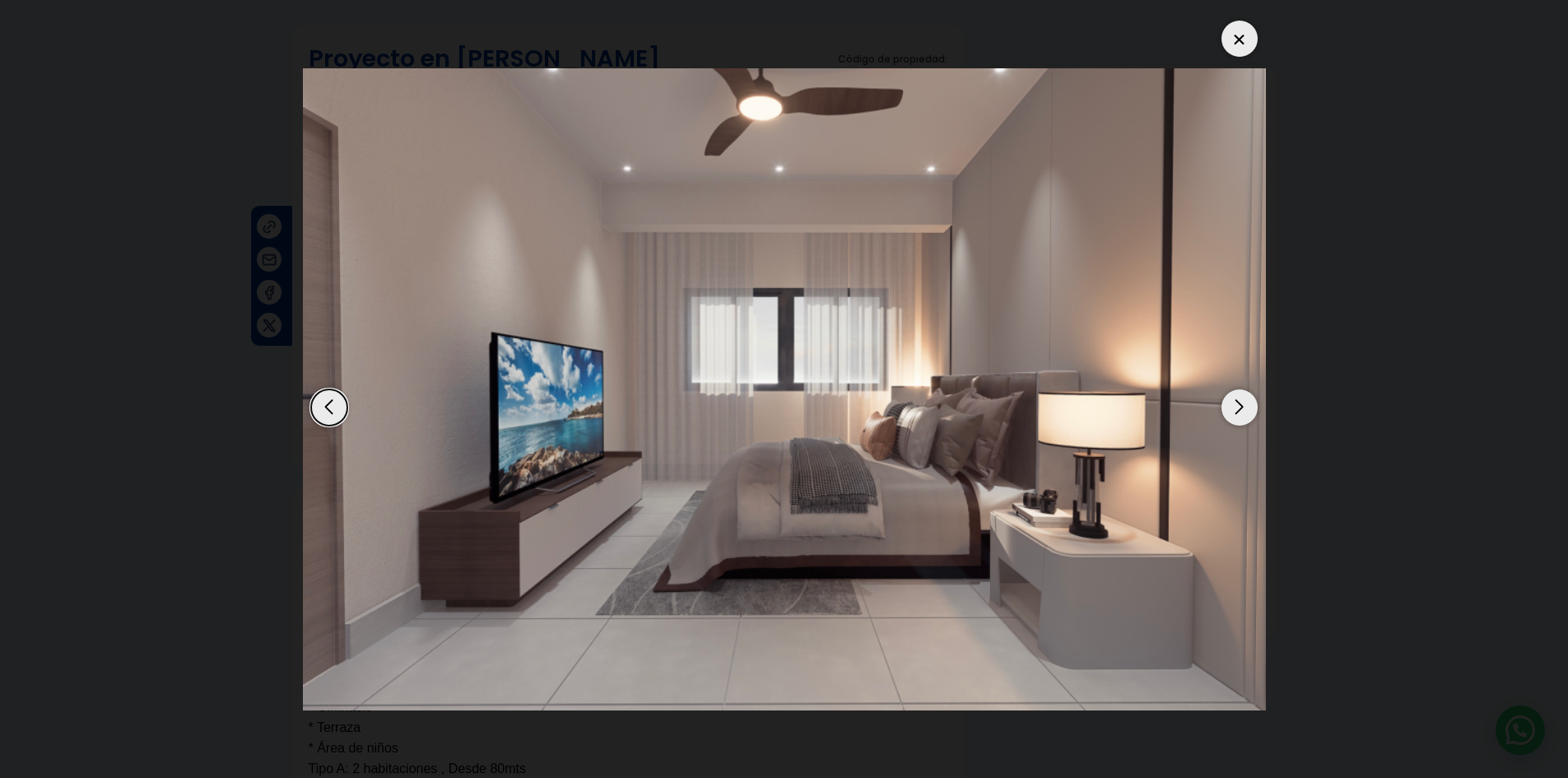
click at [1236, 398] on div "Next slide" at bounding box center [1239, 408] width 36 height 36
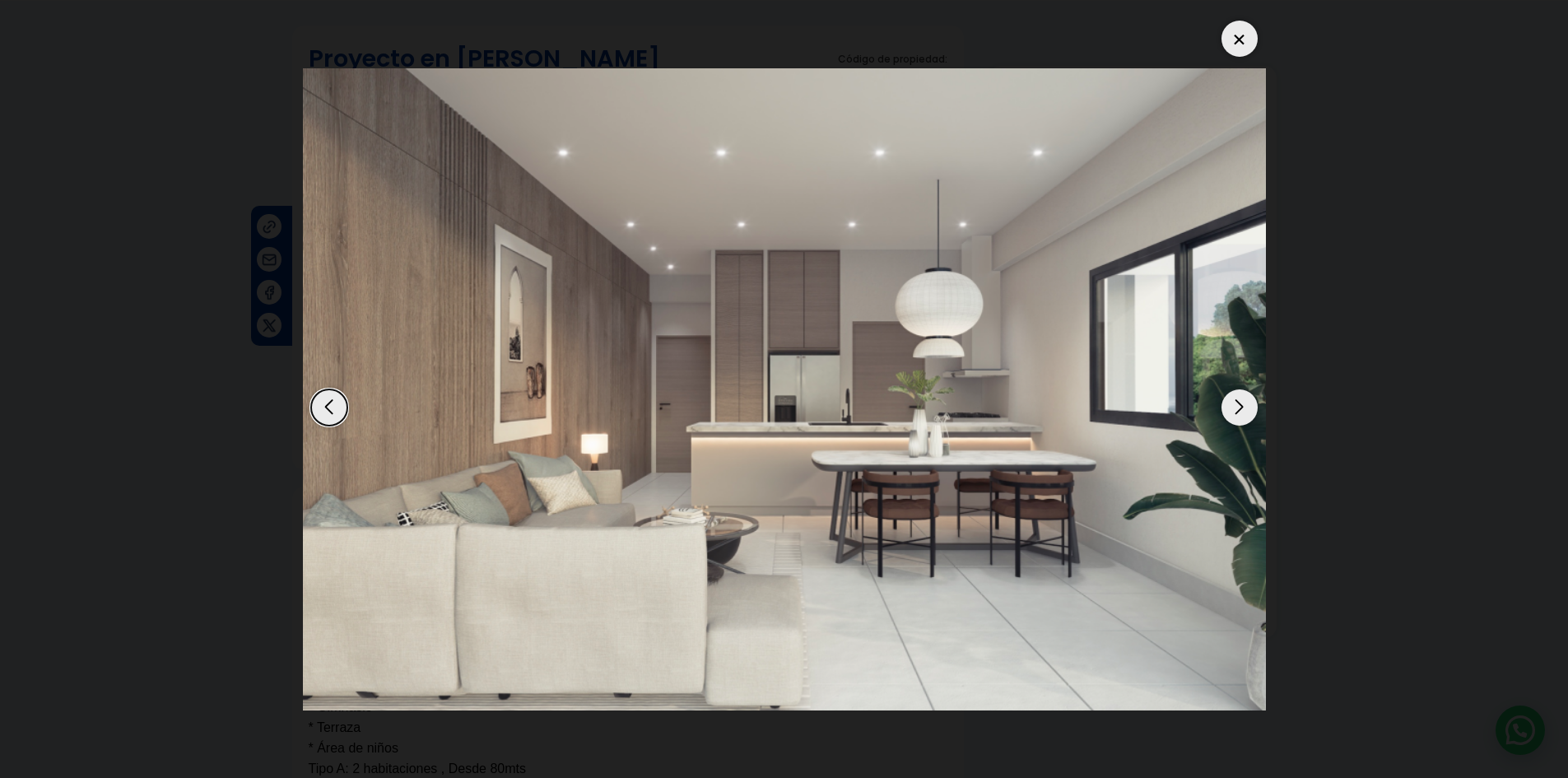
click at [1236, 398] on div "Next slide" at bounding box center [1239, 408] width 36 height 36
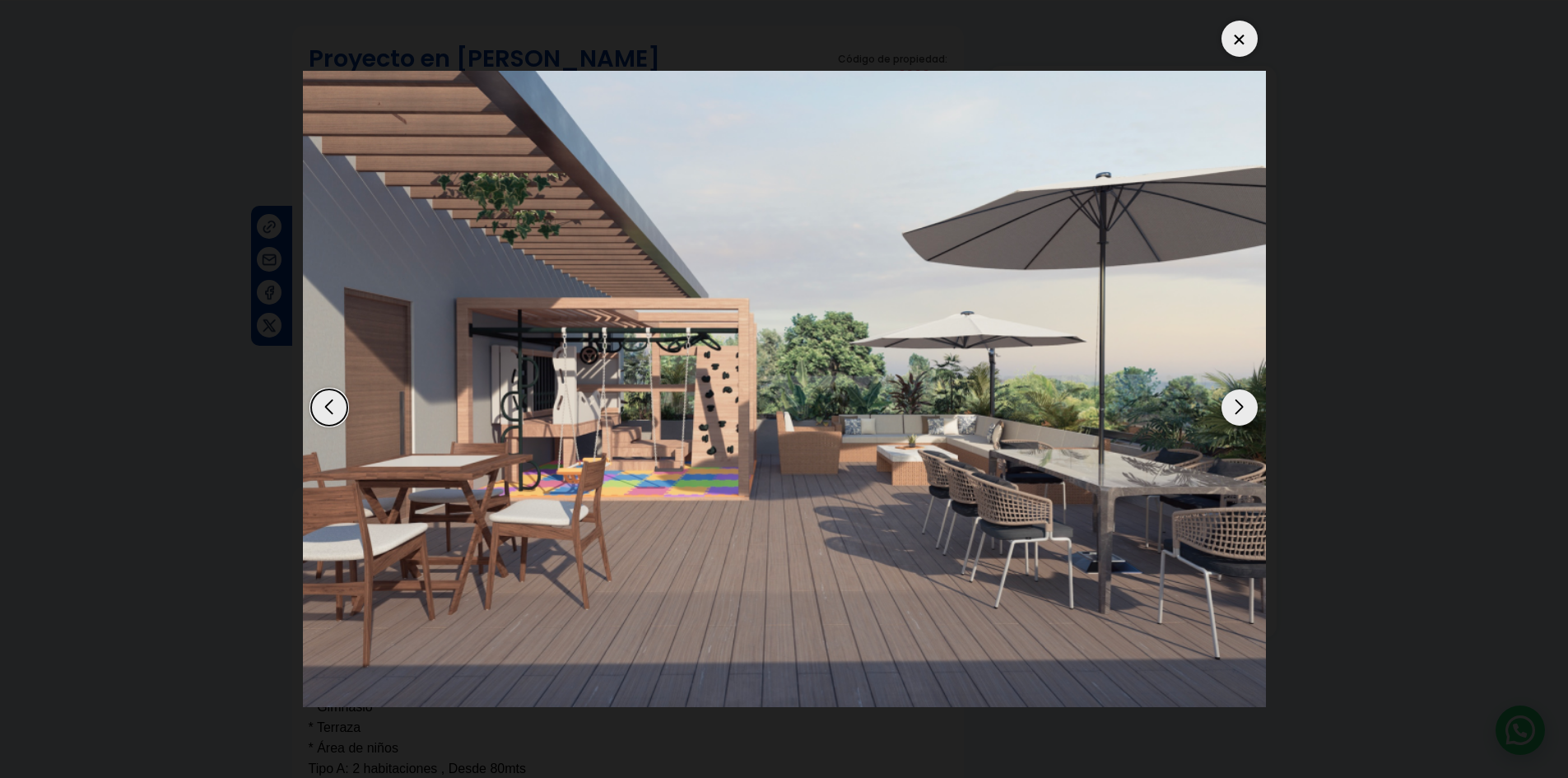
click at [1236, 398] on div "Next slide" at bounding box center [1239, 408] width 36 height 36
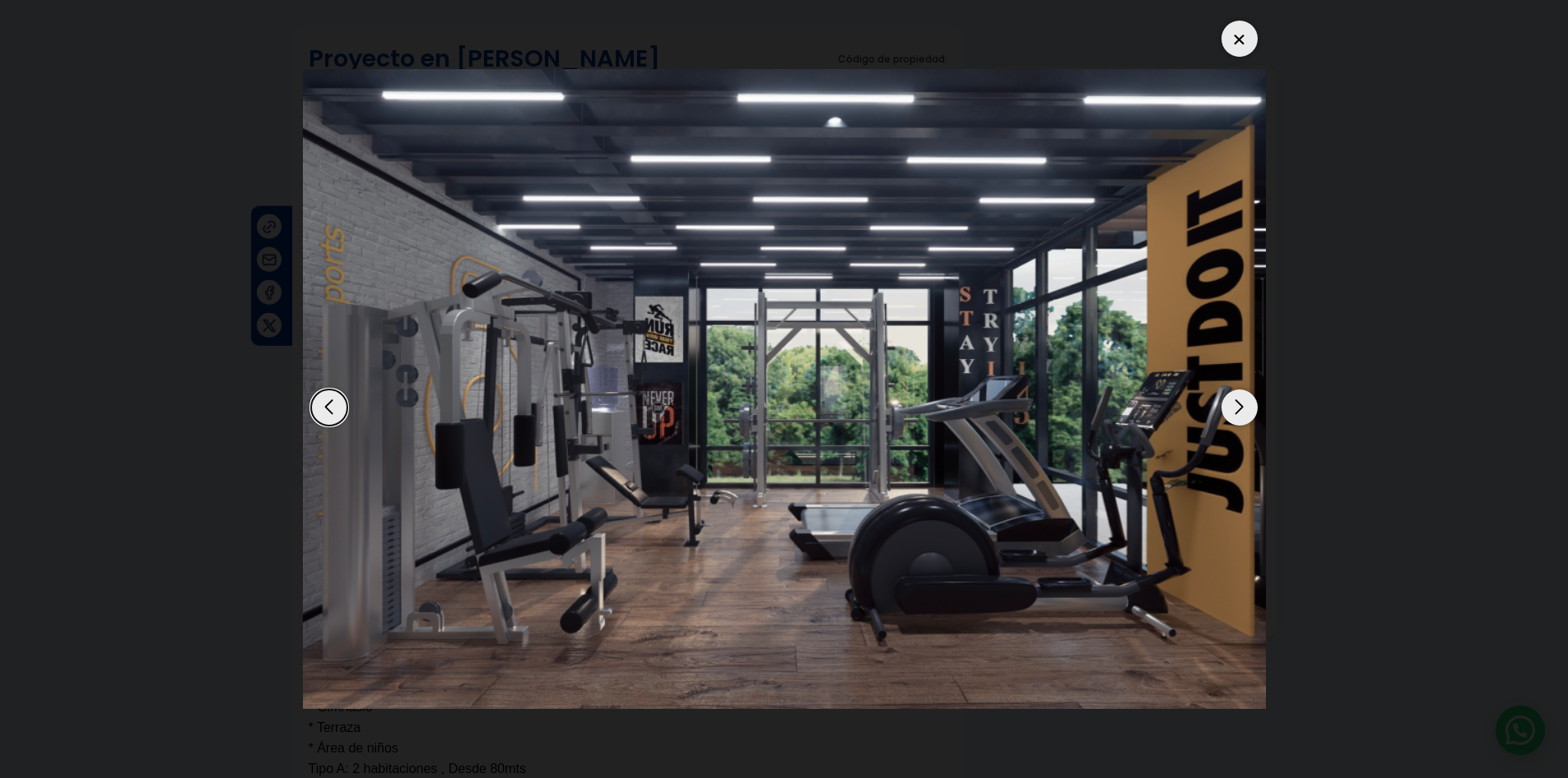
click at [1236, 398] on div "Next slide" at bounding box center [1239, 408] width 36 height 36
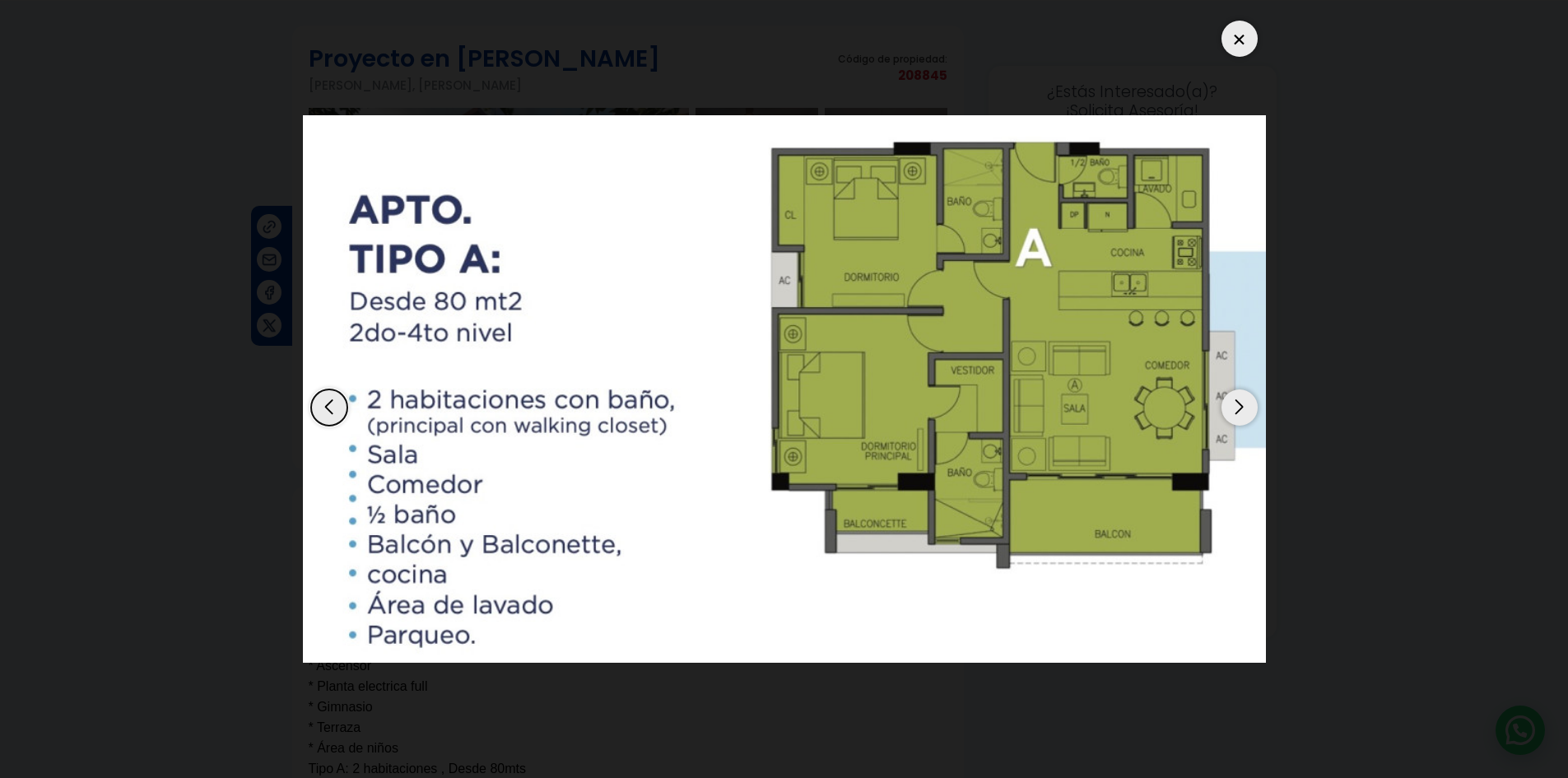
click at [1245, 42] on div at bounding box center [1239, 39] width 36 height 36
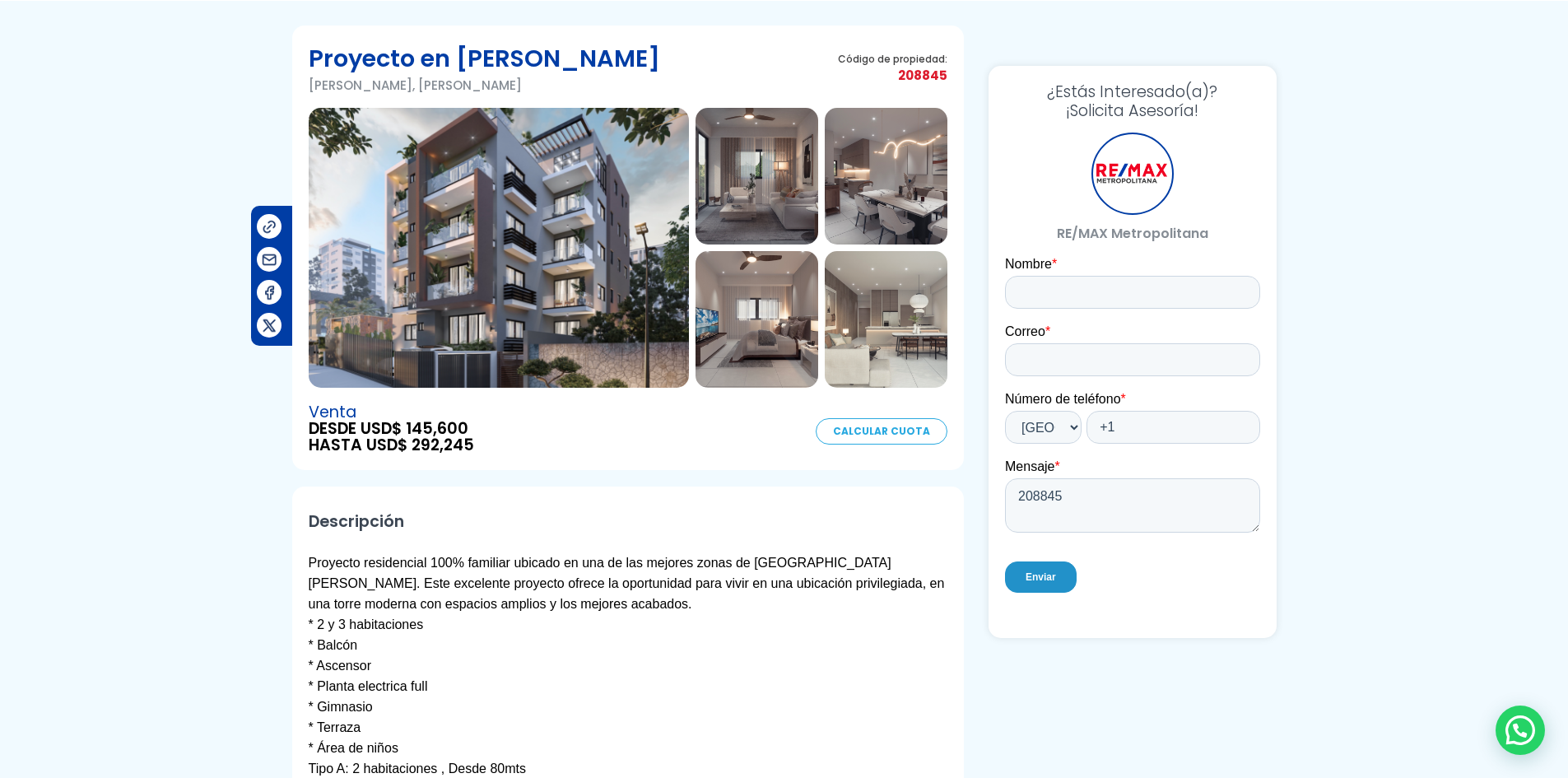
click at [435, 292] on img at bounding box center [499, 248] width 380 height 280
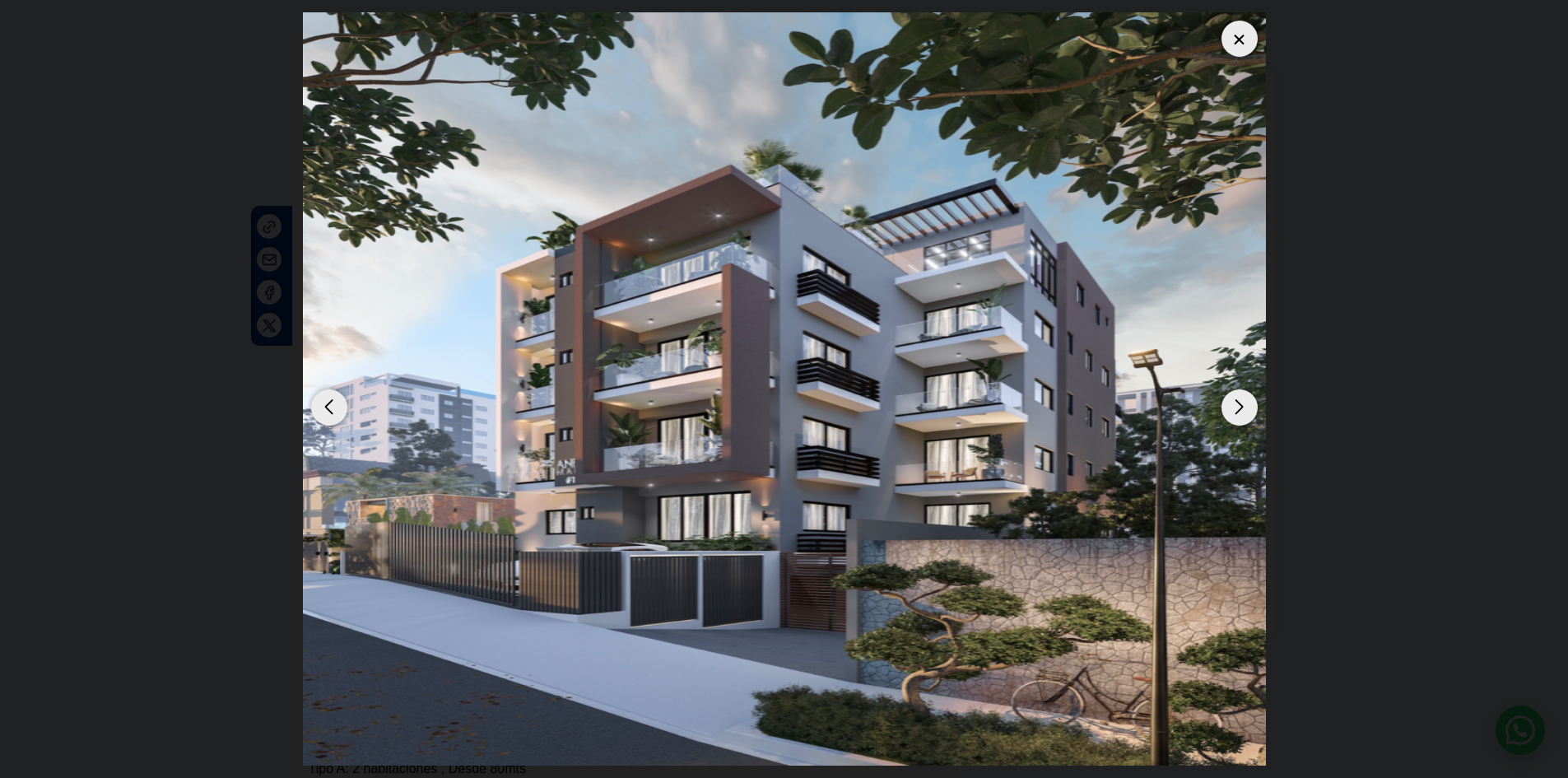
click at [1242, 404] on div "Next slide" at bounding box center [1239, 408] width 36 height 36
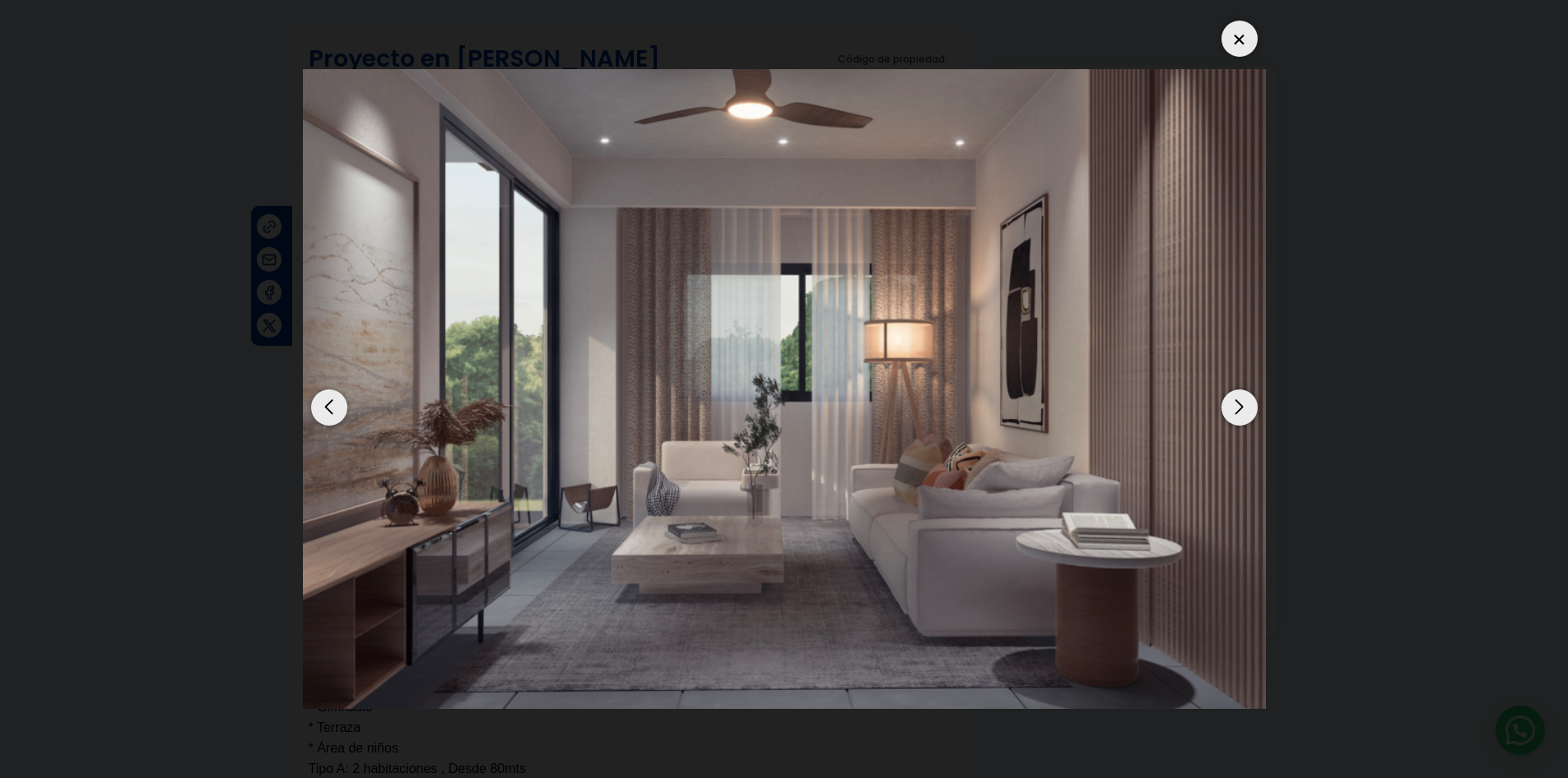
click at [332, 418] on div "Previous slide" at bounding box center [330, 408] width 36 height 36
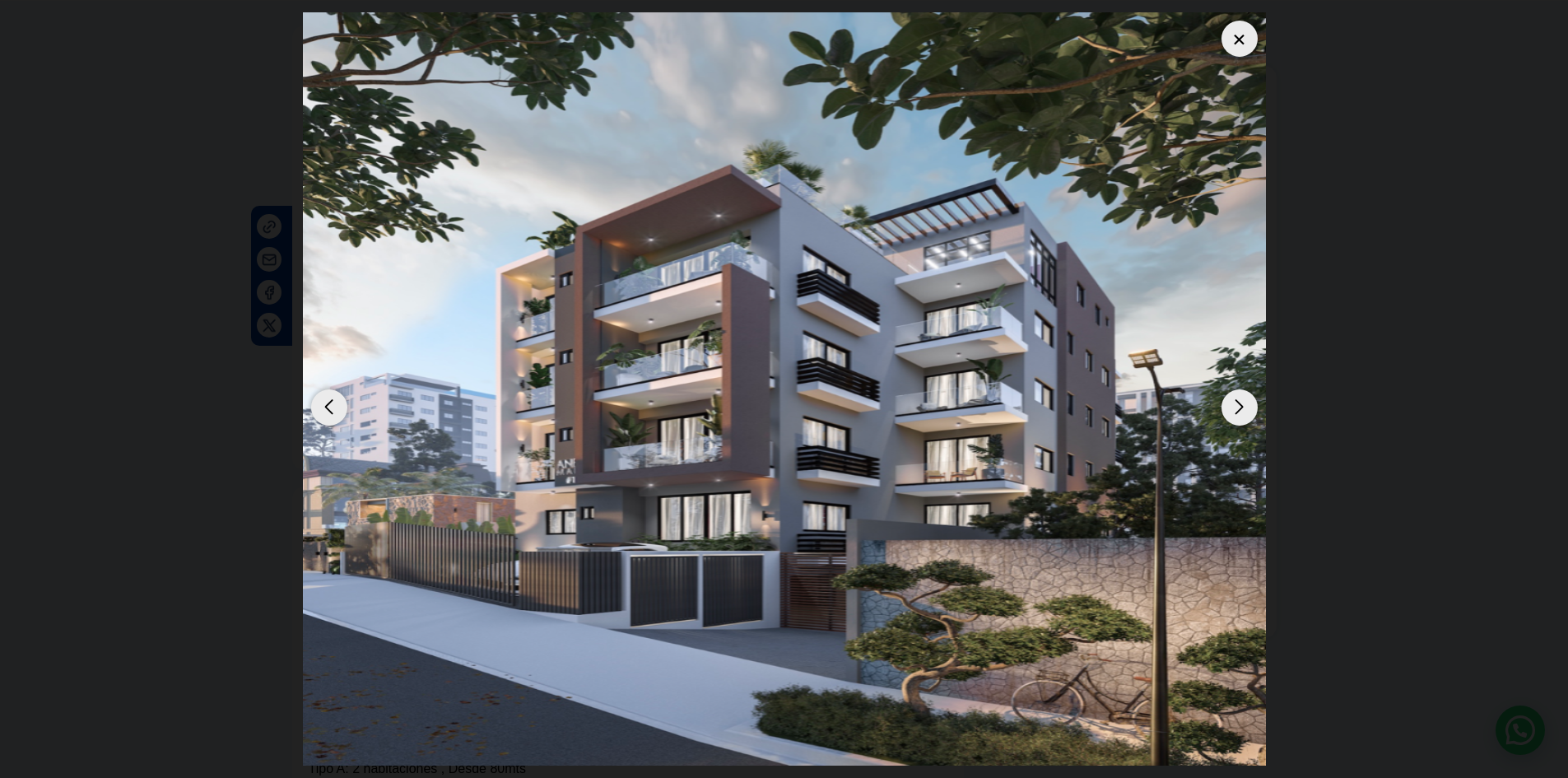
click at [1242, 405] on div "Next slide" at bounding box center [1239, 408] width 36 height 36
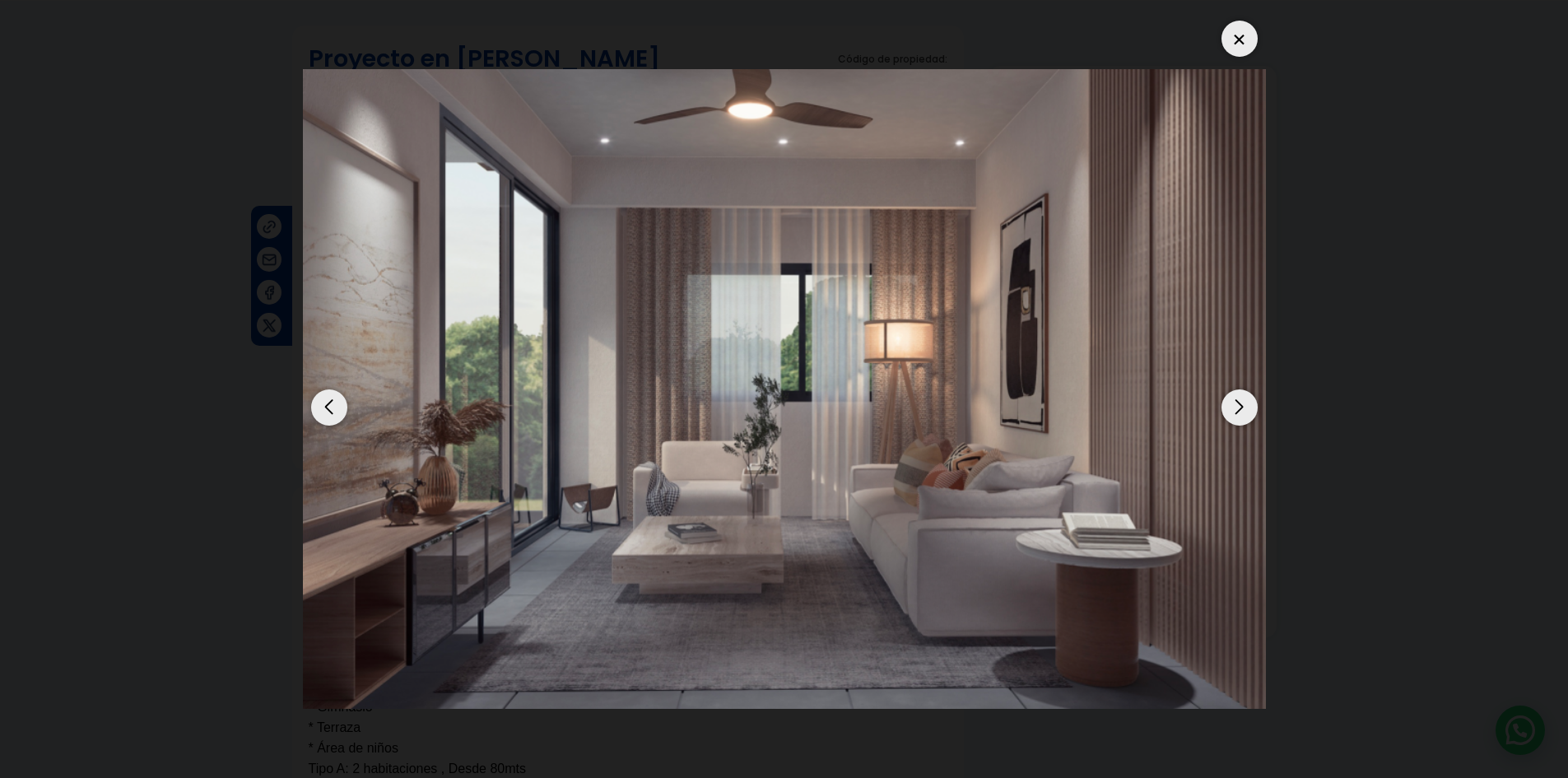
click at [1242, 405] on div "Next slide" at bounding box center [1239, 408] width 36 height 36
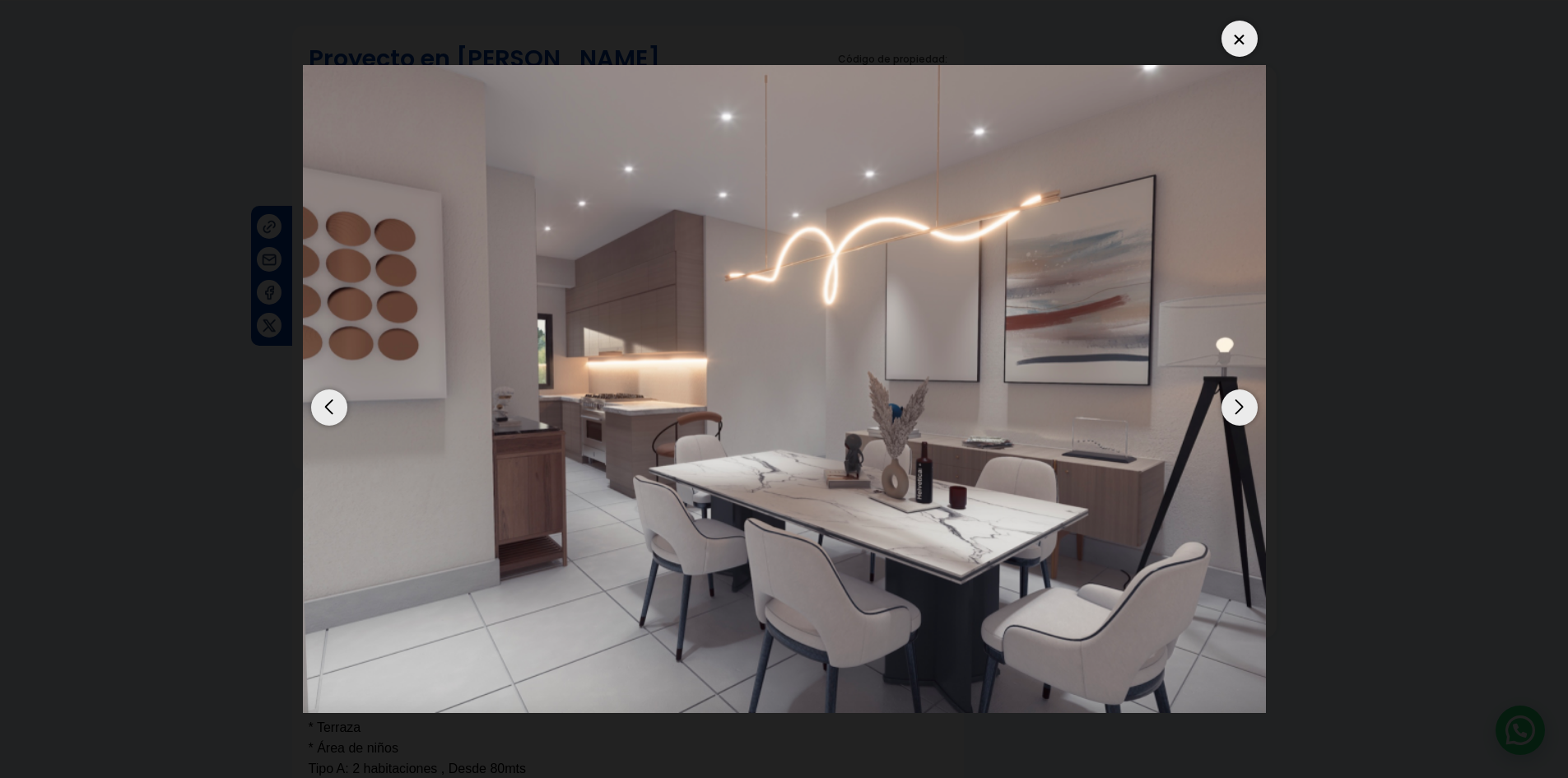
click at [1242, 405] on div "Next slide" at bounding box center [1239, 408] width 36 height 36
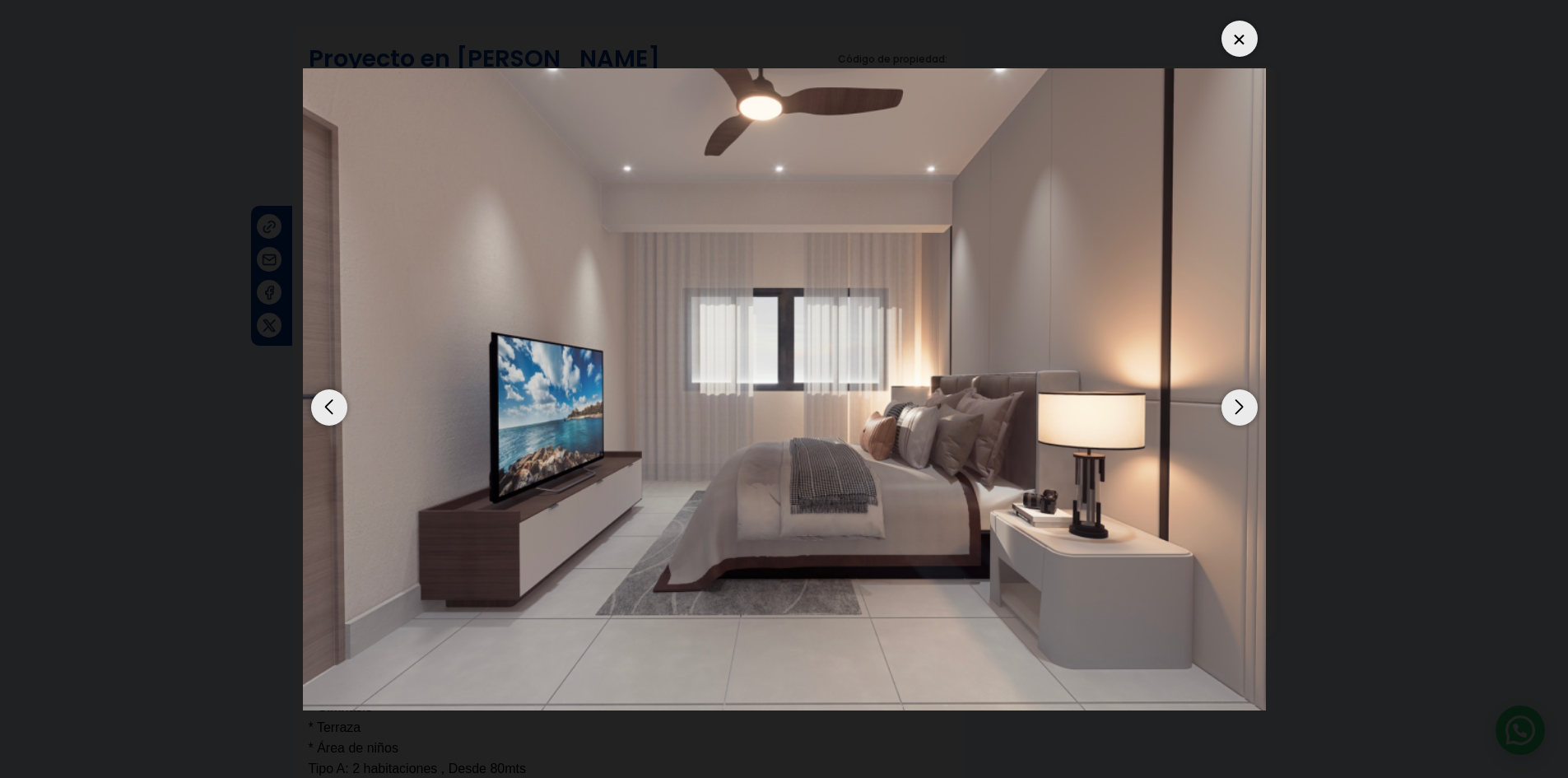
click at [1242, 405] on div "Next slide" at bounding box center [1239, 408] width 36 height 36
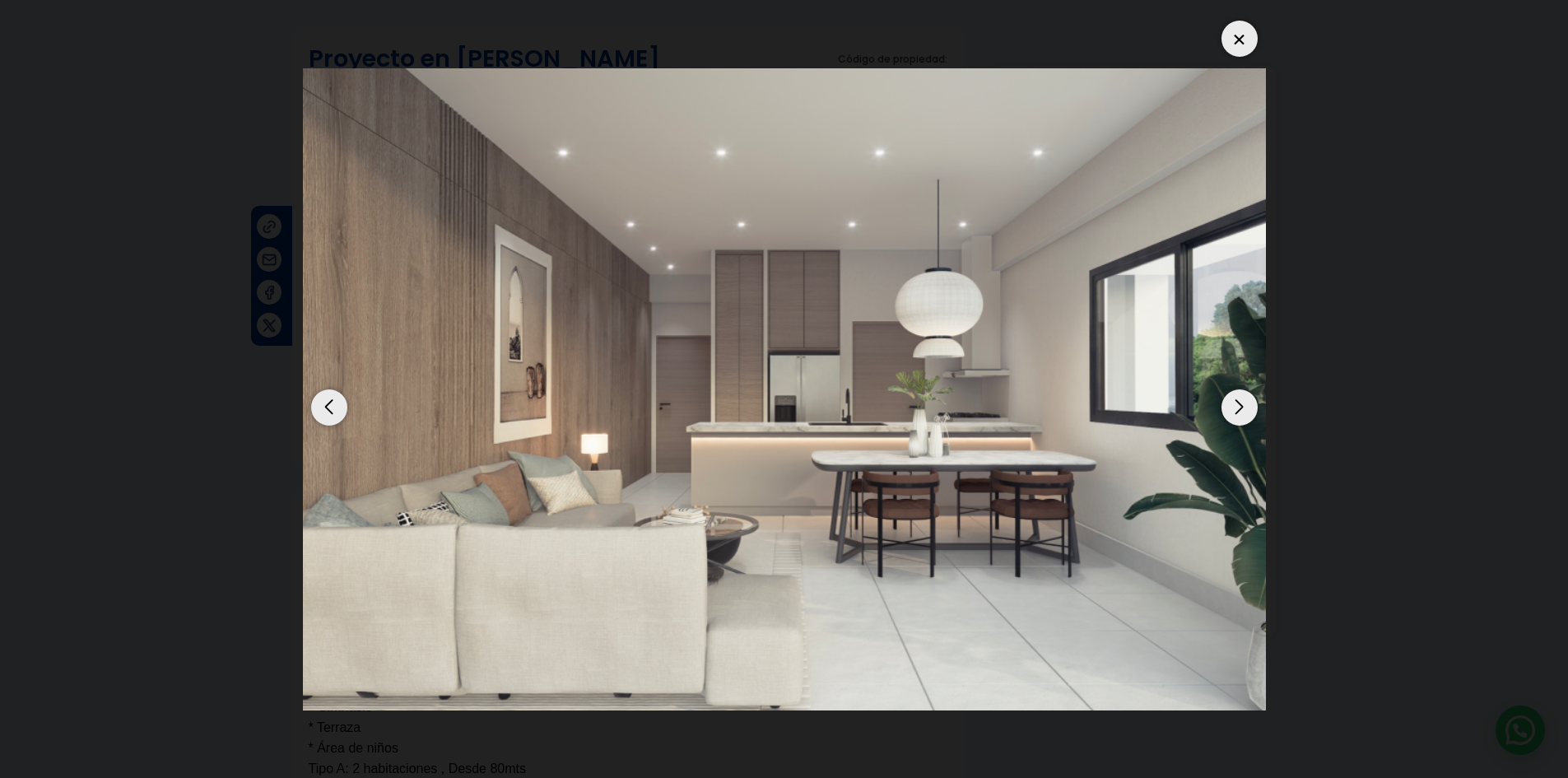
click at [1242, 405] on div "Next slide" at bounding box center [1239, 408] width 36 height 36
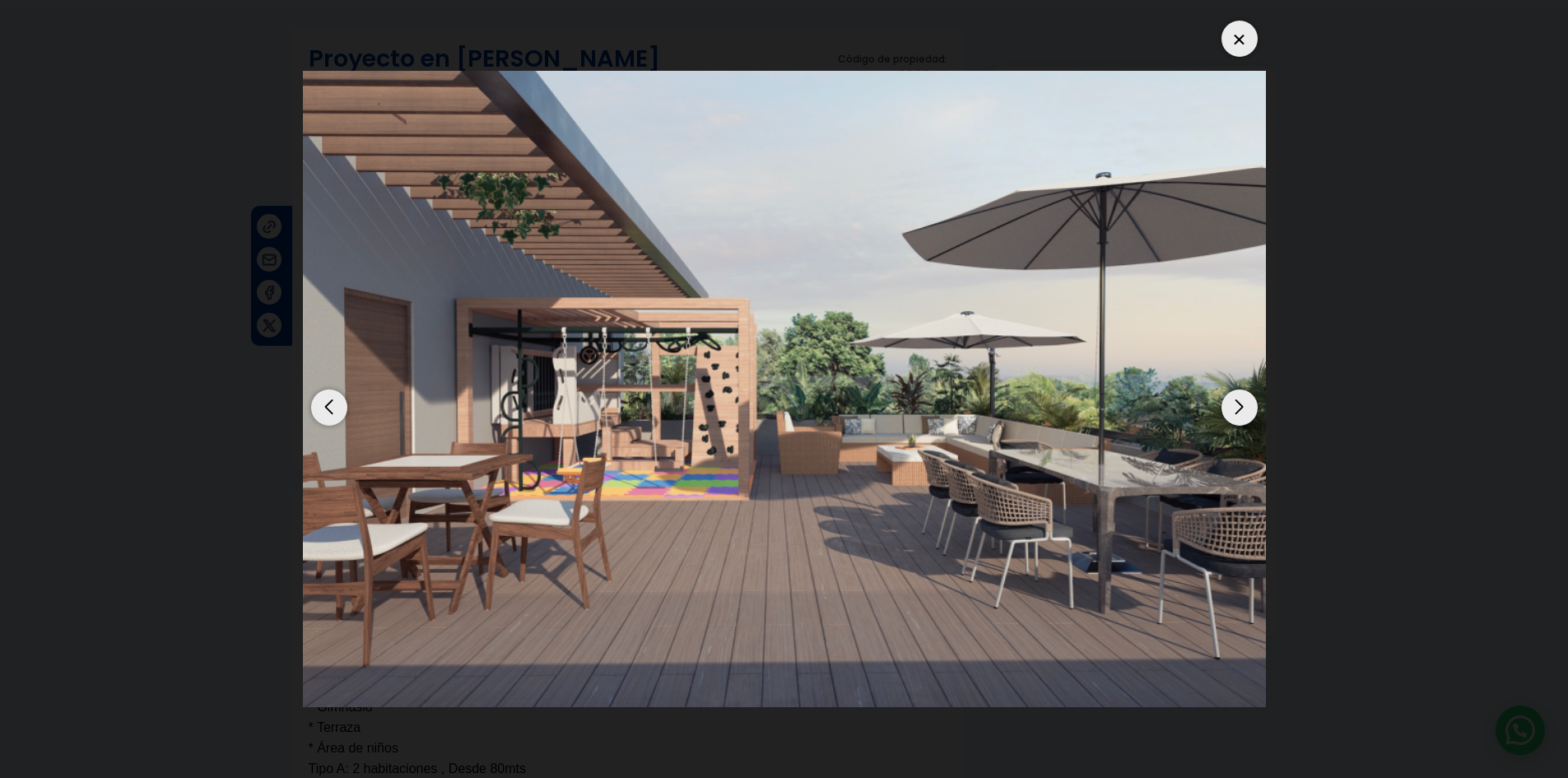
click at [1229, 399] on div "Next slide" at bounding box center [1239, 408] width 36 height 36
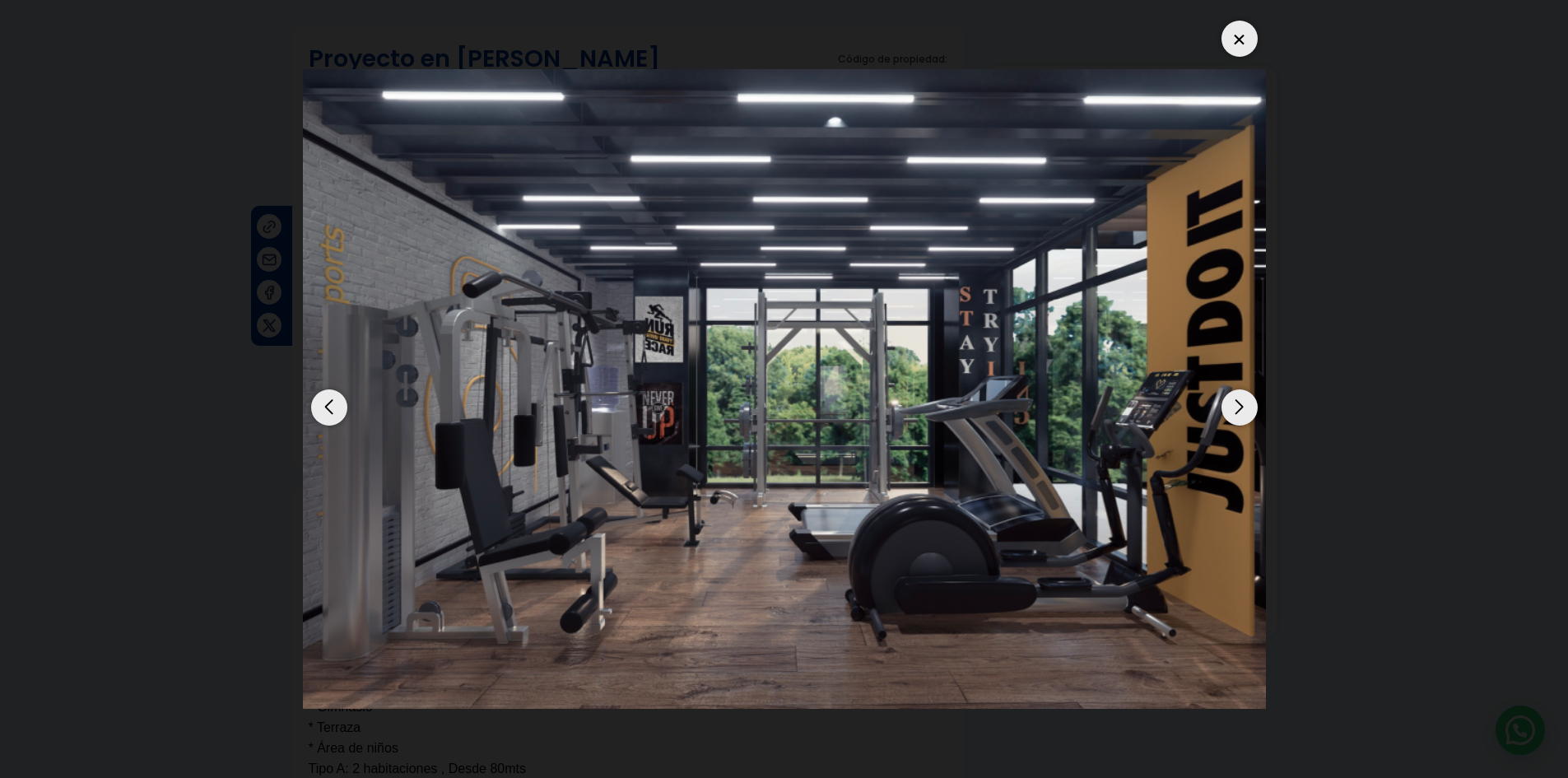
click at [1229, 399] on div "Next slide" at bounding box center [1239, 408] width 36 height 36
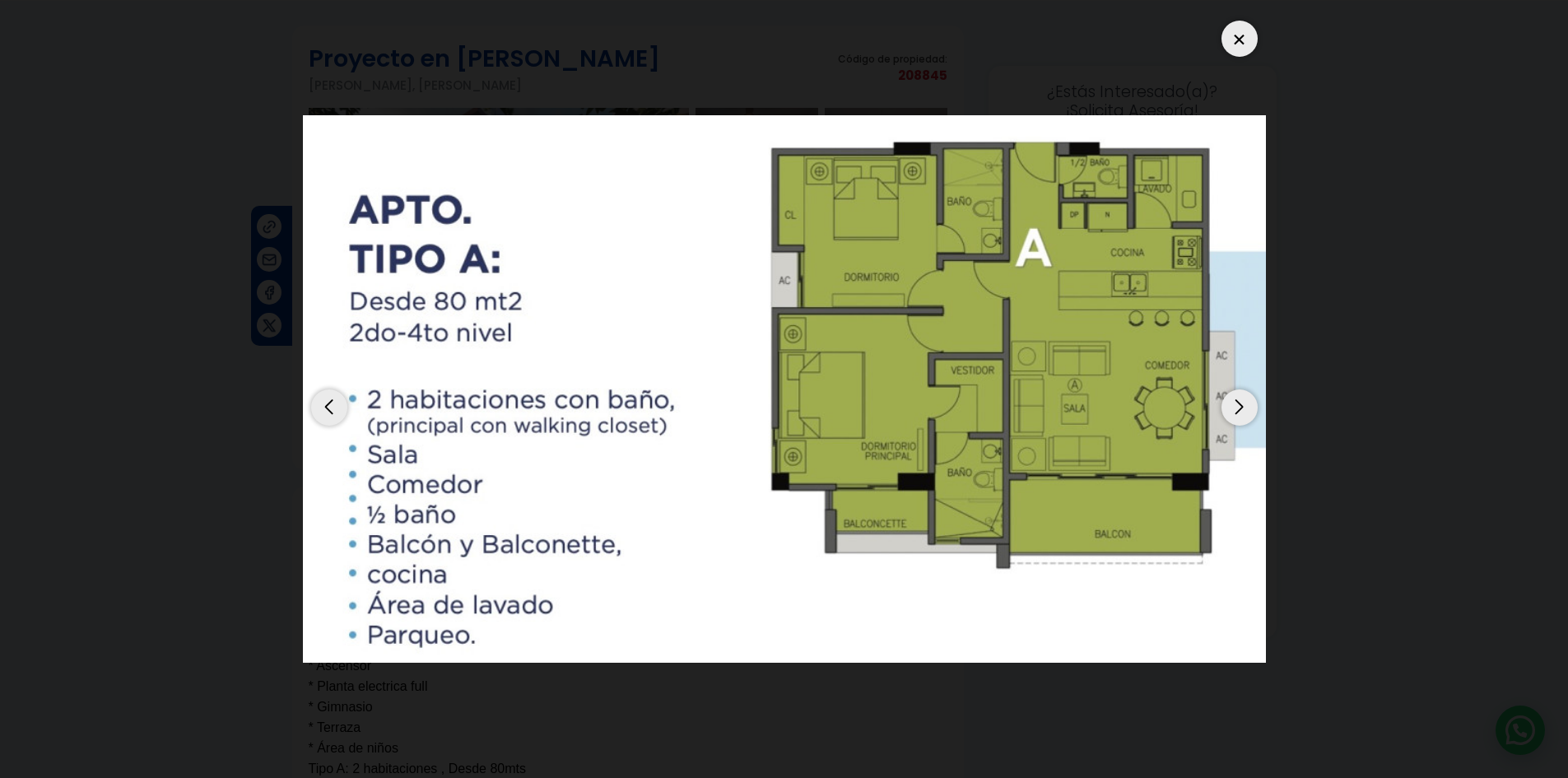
click at [318, 421] on div "Previous slide" at bounding box center [330, 408] width 36 height 36
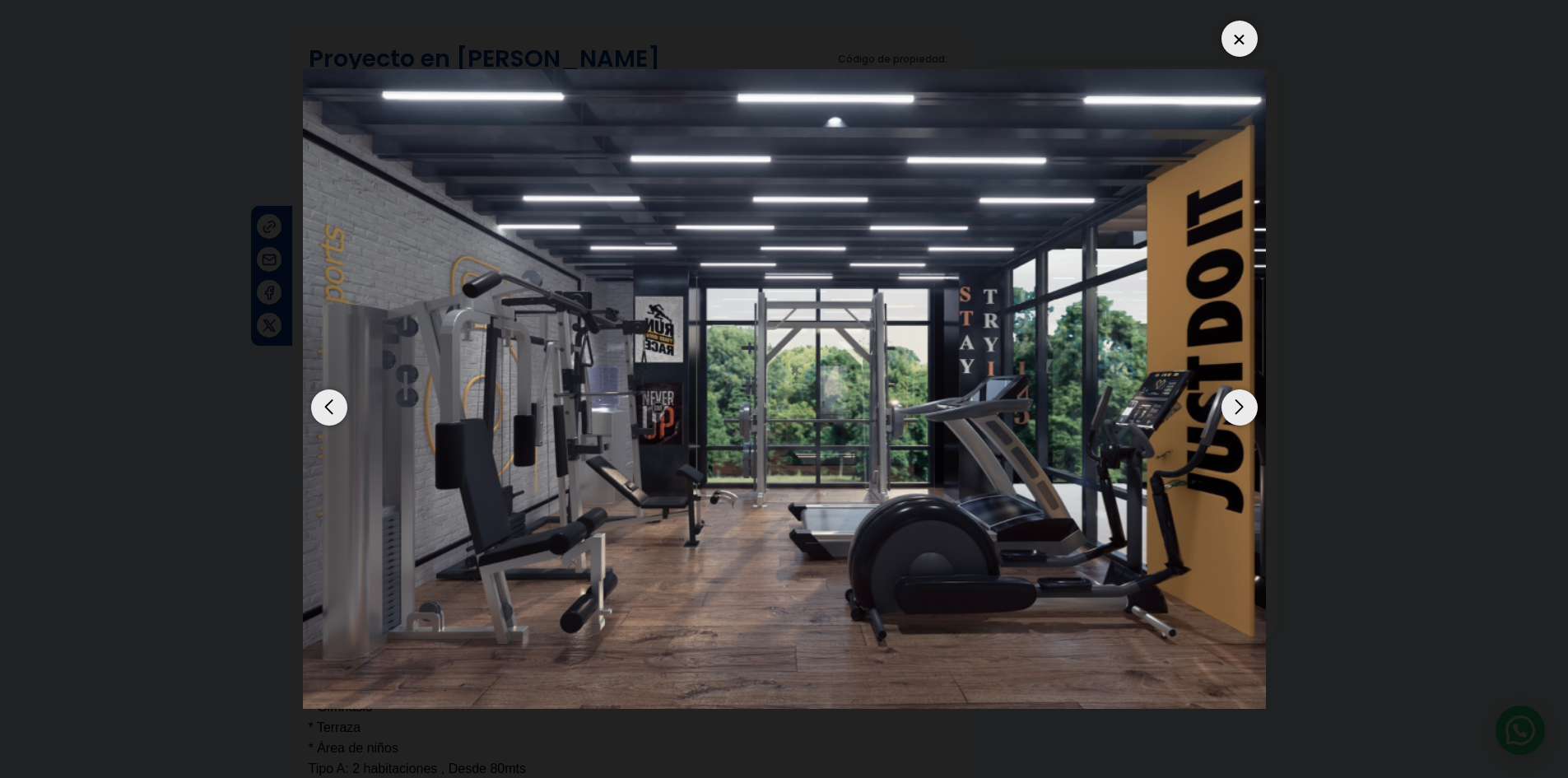
click at [1242, 41] on div at bounding box center [1239, 39] width 36 height 36
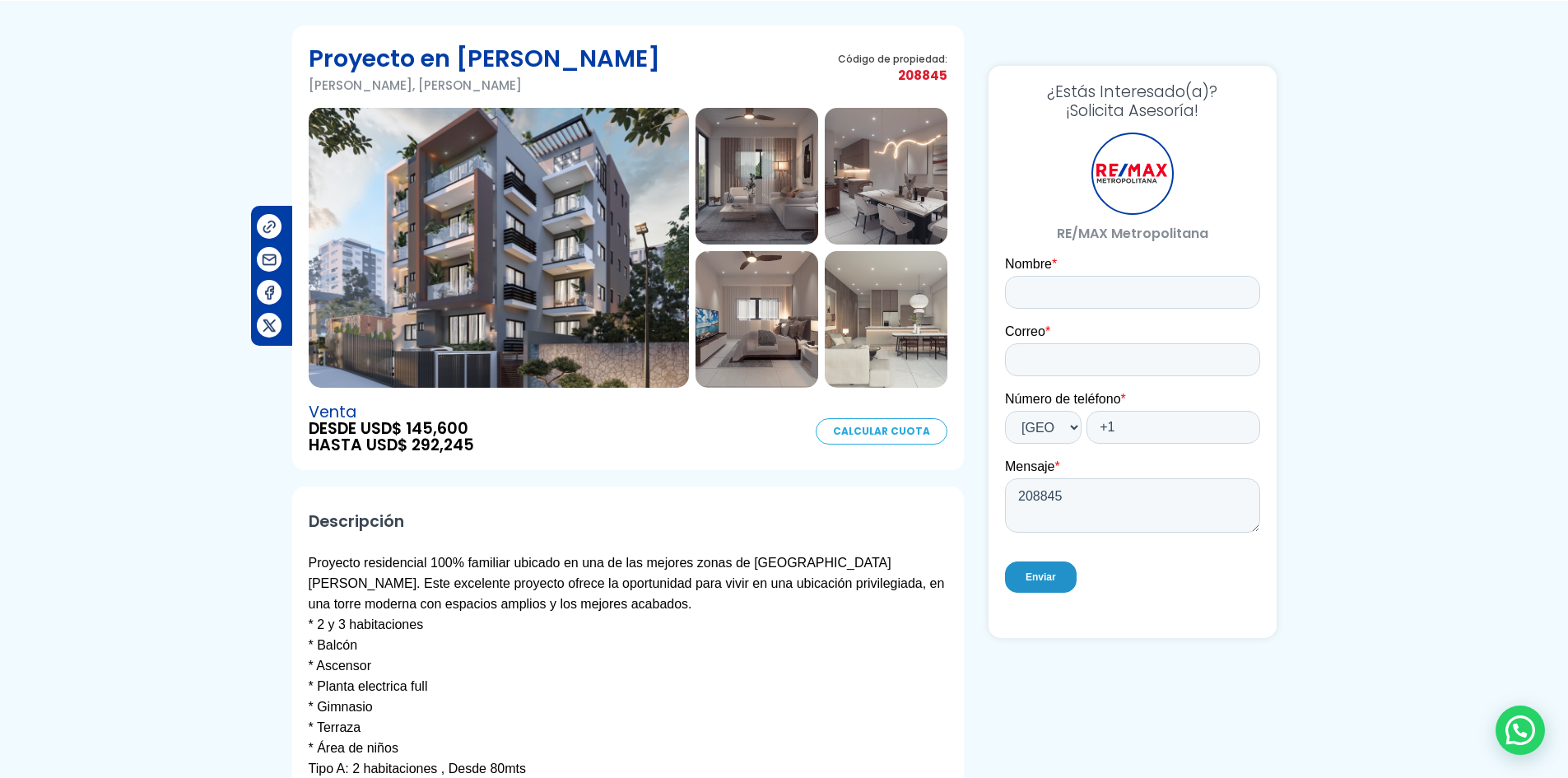
click at [930, 429] on link "Calcular Cuota" at bounding box center [881, 431] width 131 height 27
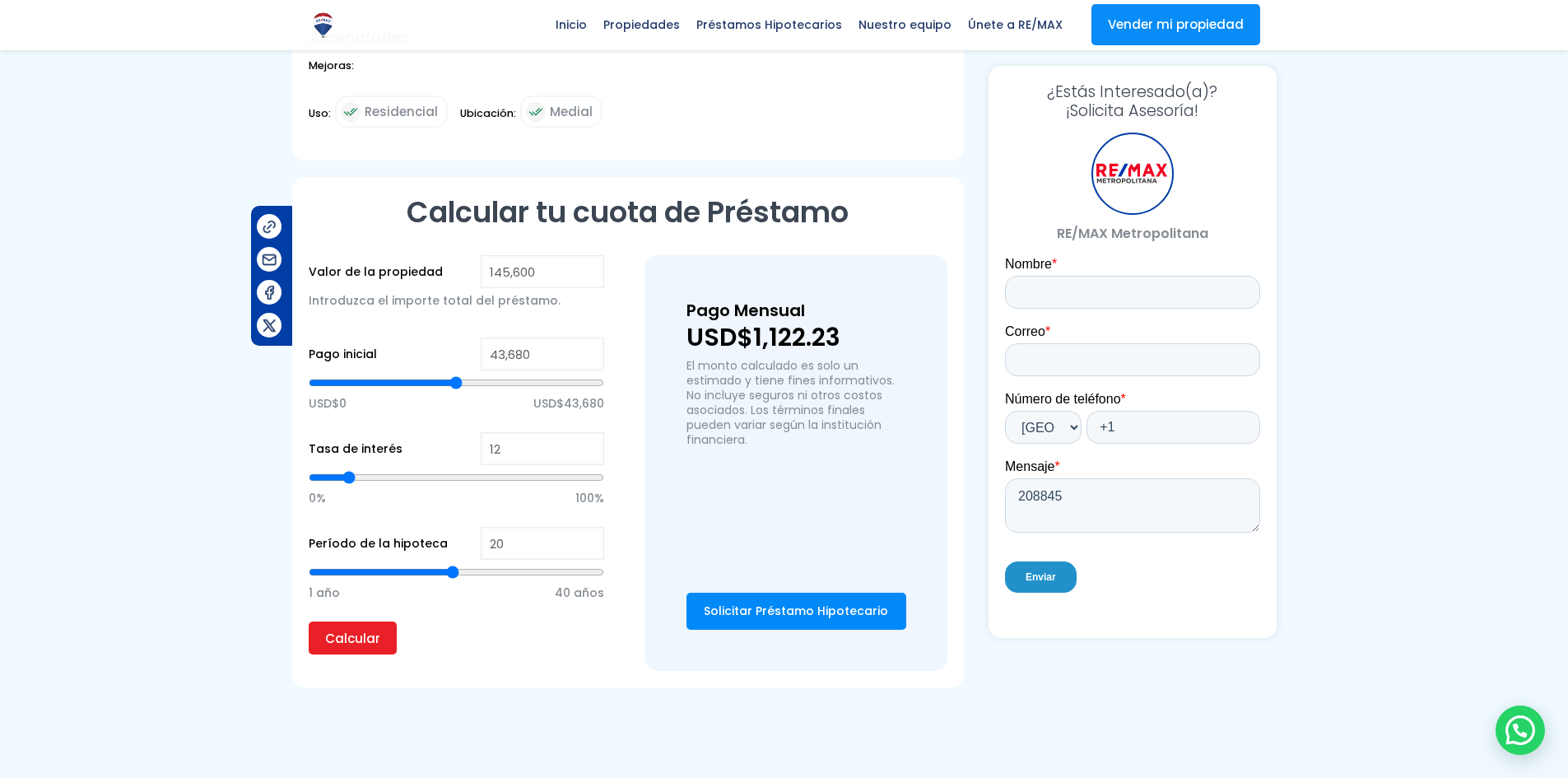
scroll to position [1036, 0]
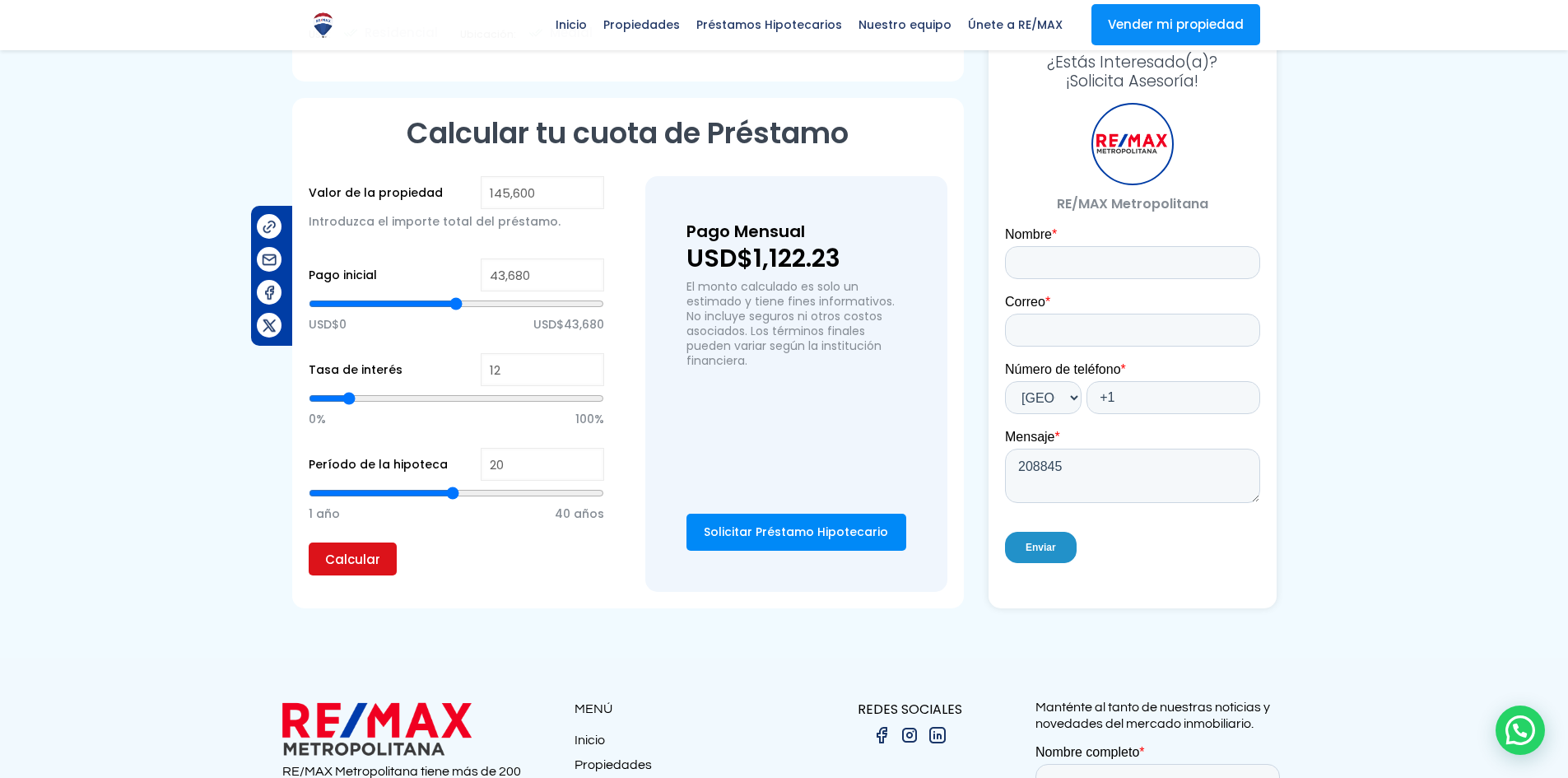
click at [356, 562] on input "Calcular" at bounding box center [353, 559] width 88 height 33
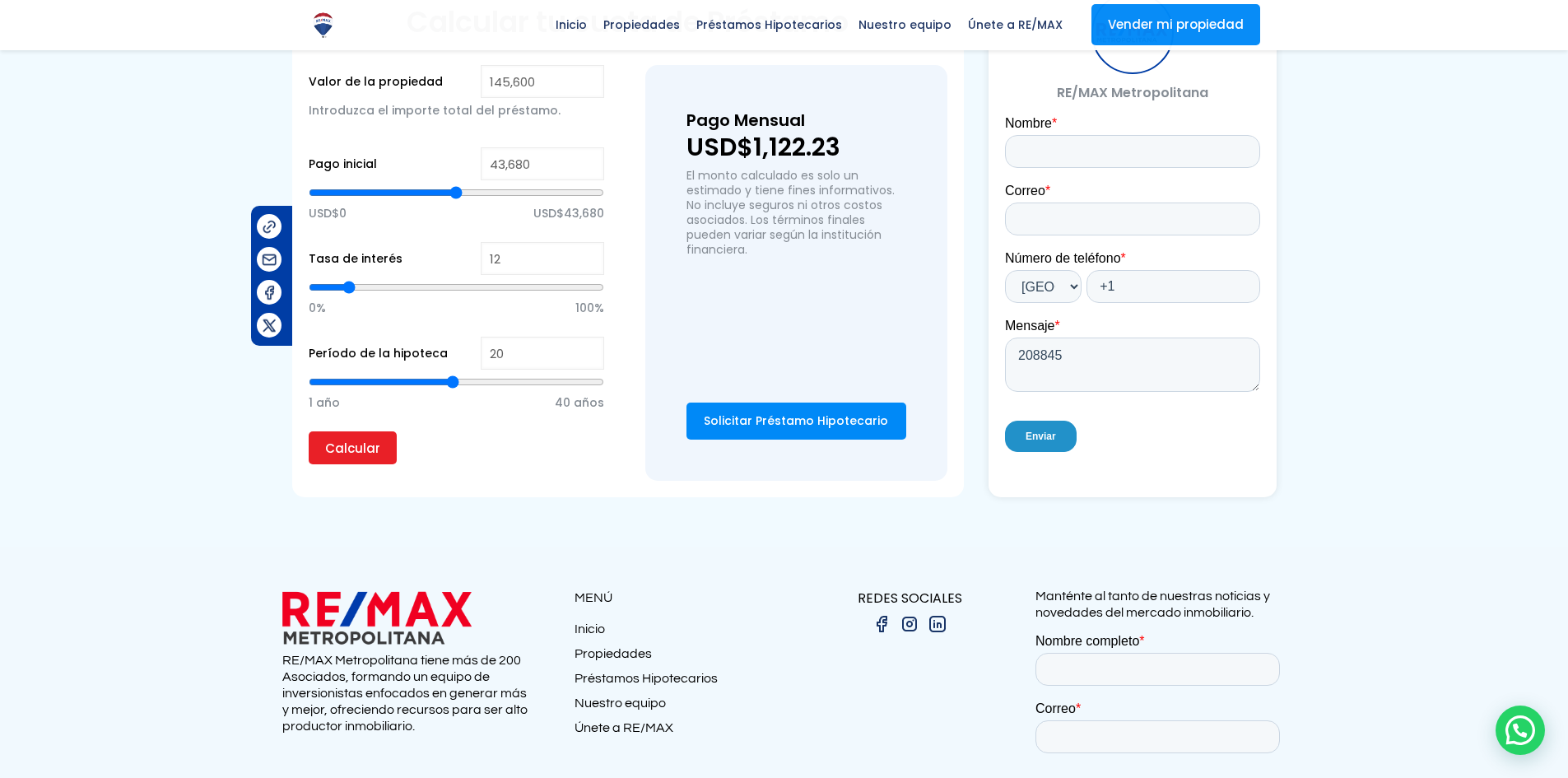
scroll to position [1117, 0]
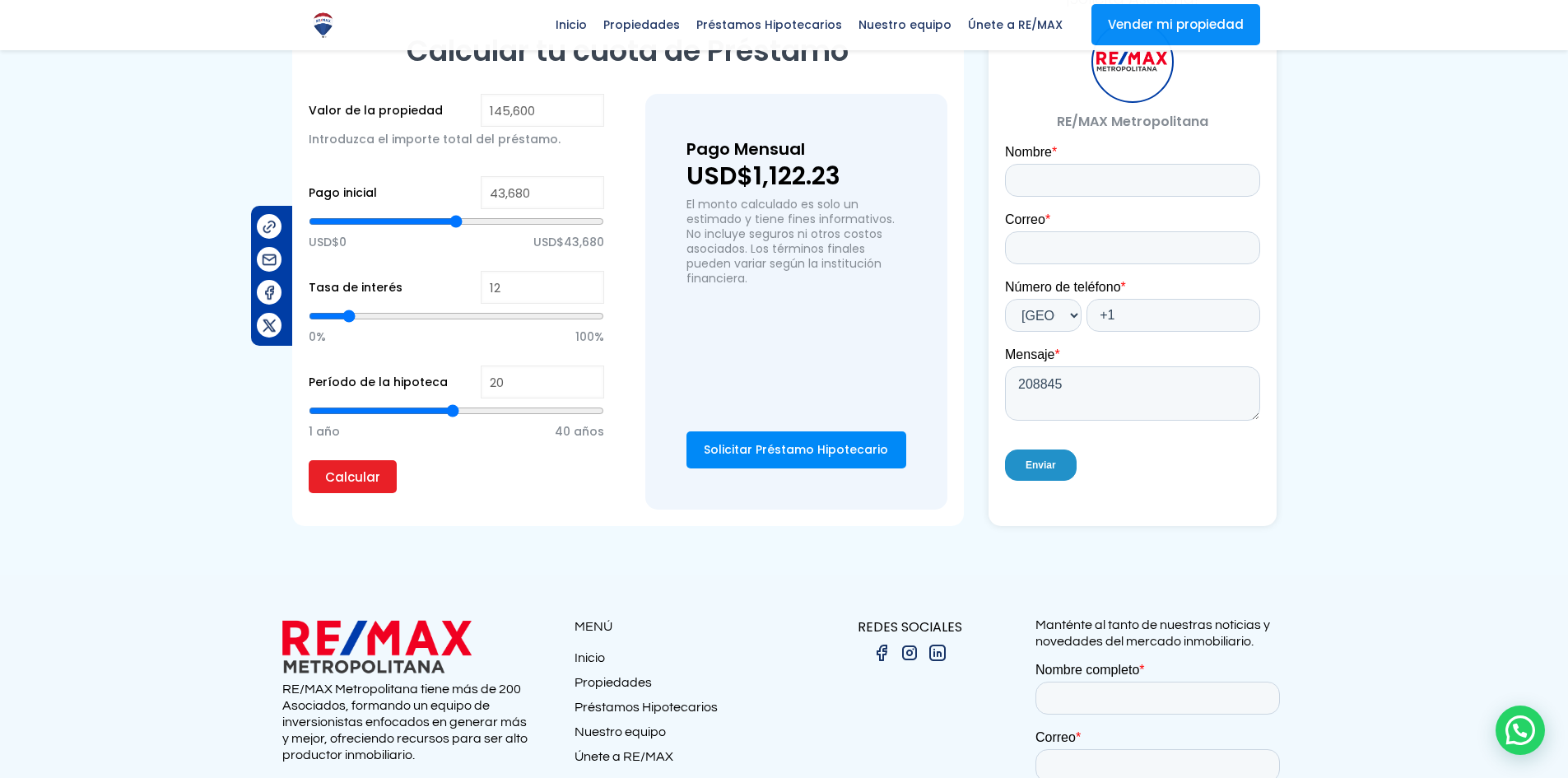
click at [631, 682] on link "Propiedades" at bounding box center [679, 686] width 210 height 25
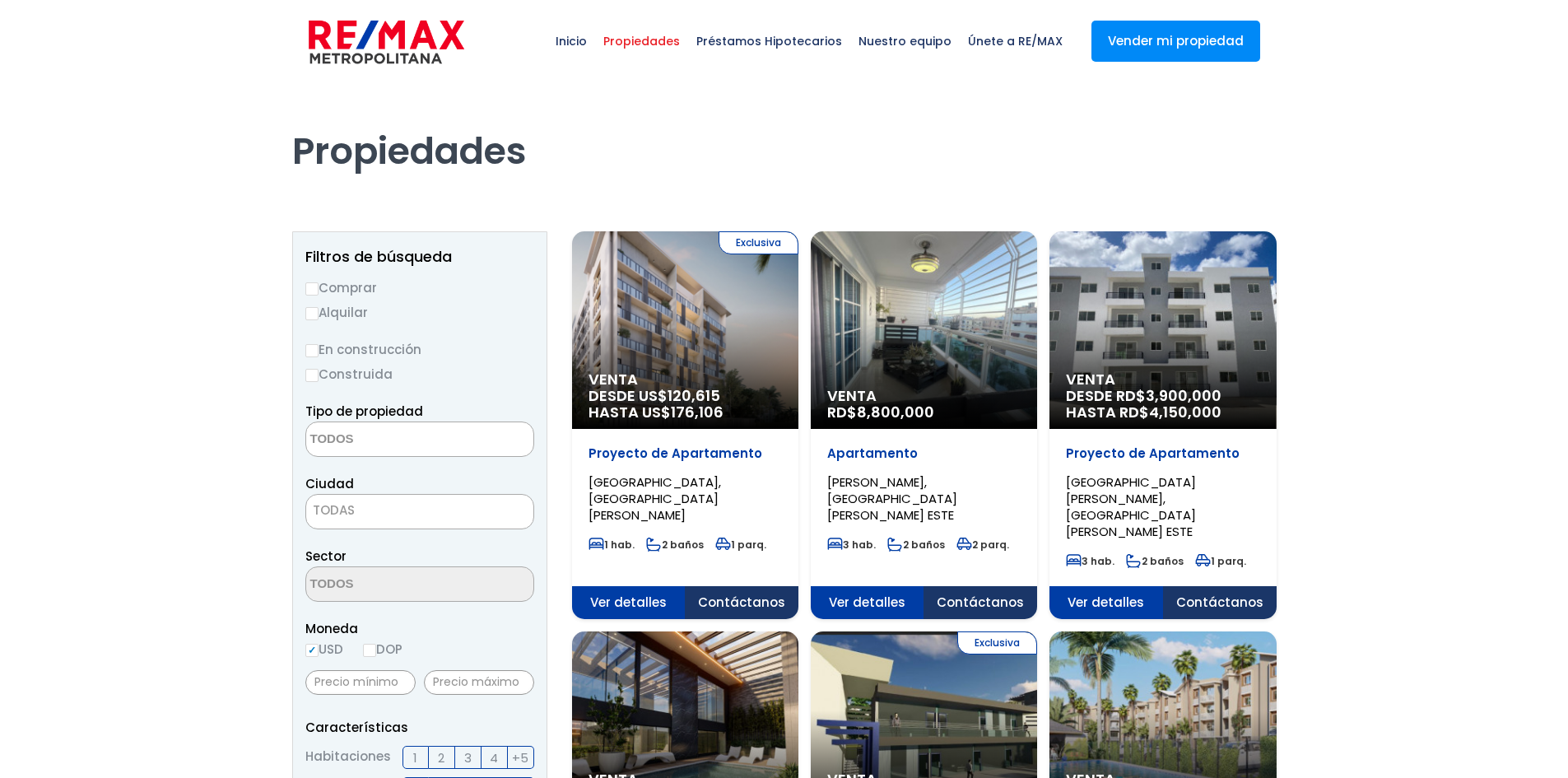
select select
click at [355, 292] on label "Comprar" at bounding box center [420, 288] width 229 height 21
click at [318, 292] on input "Comprar" at bounding box center [312, 289] width 13 height 13
radio input "true"
click at [384, 437] on textarea "Search" at bounding box center [386, 440] width 160 height 35
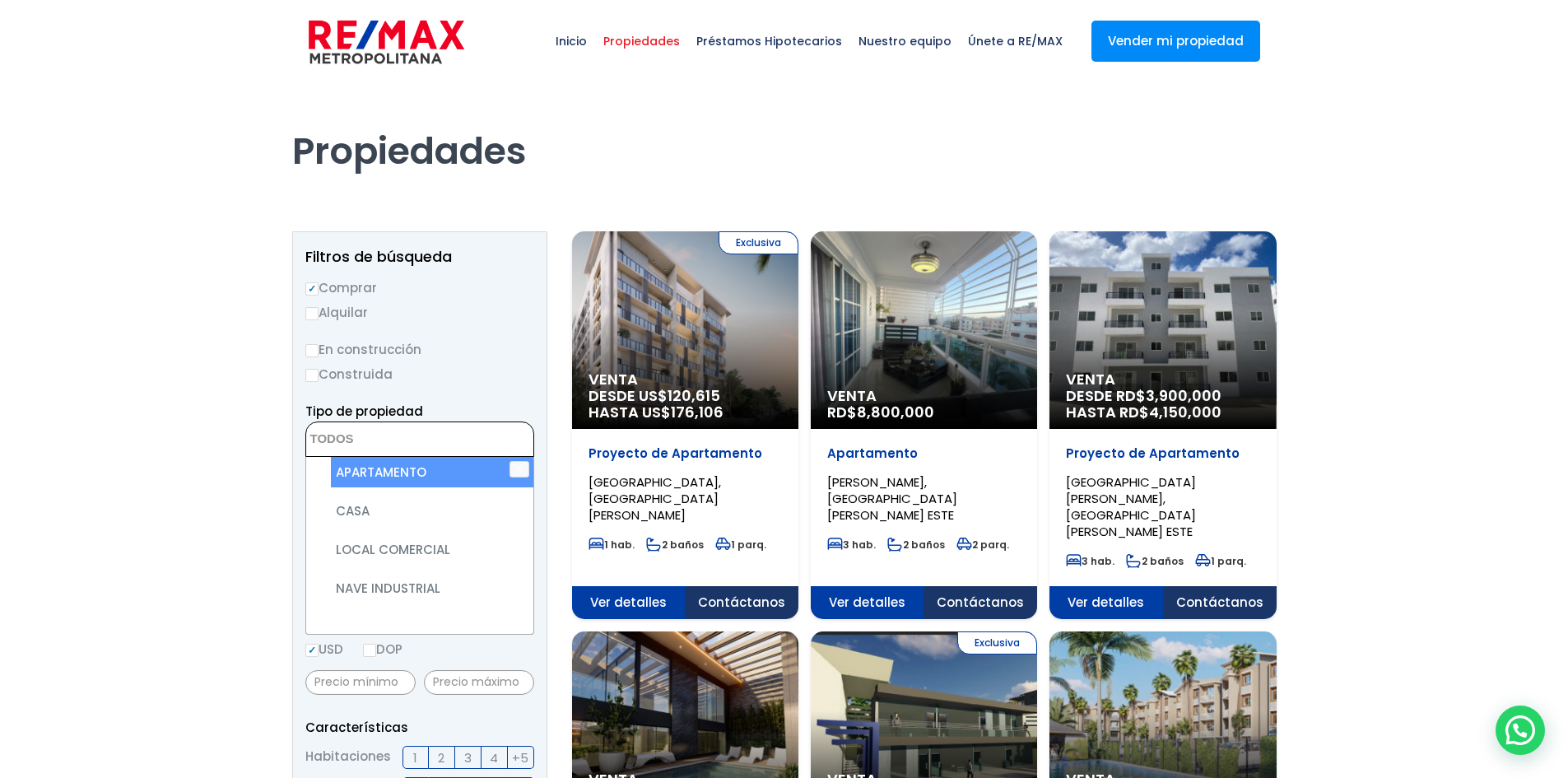
click at [378, 462] on li "APARTAMENTO" at bounding box center [433, 471] width 203 height 30
select select "apartment"
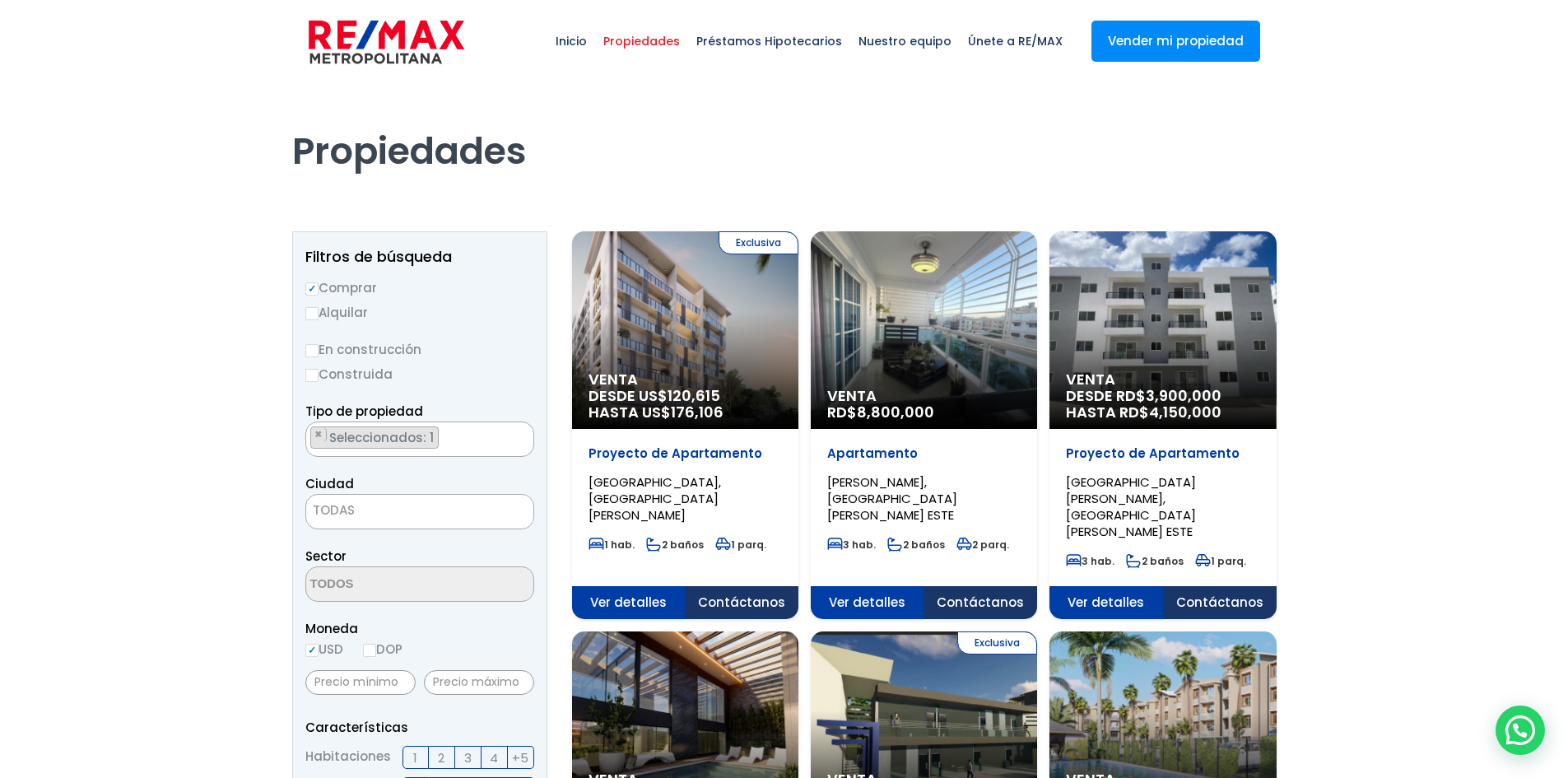
click at [360, 511] on span "TODAS" at bounding box center [420, 510] width 227 height 23
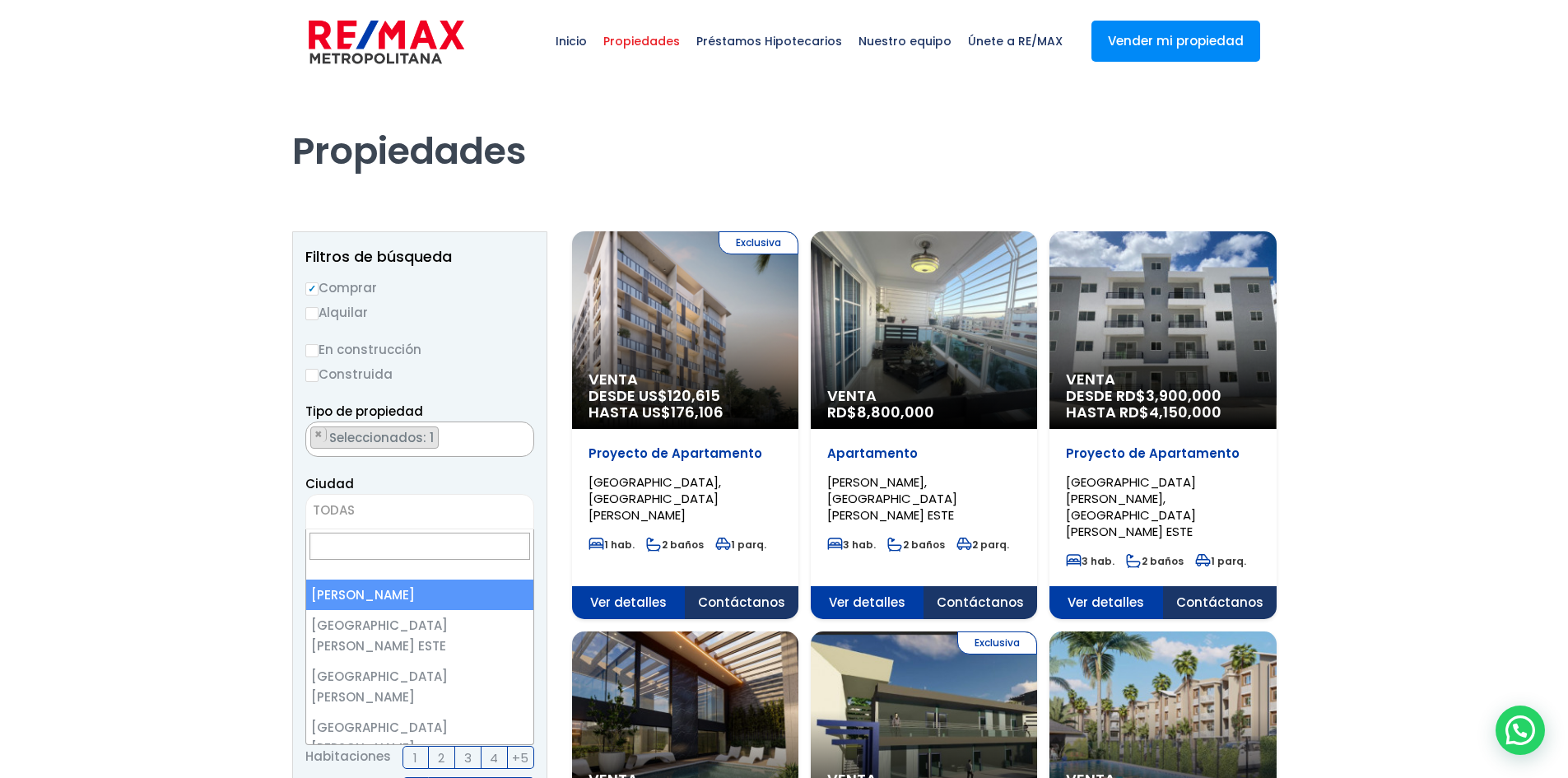
select select "1"
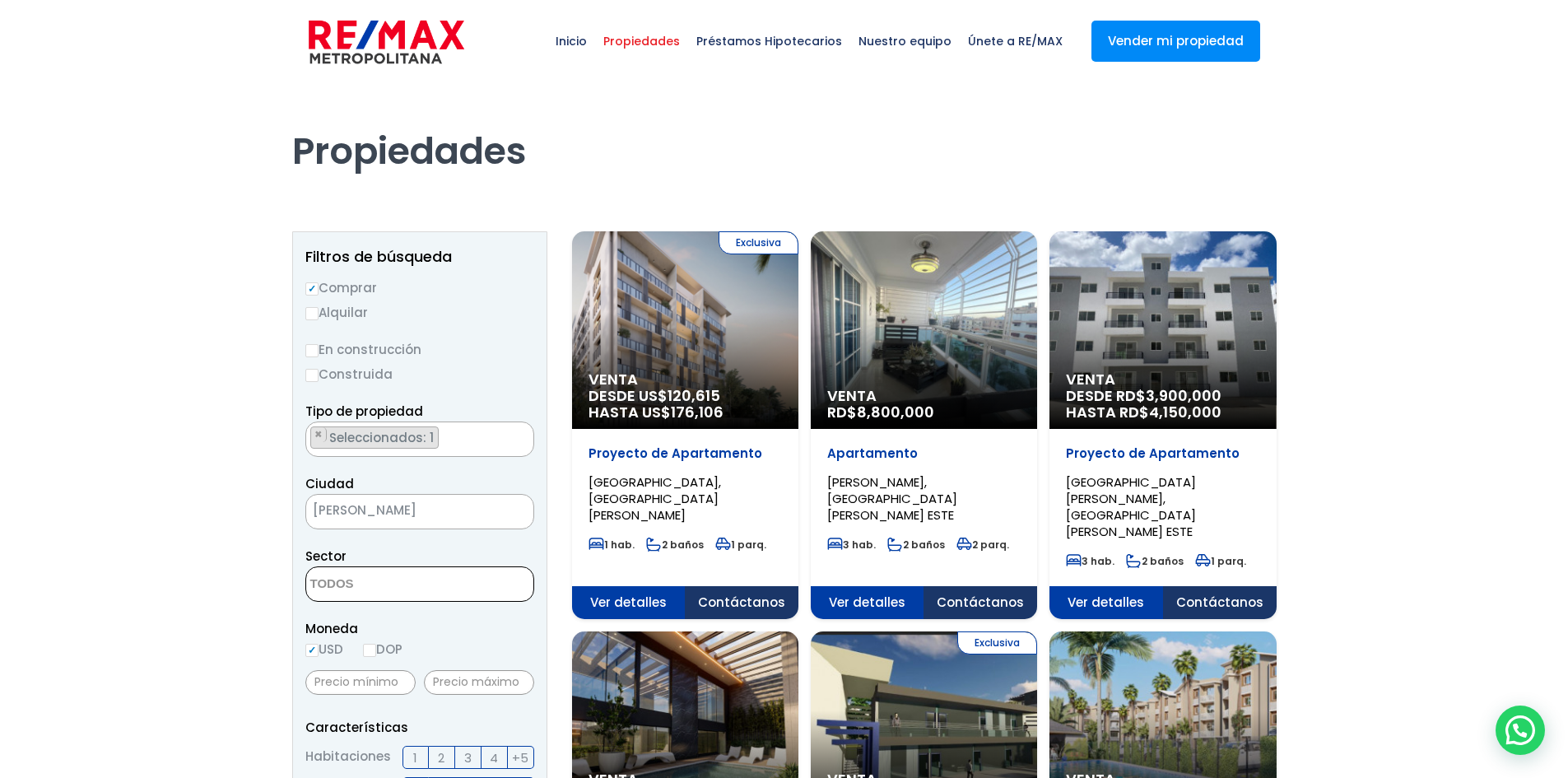
click at [332, 587] on textarea "Search" at bounding box center [386, 585] width 160 height 35
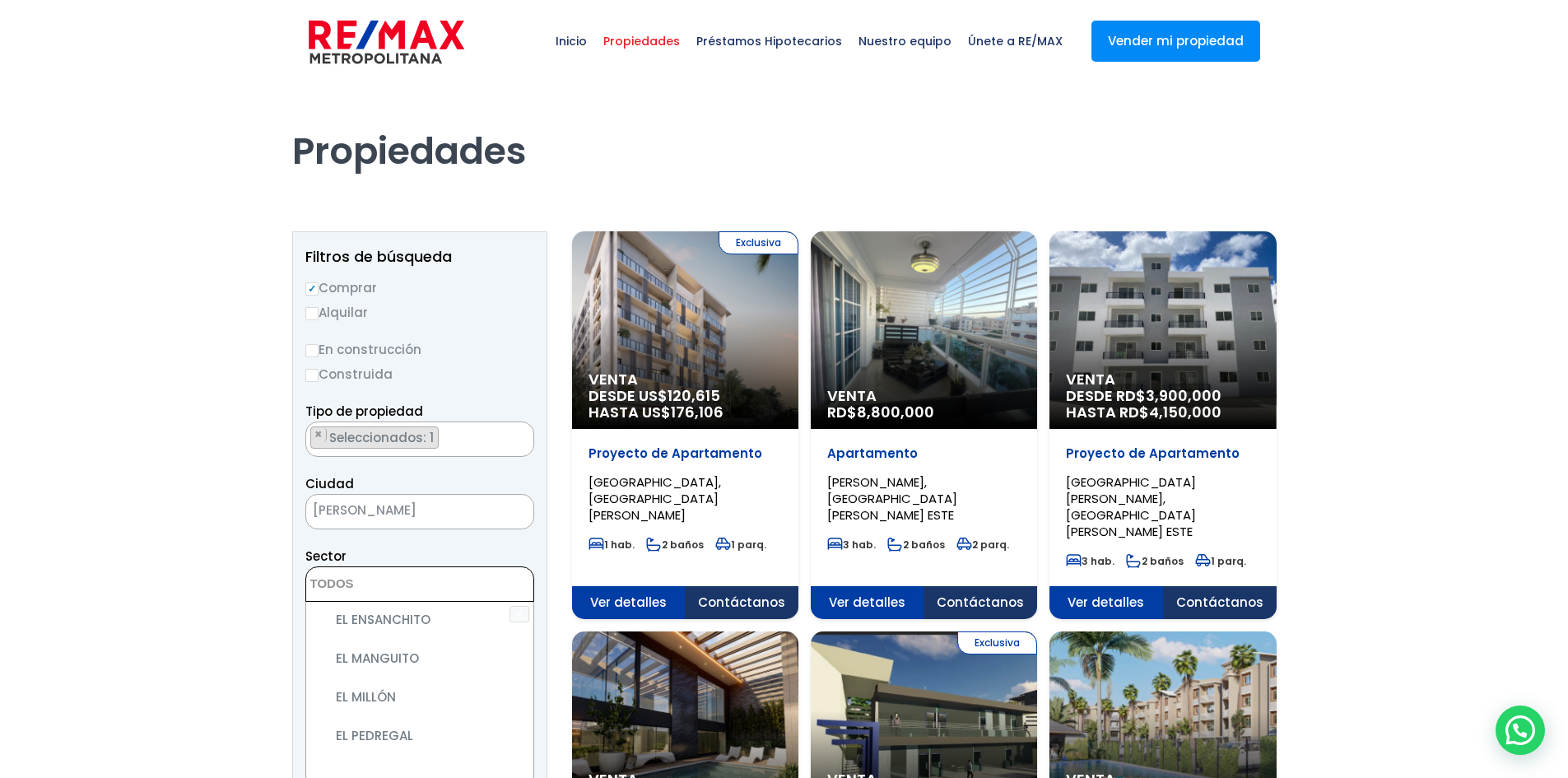
scroll to position [2388, 0]
select select "182"
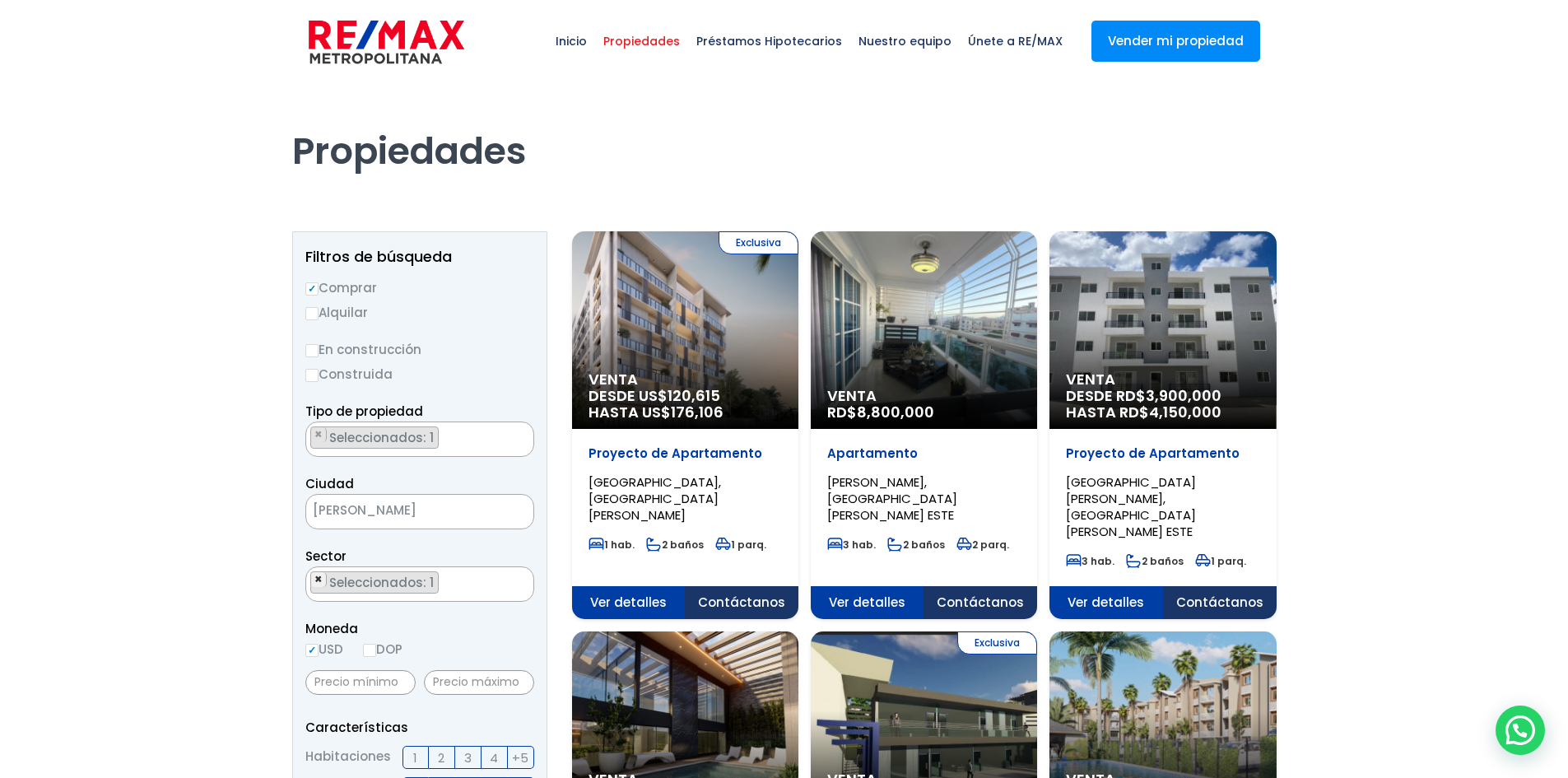
click at [321, 574] on span "×" at bounding box center [318, 580] width 9 height 15
select select
click at [342, 593] on textarea "Search" at bounding box center [386, 585] width 160 height 35
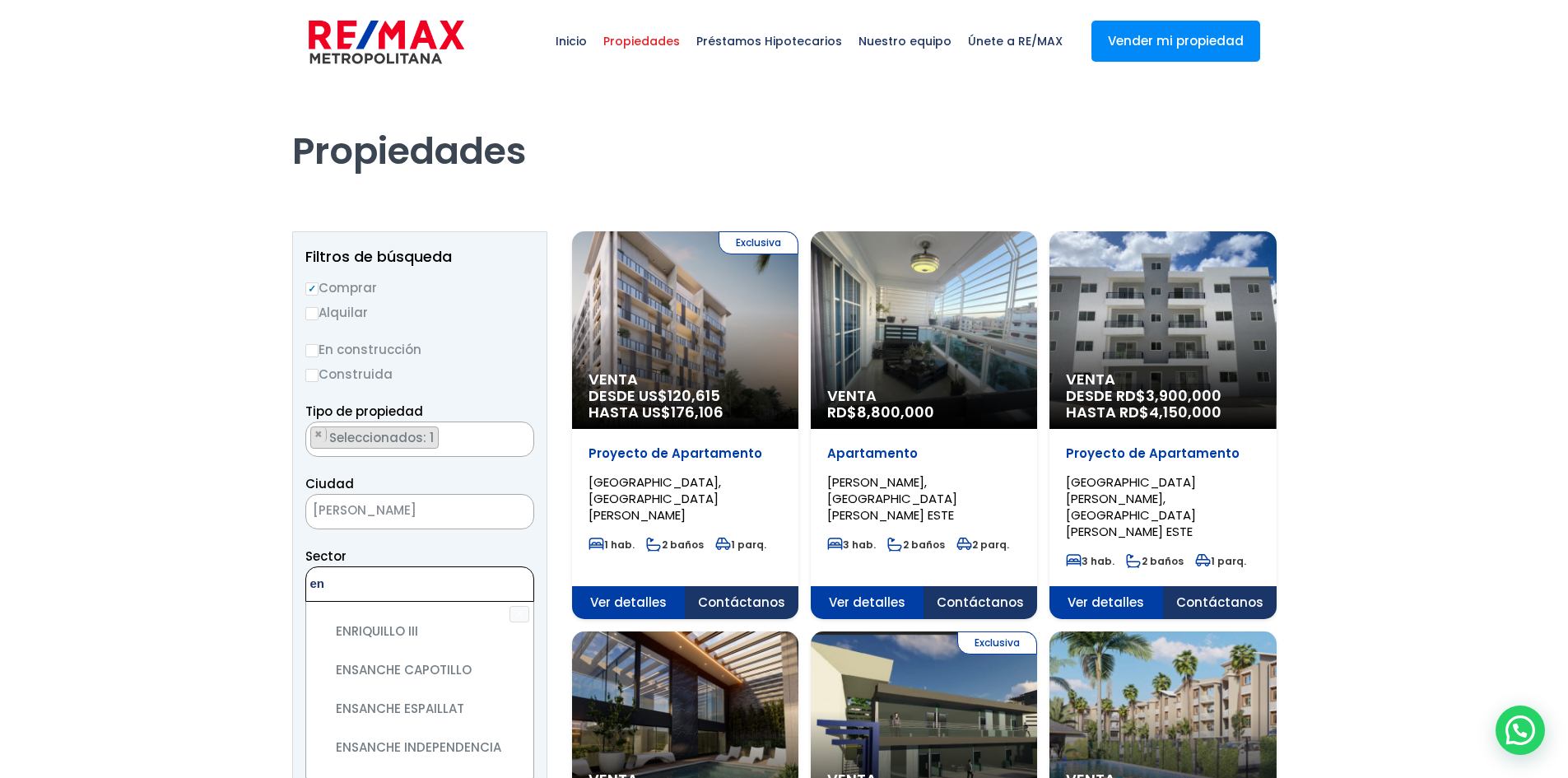
scroll to position [576, 0]
type textarea "en"
select select "182"
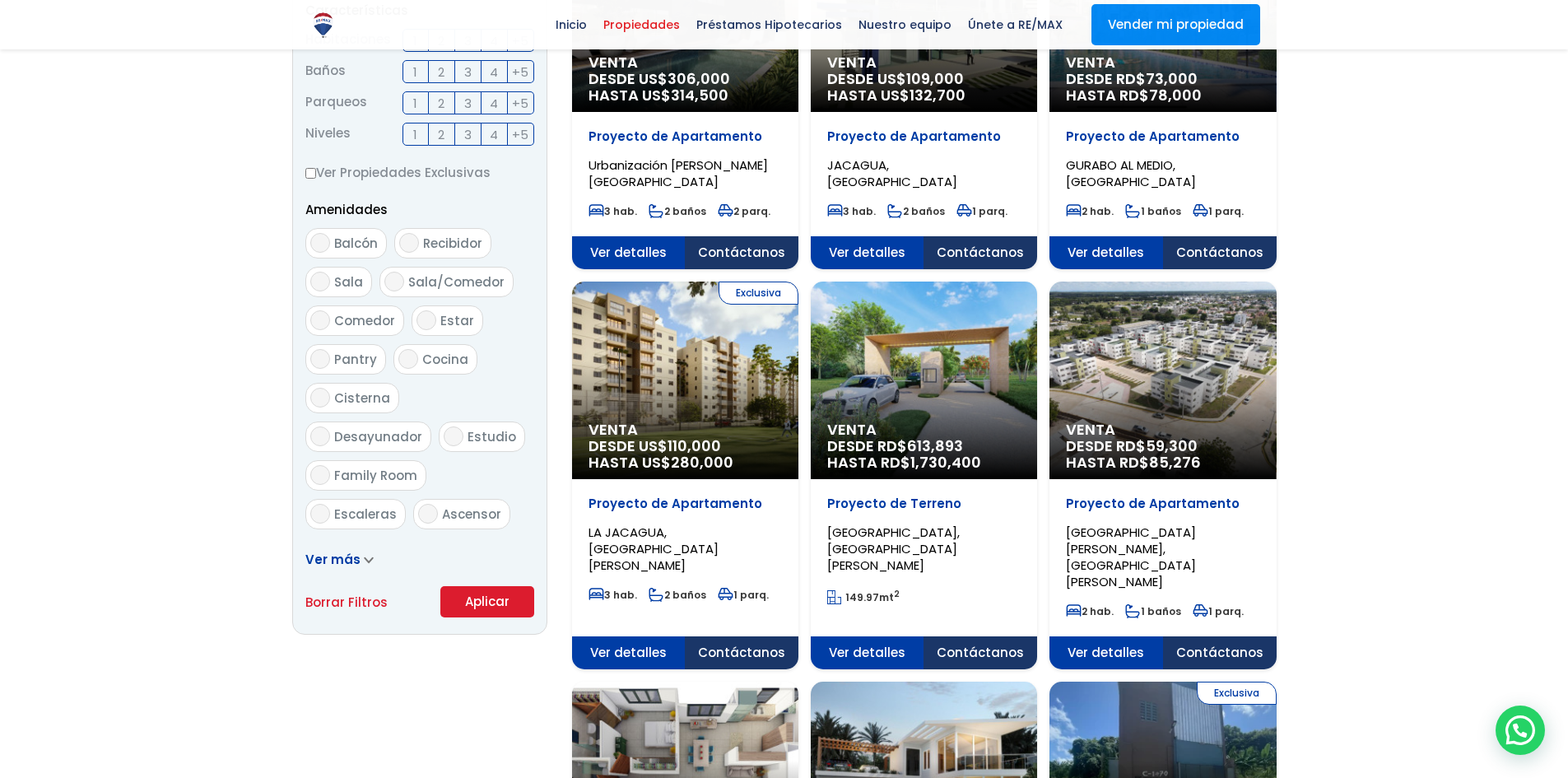
scroll to position [741, 0]
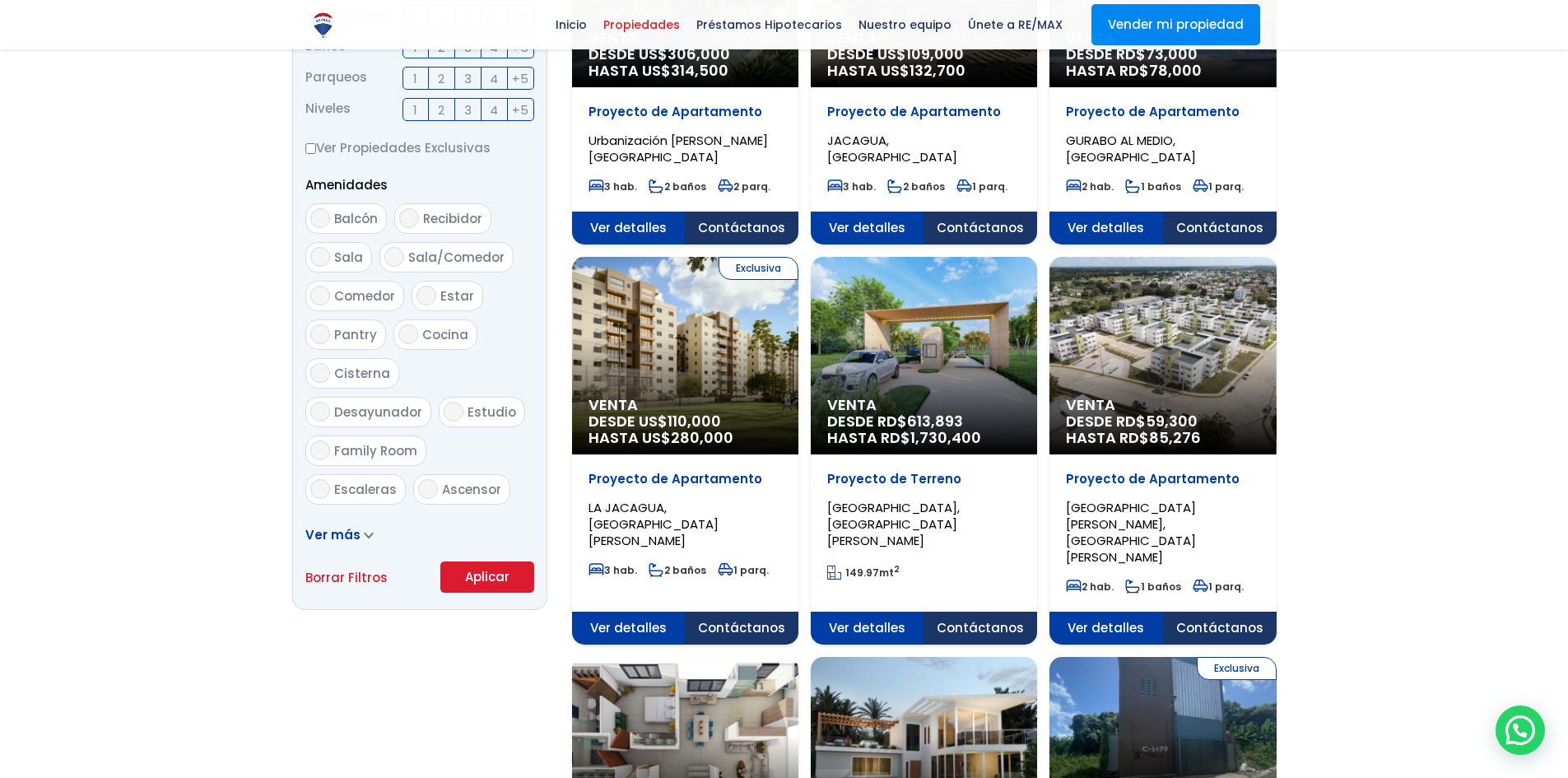
click at [450, 578] on button "Aplicar" at bounding box center [487, 577] width 94 height 31
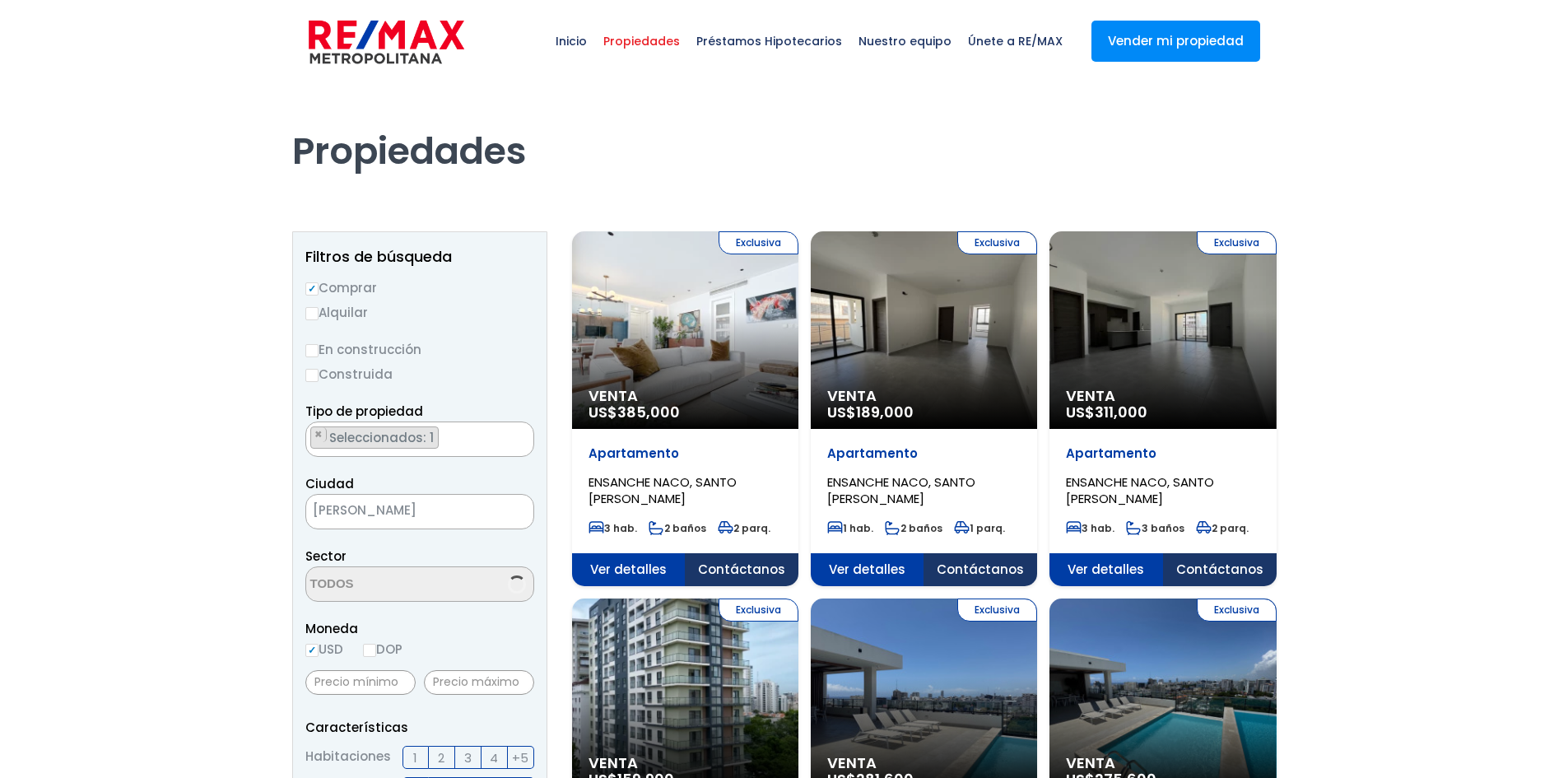
select select "182"
click at [694, 355] on div "Exclusiva Venta US$ 385,000" at bounding box center [686, 331] width 227 height 198
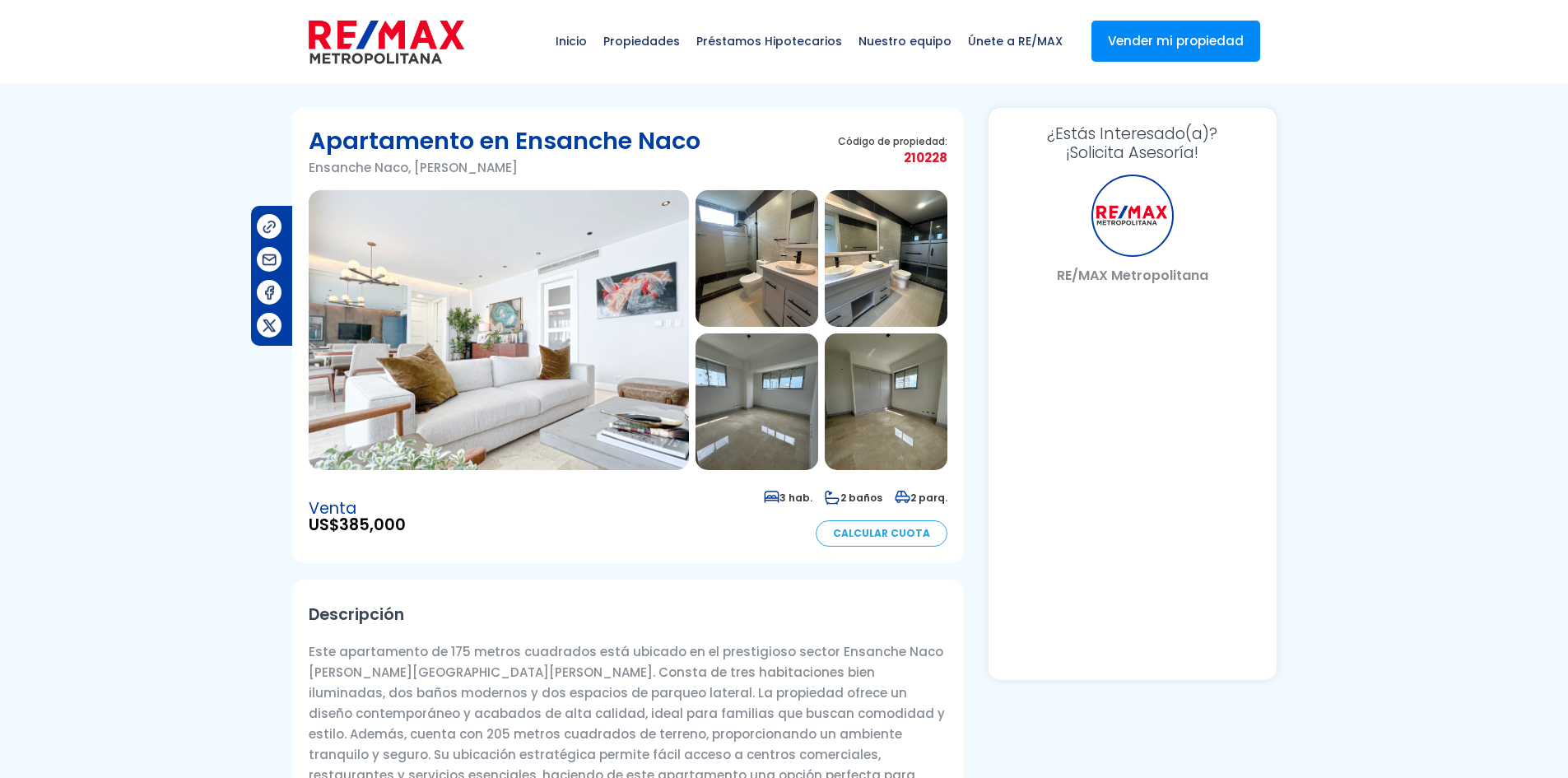
select select "US"
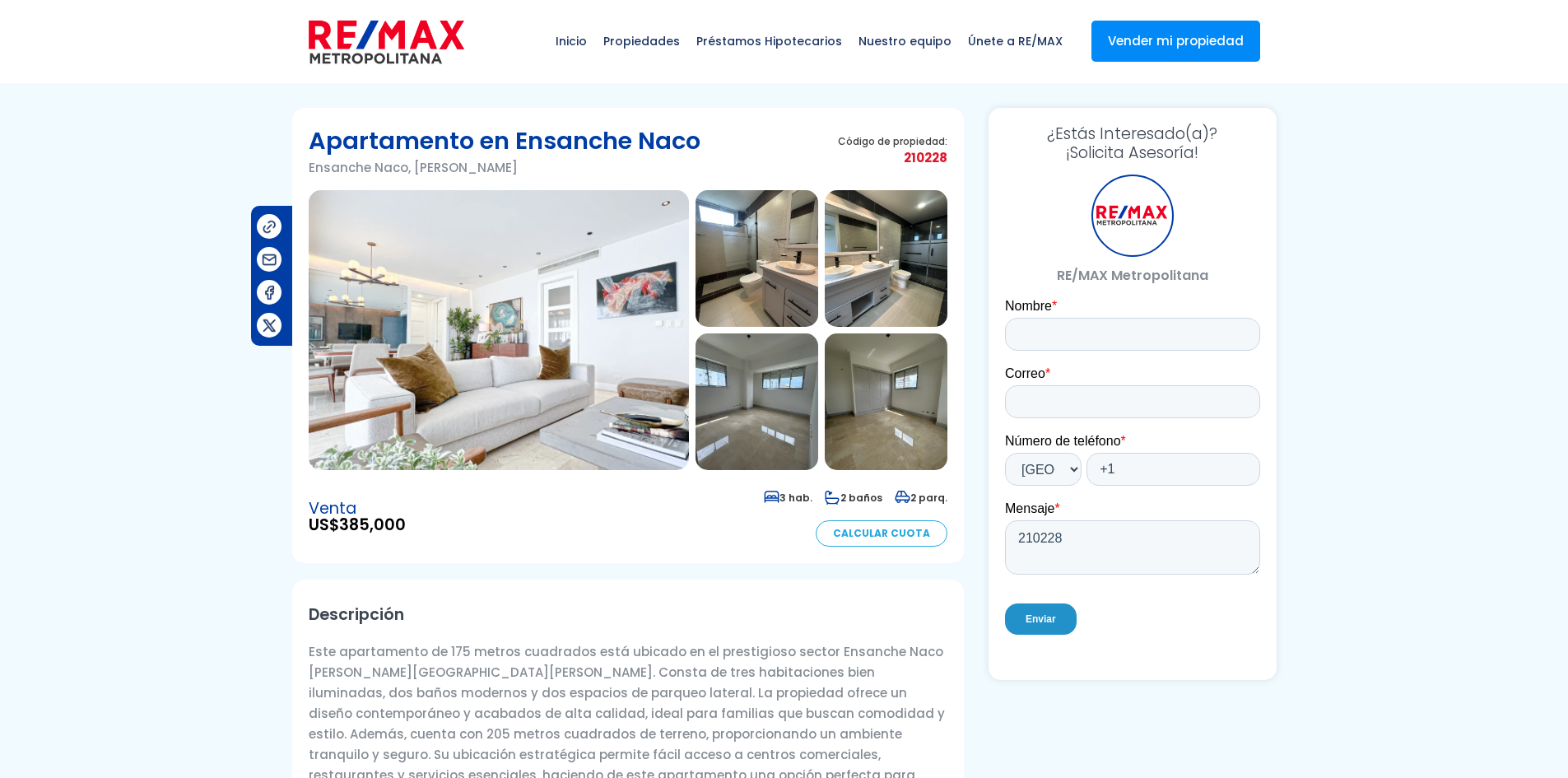
click at [613, 347] on img at bounding box center [499, 331] width 380 height 280
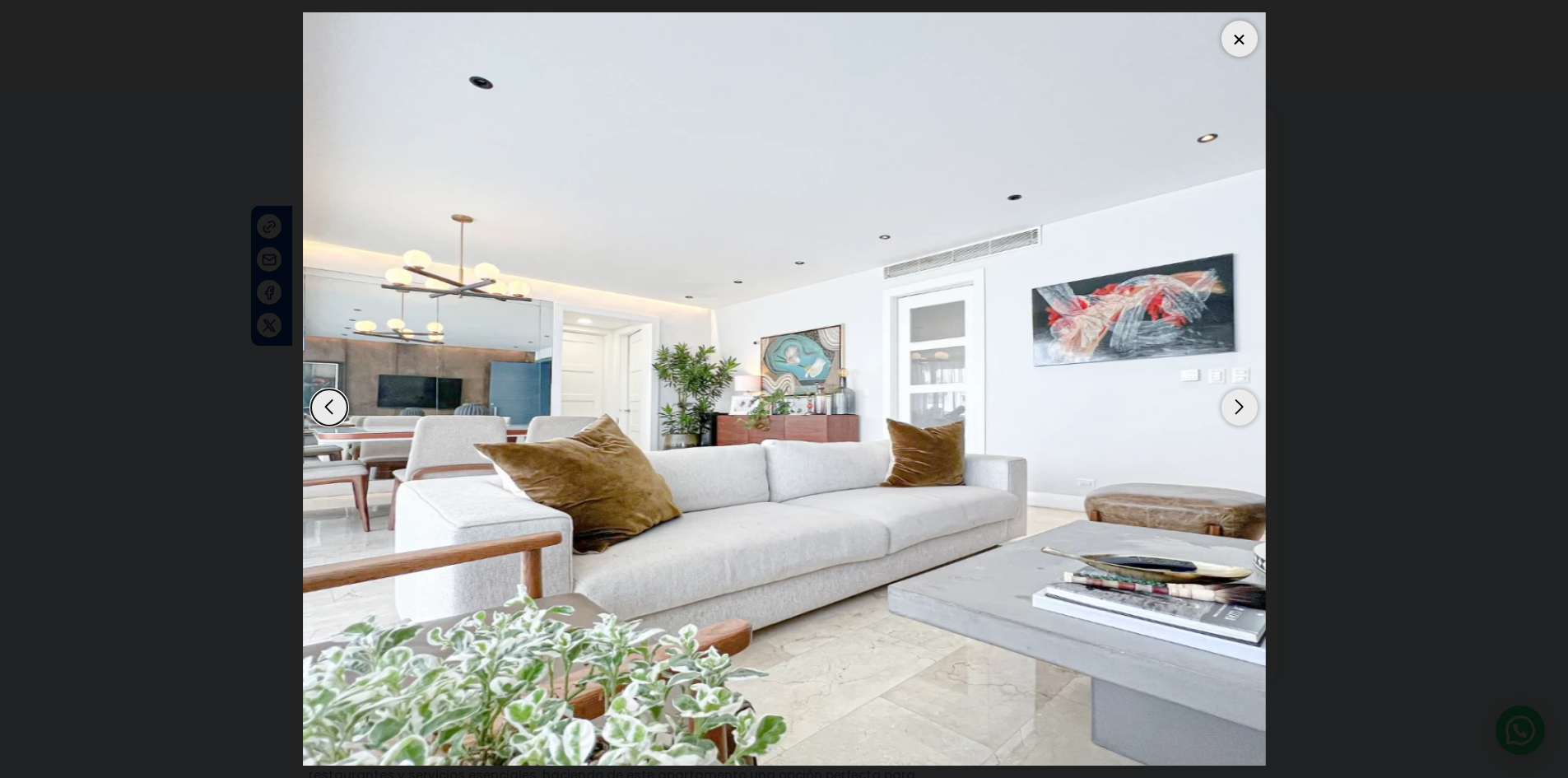
click at [1246, 416] on div "Next slide" at bounding box center [1239, 408] width 36 height 36
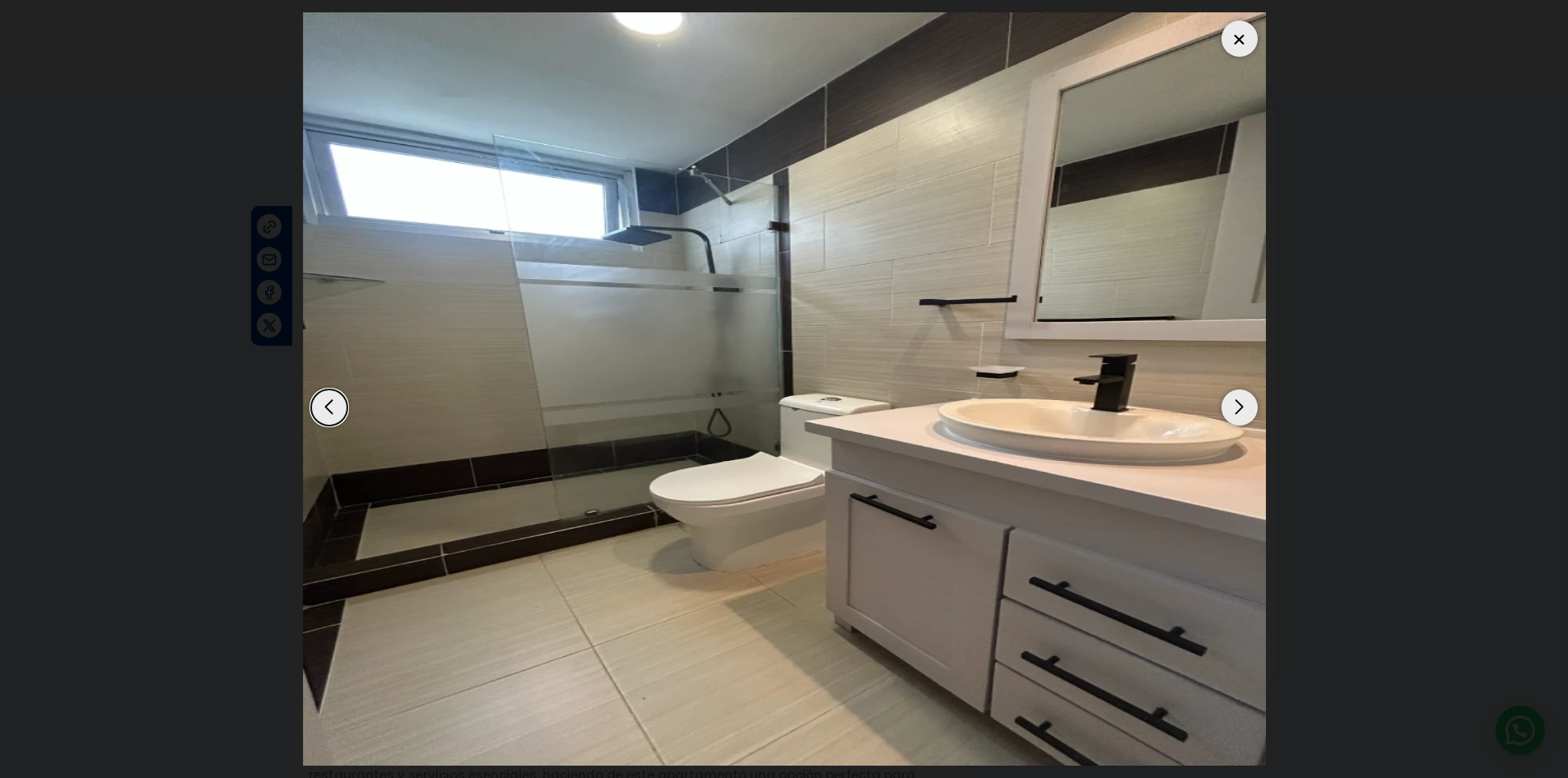
click at [1246, 415] on div "Next slide" at bounding box center [1239, 408] width 36 height 36
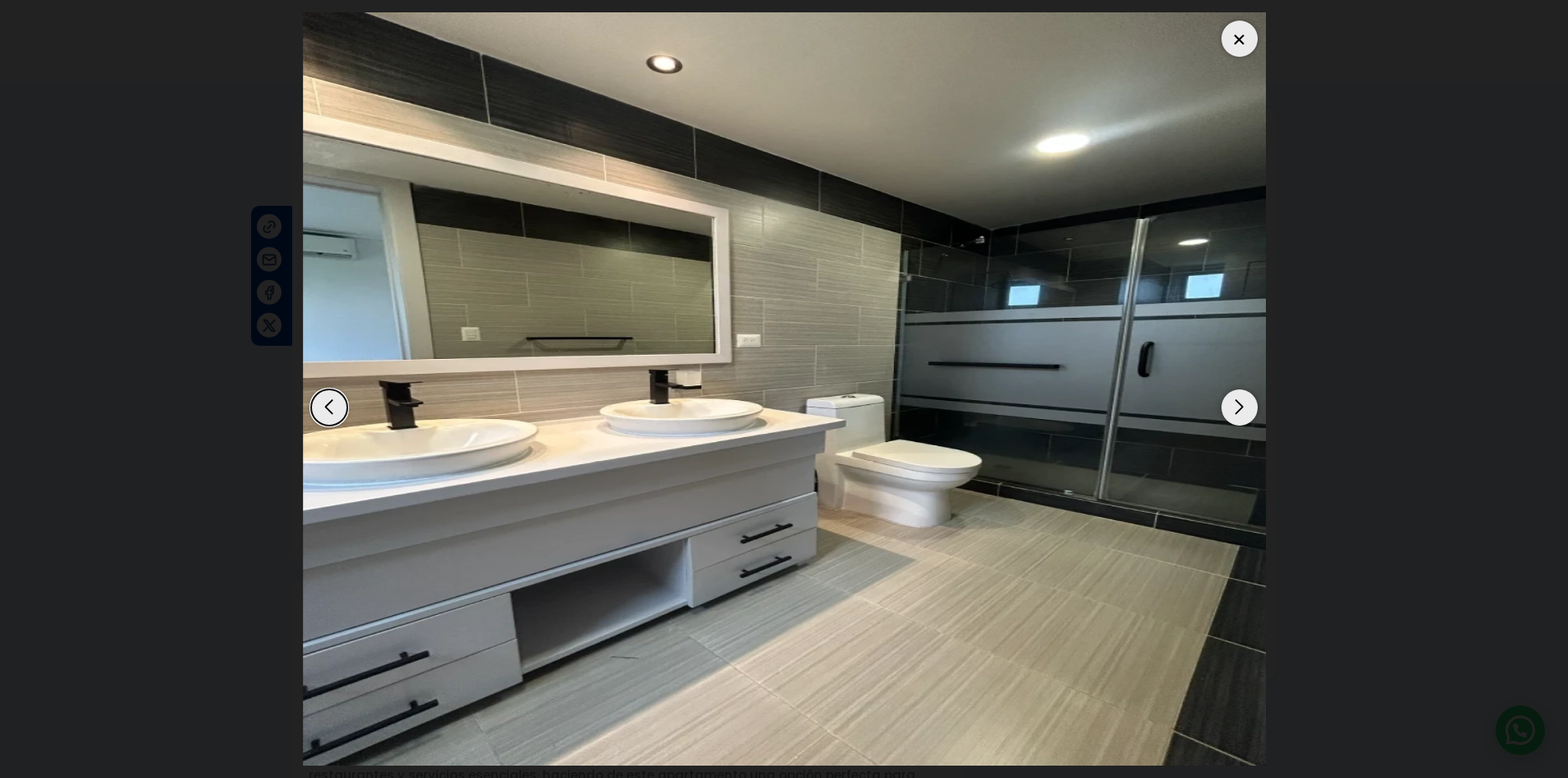
click at [1239, 410] on div "Next slide" at bounding box center [1239, 408] width 36 height 36
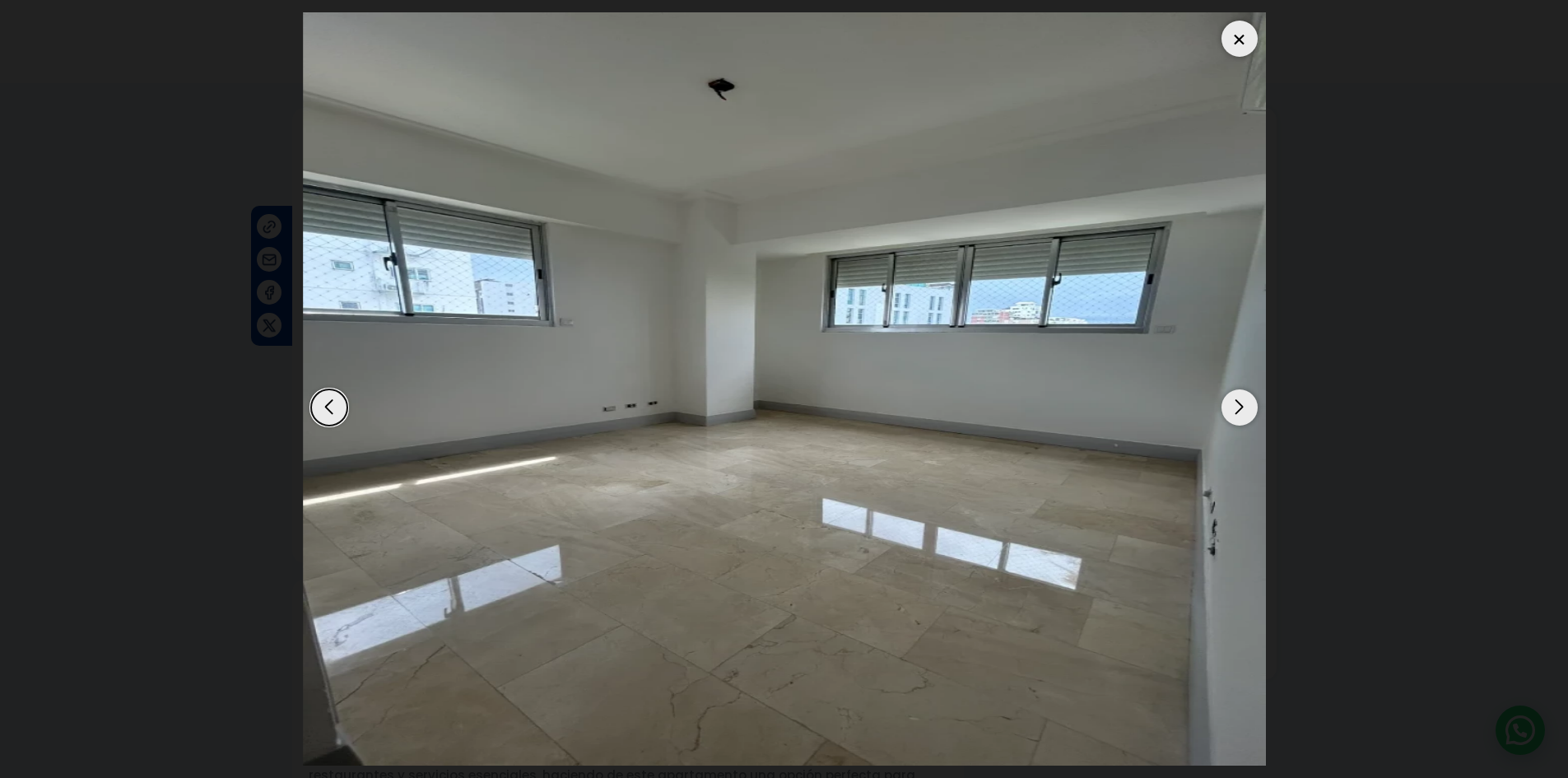
click at [1239, 410] on div "Next slide" at bounding box center [1239, 408] width 36 height 36
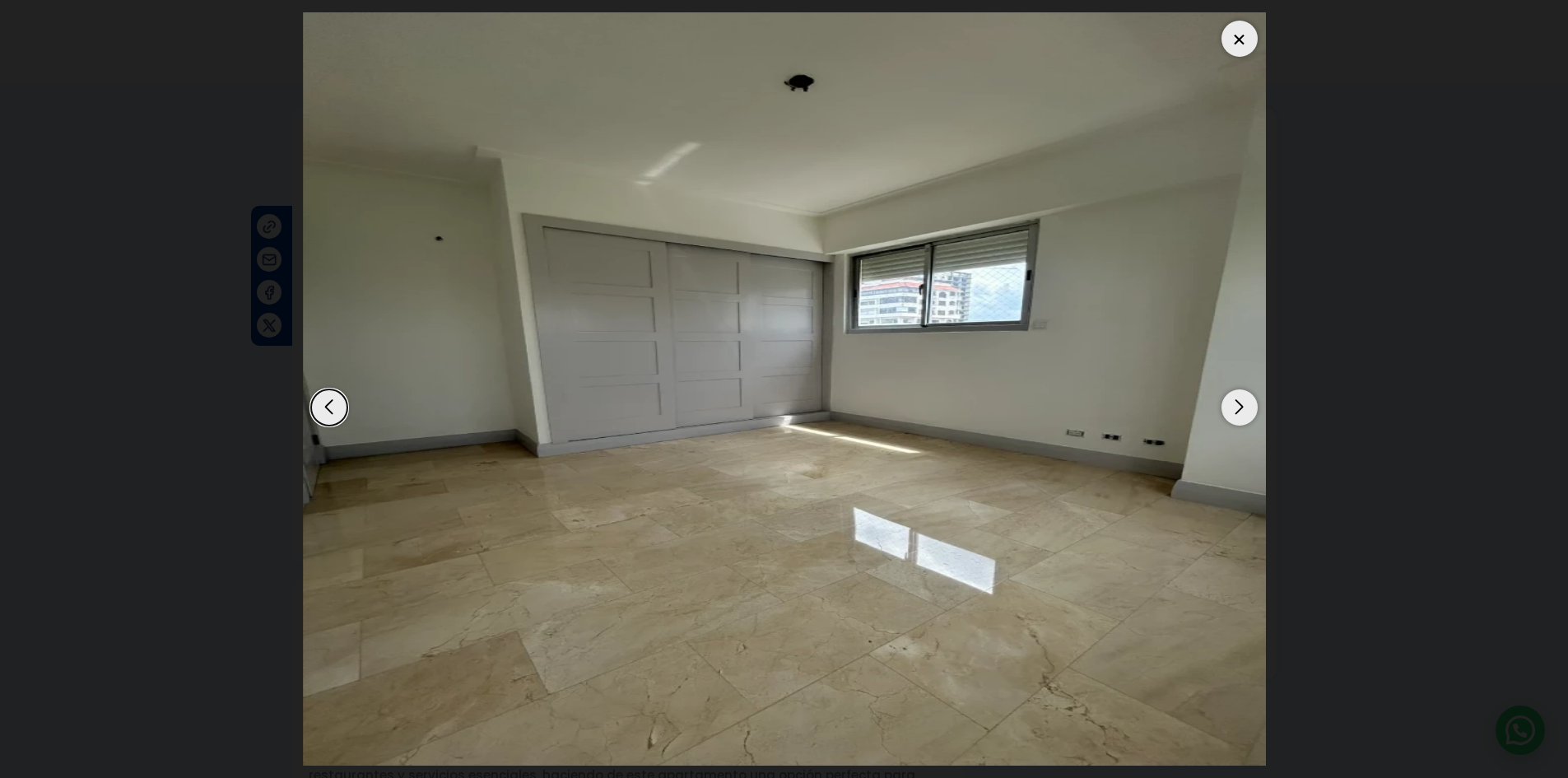
click at [1239, 410] on div "Next slide" at bounding box center [1239, 408] width 36 height 36
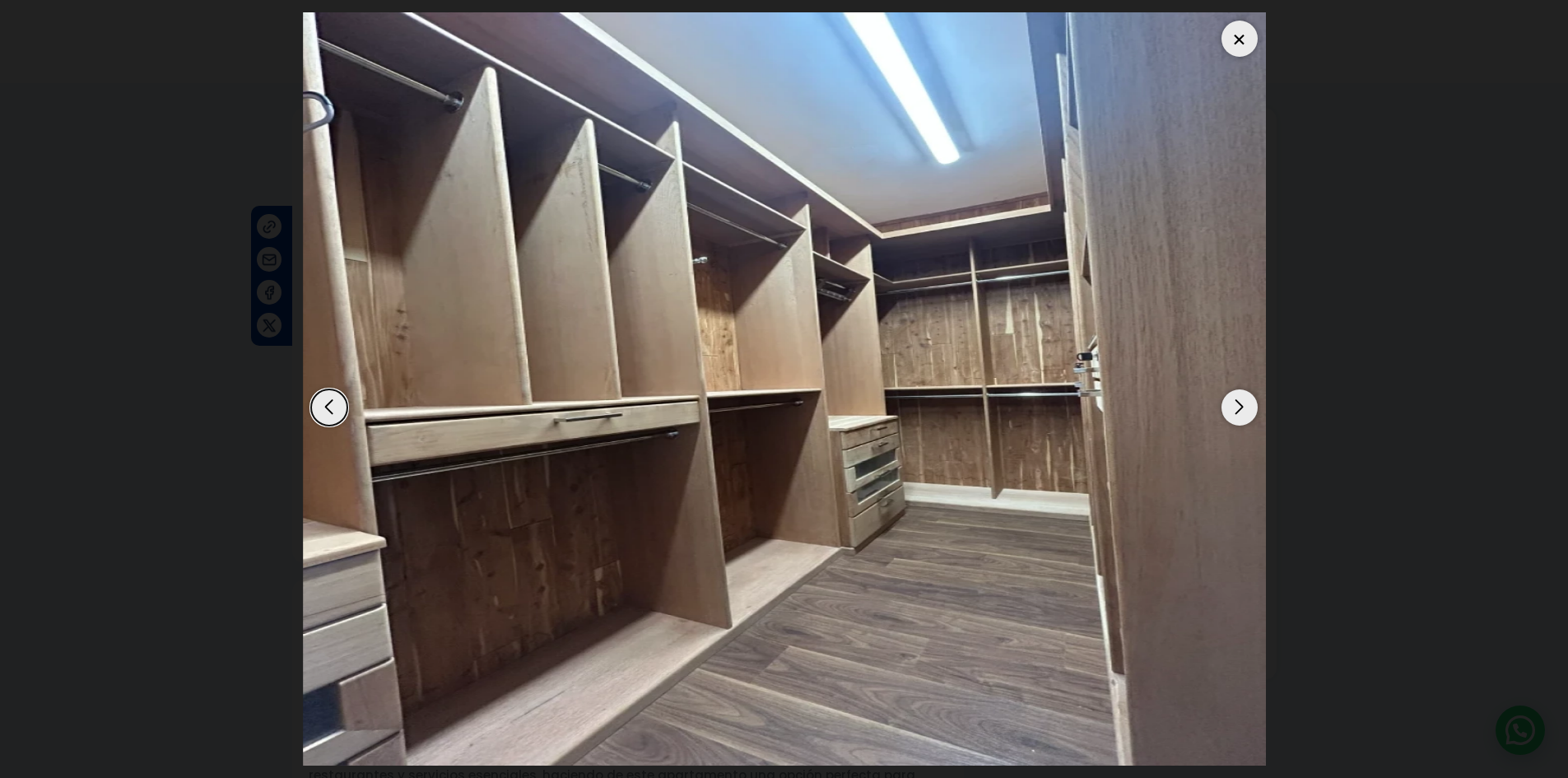
click at [1239, 410] on div "Next slide" at bounding box center [1239, 408] width 36 height 36
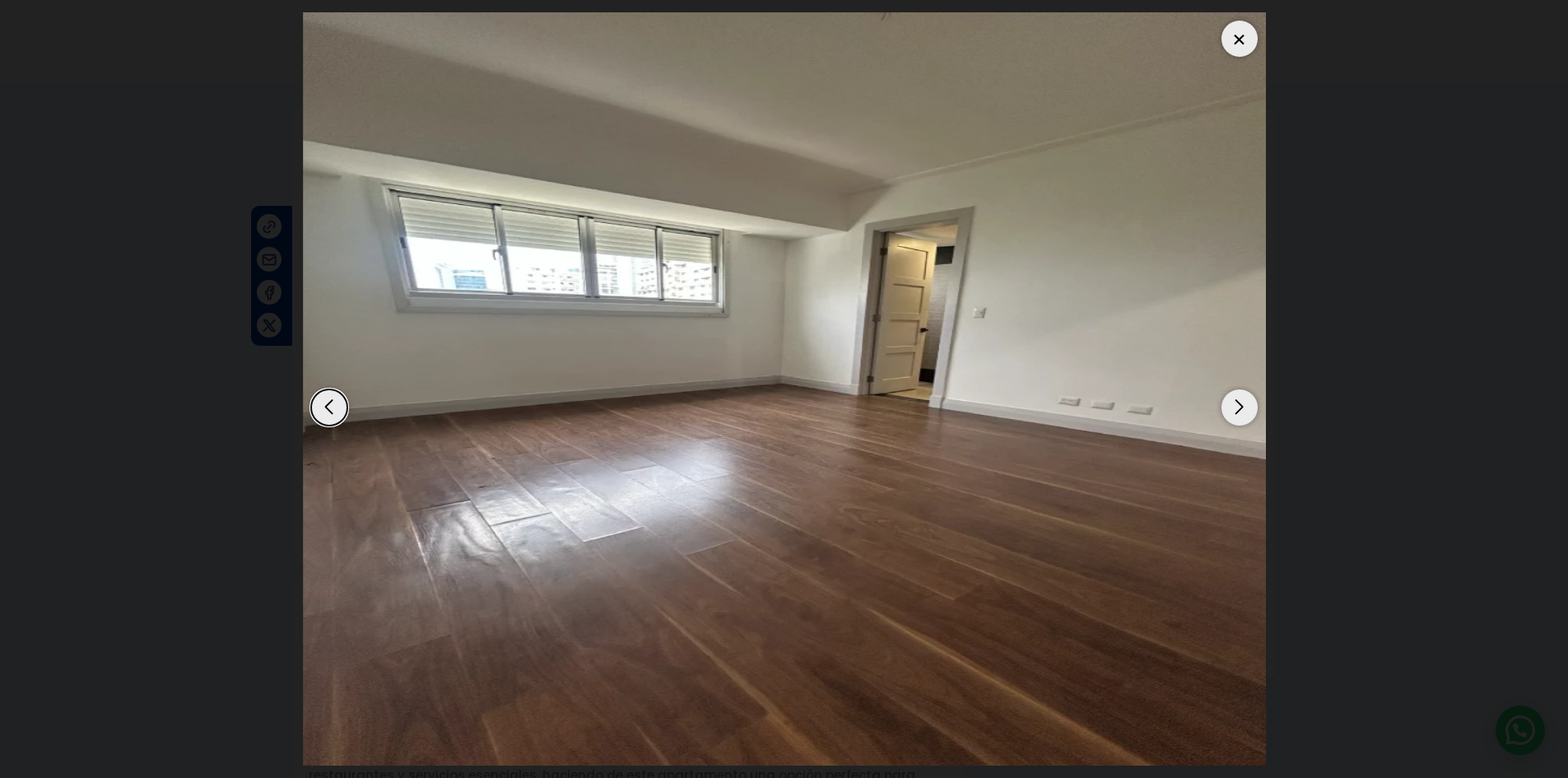
click at [1239, 410] on div "Next slide" at bounding box center [1239, 408] width 36 height 36
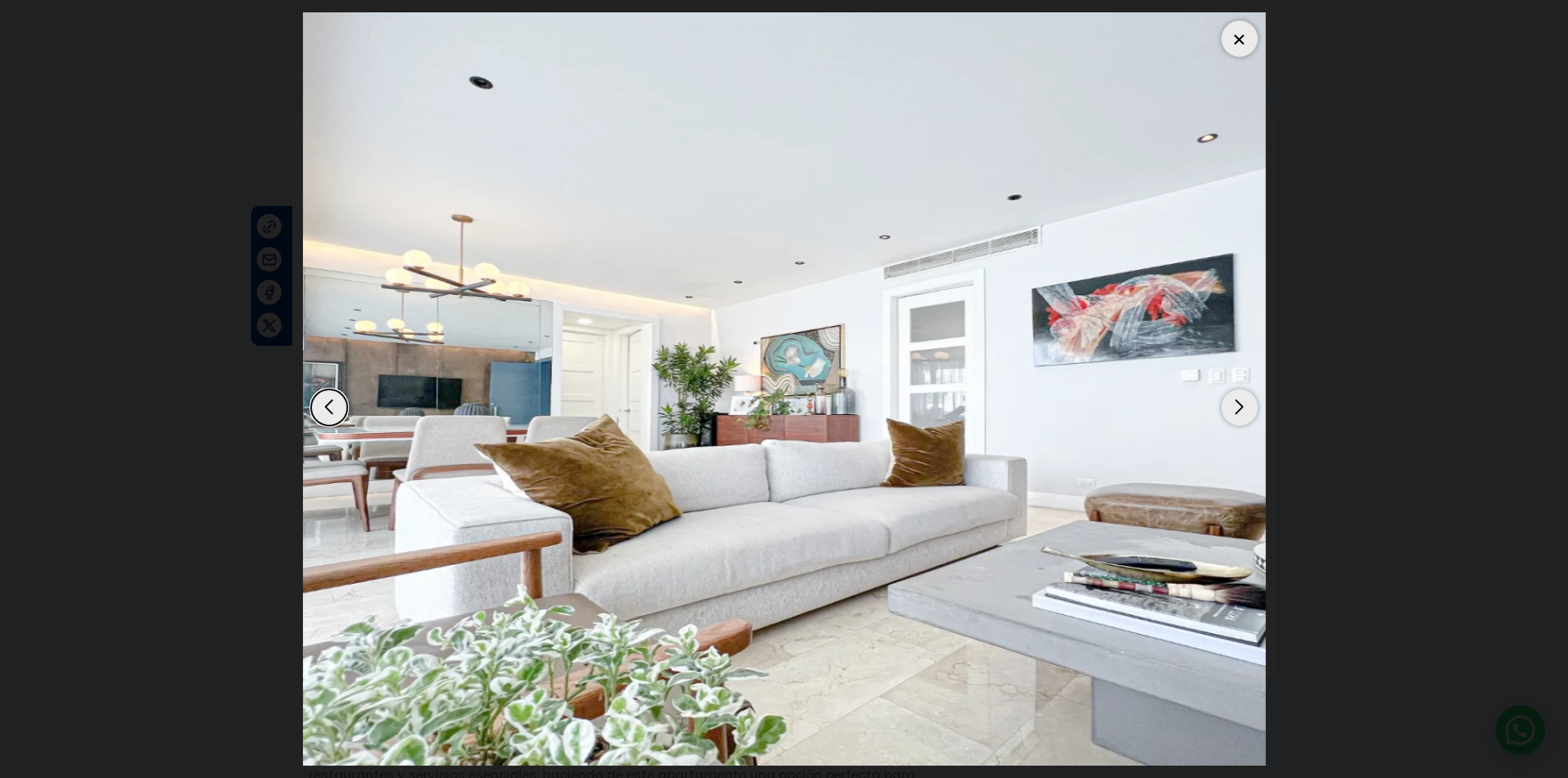
click at [1239, 410] on div "Next slide" at bounding box center [1239, 408] width 36 height 36
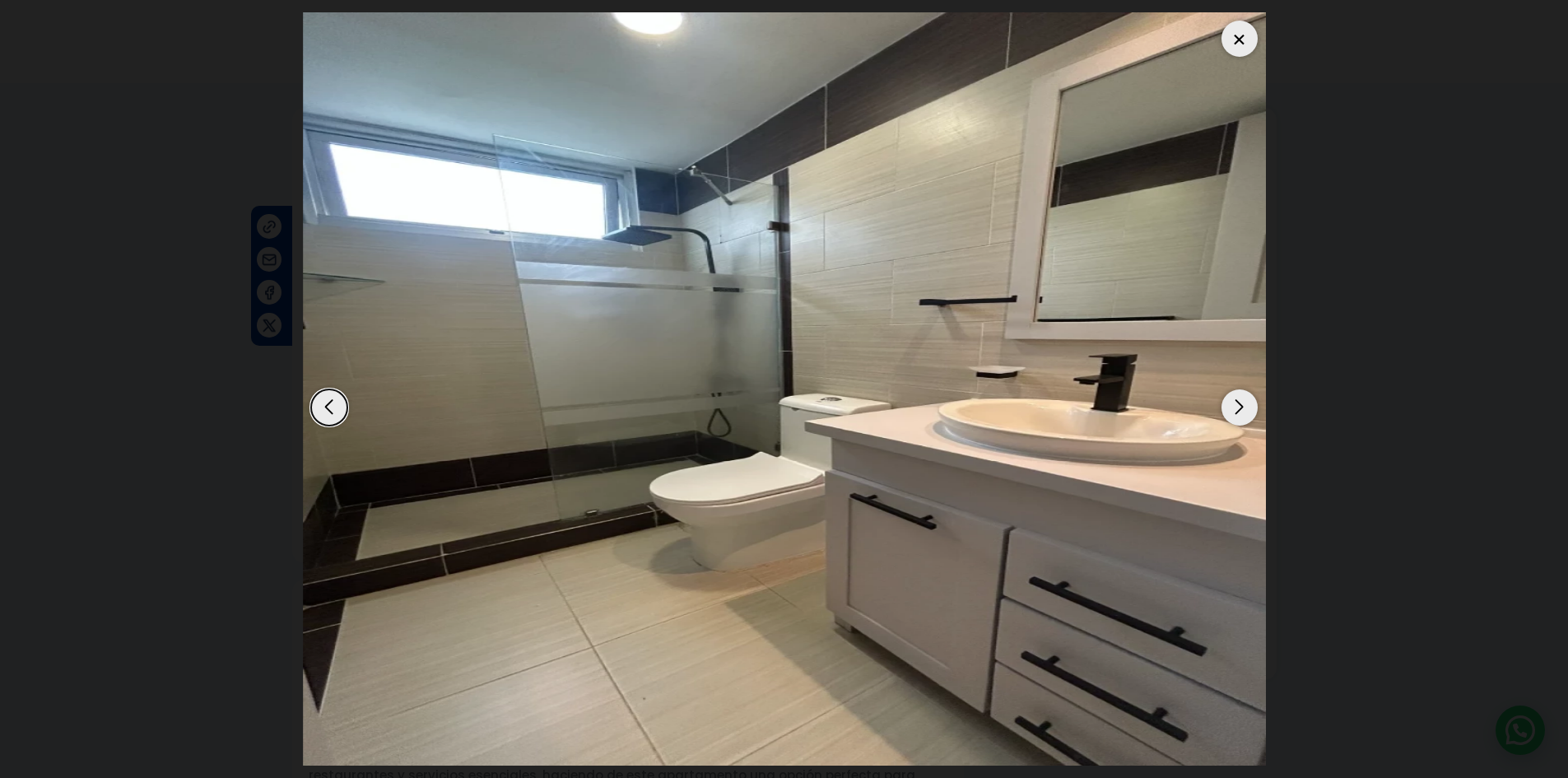
click at [1239, 410] on div "Next slide" at bounding box center [1239, 408] width 36 height 36
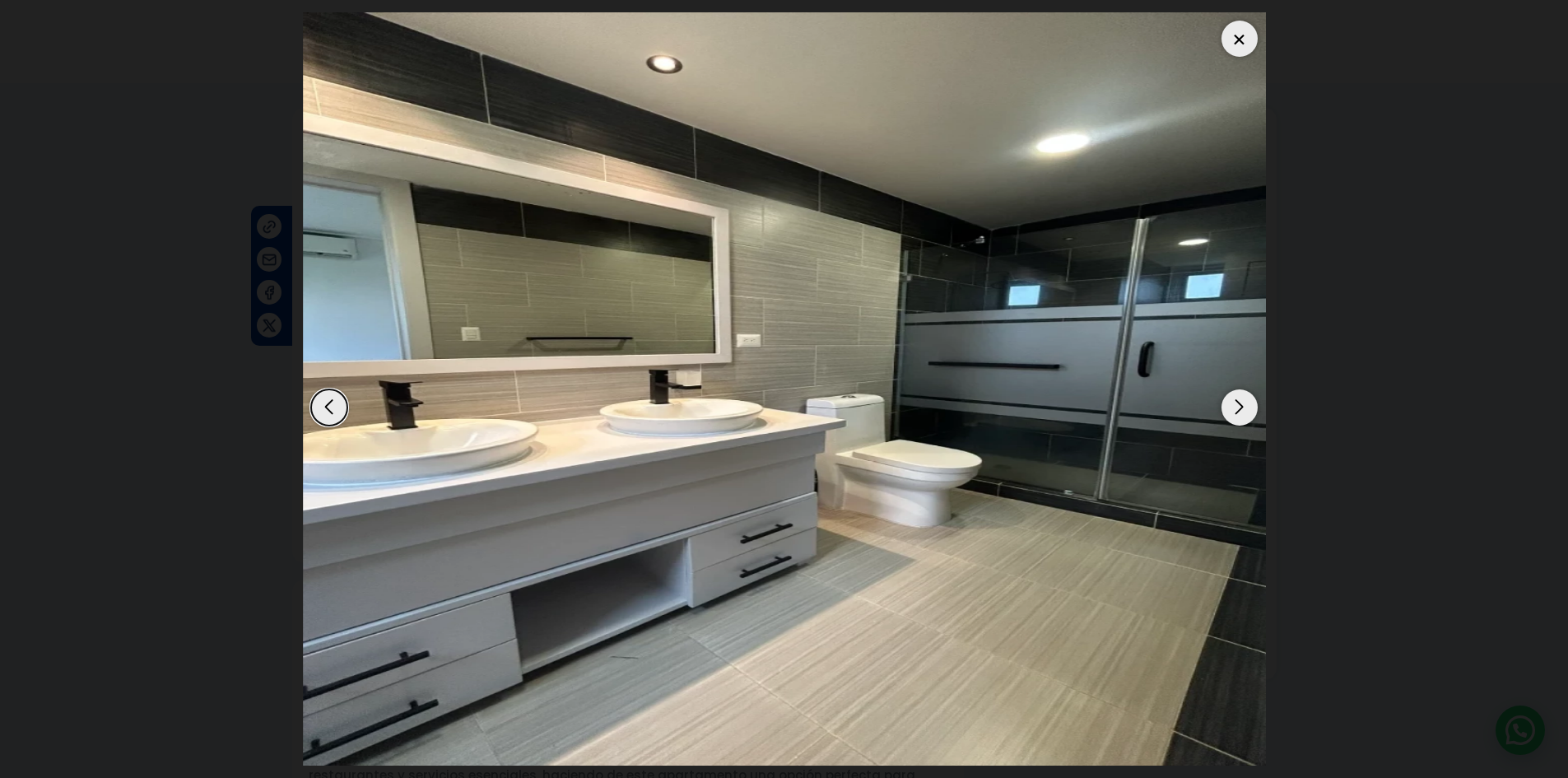
click at [1232, 39] on div at bounding box center [1239, 39] width 36 height 36
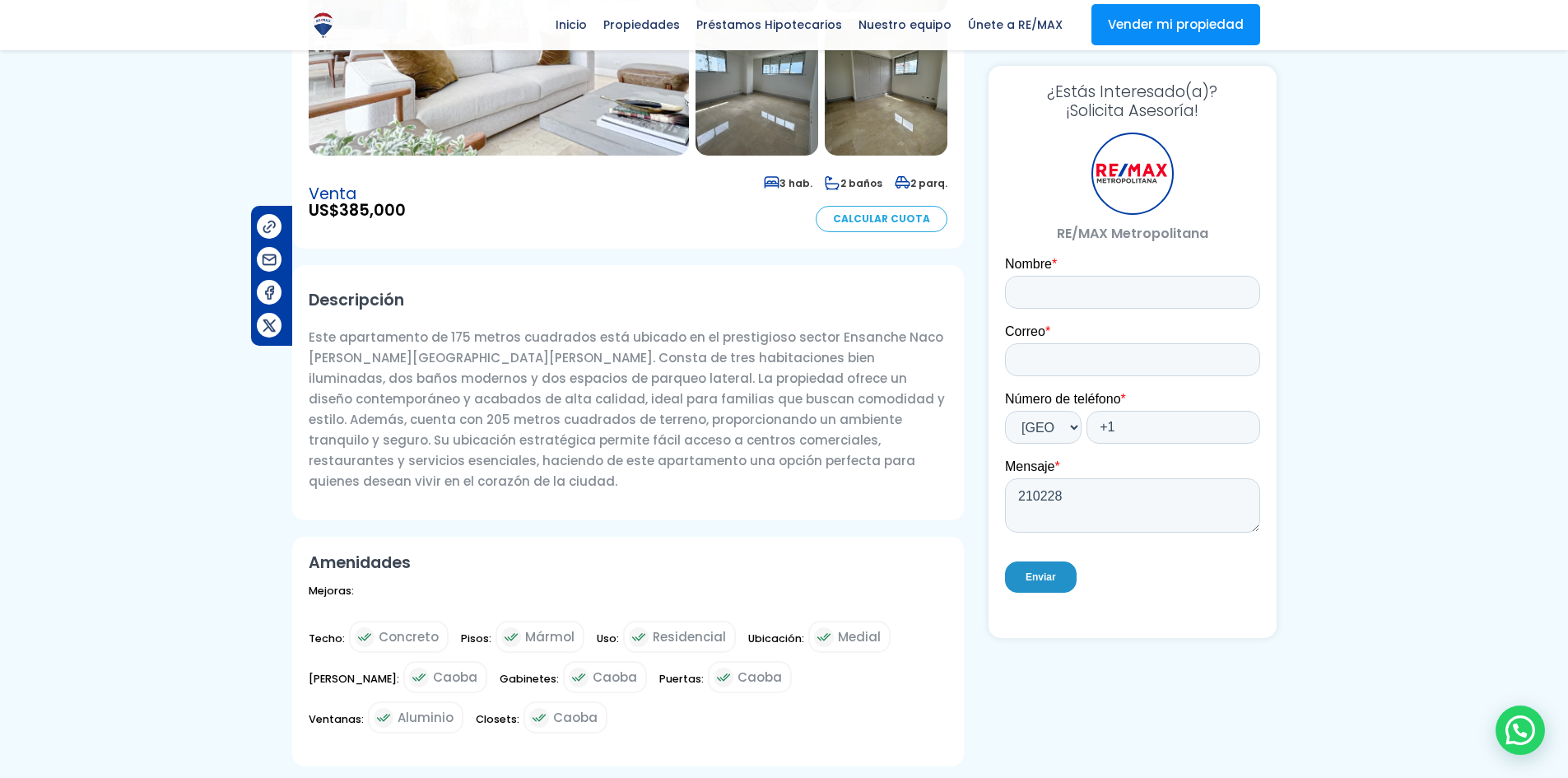
scroll to position [330, 0]
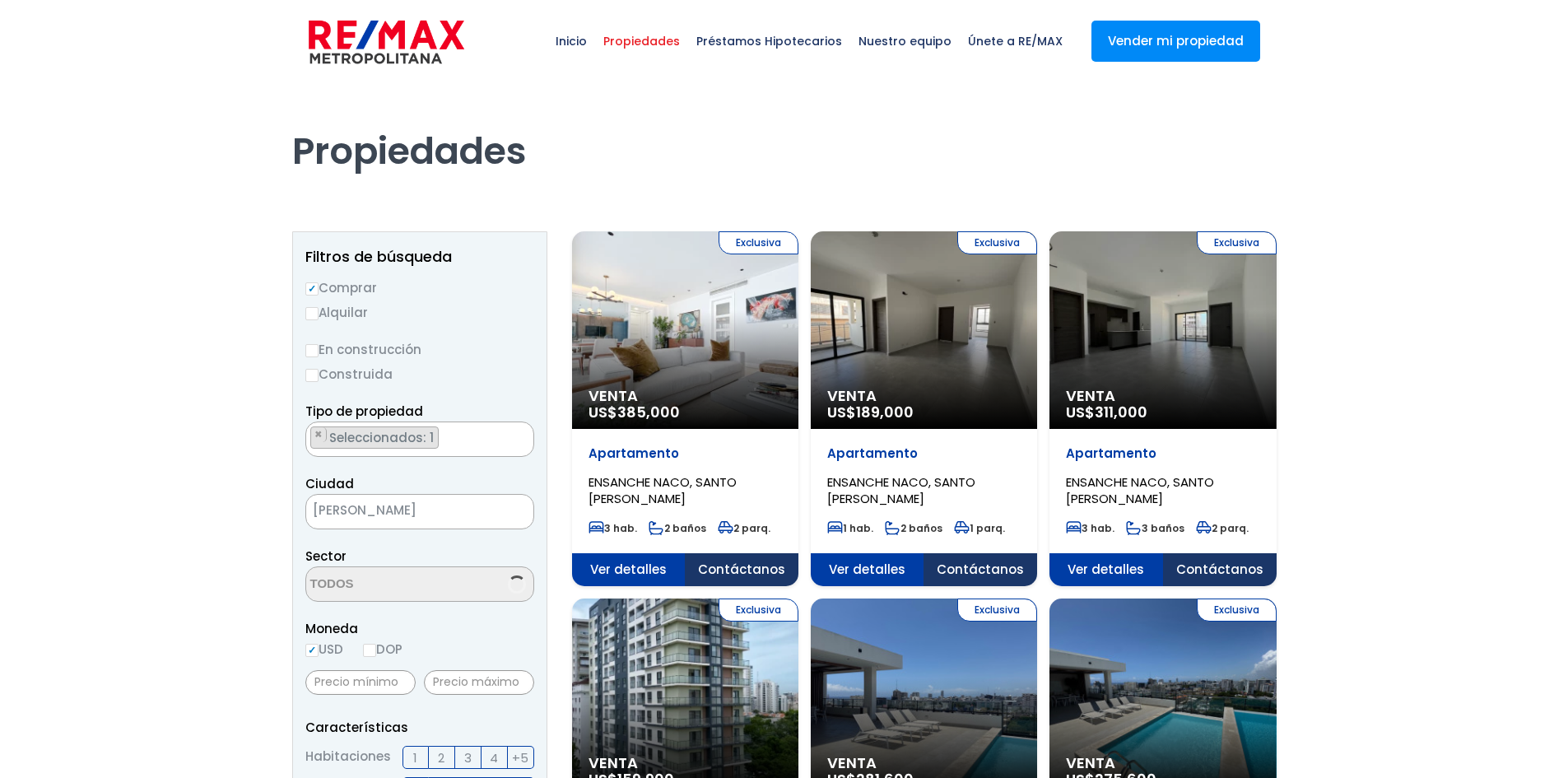
scroll to position [1516, 0]
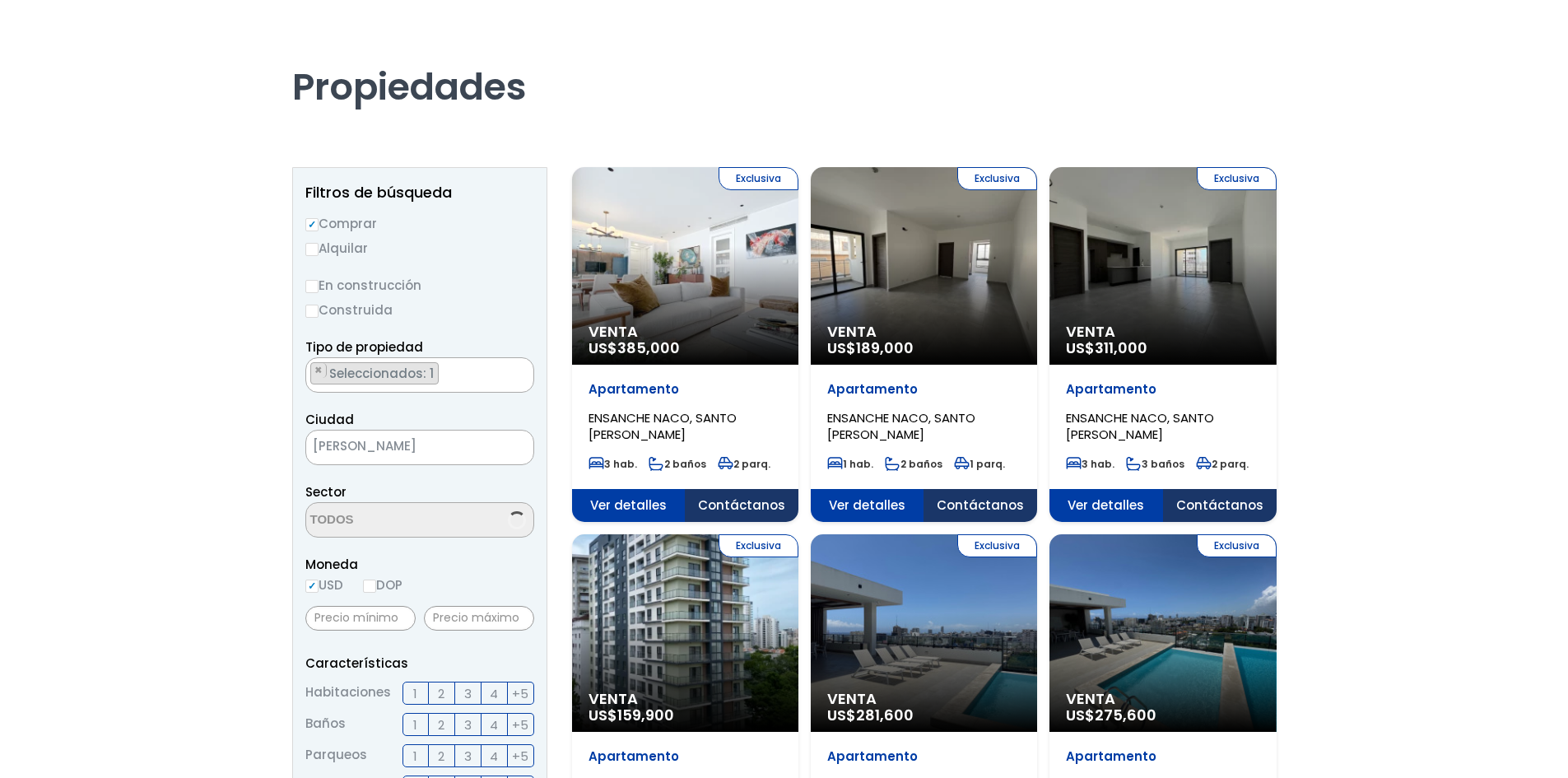
select select "182"
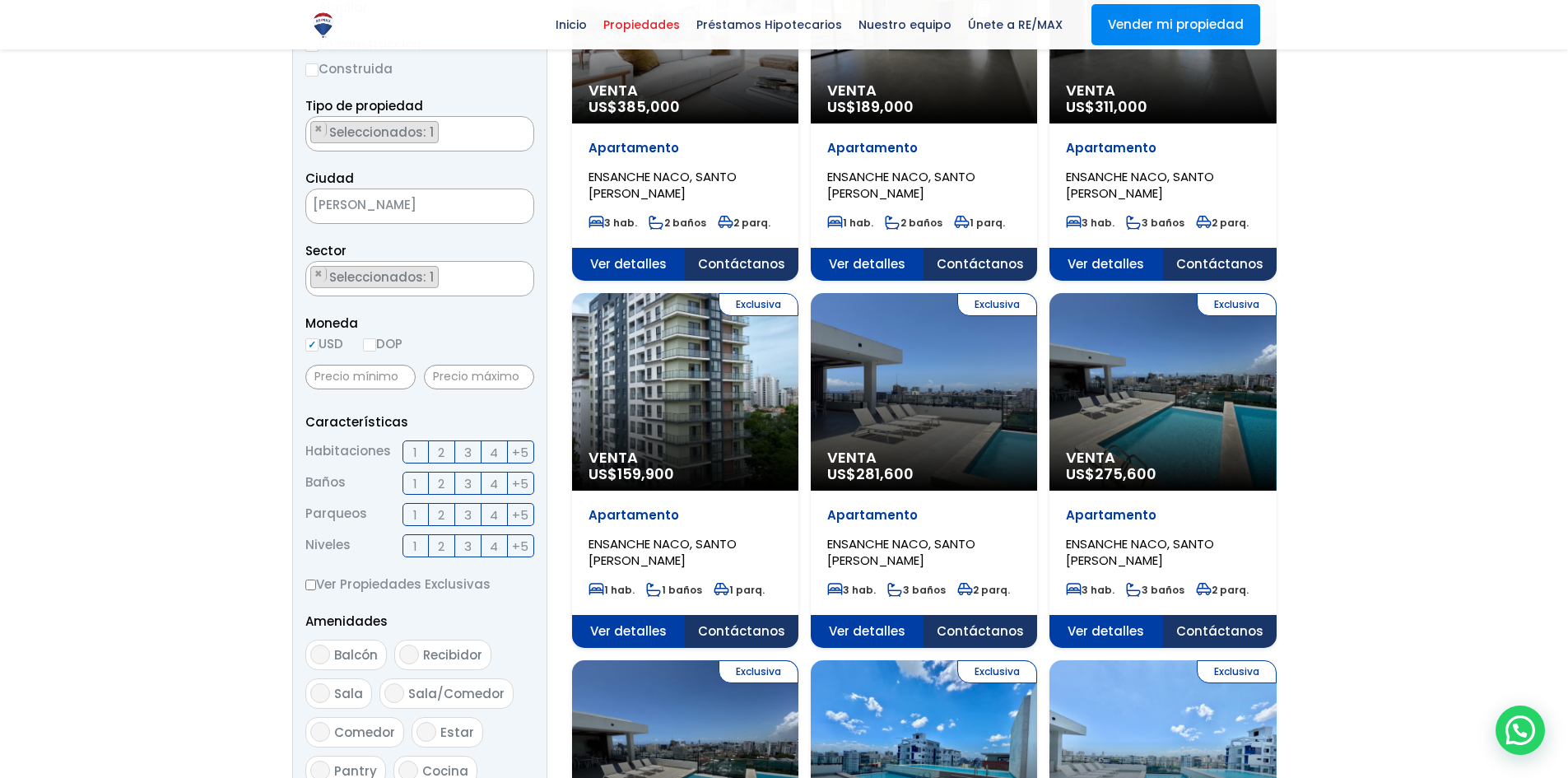
scroll to position [330, 0]
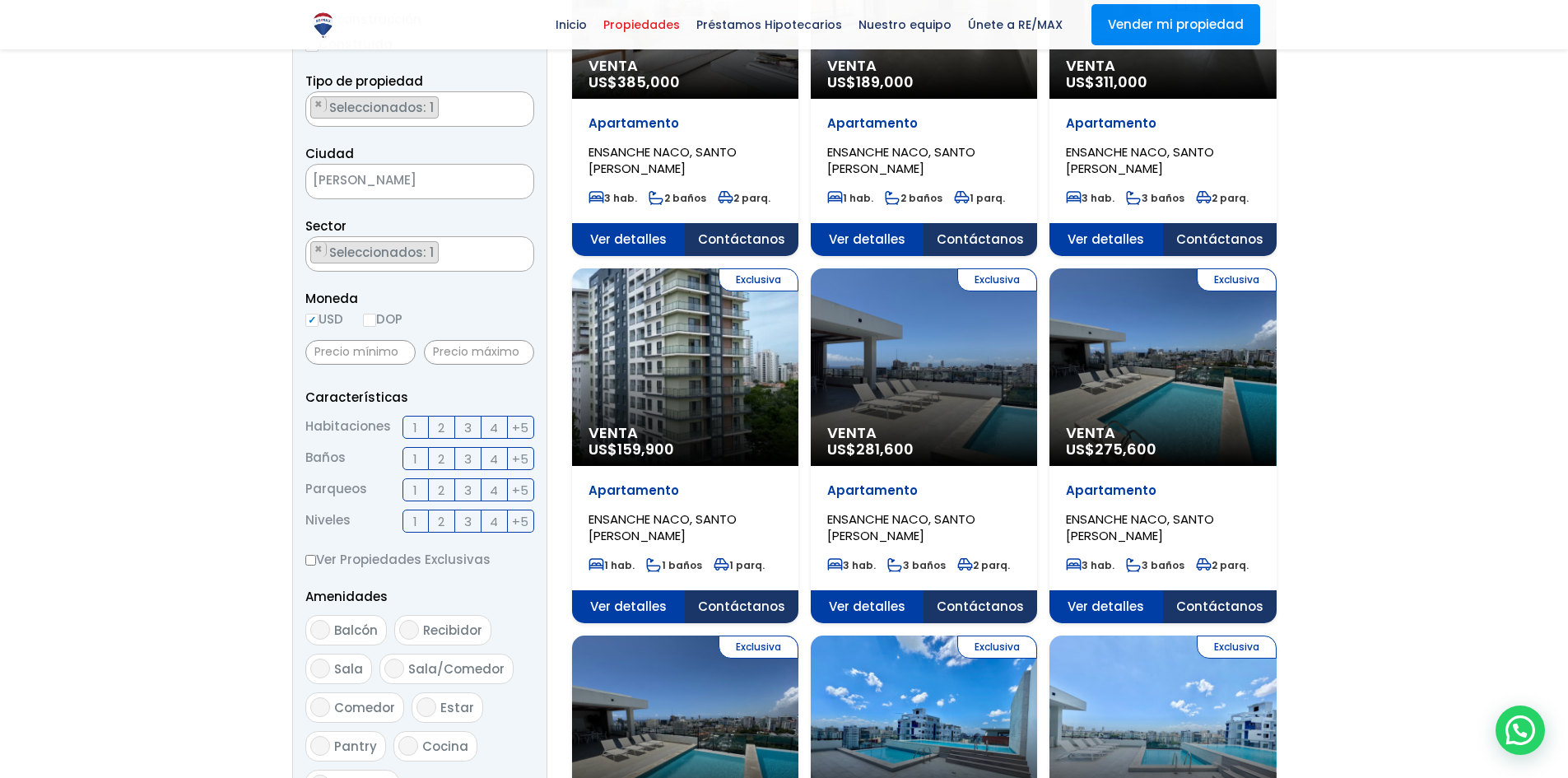
click at [798, 99] on div "Exclusiva Venta US$ 275,600" at bounding box center [686, 0] width 227 height 198
click at [686, 256] on span "Ver detalles" at bounding box center [629, 240] width 113 height 33
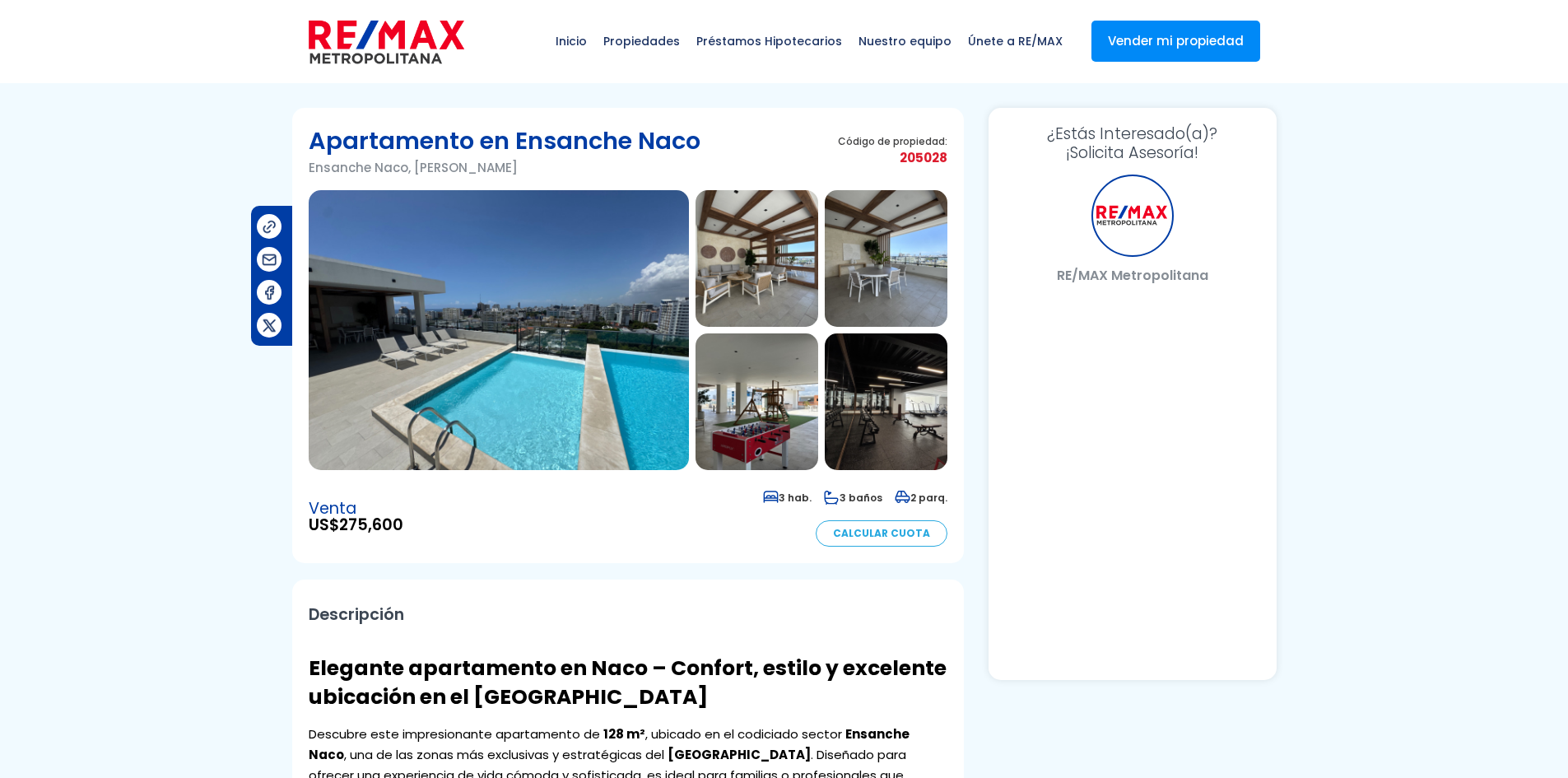
select select "US"
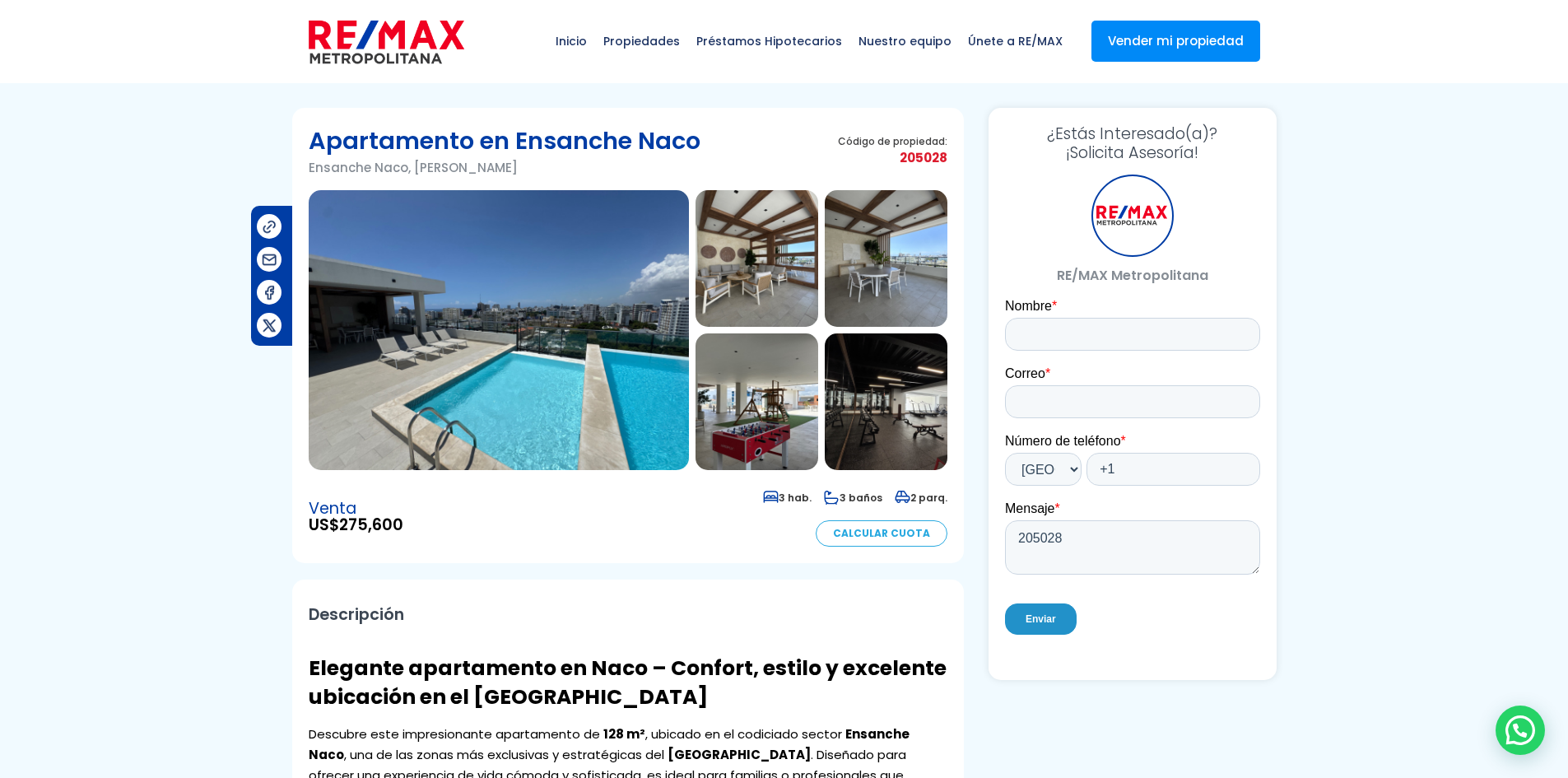
click at [494, 350] on img at bounding box center [499, 331] width 380 height 280
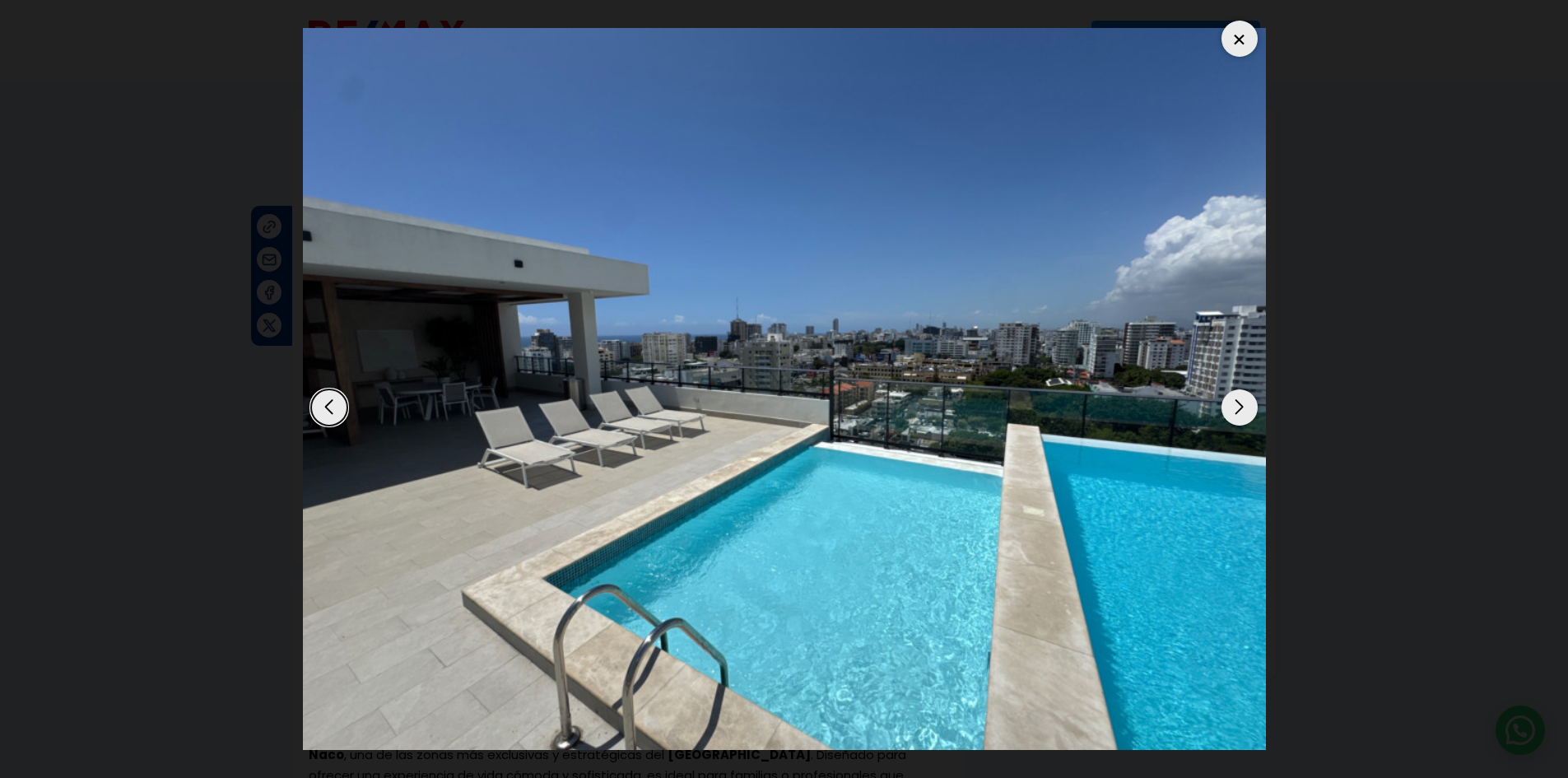
click at [1246, 402] on div "Next slide" at bounding box center [1239, 408] width 36 height 36
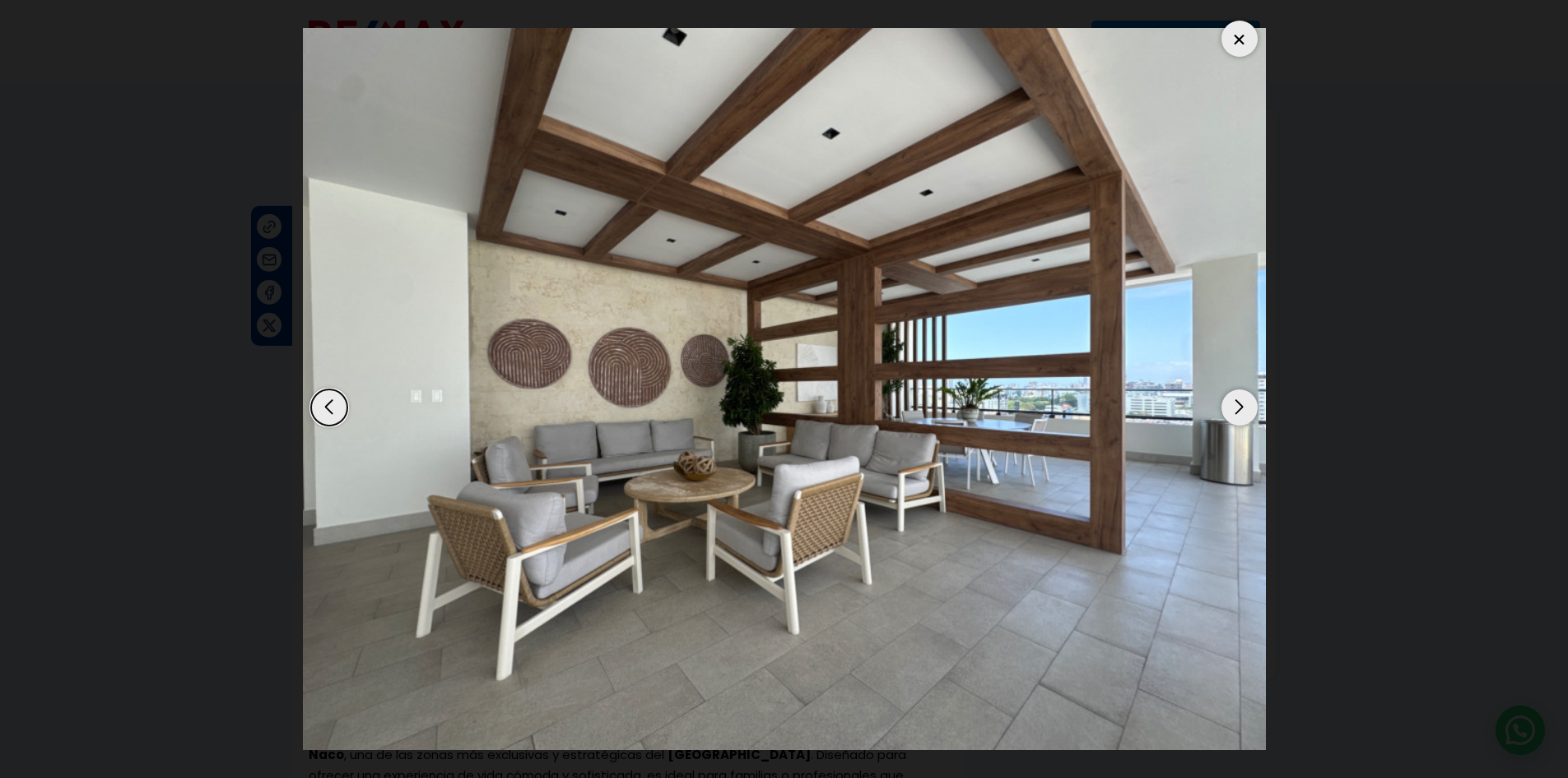
click at [1246, 402] on div "Next slide" at bounding box center [1239, 408] width 36 height 36
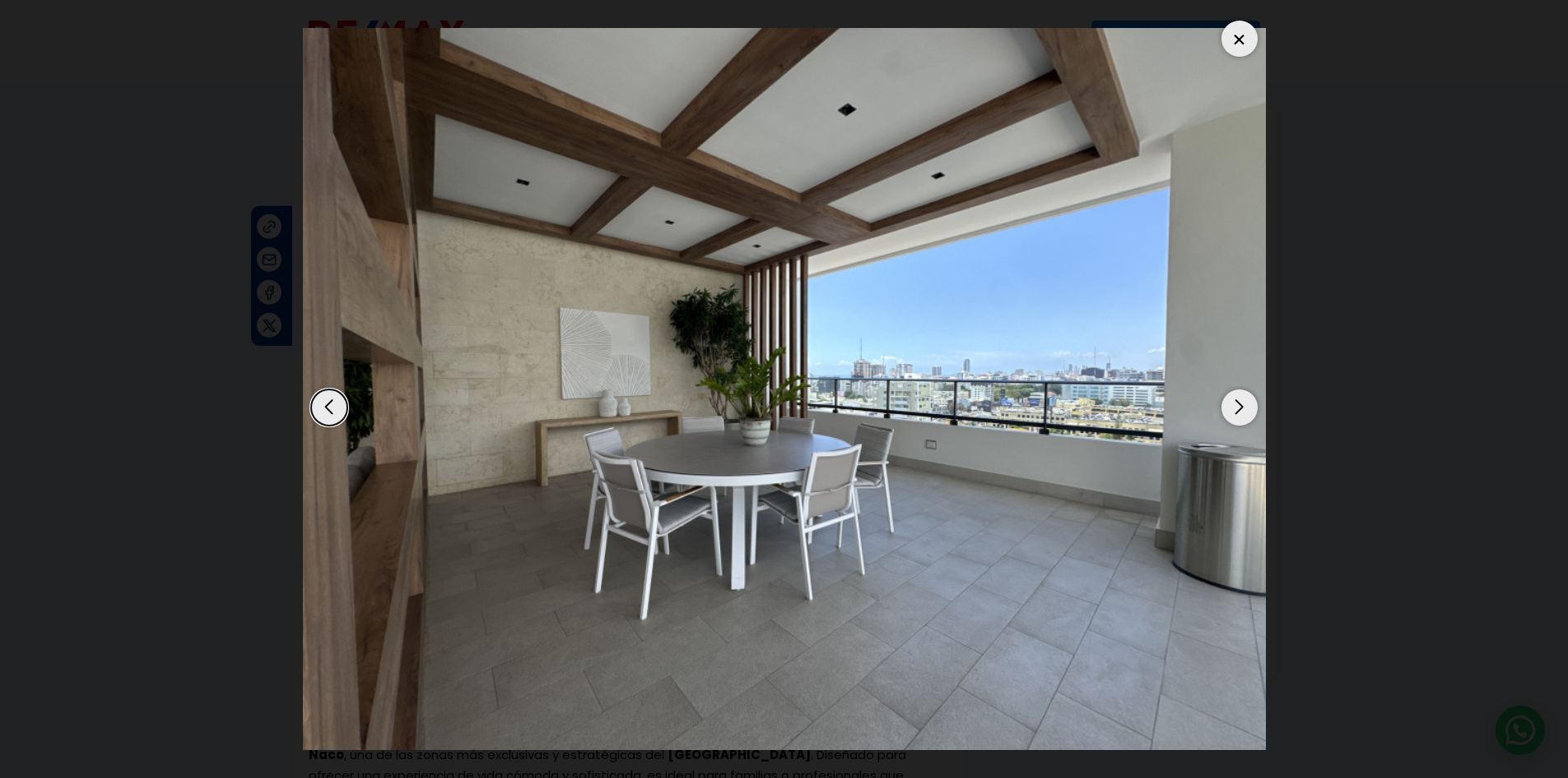
click at [1246, 402] on div "Next slide" at bounding box center [1239, 408] width 36 height 36
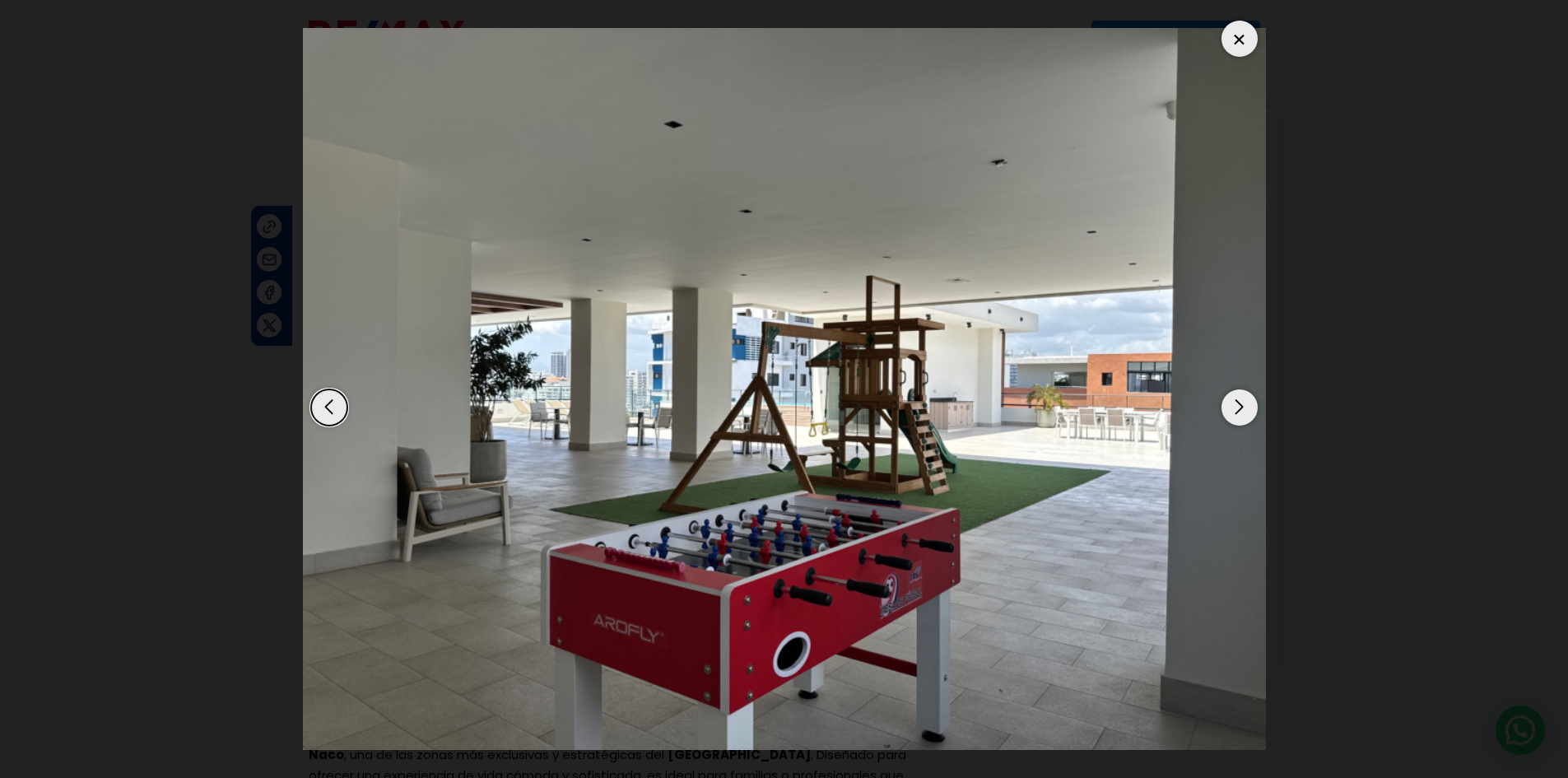
click at [1245, 411] on div "Next slide" at bounding box center [1239, 408] width 36 height 36
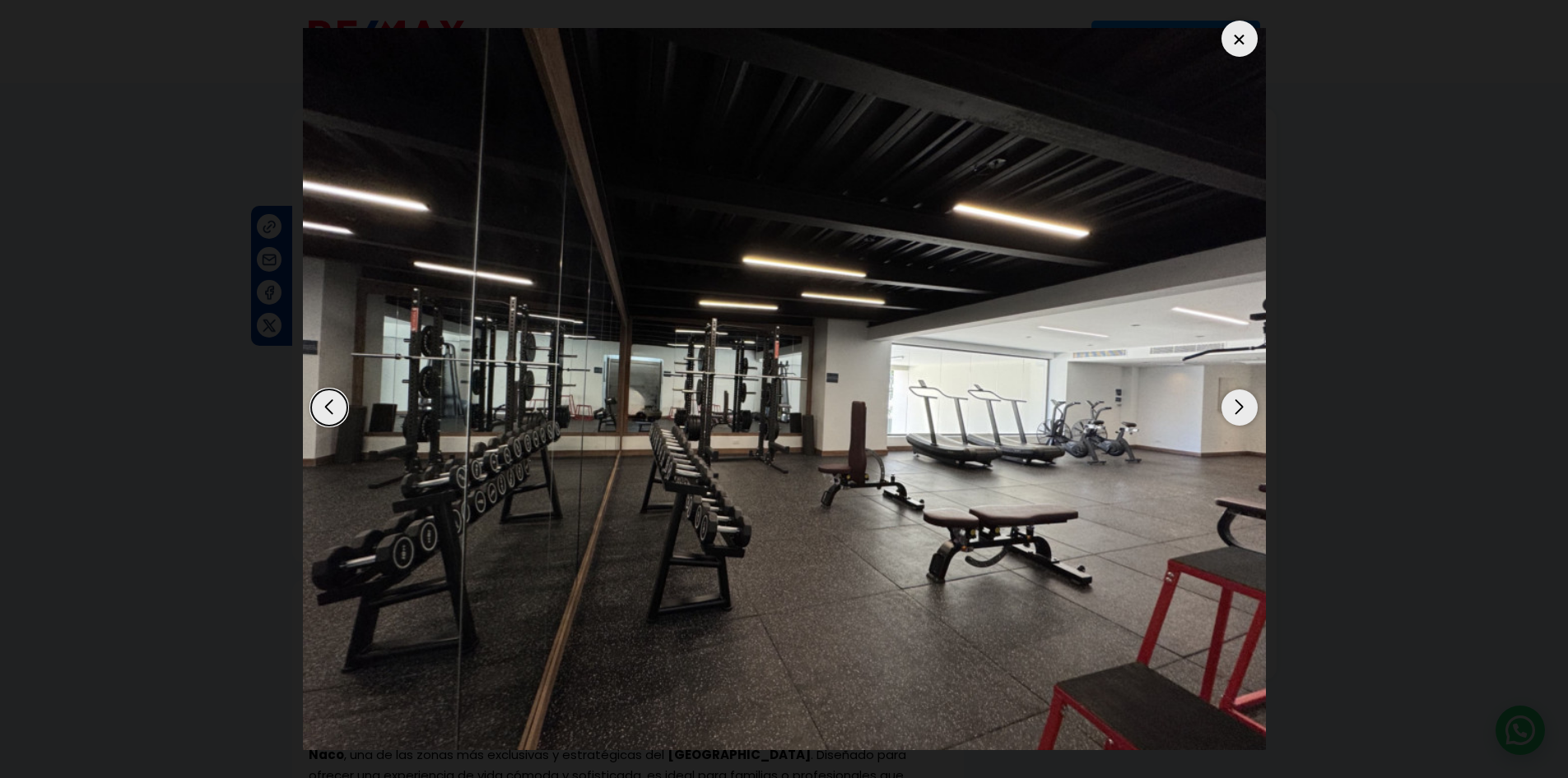
click at [1239, 399] on div "Next slide" at bounding box center [1239, 408] width 36 height 36
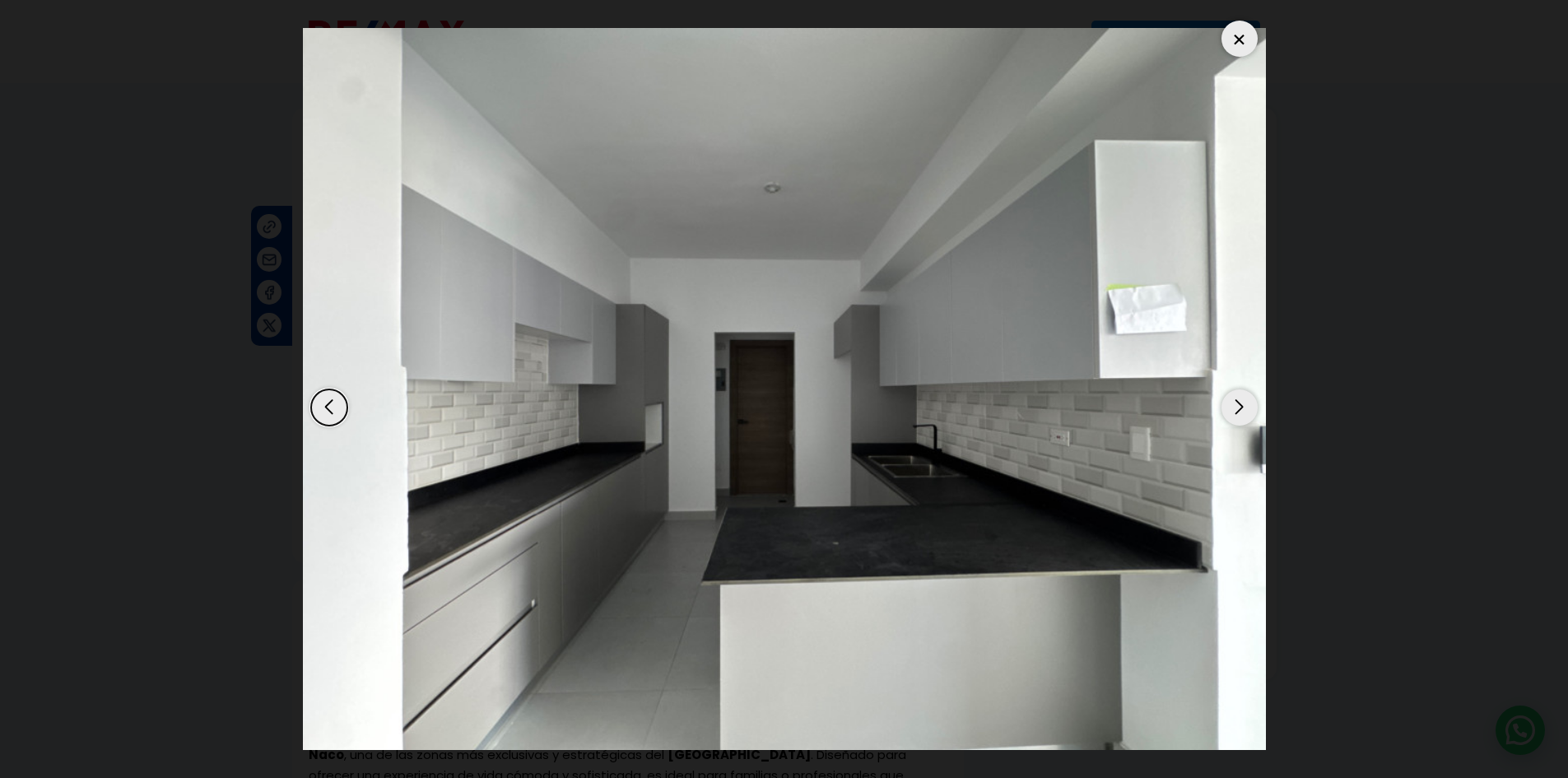
click at [1239, 399] on div "Next slide" at bounding box center [1239, 408] width 36 height 36
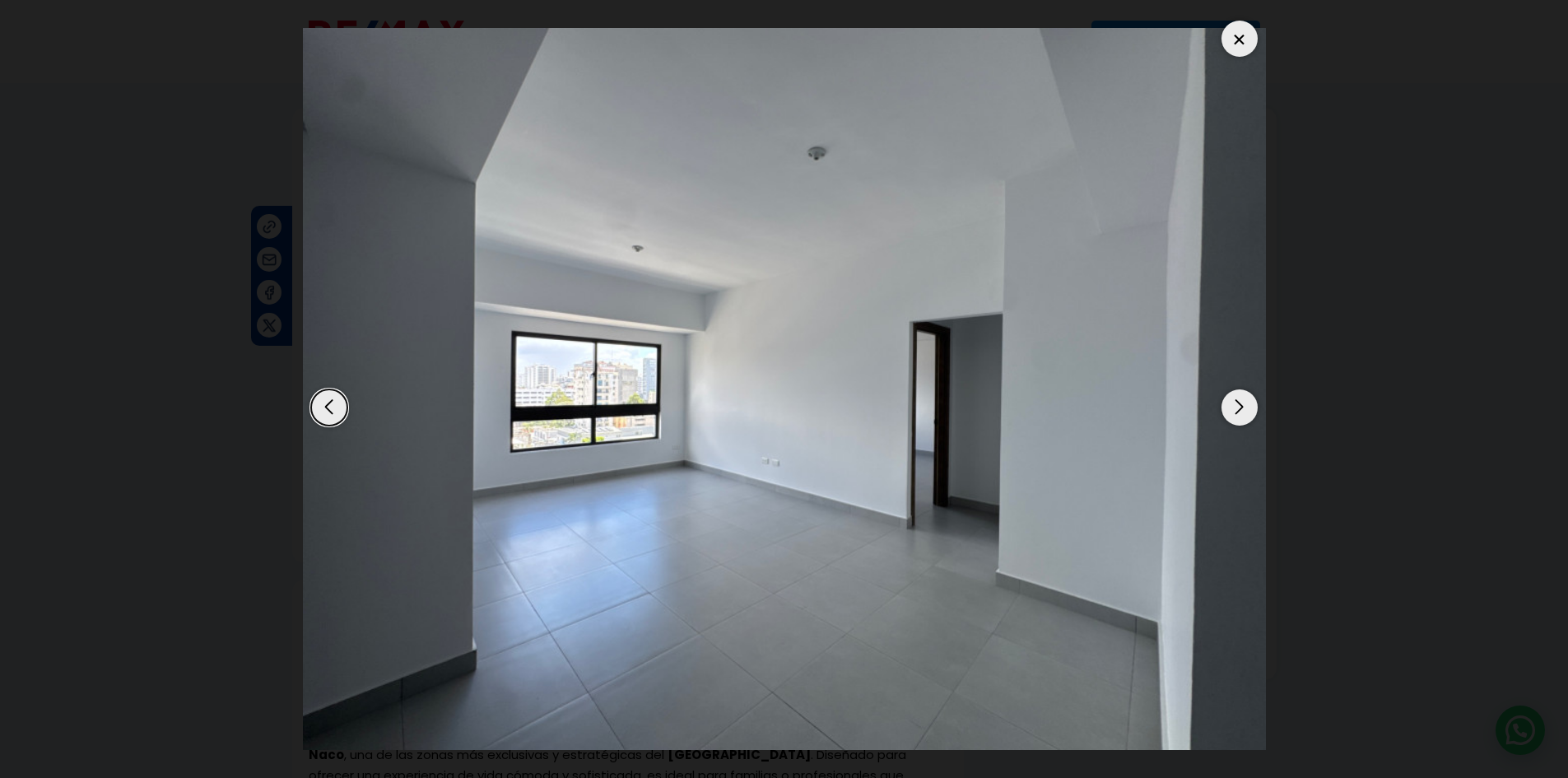
click at [1239, 399] on div "Next slide" at bounding box center [1239, 408] width 36 height 36
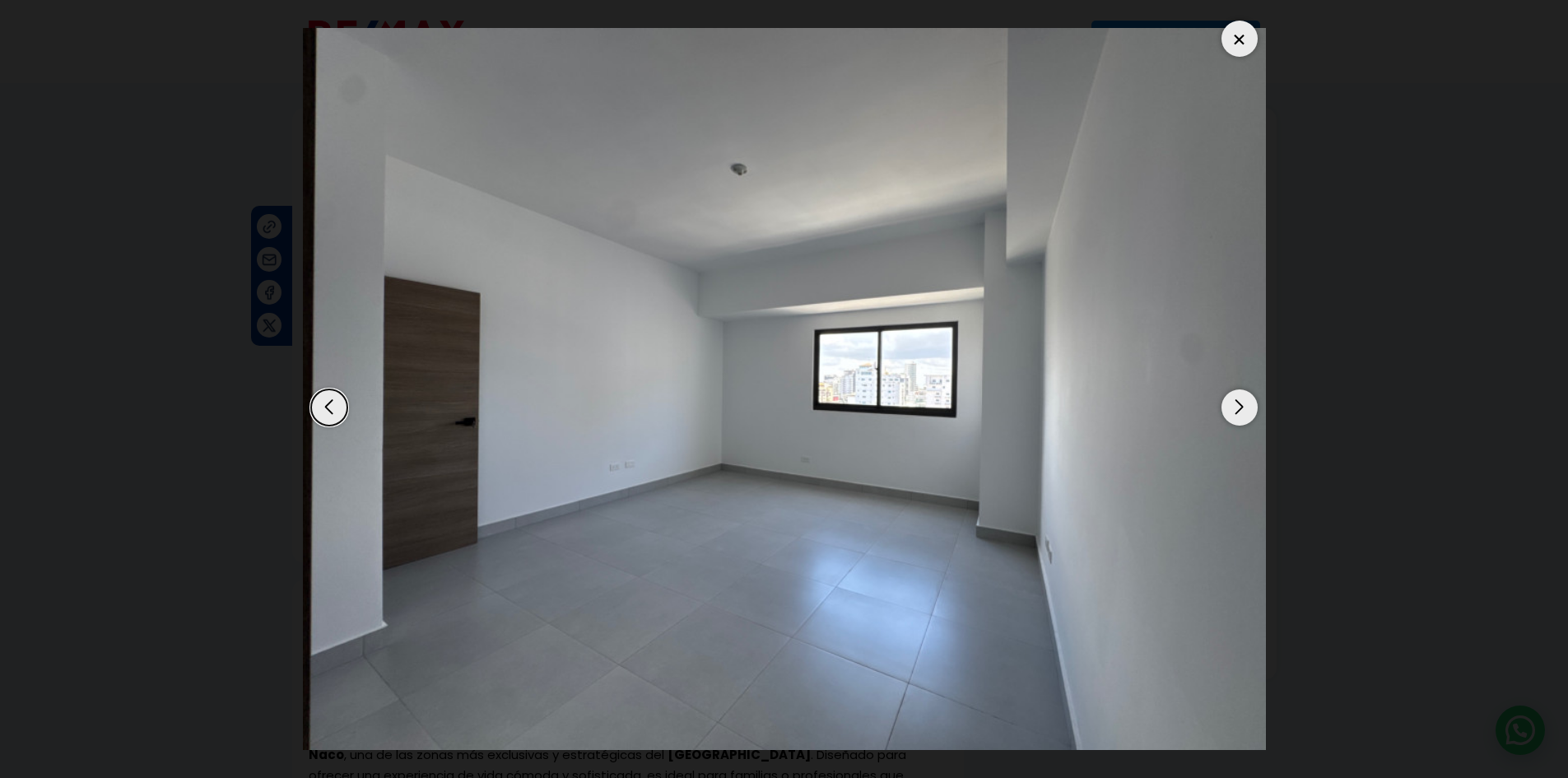
click at [1239, 399] on div "Next slide" at bounding box center [1239, 408] width 36 height 36
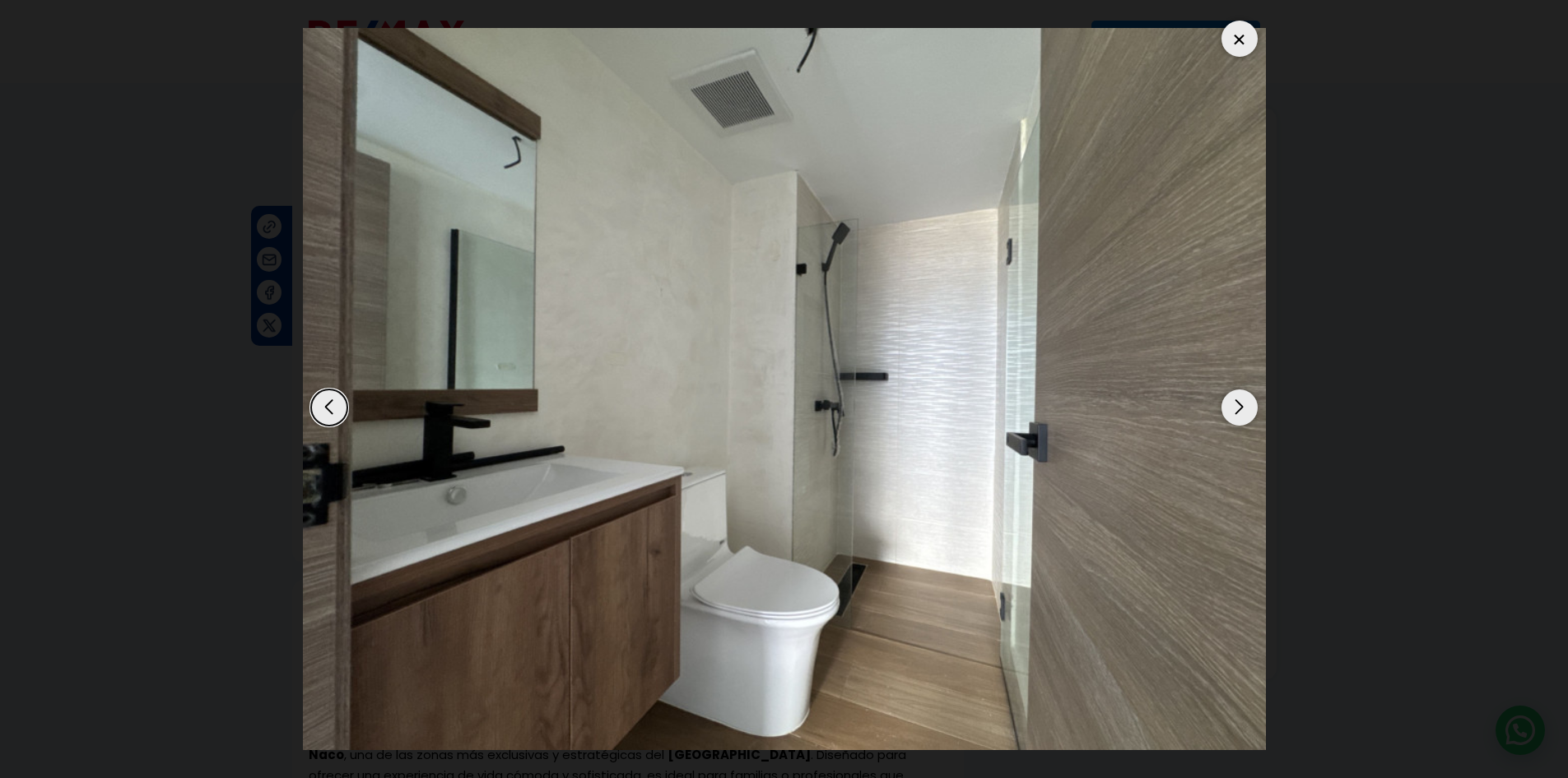
click at [1239, 399] on div "Next slide" at bounding box center [1239, 408] width 36 height 36
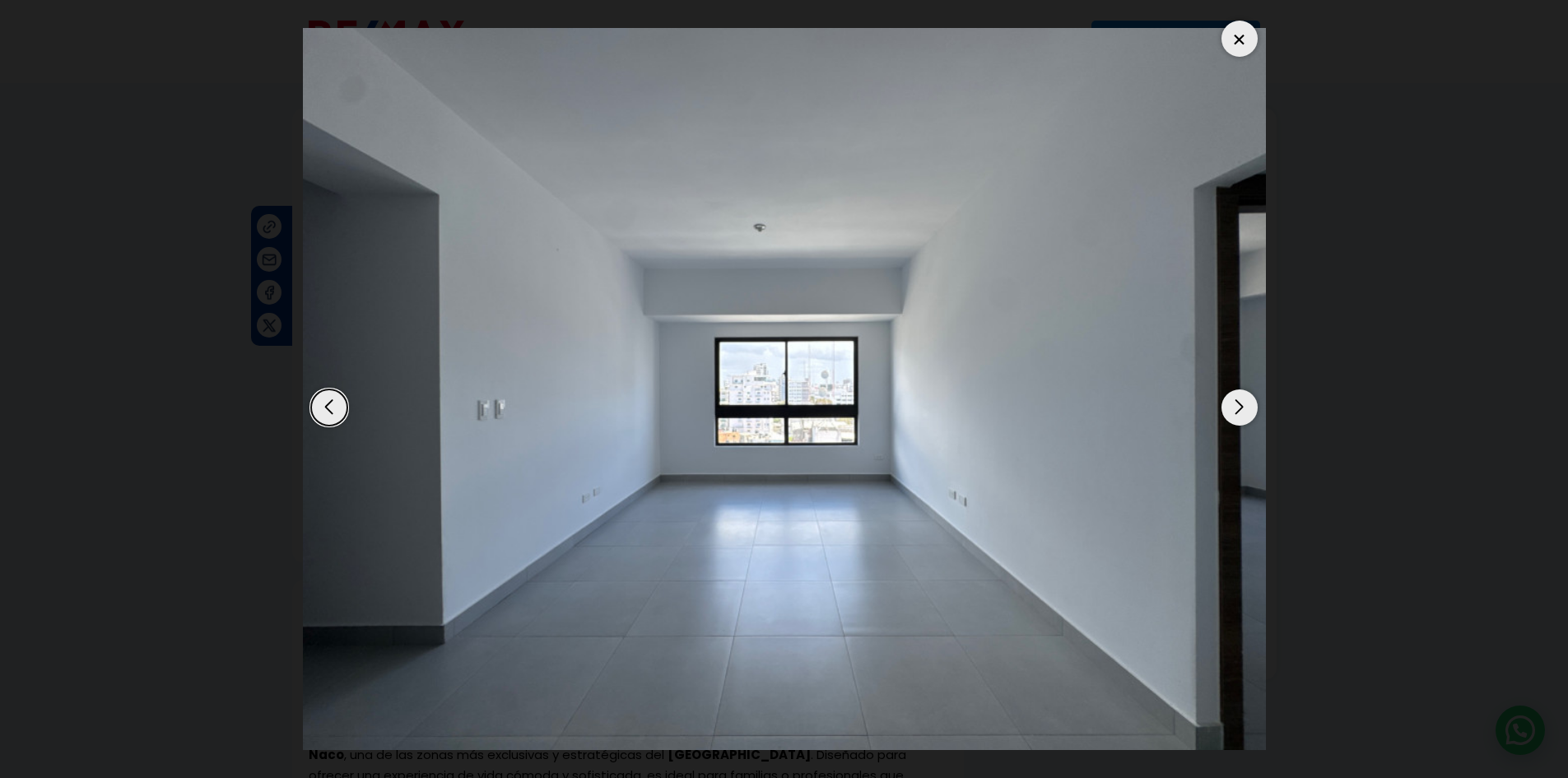
click at [1239, 398] on div "Next slide" at bounding box center [1239, 408] width 36 height 36
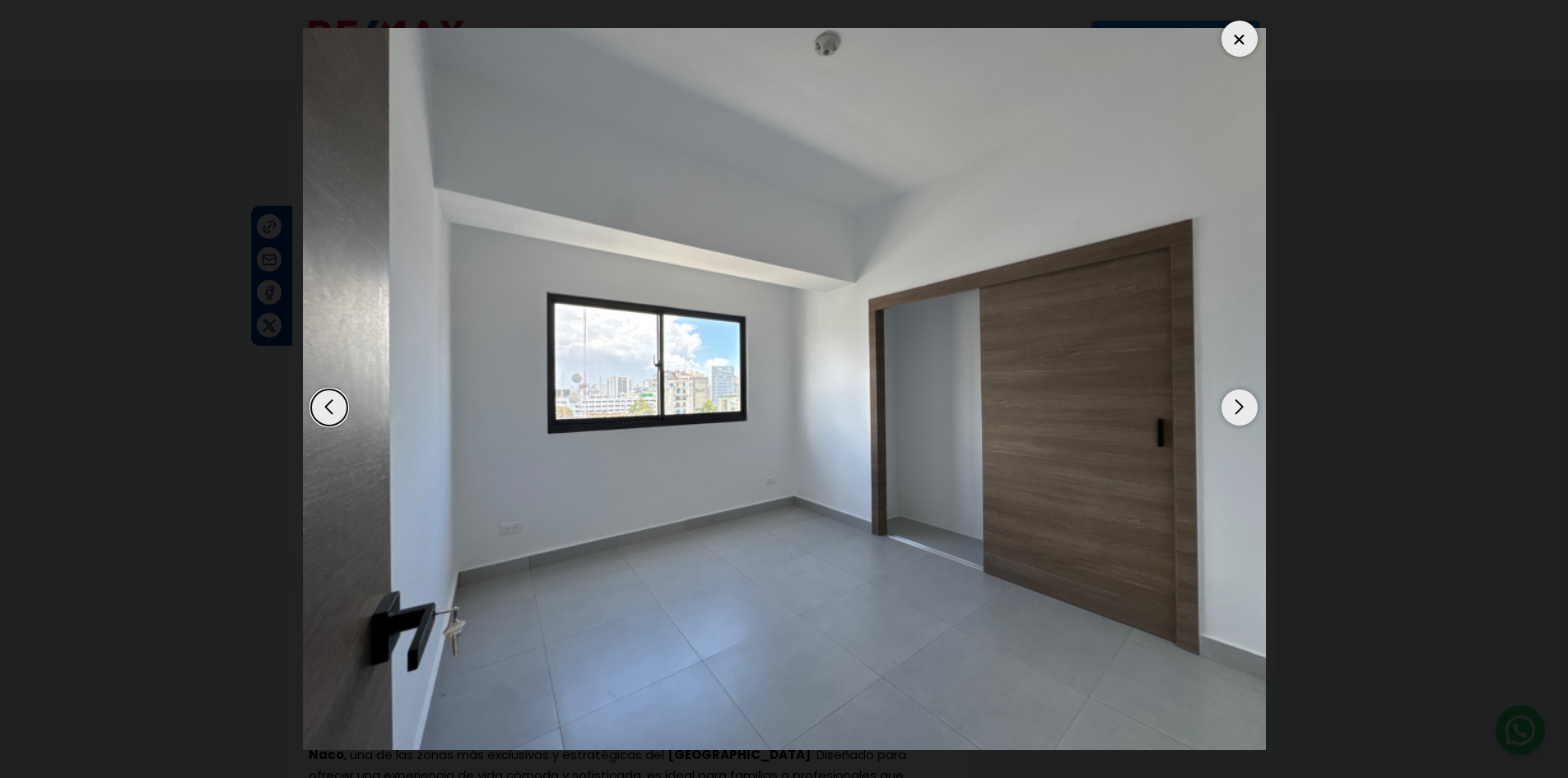
click at [1239, 398] on div "Next slide" at bounding box center [1239, 408] width 36 height 36
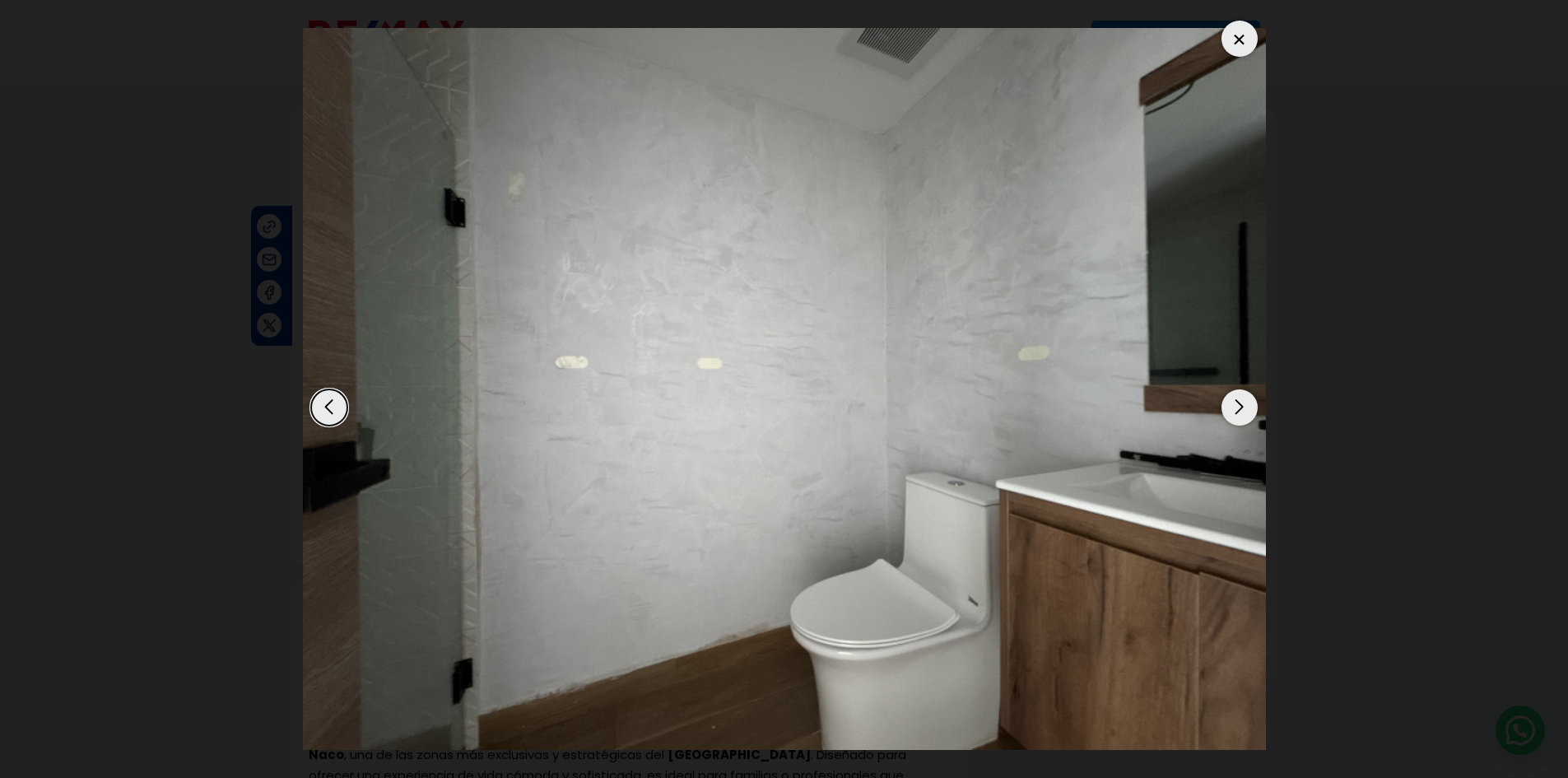
click at [1239, 398] on div "Next slide" at bounding box center [1239, 408] width 36 height 36
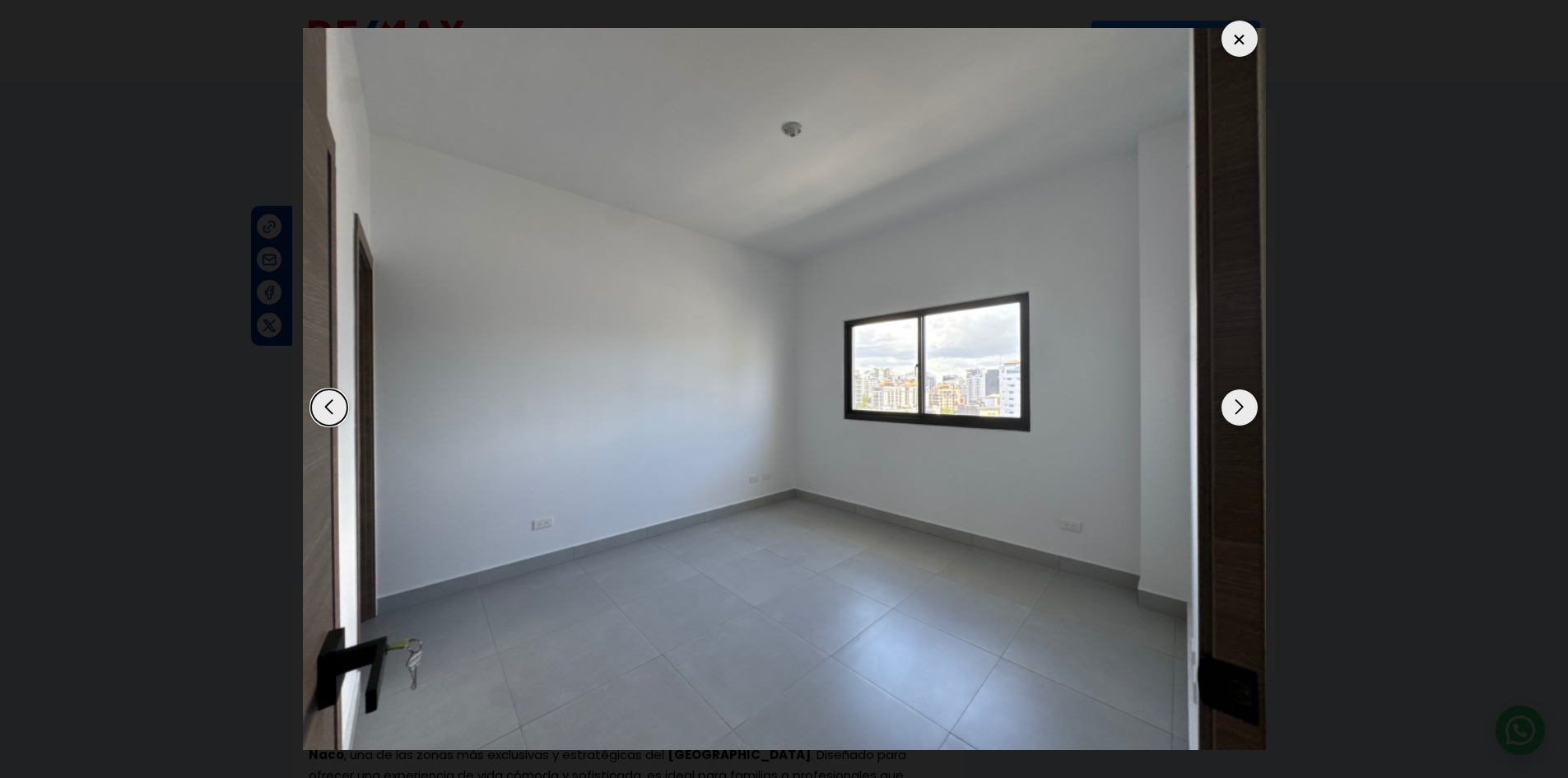
click at [1239, 398] on div "Next slide" at bounding box center [1239, 408] width 36 height 36
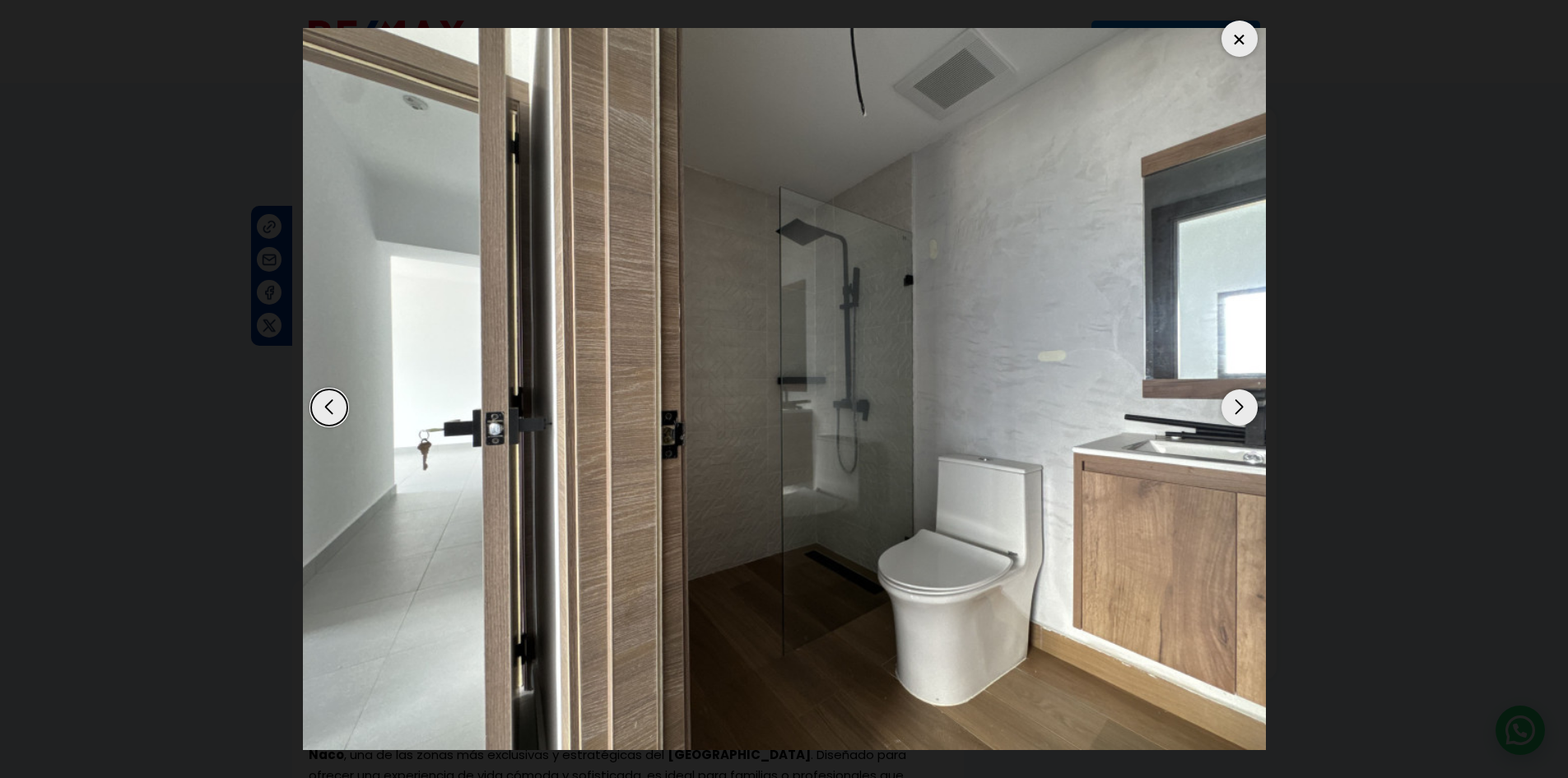
click at [1237, 29] on div at bounding box center [1239, 39] width 36 height 36
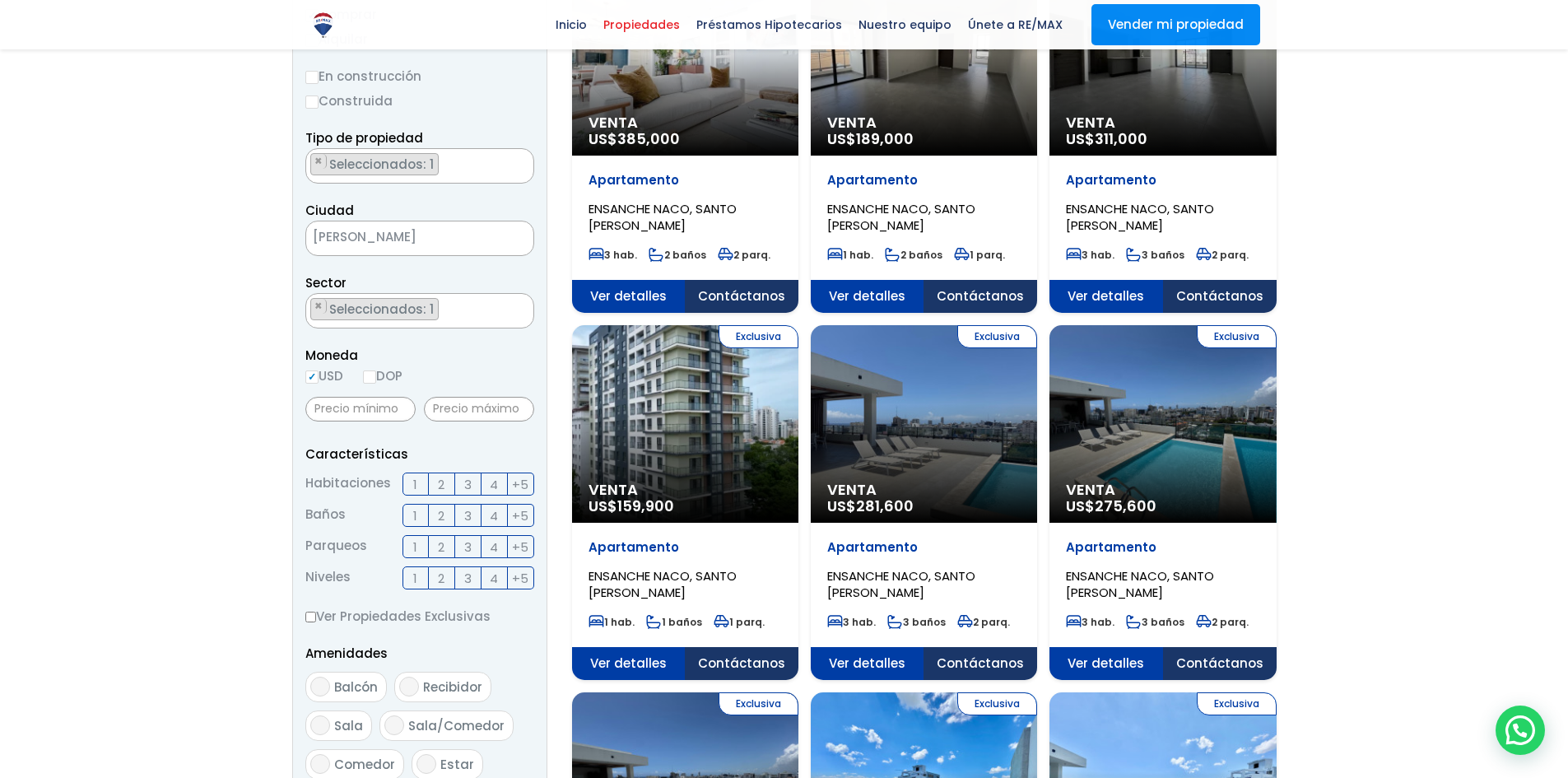
scroll to position [247, 0]
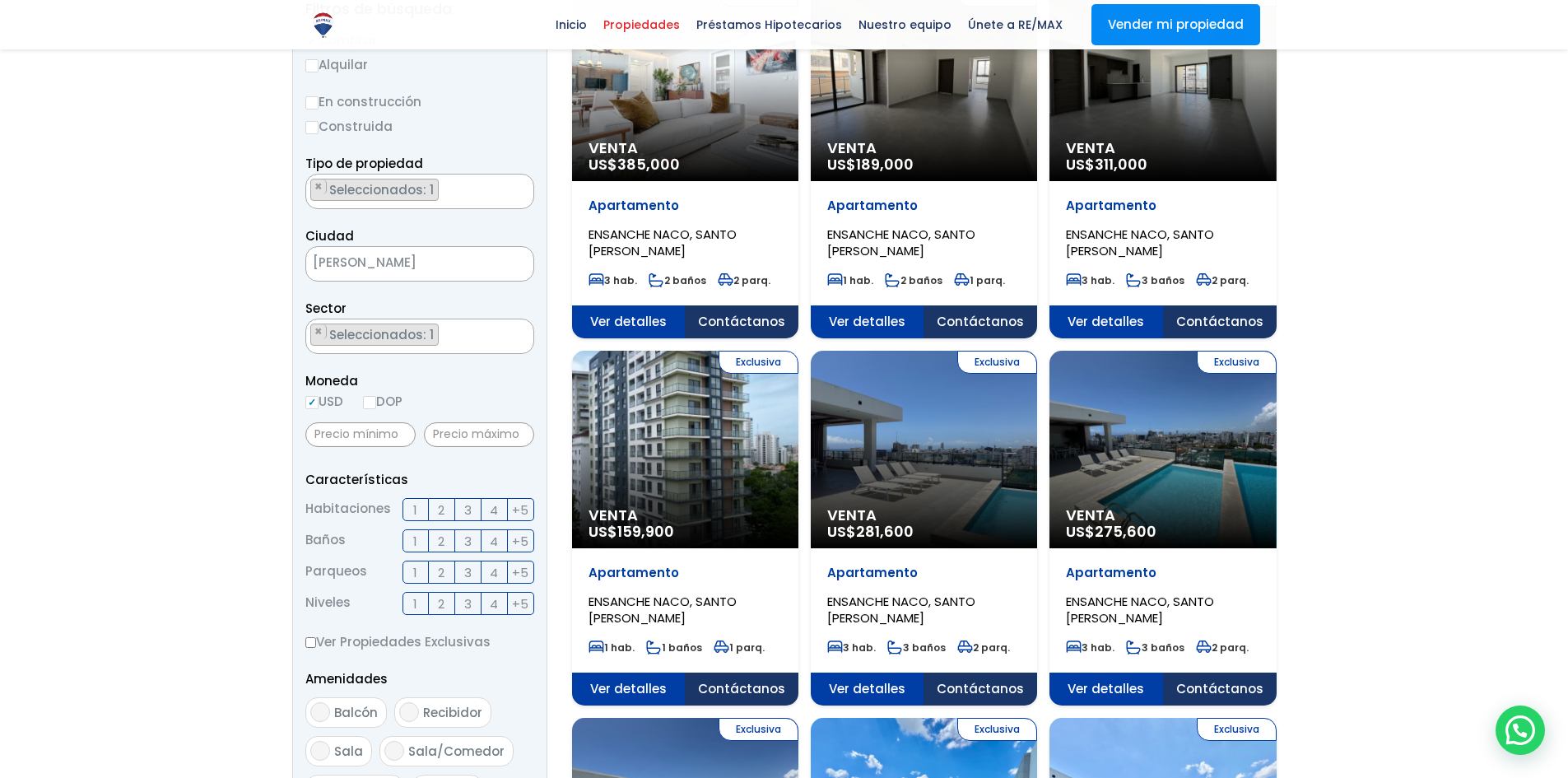
click at [314, 337] on textarea "Search" at bounding box center [311, 337] width 9 height 35
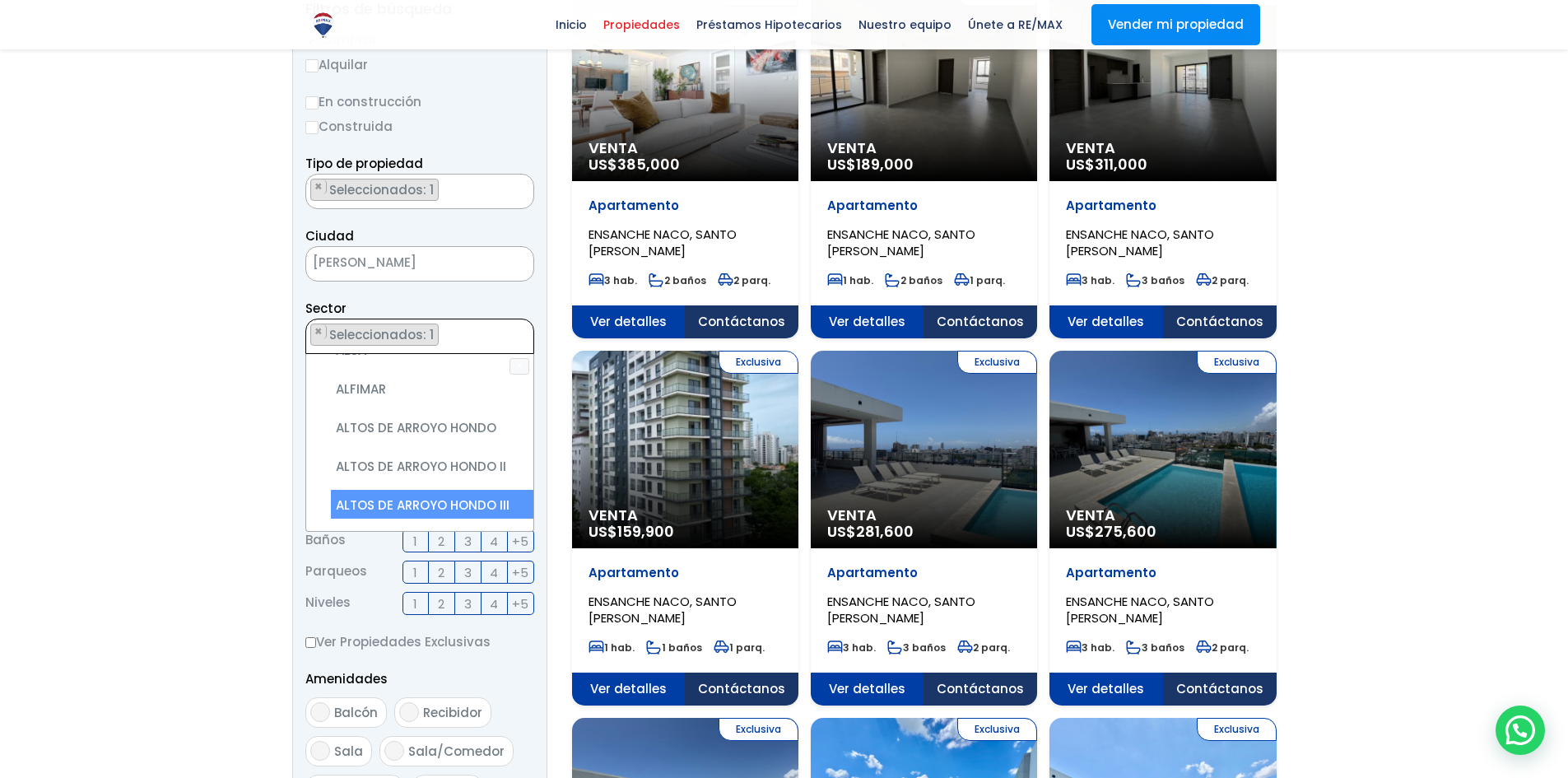
scroll to position [256, 0]
click at [412, 485] on li "ARROYO HONDO" at bounding box center [433, 500] width 203 height 30
select select "98"
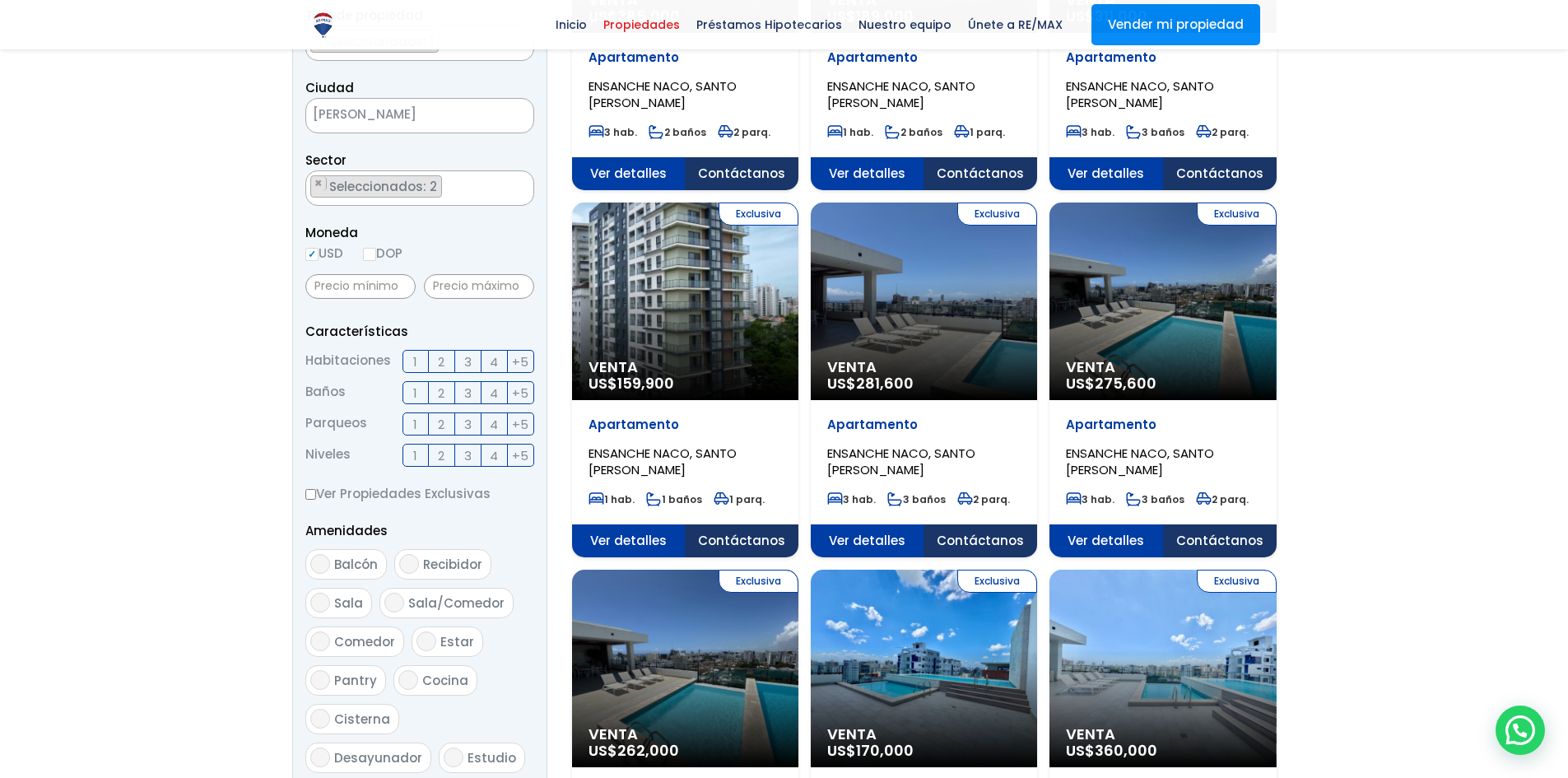
scroll to position [576, 0]
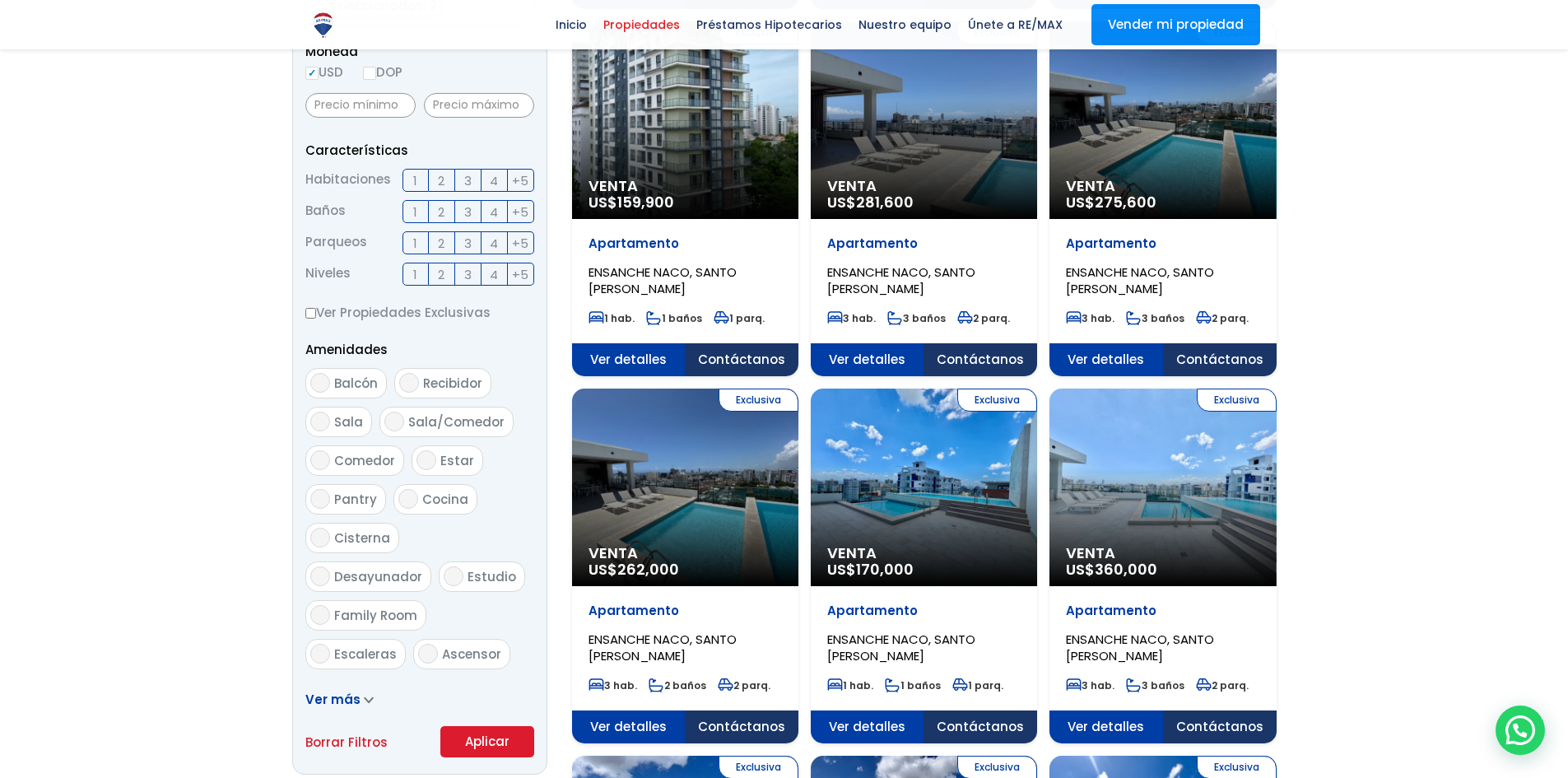
click at [479, 742] on button "Aplicar" at bounding box center [487, 742] width 94 height 31
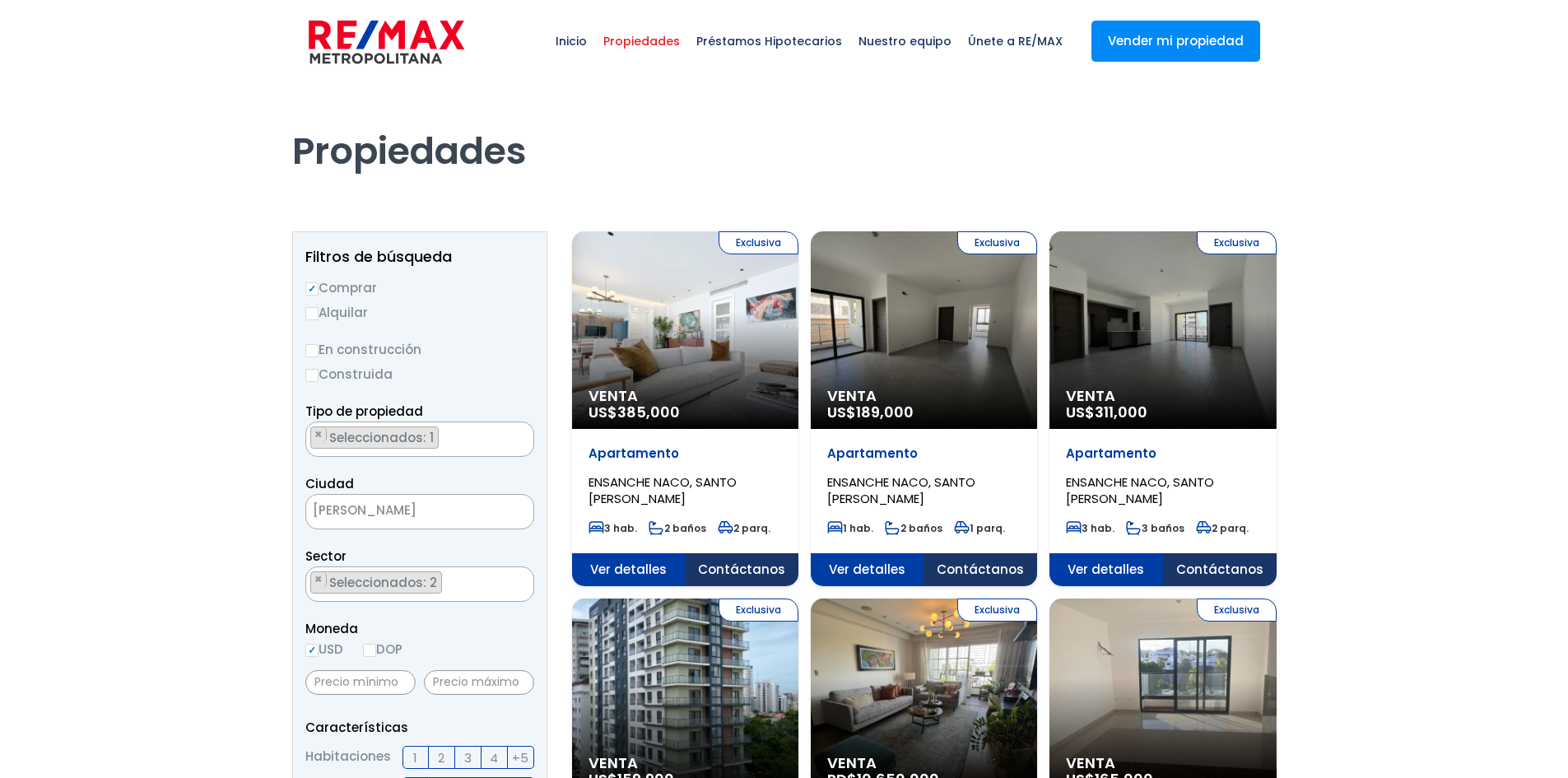
scroll to position [1516, 0]
click at [336, 580] on span "Seleccionados: 2" at bounding box center [384, 582] width 113 height 17
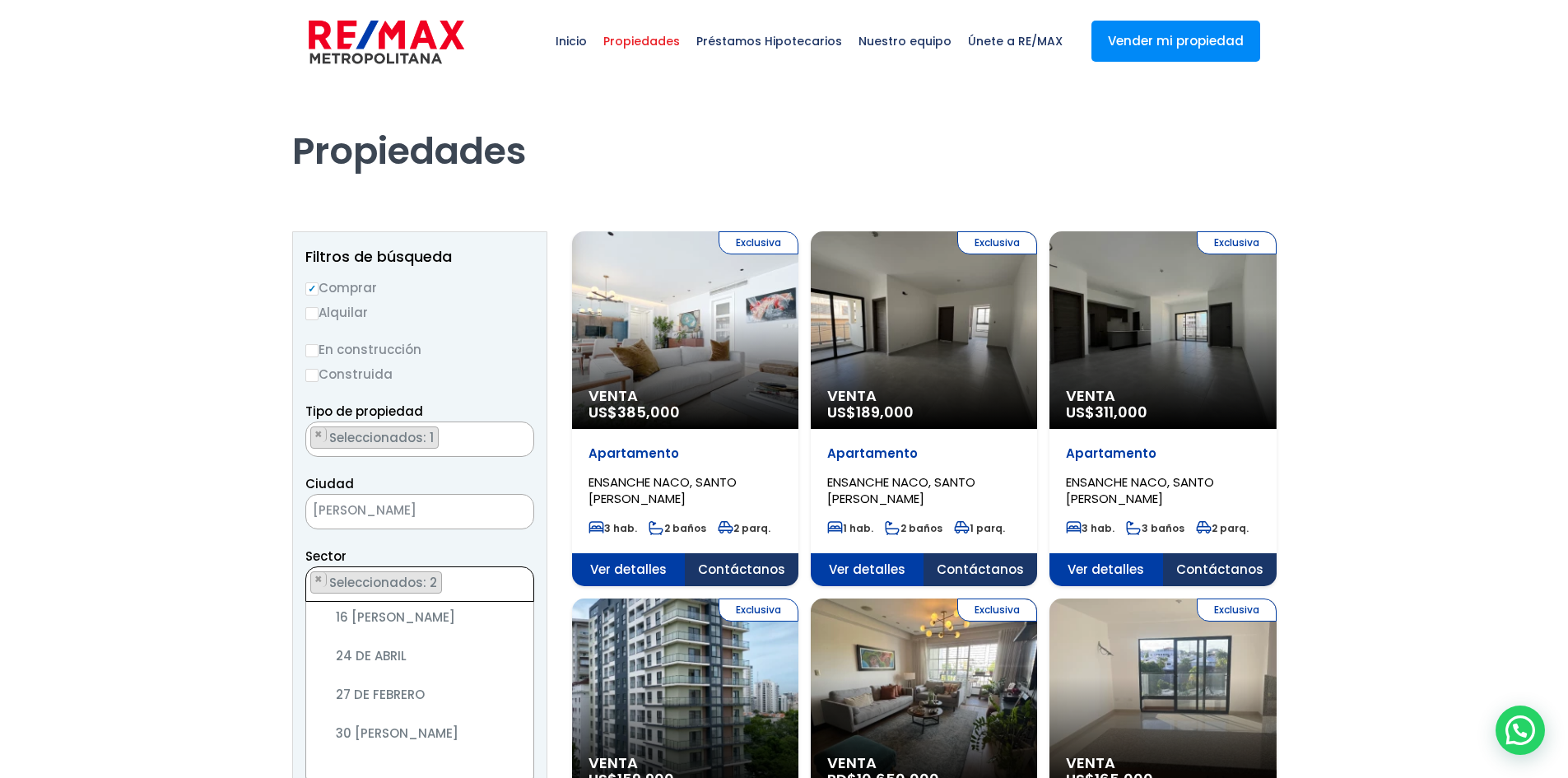
scroll to position [244, 0]
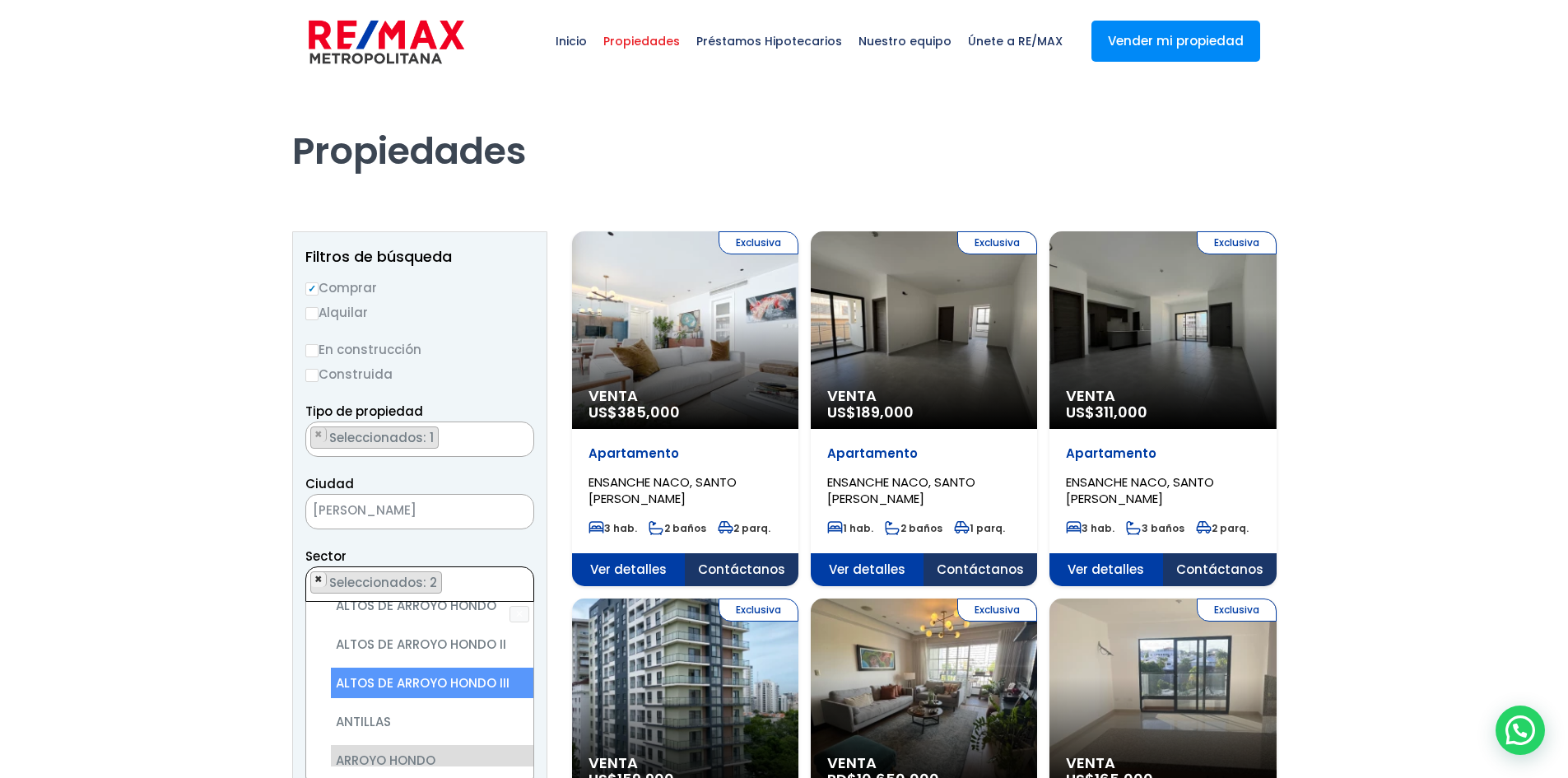
click at [320, 580] on span "×" at bounding box center [318, 580] width 9 height 15
select select "182"
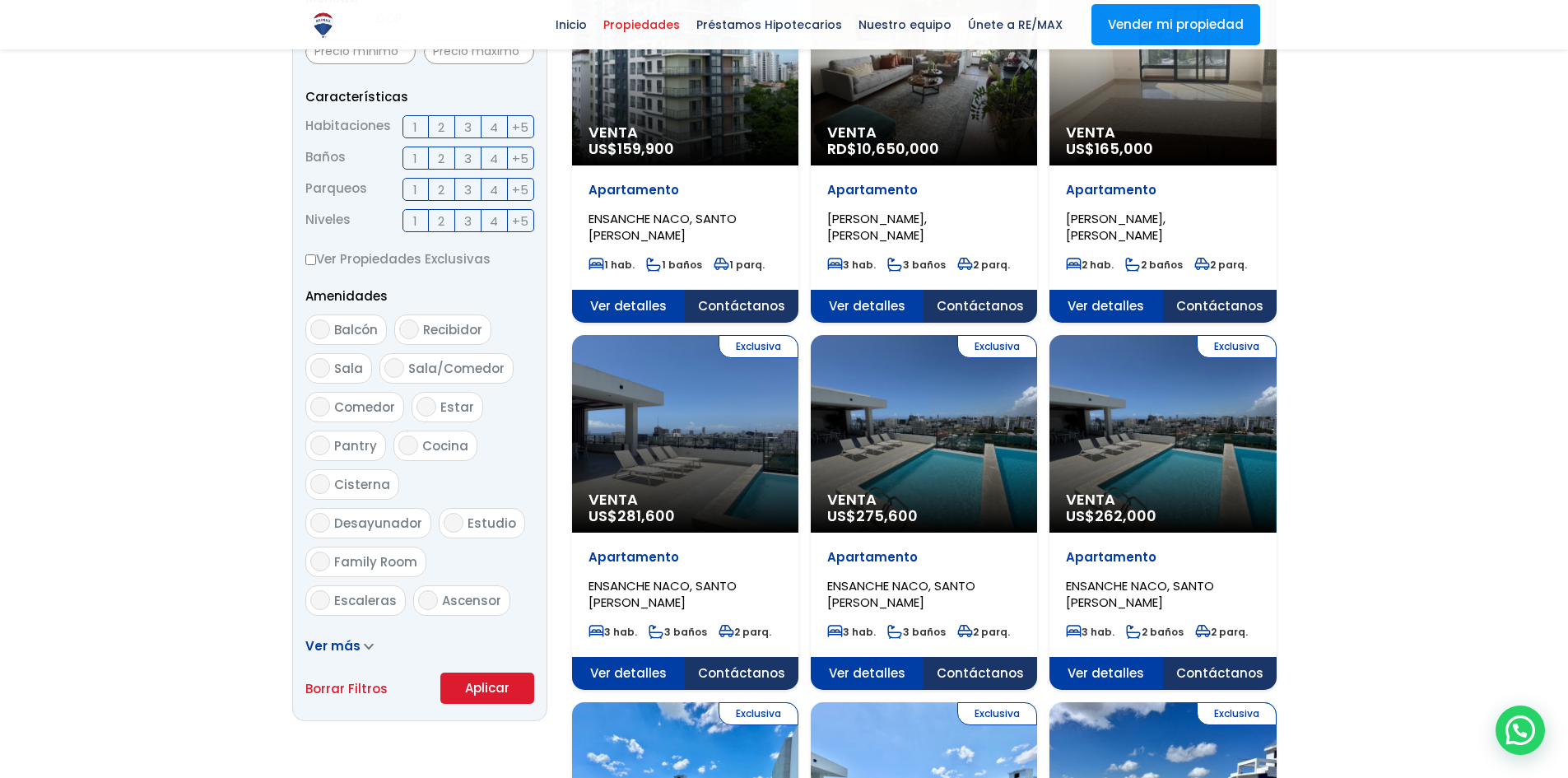
scroll to position [659, 0]
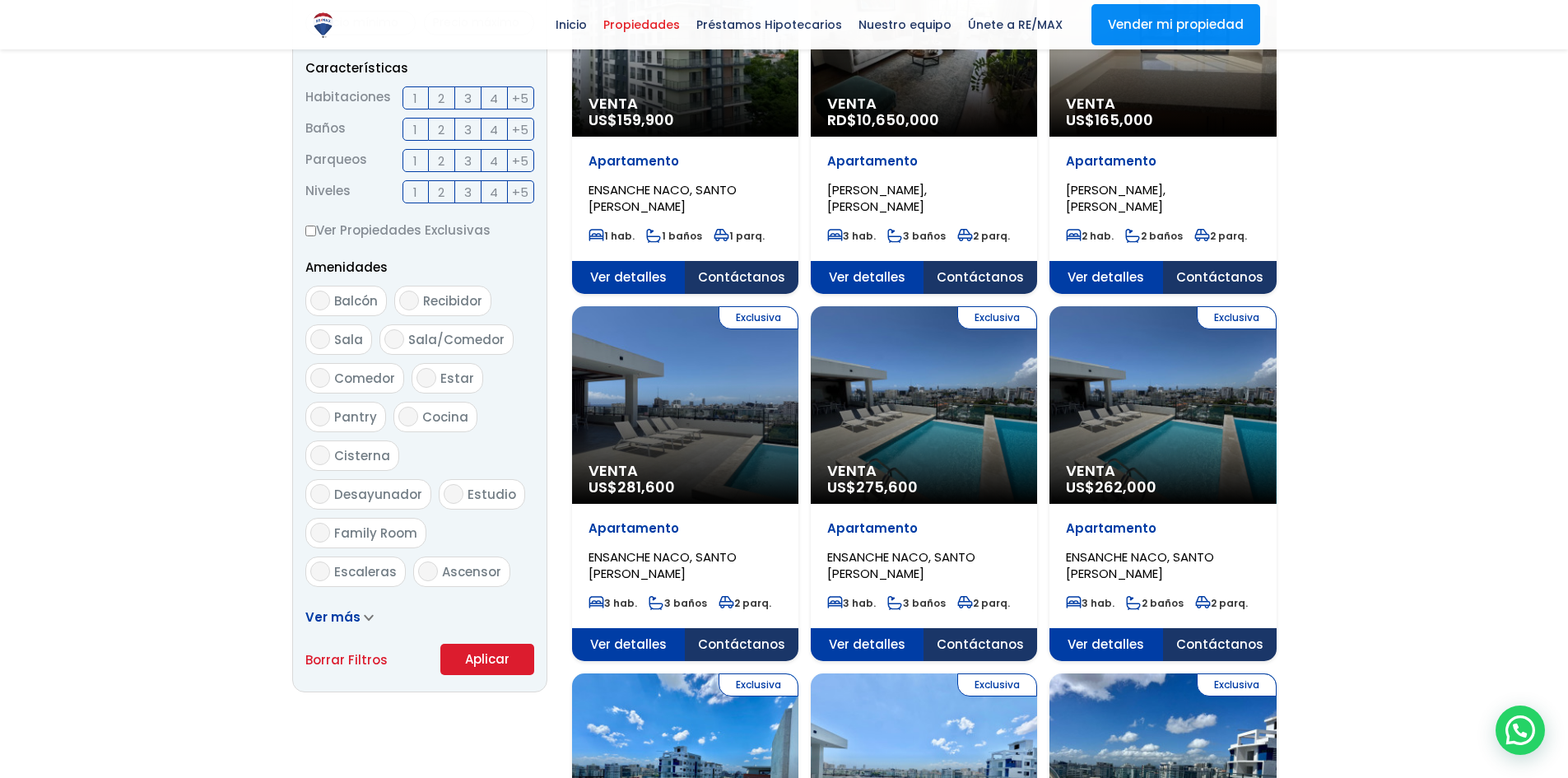
click at [324, 656] on link "Borrar Filtros" at bounding box center [347, 660] width 82 height 21
radio input "false"
select select
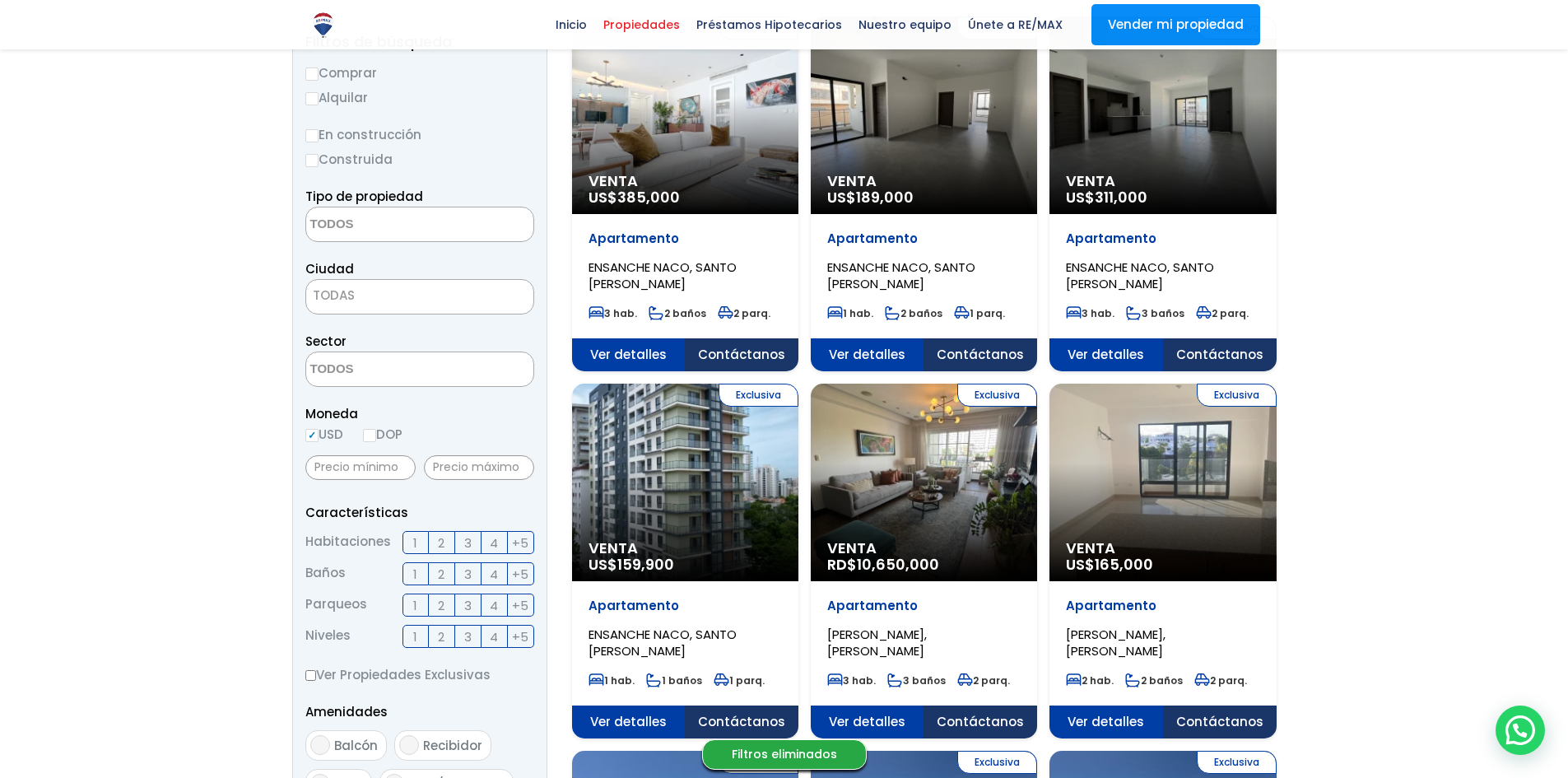
scroll to position [0, 0]
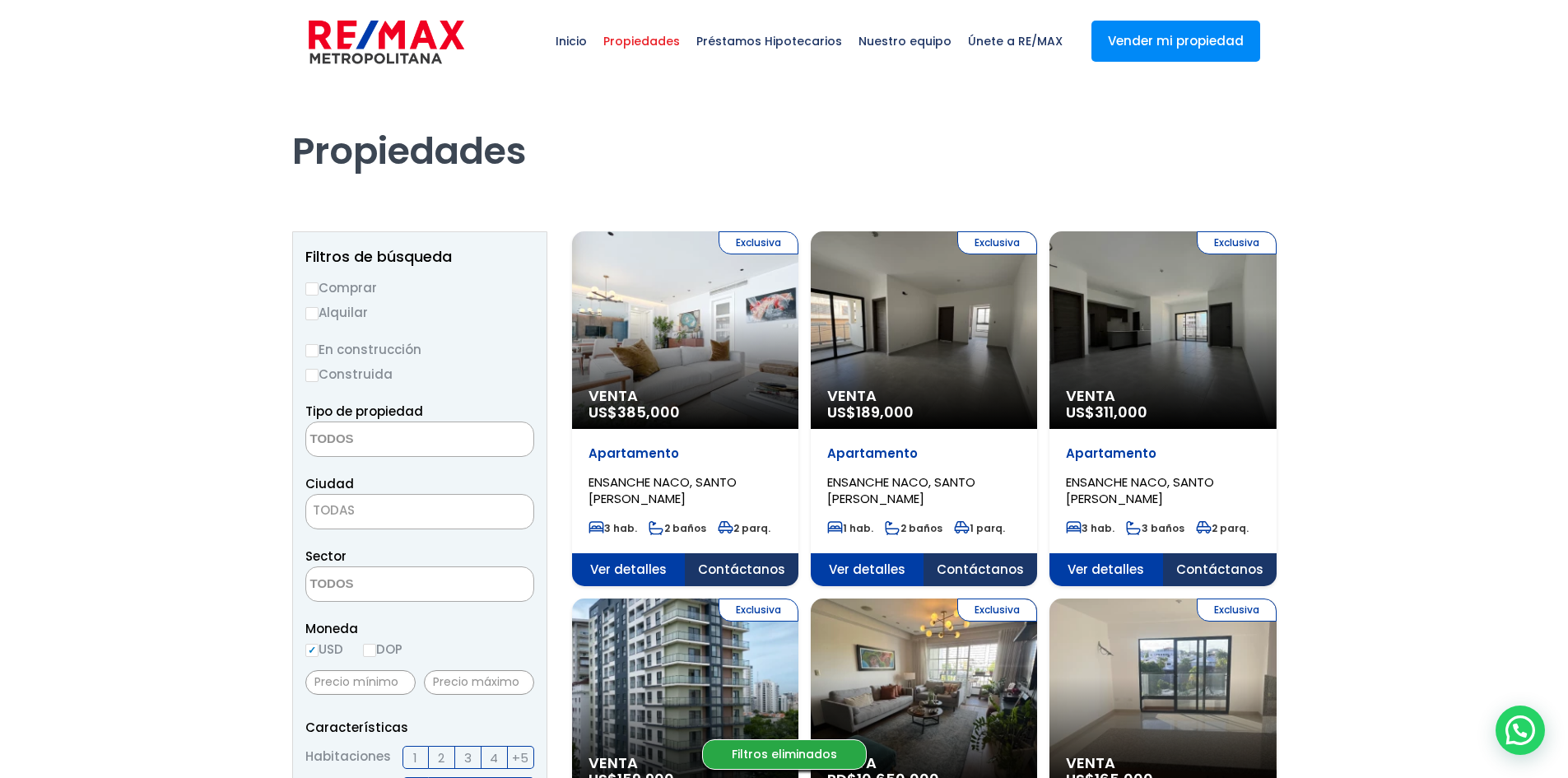
click at [313, 284] on input "Comprar" at bounding box center [312, 289] width 13 height 13
radio input "true"
click at [335, 449] on textarea "Search" at bounding box center [386, 440] width 160 height 35
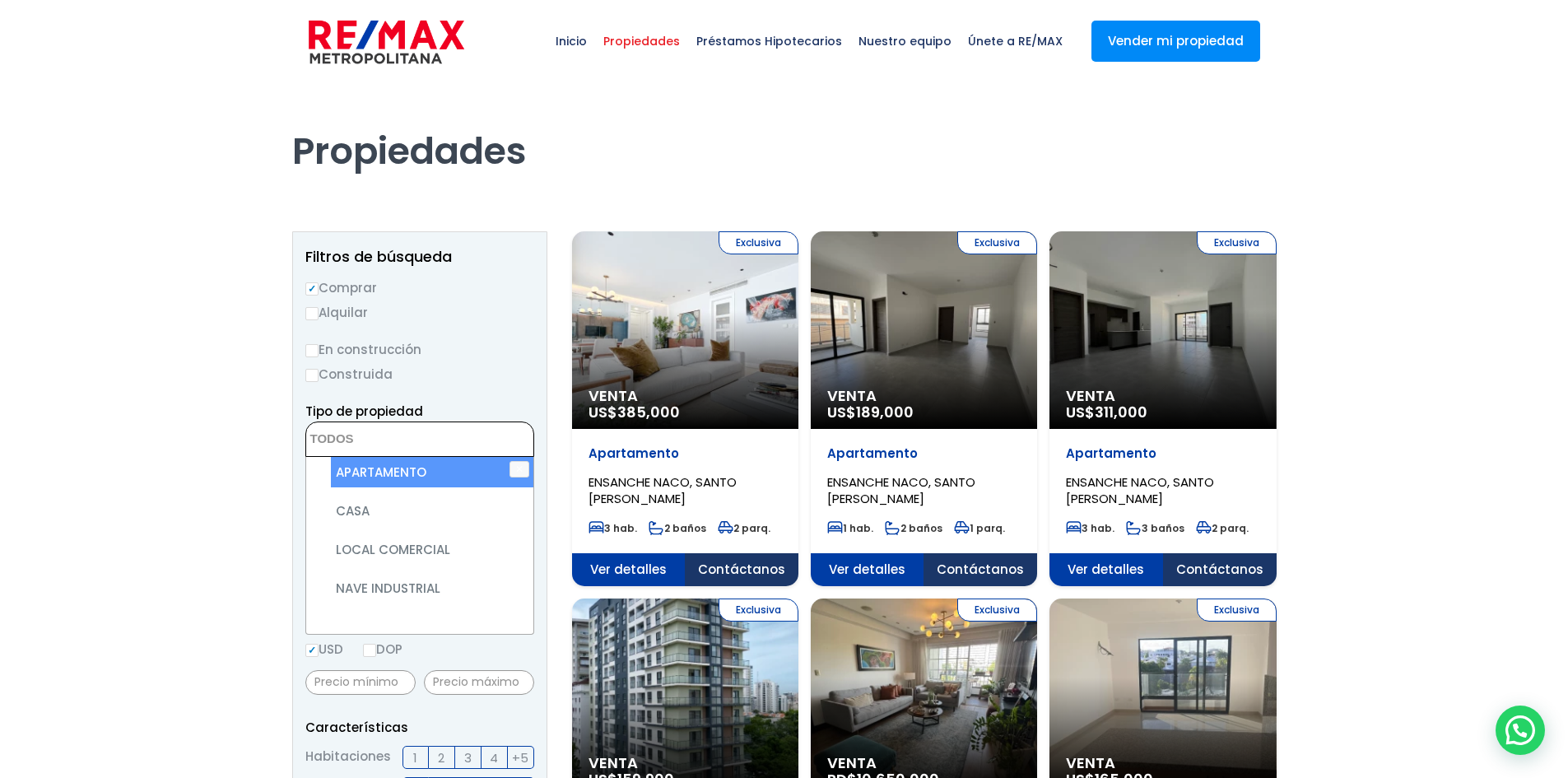
click at [334, 470] on li "APARTAMENTO" at bounding box center [433, 471] width 203 height 30
select select "apartment"
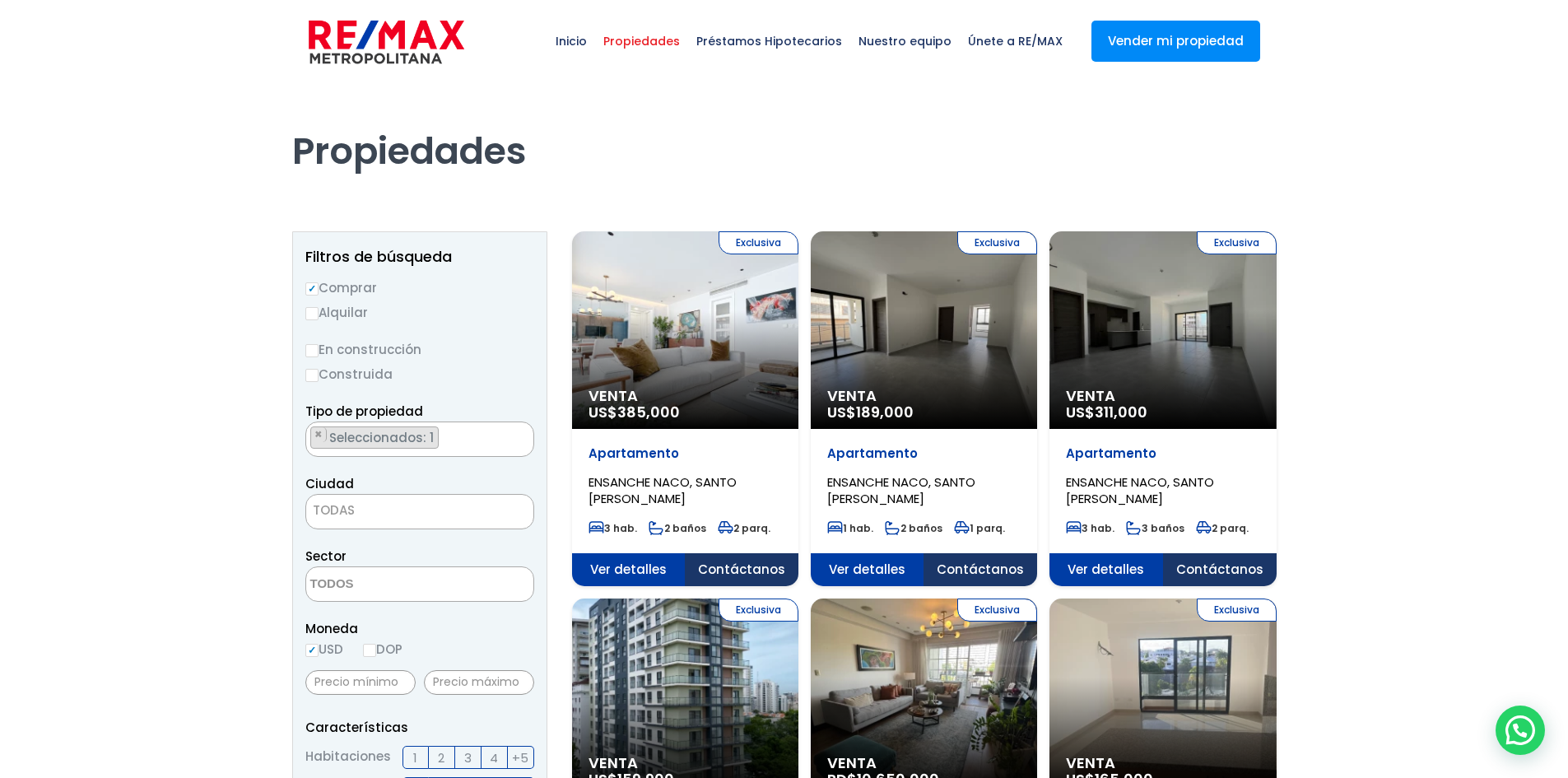
click at [328, 508] on span "TODAS" at bounding box center [333, 510] width 42 height 17
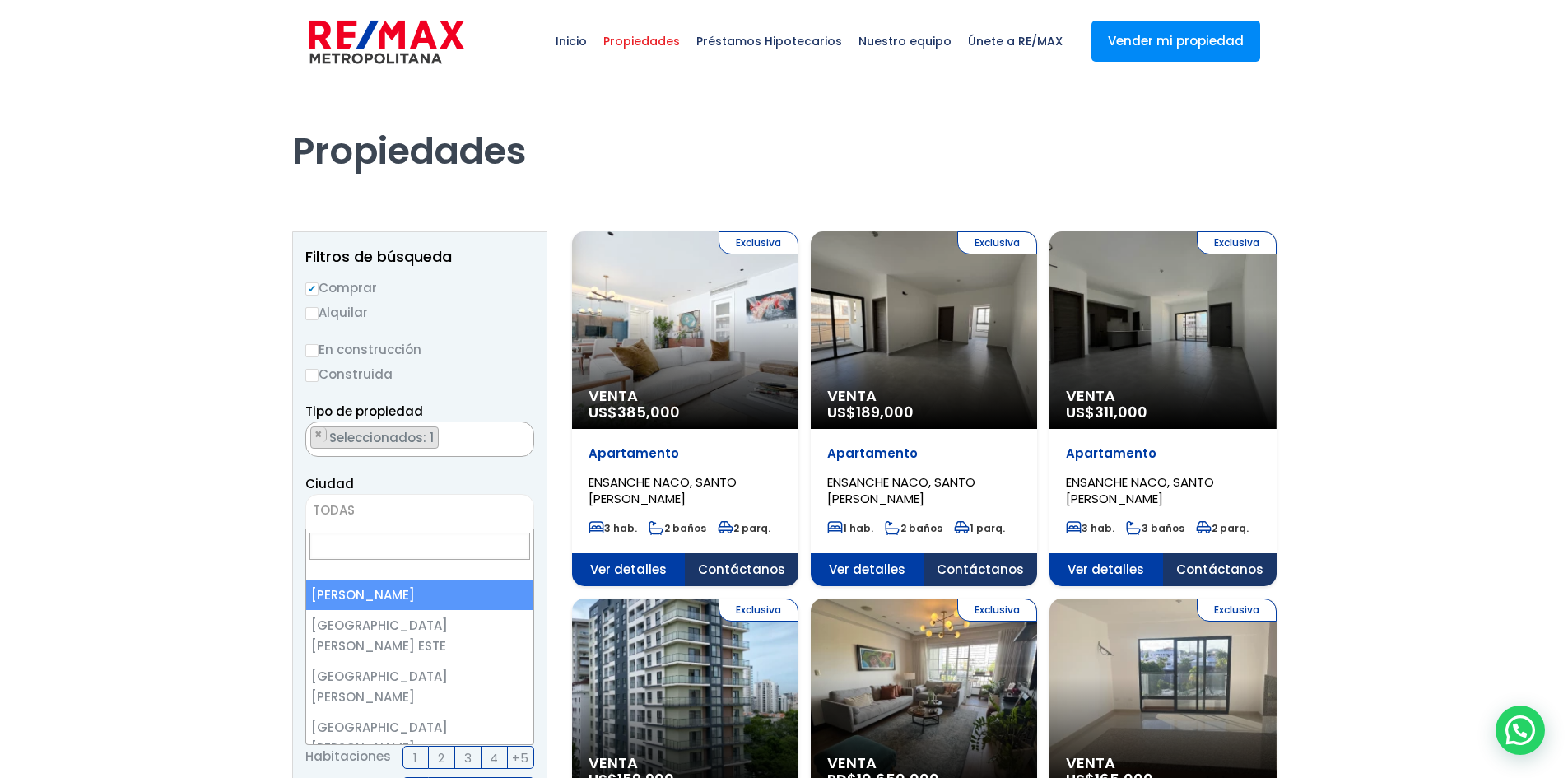
select select "1"
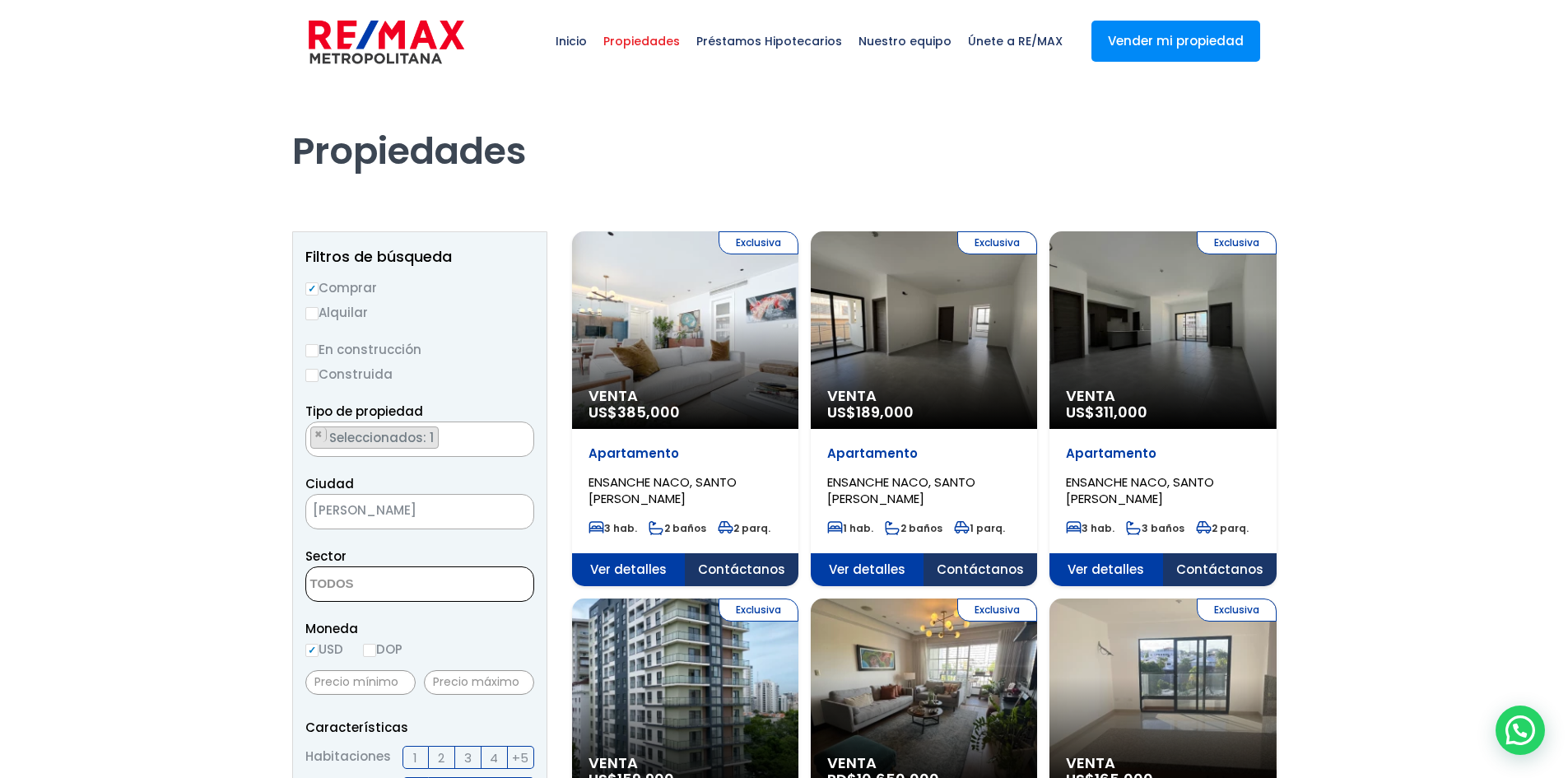
click at [372, 580] on textarea "Search" at bounding box center [386, 585] width 160 height 35
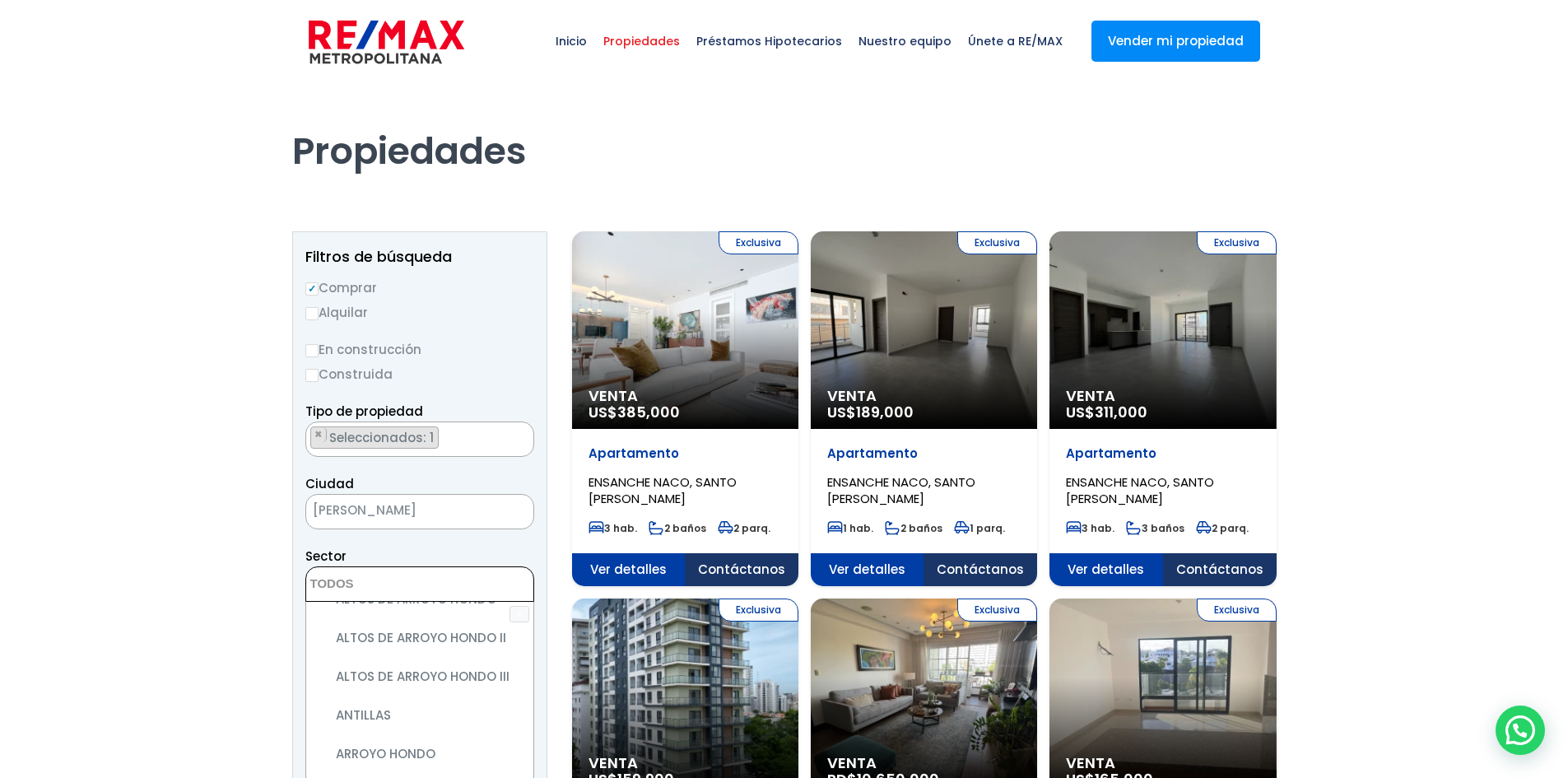
scroll to position [247, 0]
click at [368, 742] on li "ARROYO HONDO" at bounding box center [433, 757] width 203 height 30
select select "98"
click at [298, 629] on aside "Filtros de búsqueda Comprar Alquilar En construcción Construida Tipo de propied…" at bounding box center [419, 792] width 255 height 1121
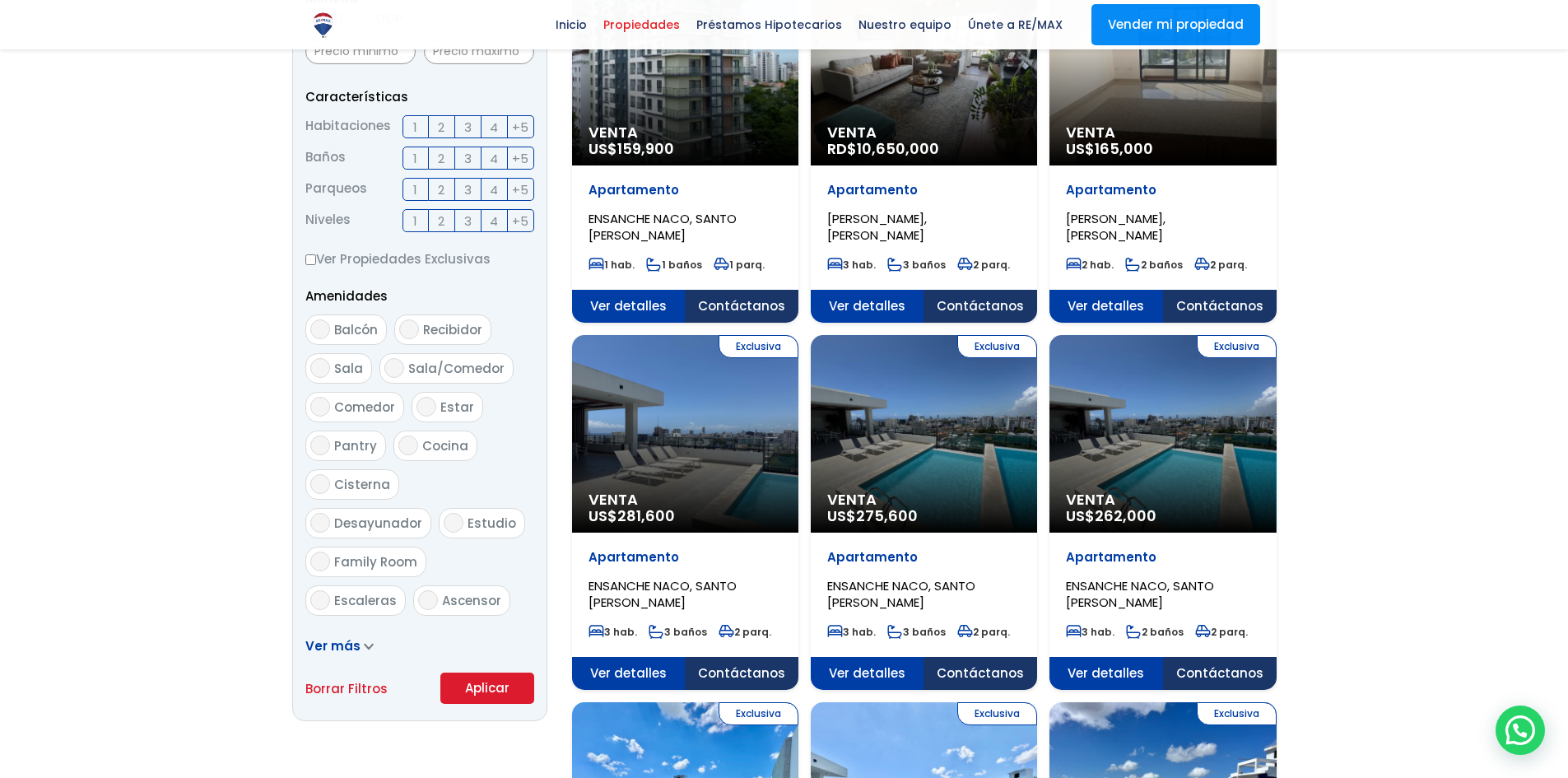
scroll to position [659, 0]
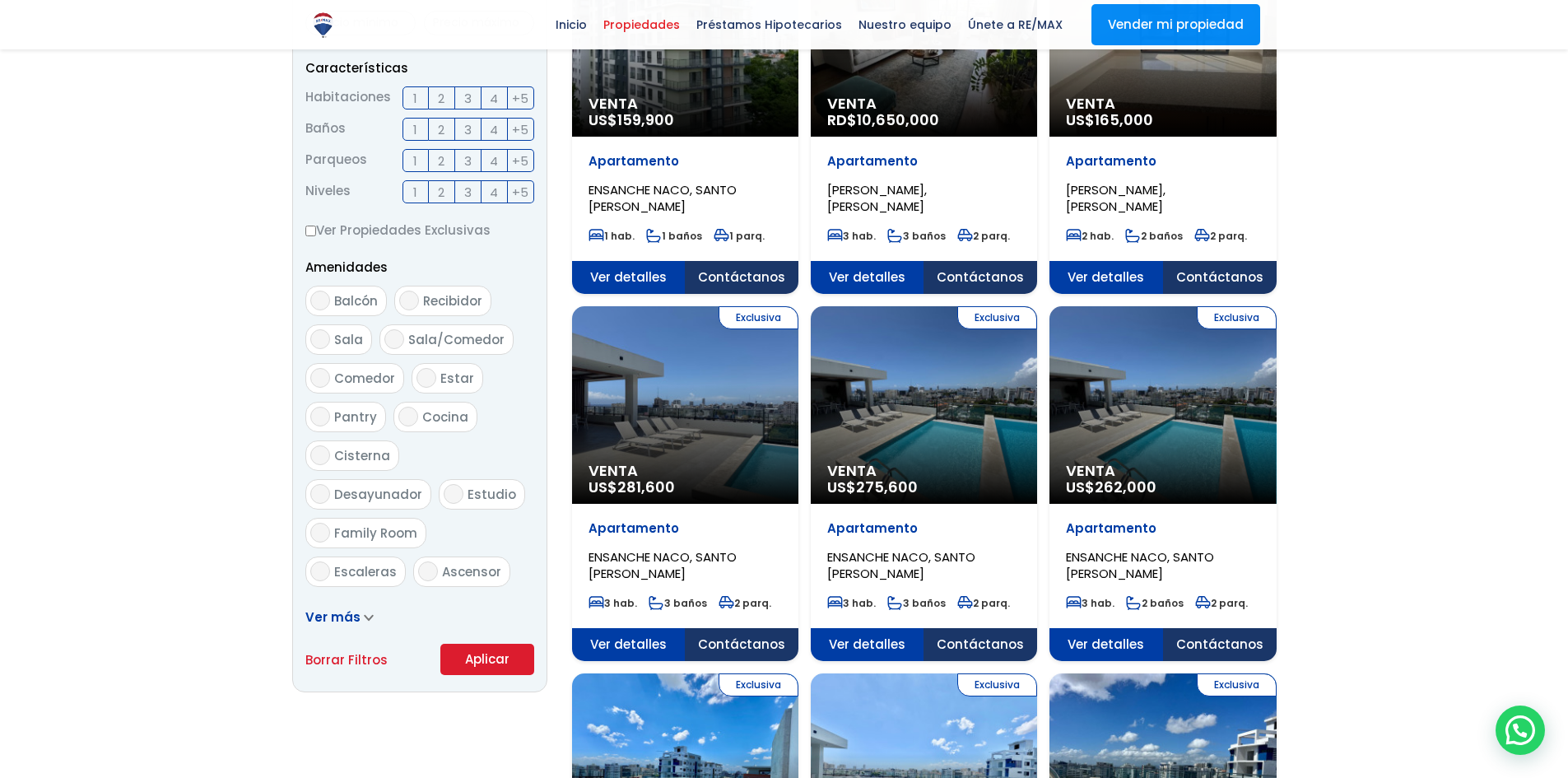
click at [471, 664] on button "Aplicar" at bounding box center [487, 659] width 94 height 31
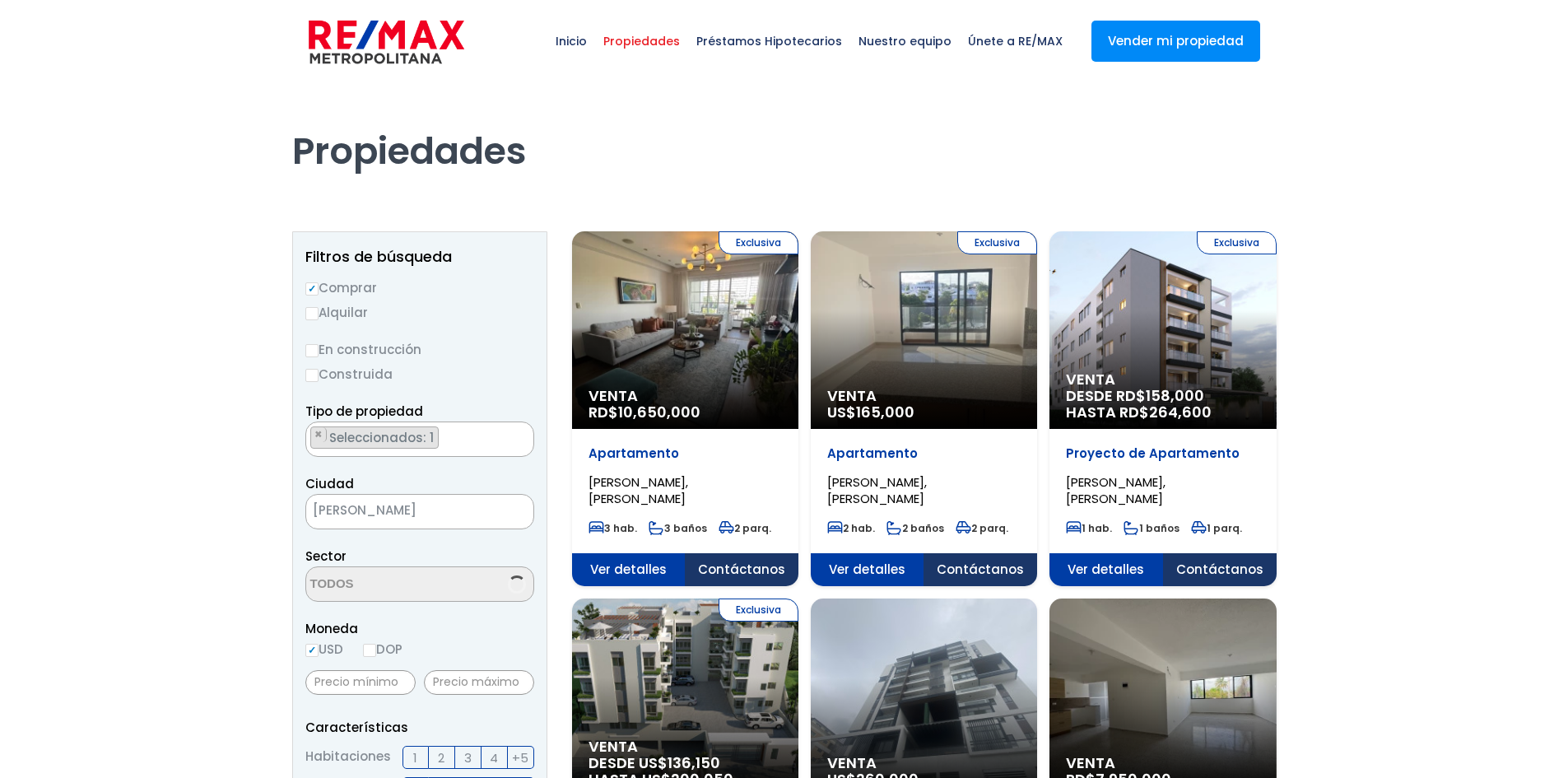
scroll to position [190, 0]
select select "98"
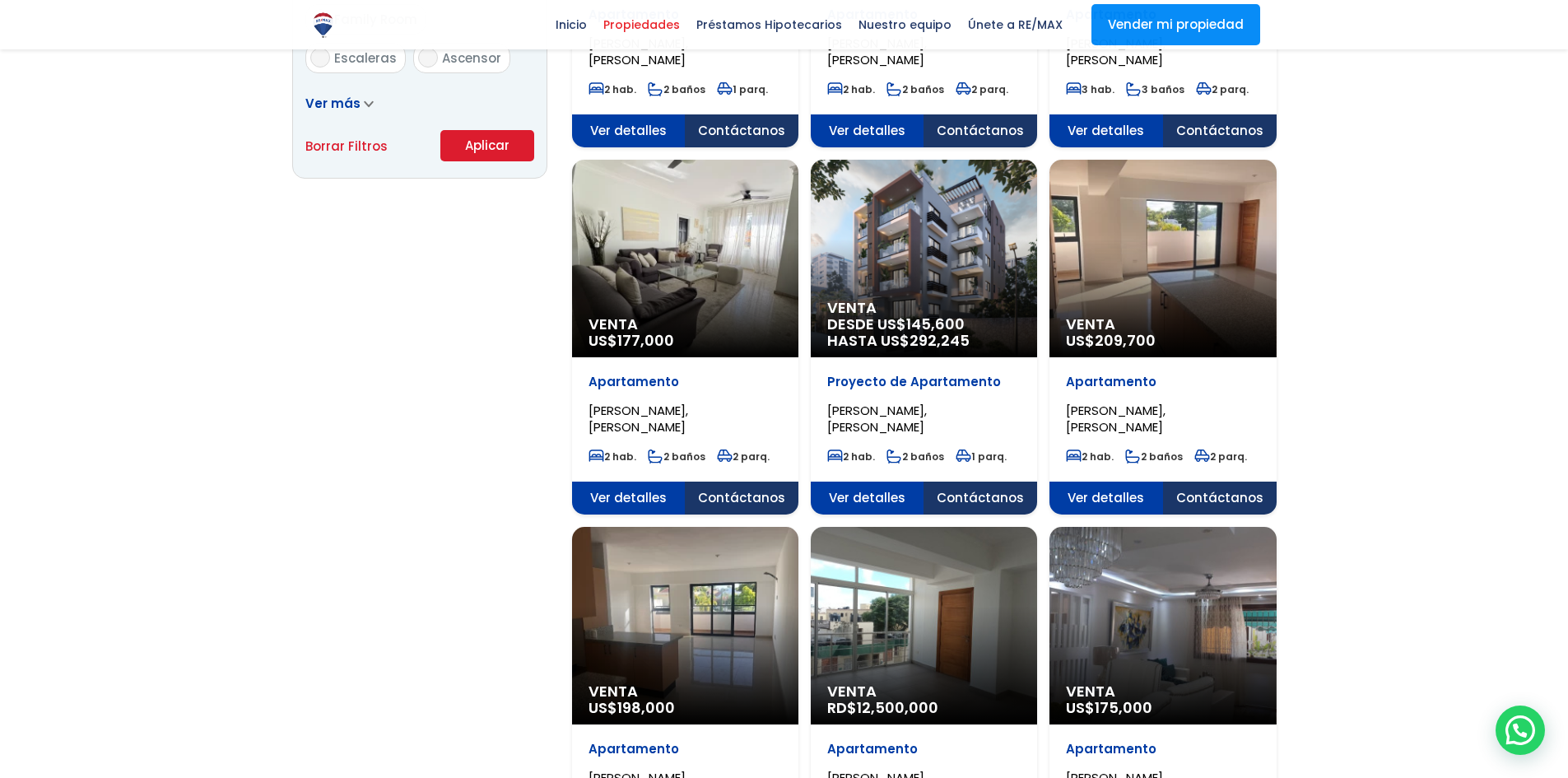
scroll to position [1236, 0]
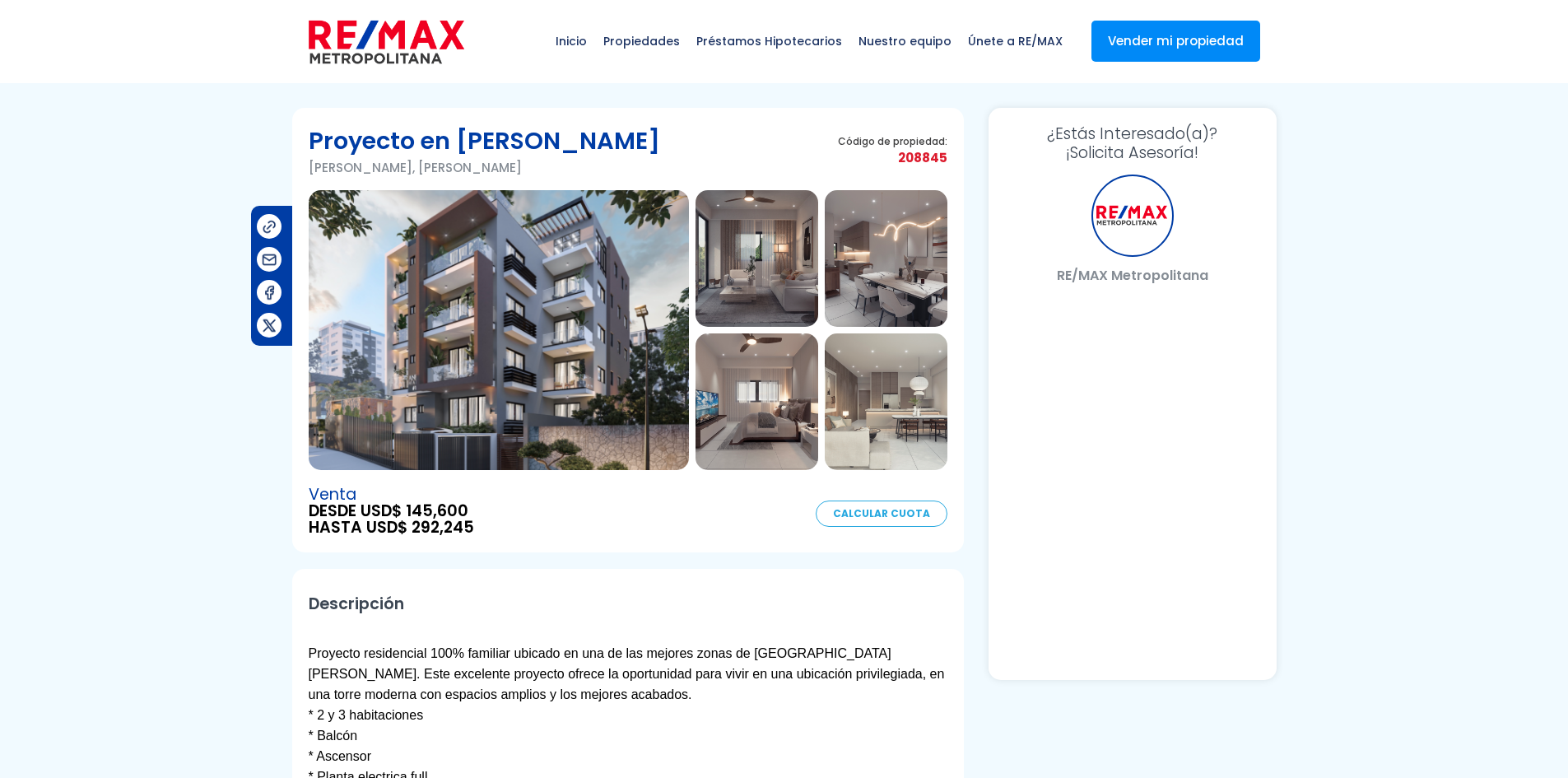
select select "US"
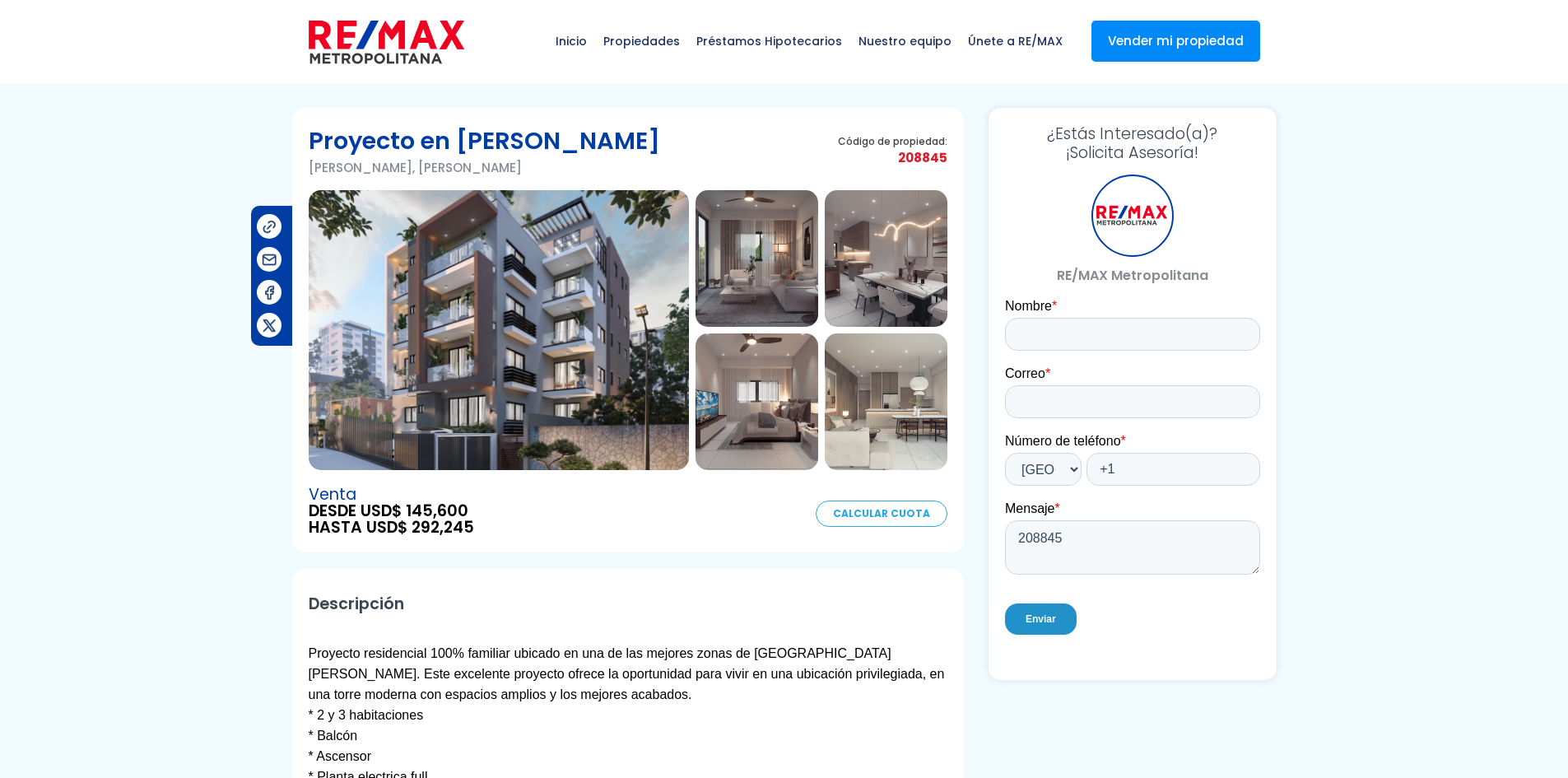
click at [760, 275] on img at bounding box center [756, 258] width 123 height 137
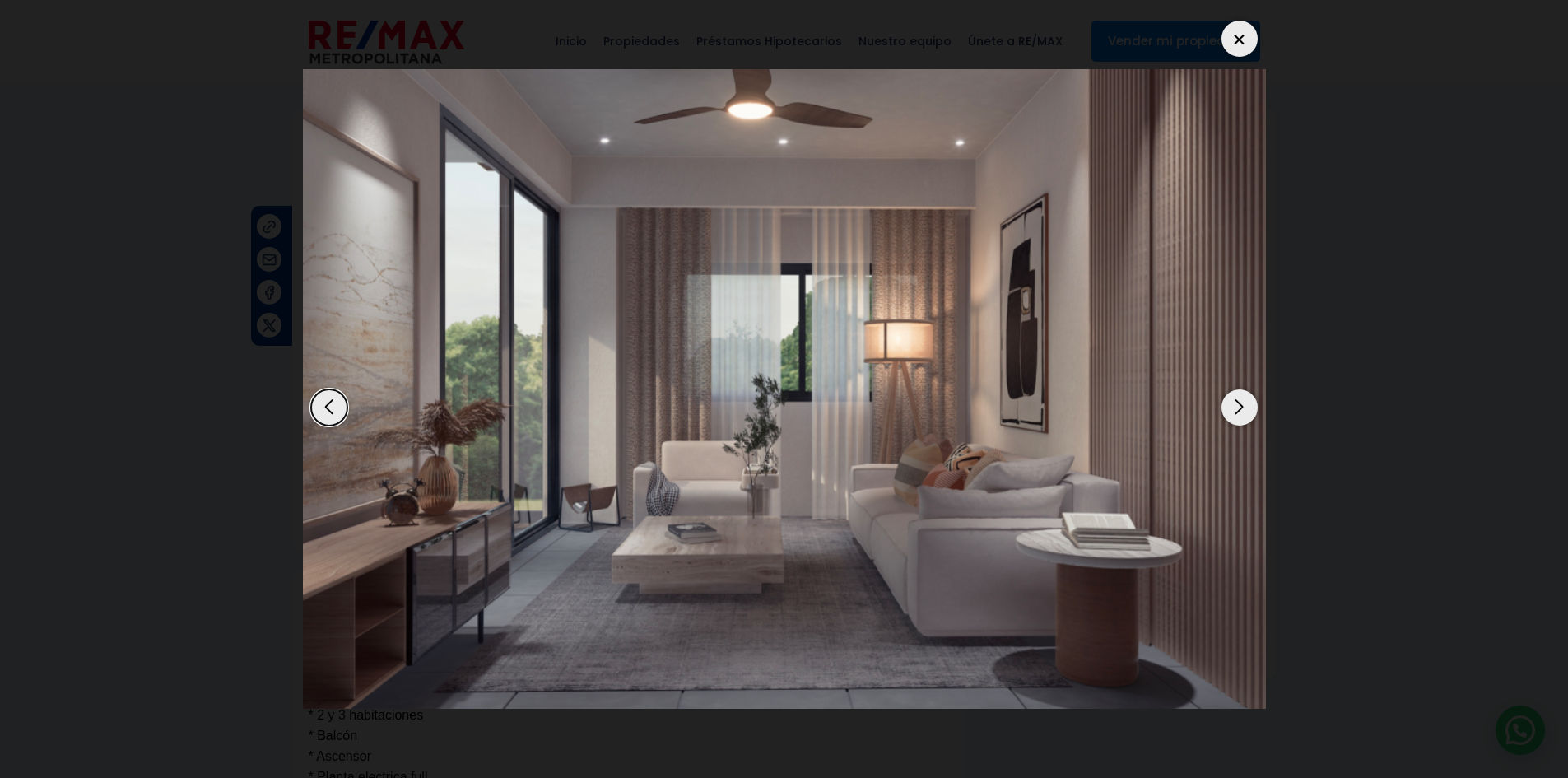
click at [1238, 400] on div "Next slide" at bounding box center [1239, 408] width 36 height 36
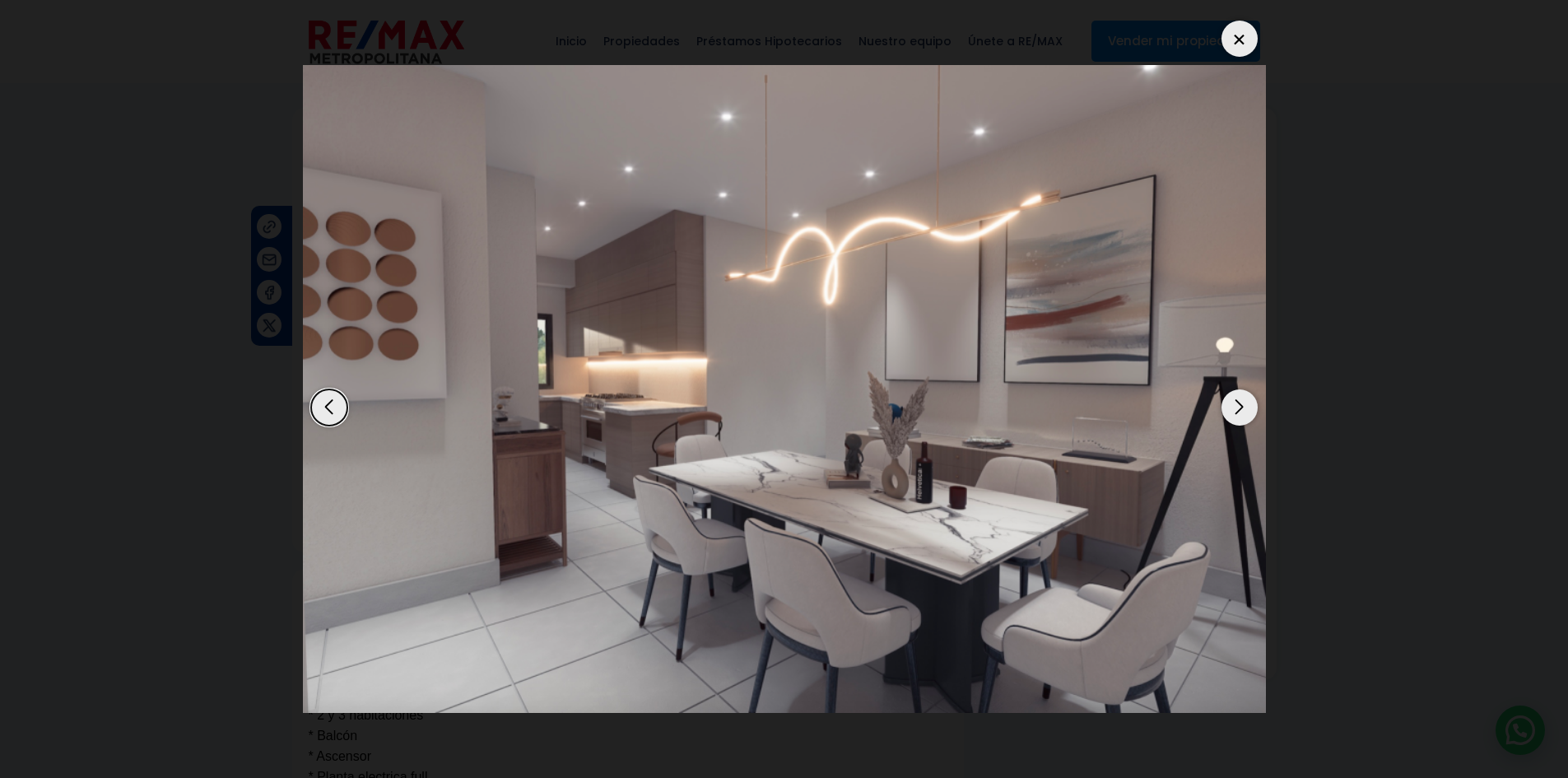
click at [1238, 410] on div "Next slide" at bounding box center [1239, 408] width 36 height 36
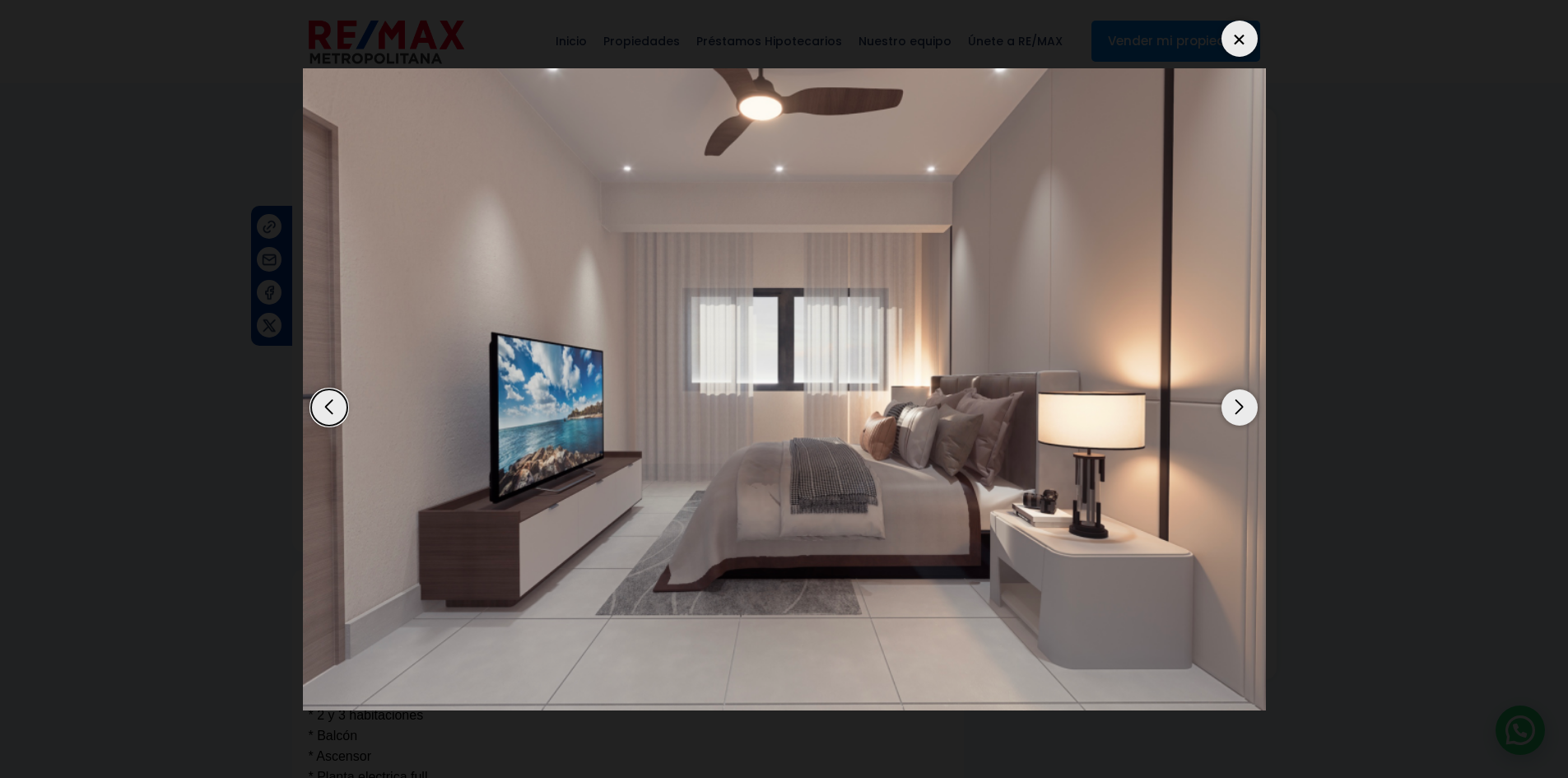
click at [1247, 410] on div "Next slide" at bounding box center [1239, 408] width 36 height 36
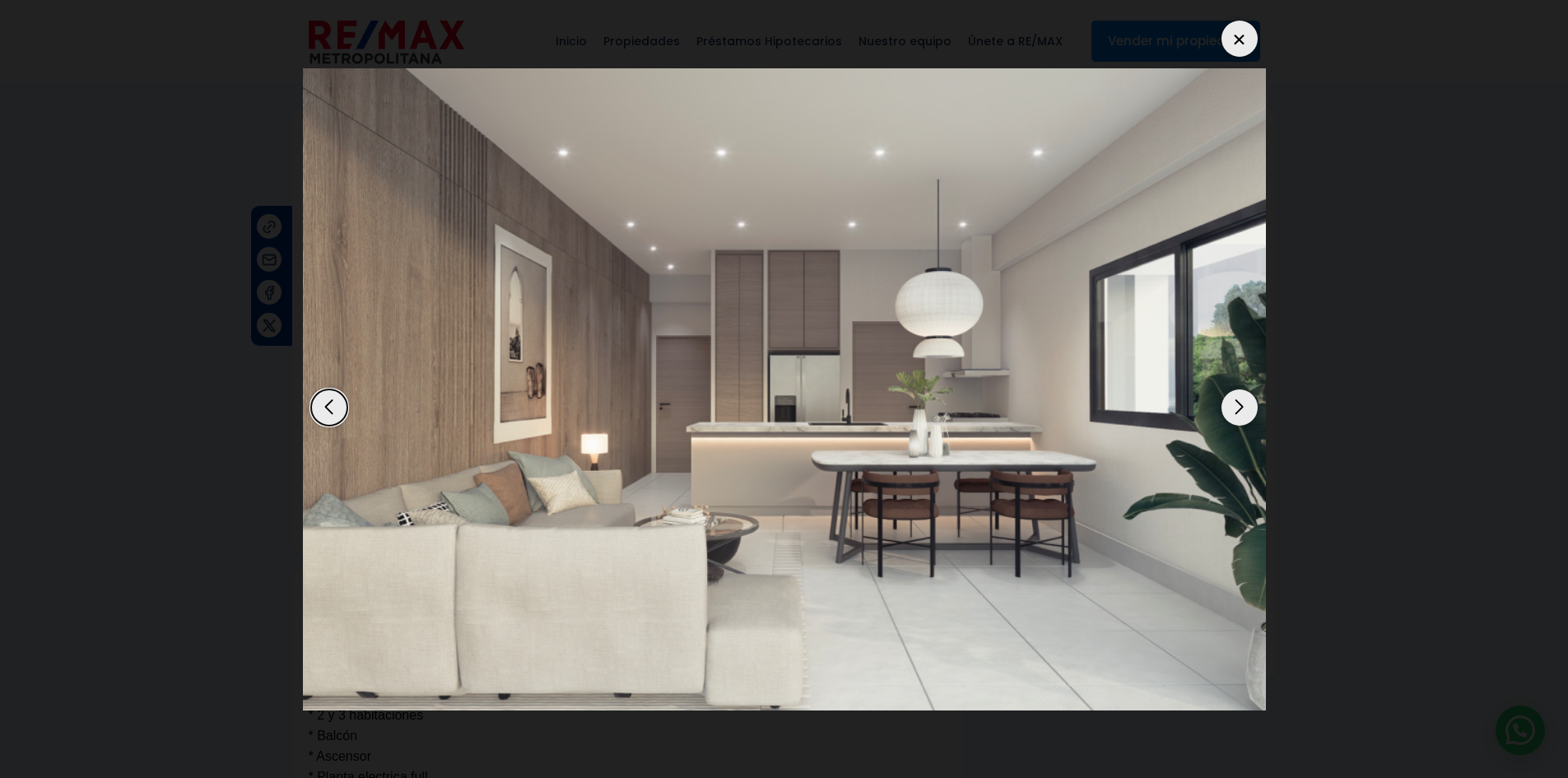
click at [1246, 410] on div "Next slide" at bounding box center [1239, 408] width 36 height 36
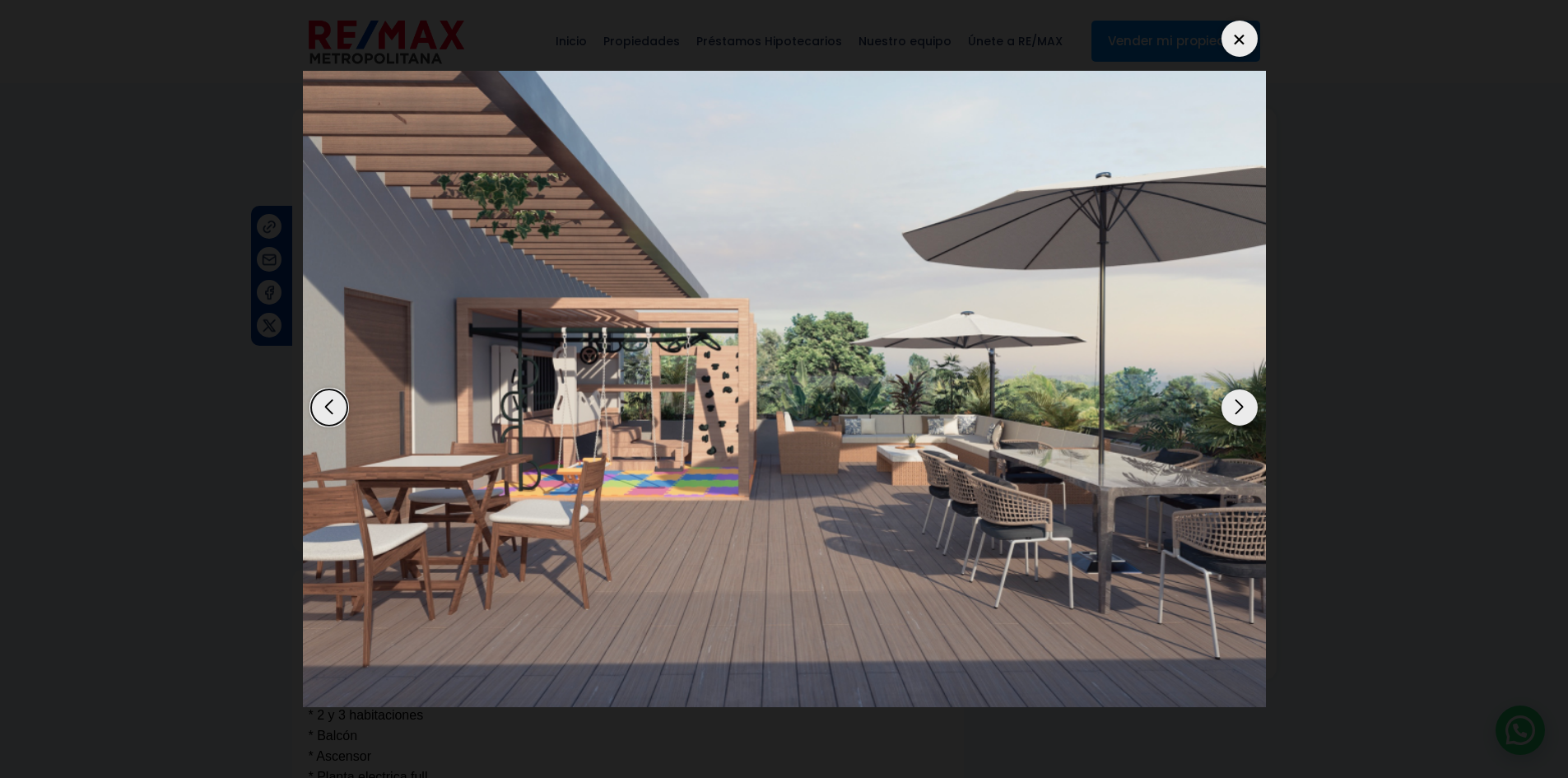
click at [1246, 410] on div "Next slide" at bounding box center [1239, 408] width 36 height 36
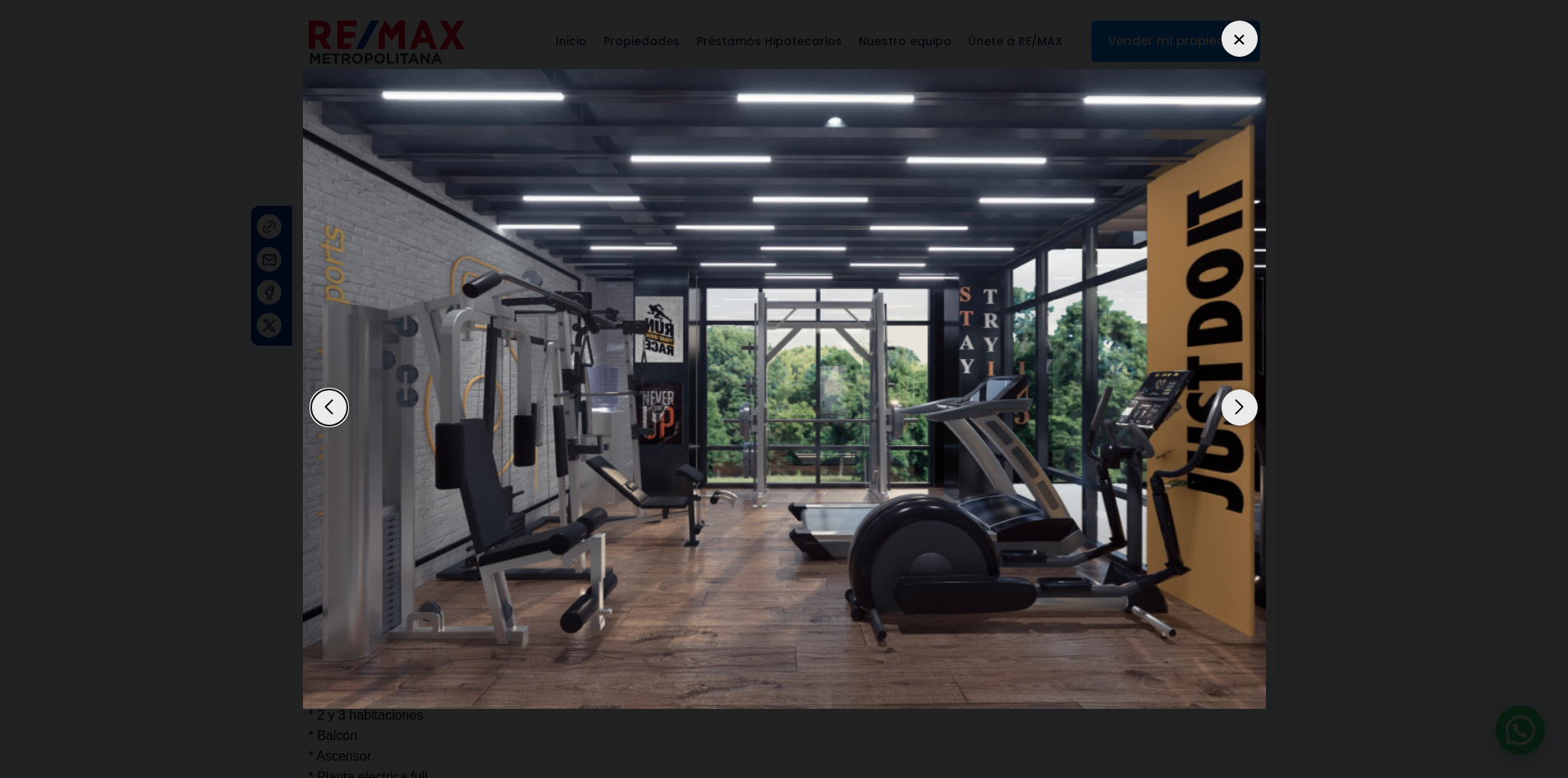
click at [1246, 410] on div "Next slide" at bounding box center [1239, 408] width 36 height 36
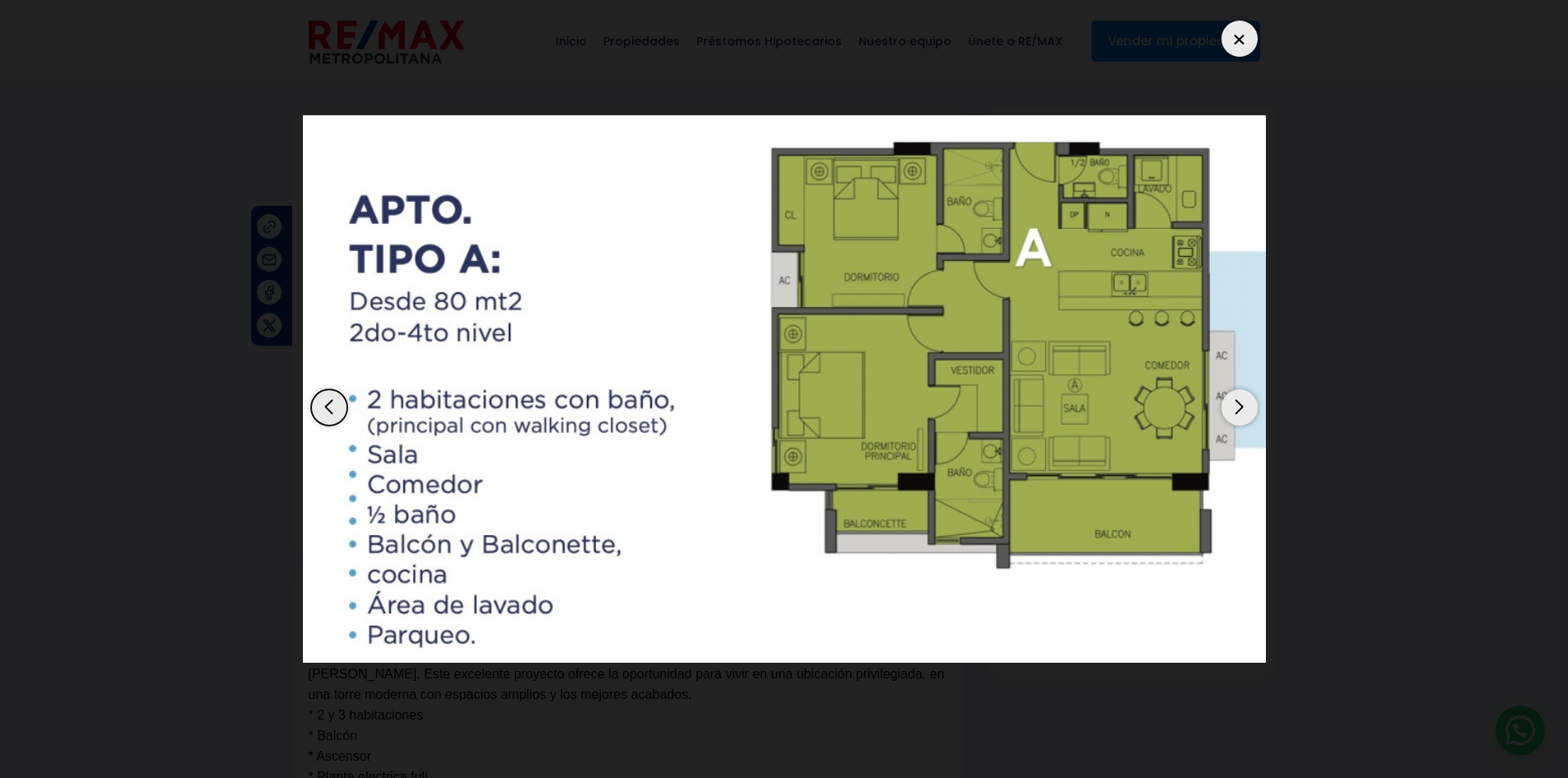
click at [1246, 410] on div "Next slide" at bounding box center [1239, 408] width 36 height 36
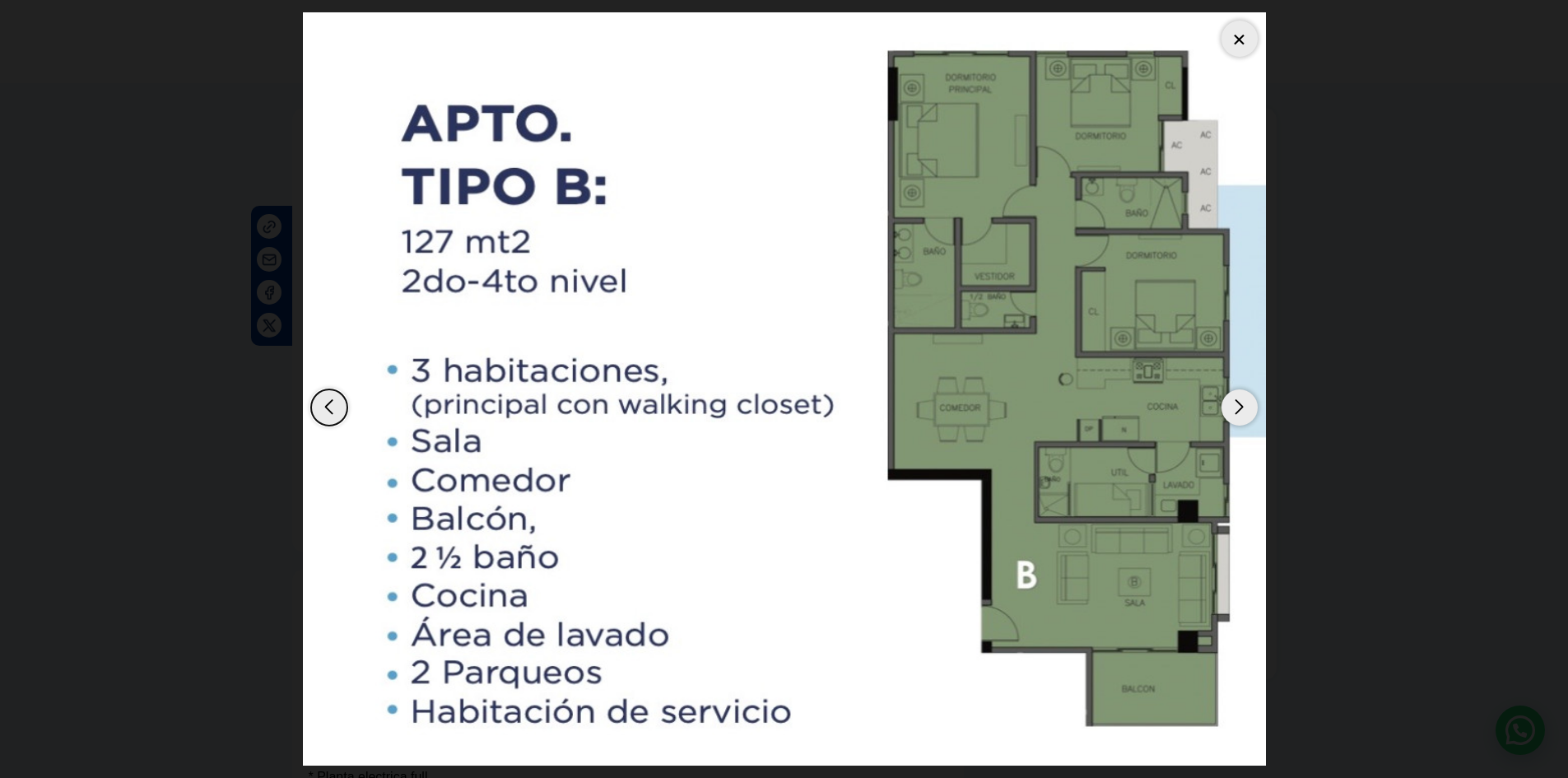
click at [1246, 410] on div "Next slide" at bounding box center [1239, 408] width 36 height 36
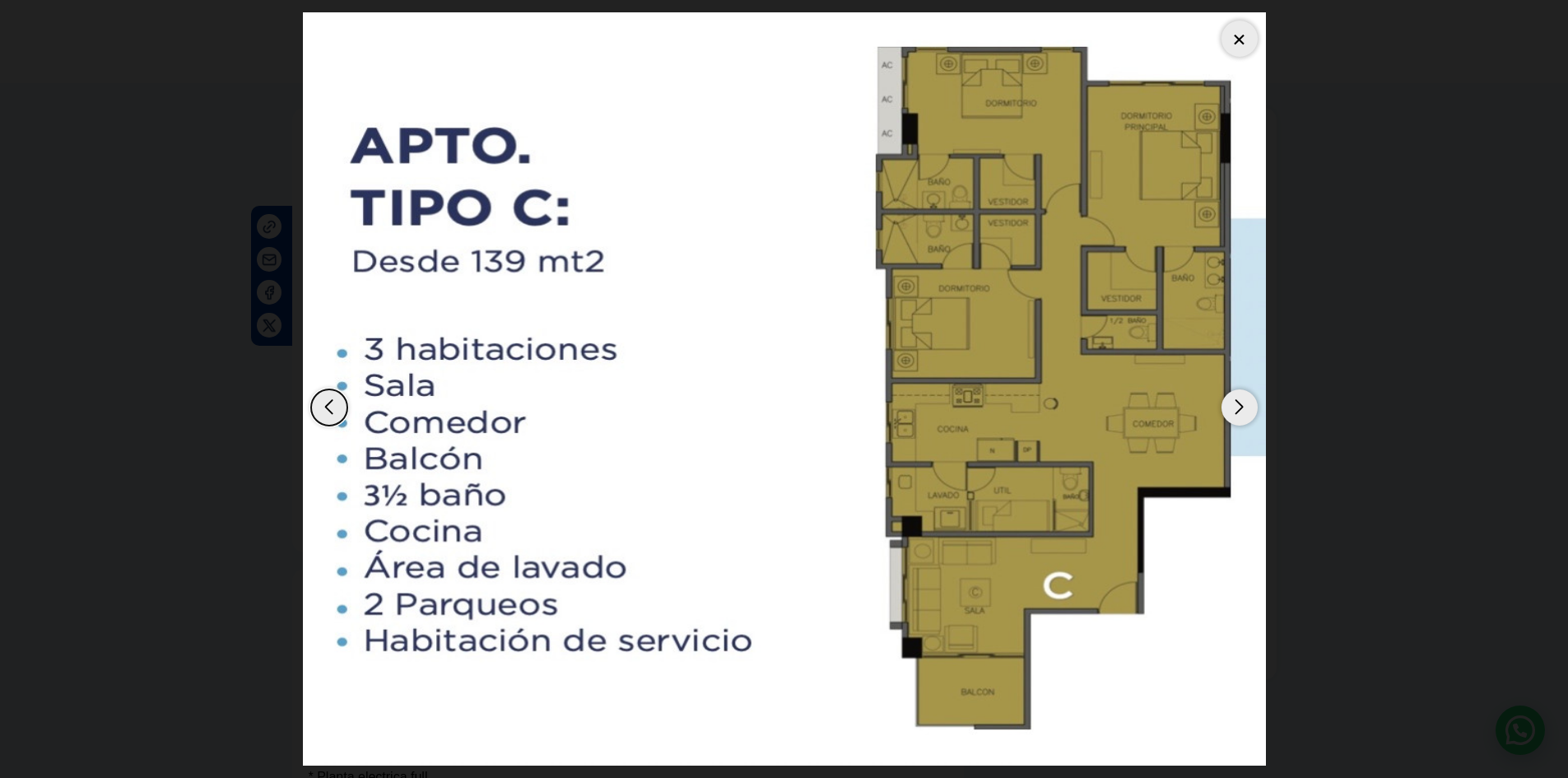
click at [1244, 36] on div at bounding box center [1239, 39] width 36 height 36
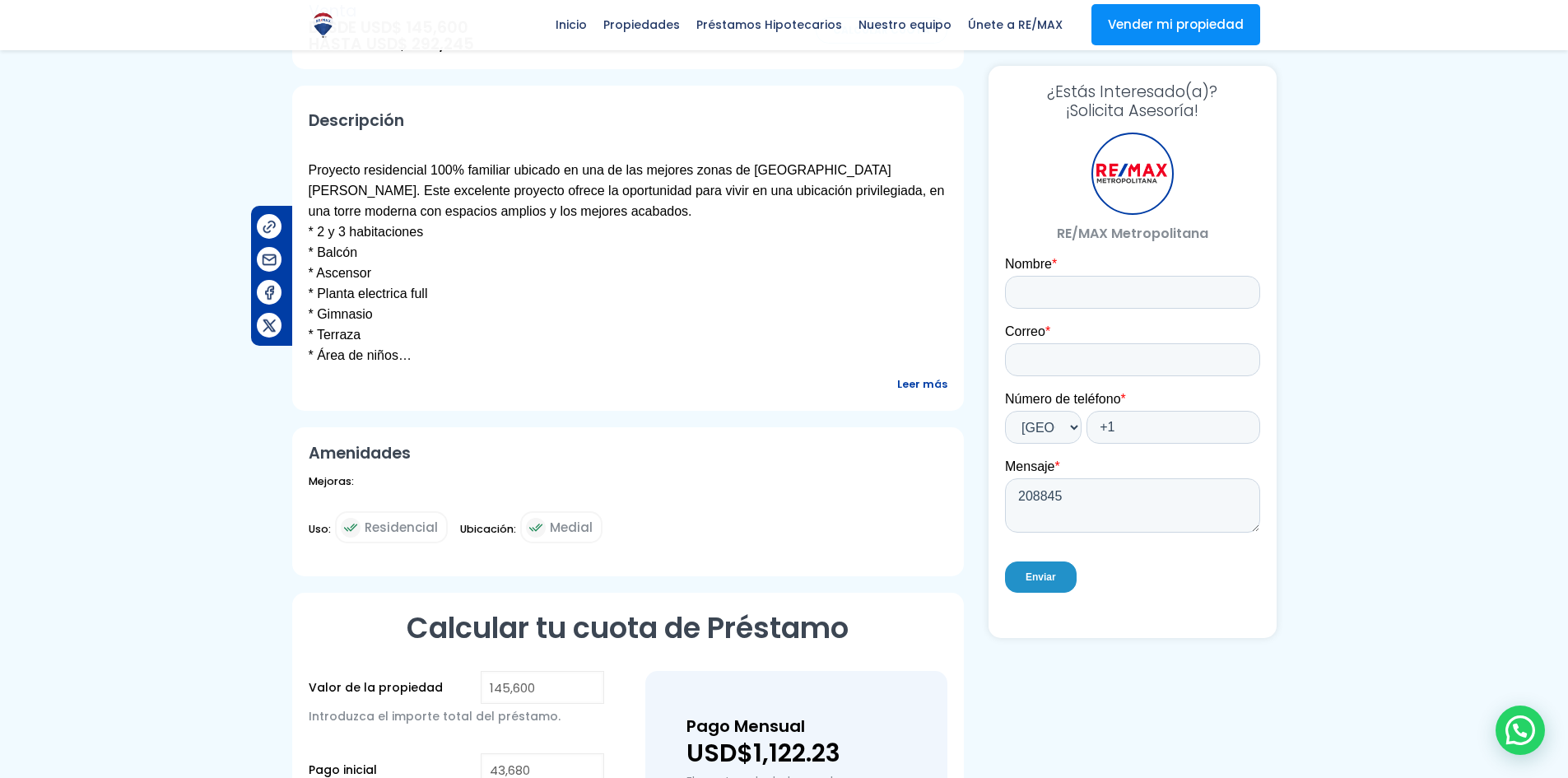
scroll to position [494, 0]
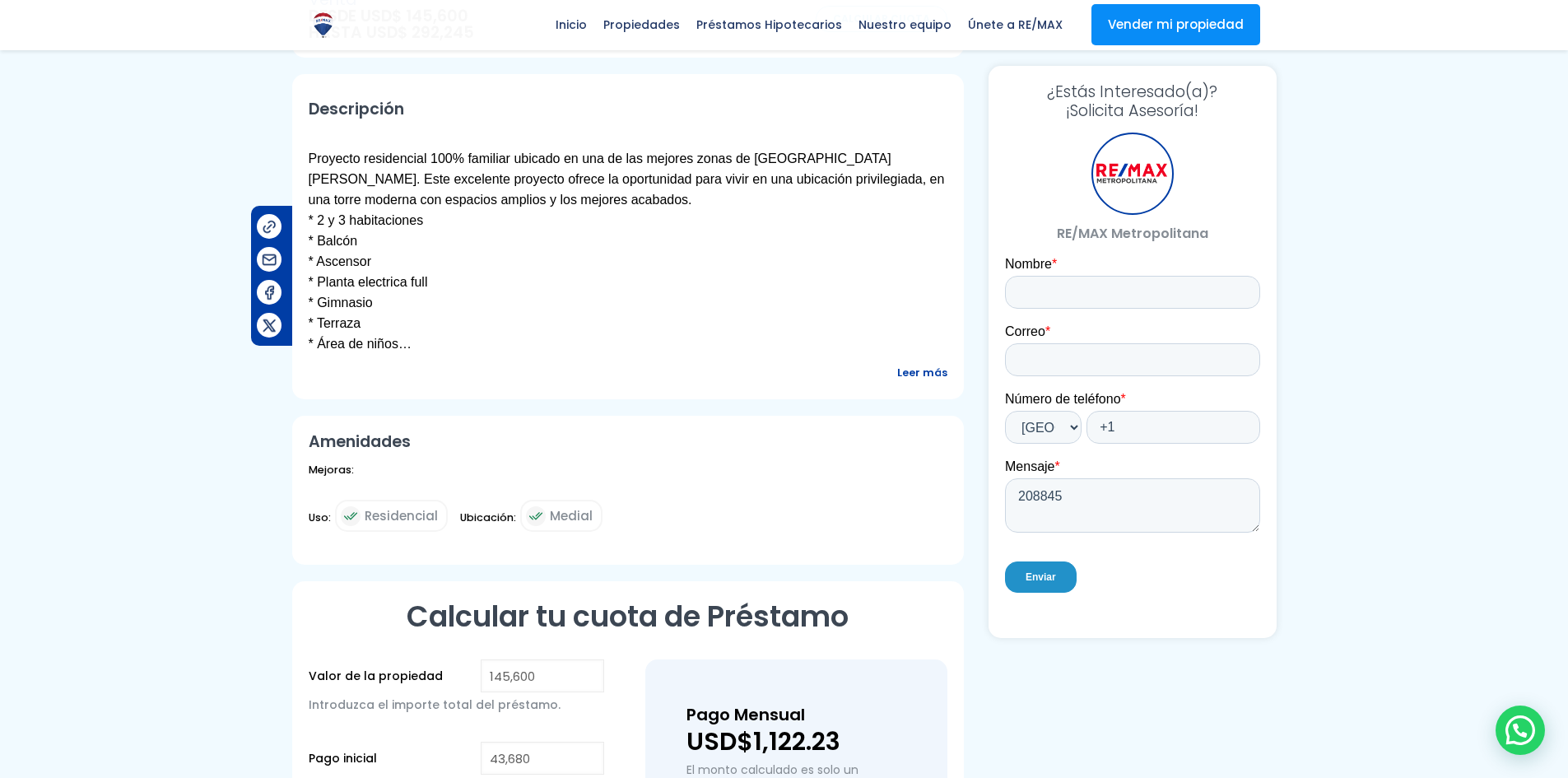
click at [922, 376] on span "Leer más" at bounding box center [922, 373] width 51 height 21
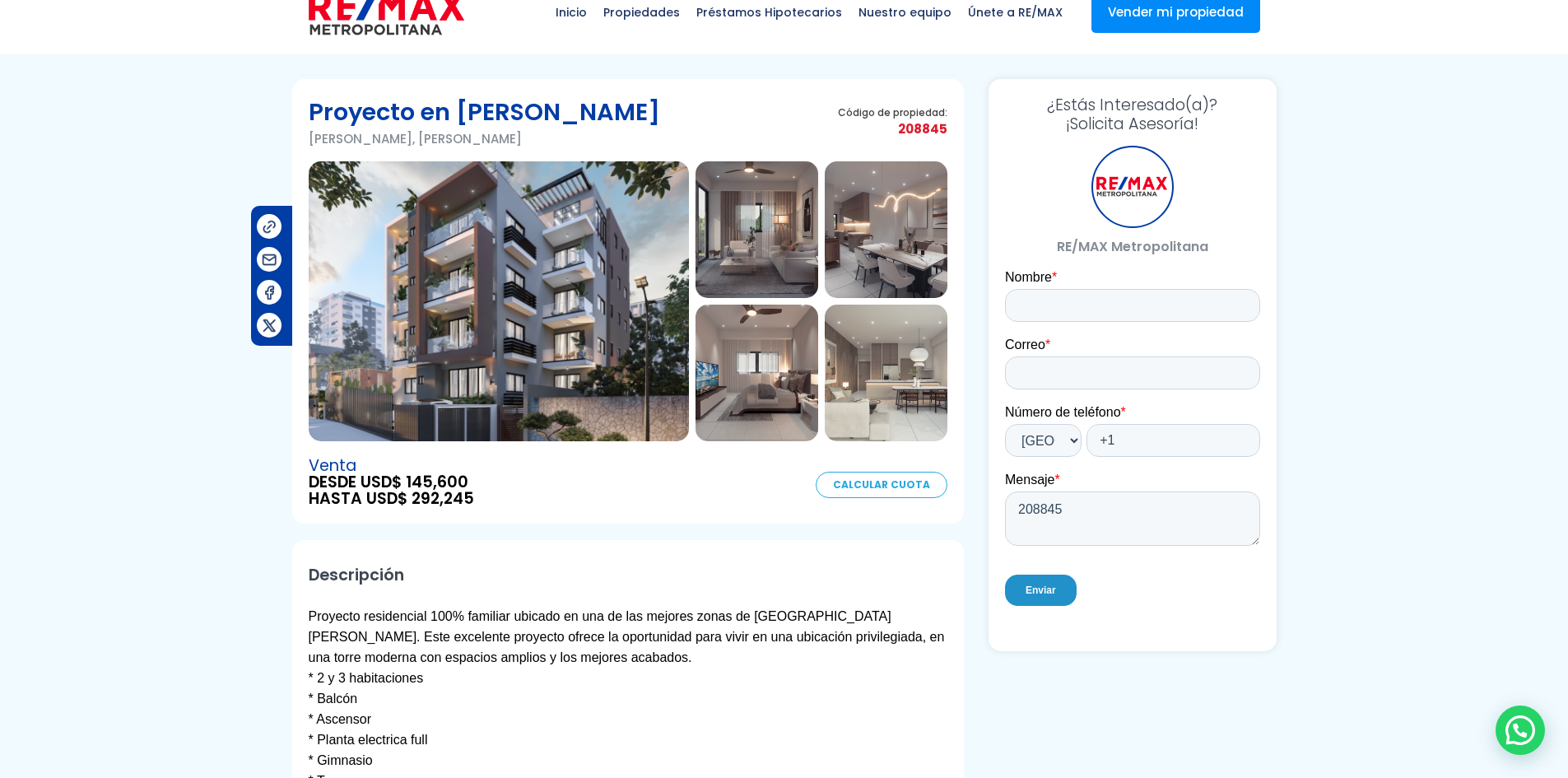
scroll to position [0, 0]
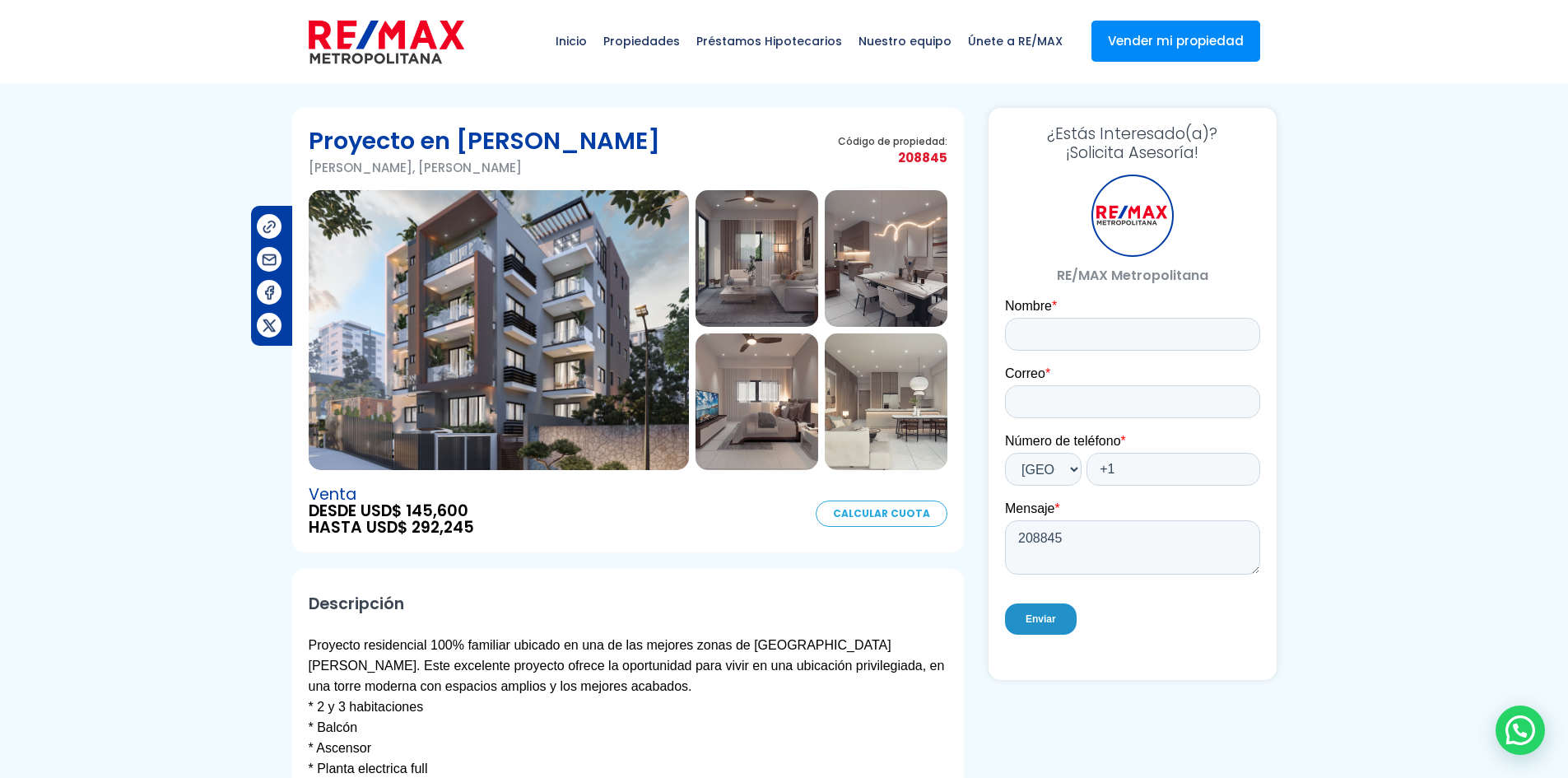
click at [445, 275] on img at bounding box center [499, 331] width 380 height 280
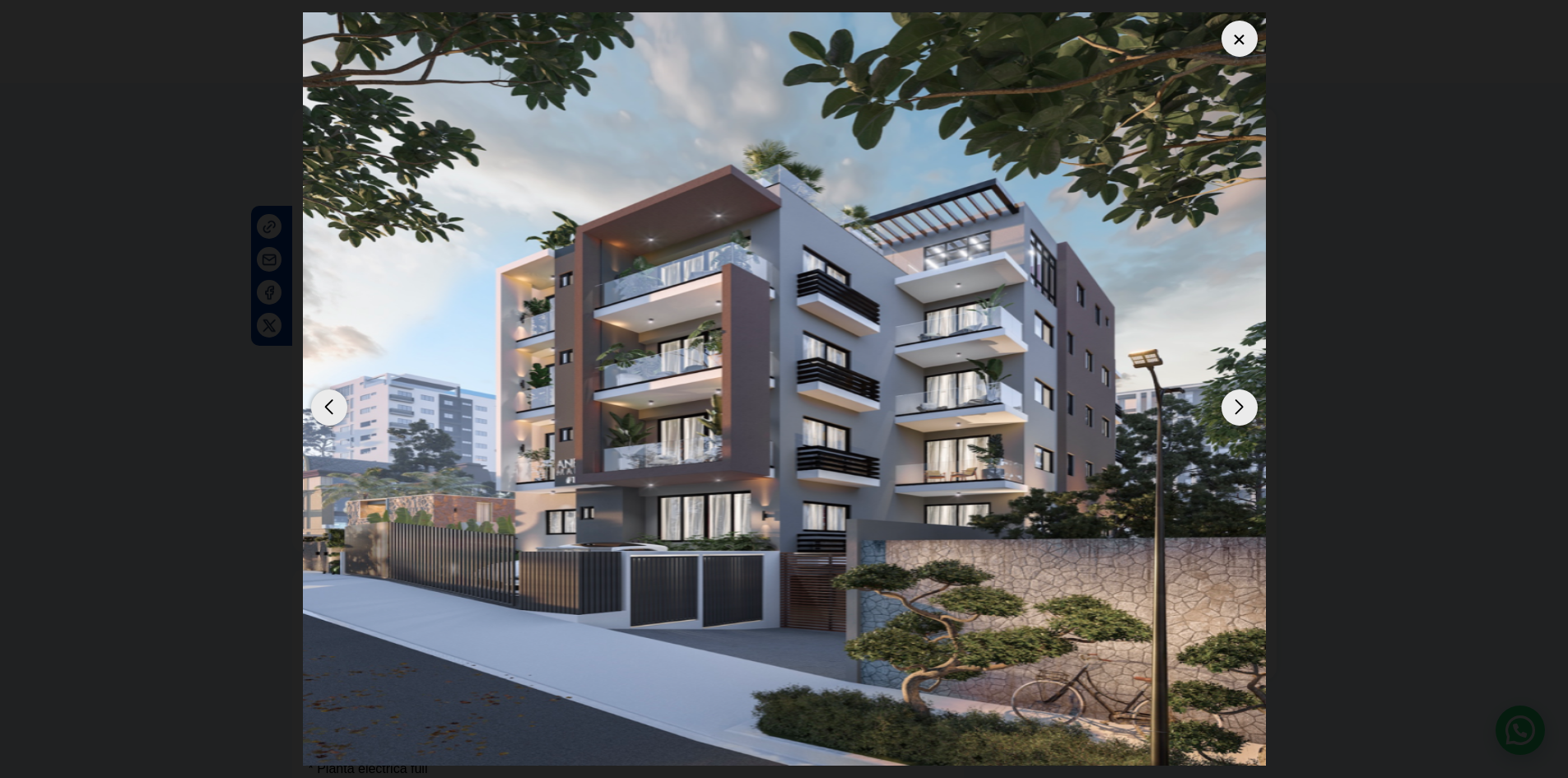
click at [1238, 409] on div "Next slide" at bounding box center [1239, 408] width 36 height 36
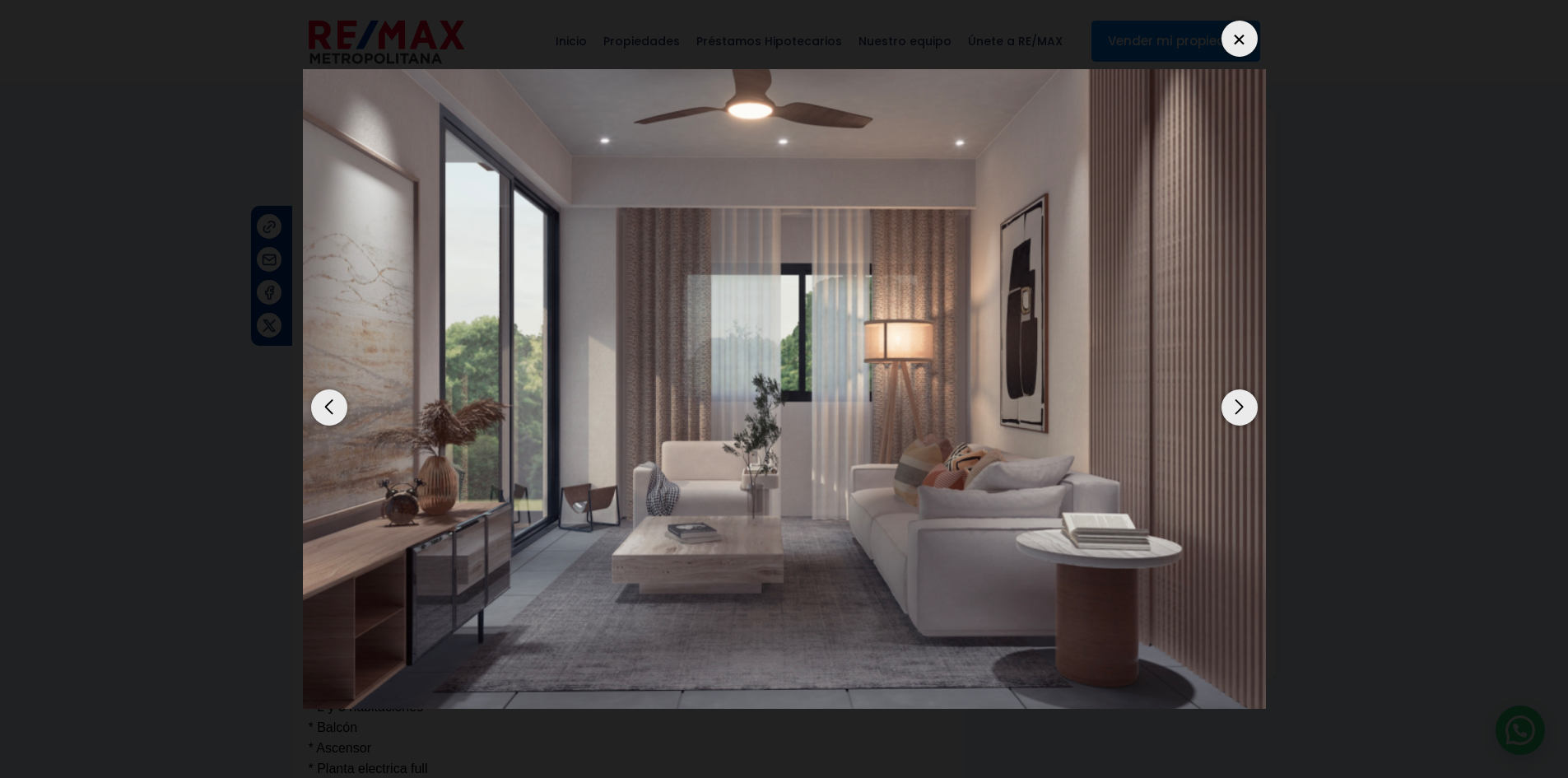
click at [1238, 409] on div "Next slide" at bounding box center [1239, 408] width 36 height 36
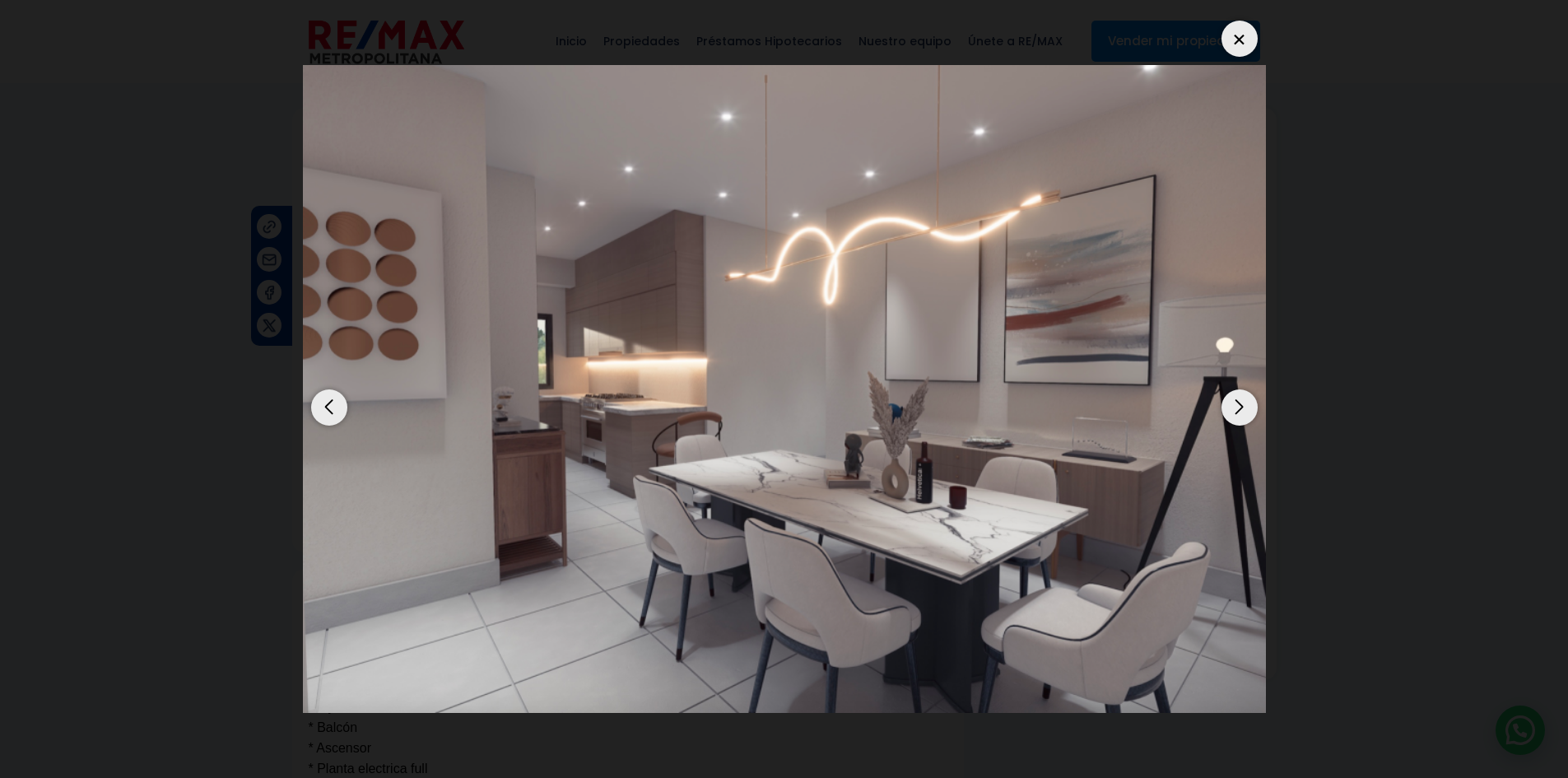
click at [1238, 409] on div "Next slide" at bounding box center [1239, 408] width 36 height 36
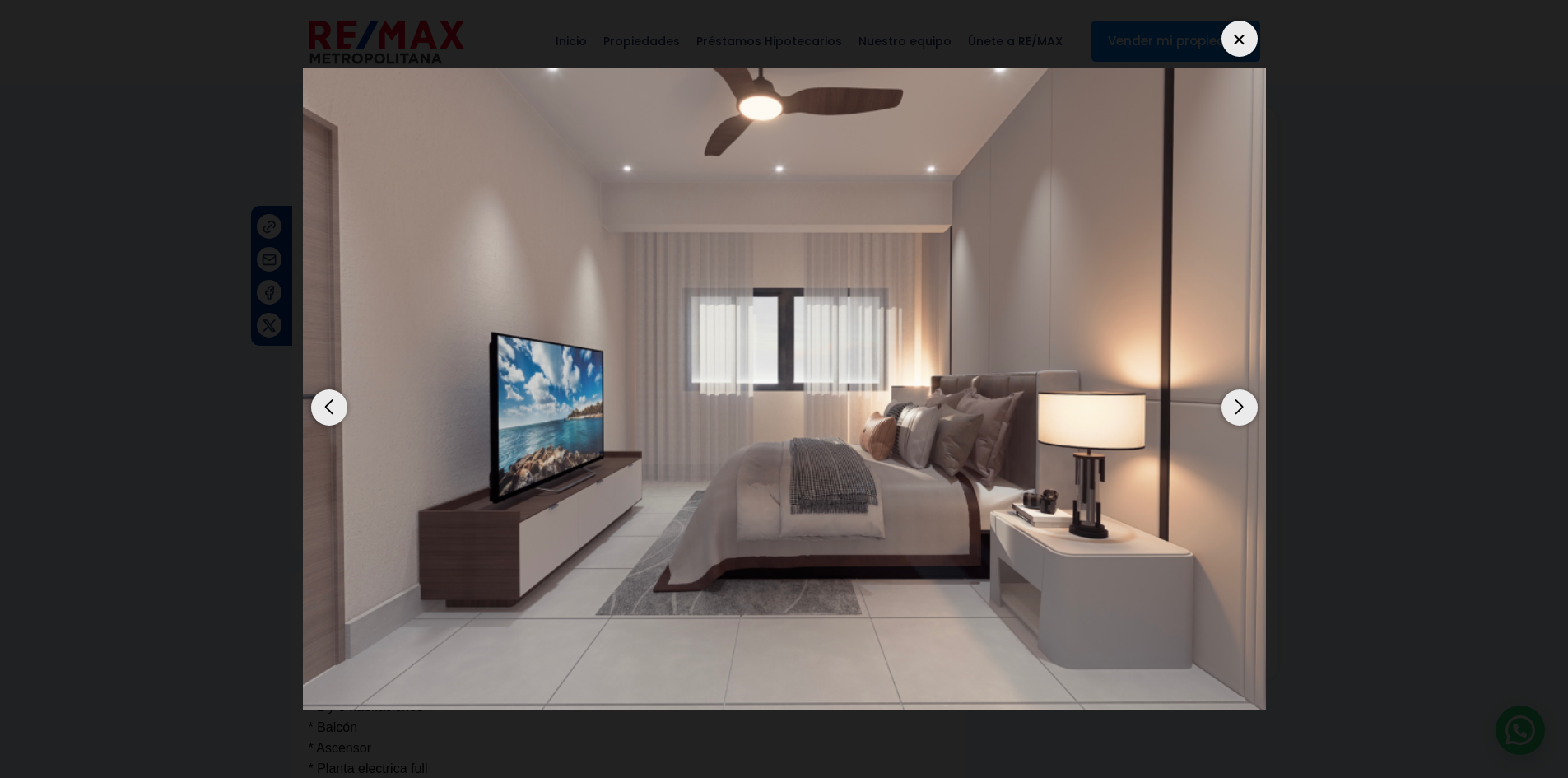
click at [1234, 35] on div at bounding box center [1239, 39] width 36 height 36
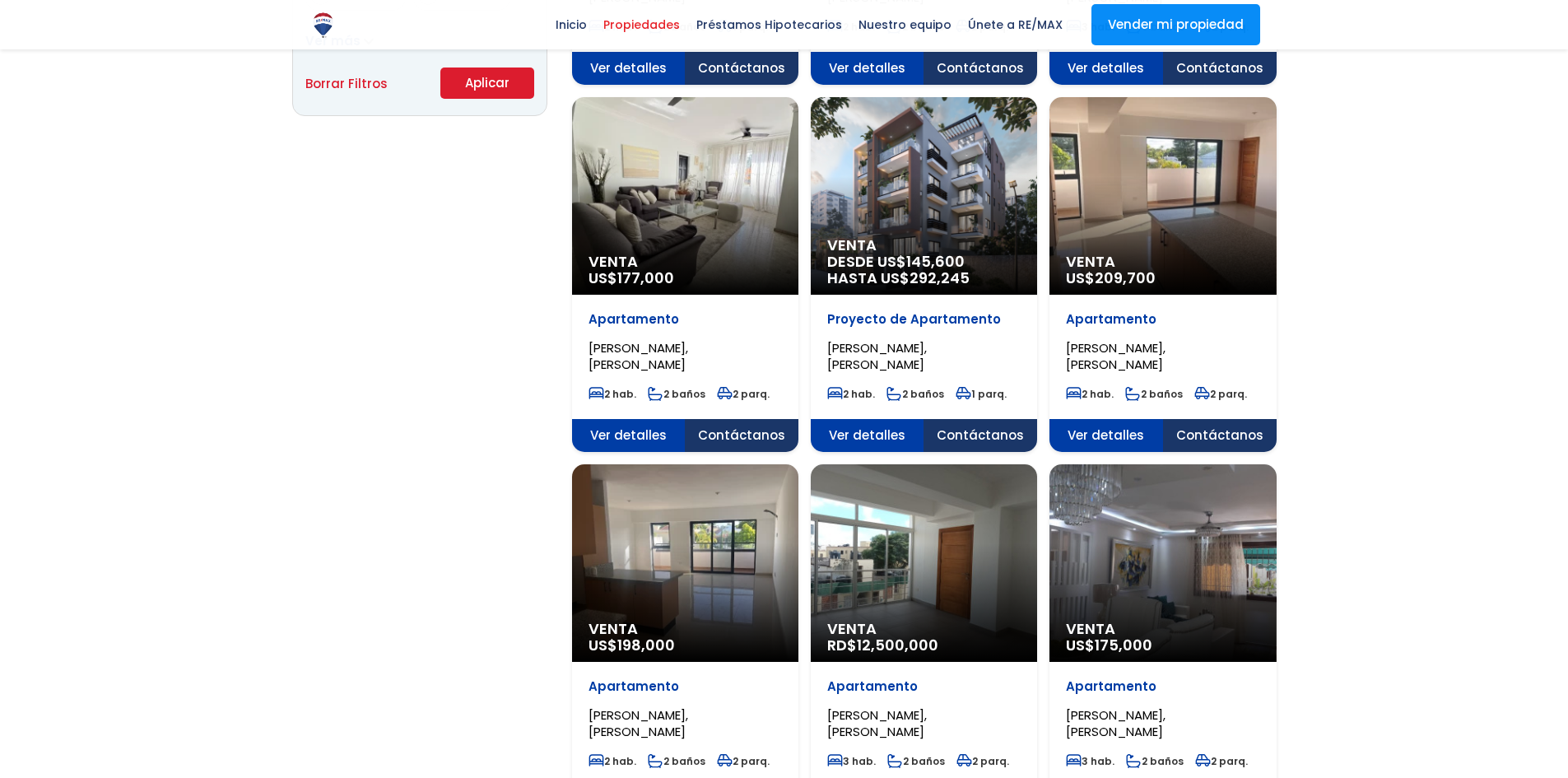
scroll to position [190, 0]
select select "98"
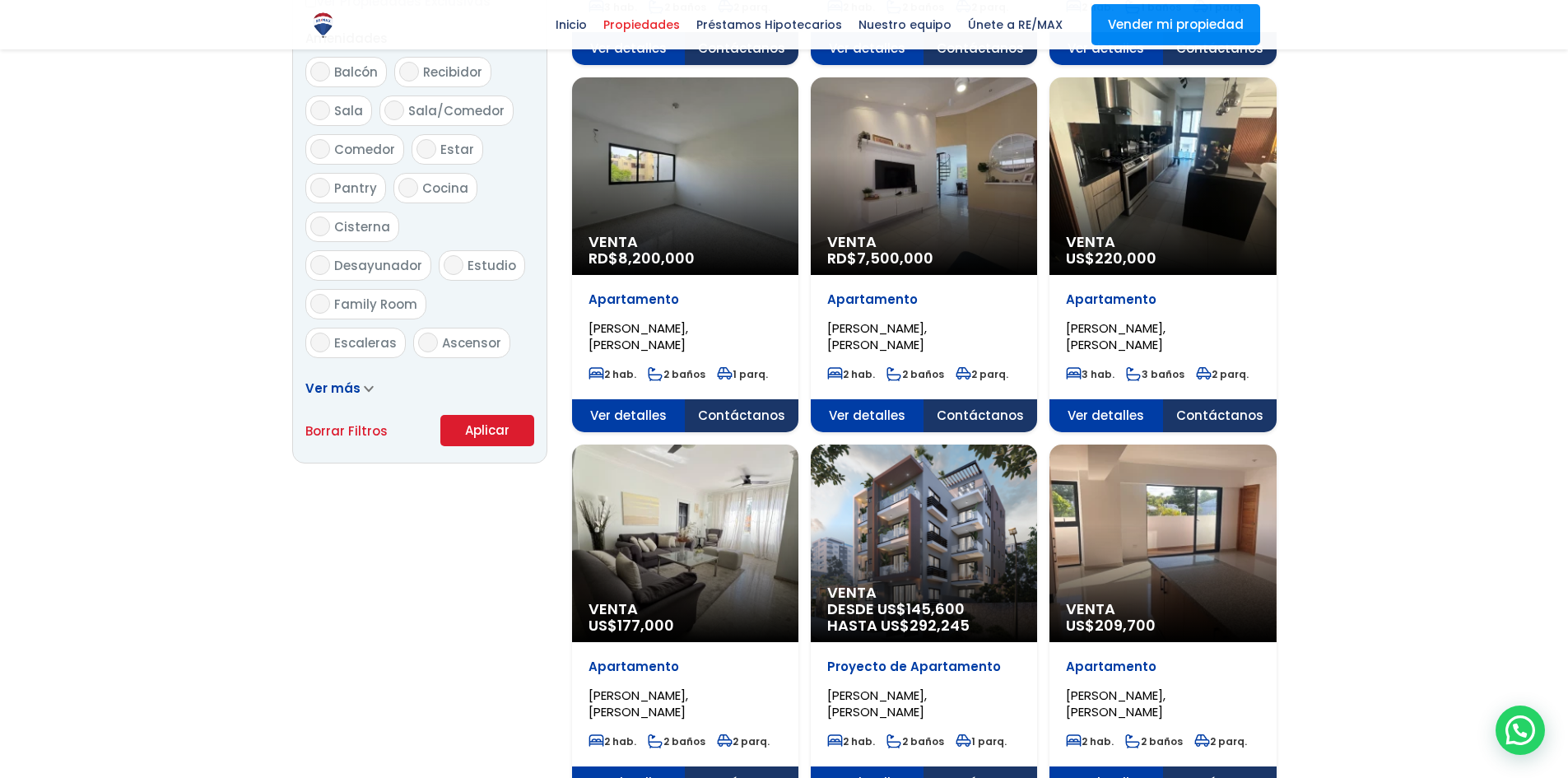
scroll to position [988, 0]
